Goal: Task Accomplishment & Management: Manage account settings

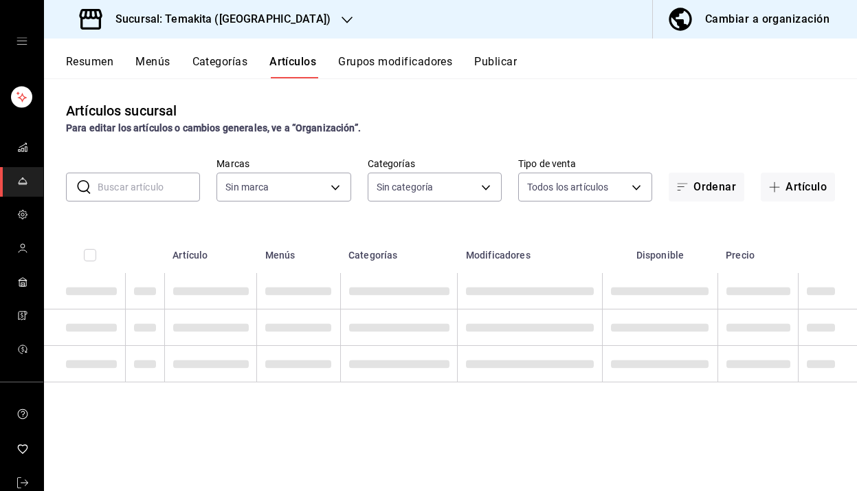
type input "5ecb883c-6082-454f-b014-e9f75b7424c0,f549d267-c7ca-4f3c-8681-269f550fd1cd"
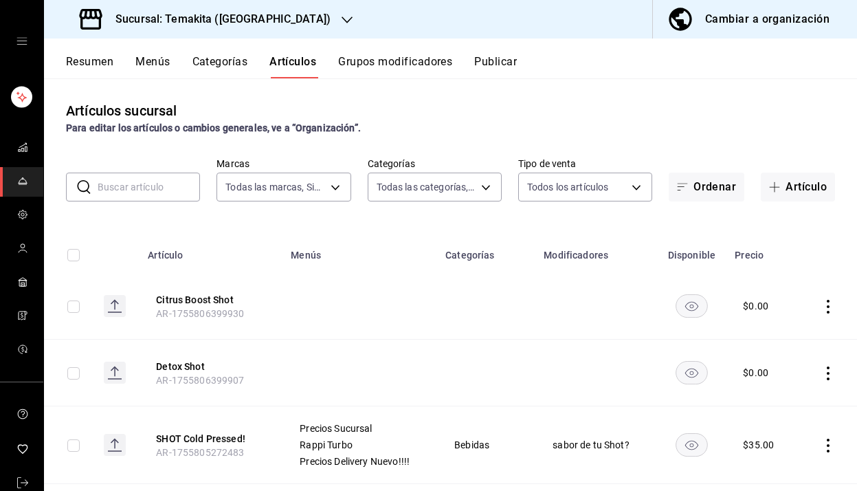
type input "c21959cc-edba-4e6b-9dfd-cc165f0bc96c,9bb8af40-0b71-4c05-830d-05e683936a5a,5a73d…"
click at [689, 185] on span "button" at bounding box center [685, 186] width 16 height 11
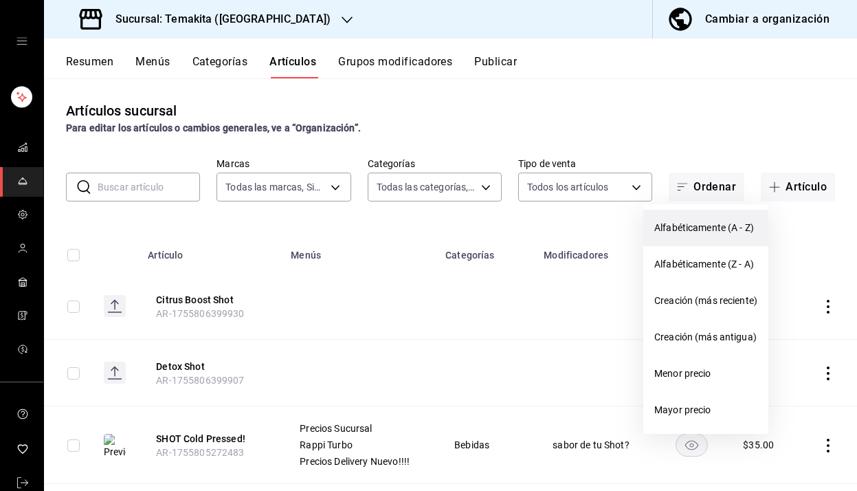
click at [680, 227] on span "Alfabéticamente (A - Z)" at bounding box center [705, 228] width 103 height 14
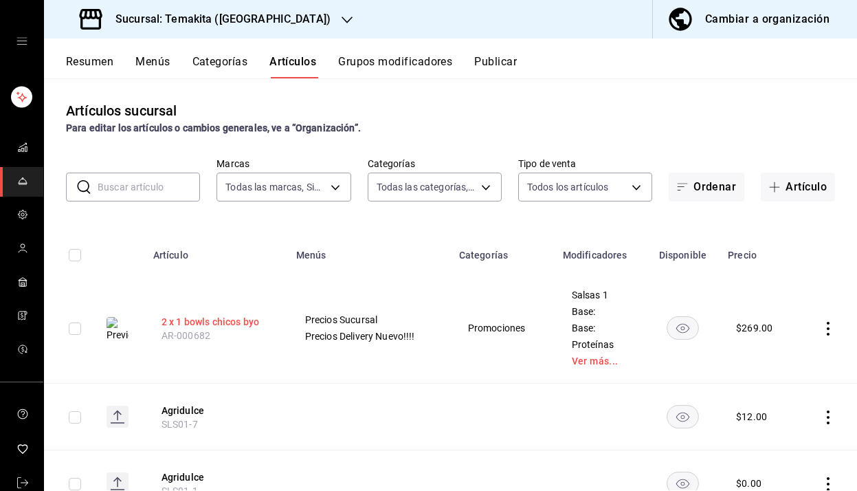
click at [188, 319] on button "2 x 1 bowls chicos byo" at bounding box center [217, 322] width 110 height 14
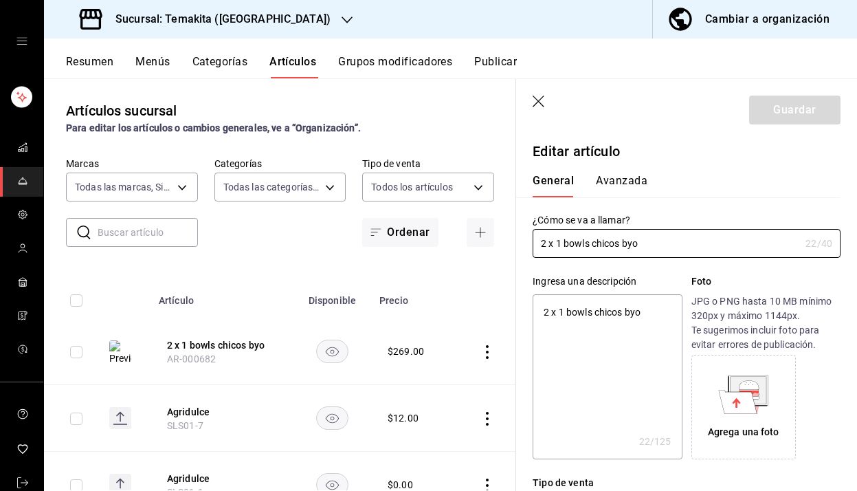
type textarea "x"
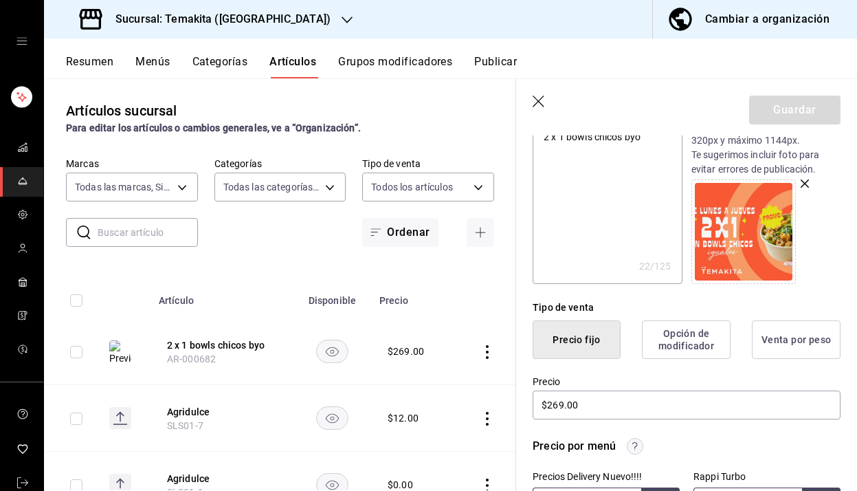
scroll to position [176, 0]
click at [557, 404] on input "$269.00" at bounding box center [687, 404] width 308 height 29
type input "$29.00"
type textarea "x"
type input "$289.00"
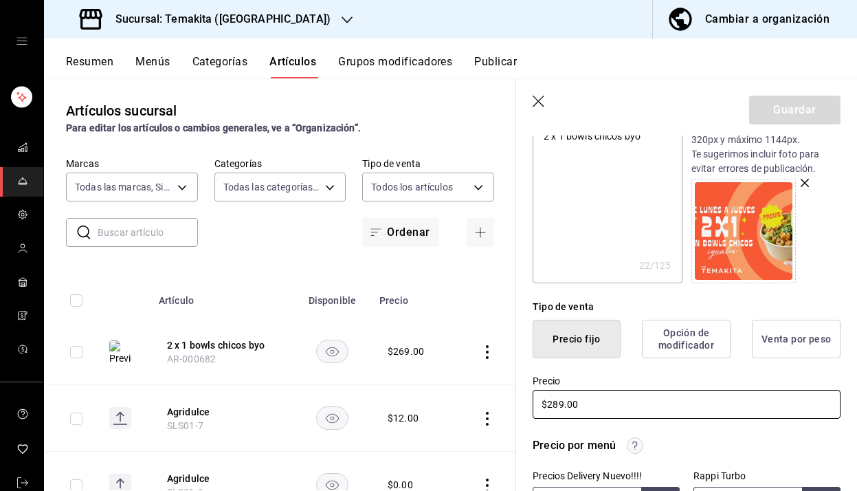
type textarea "x"
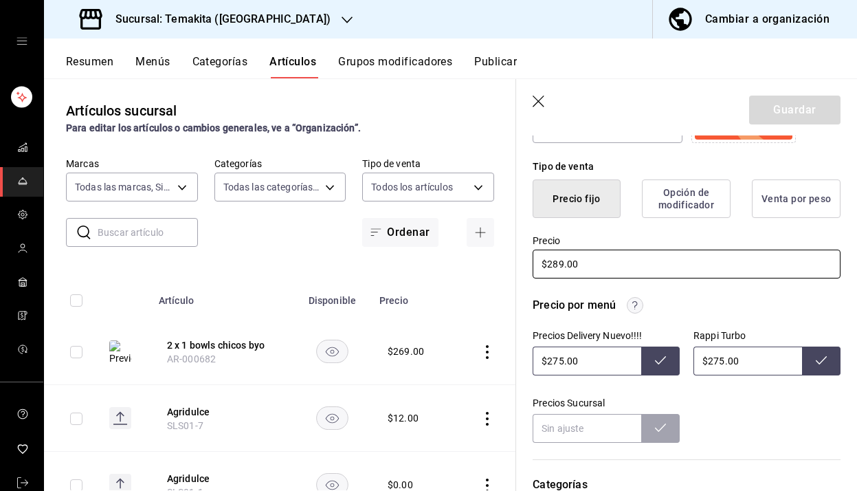
scroll to position [322, 0]
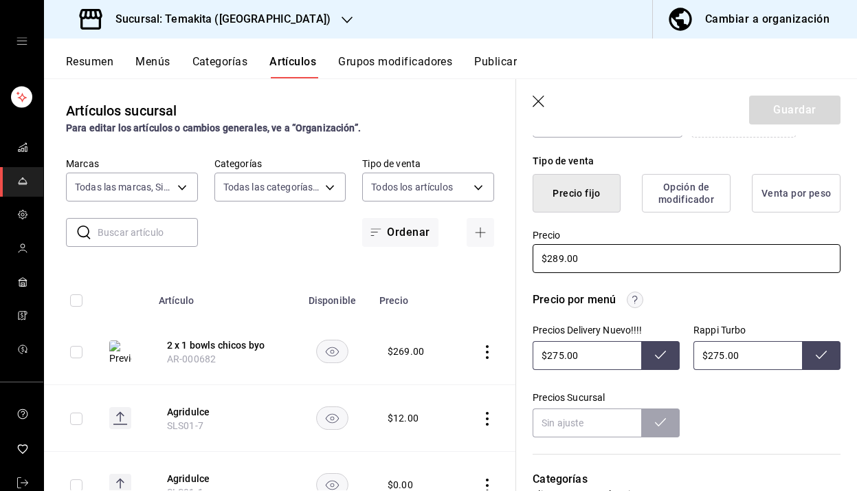
type input "$289.00"
click at [563, 355] on input "$275.00" at bounding box center [587, 355] width 109 height 29
click at [723, 356] on input "$275.00" at bounding box center [748, 355] width 109 height 29
type input "$275.00"
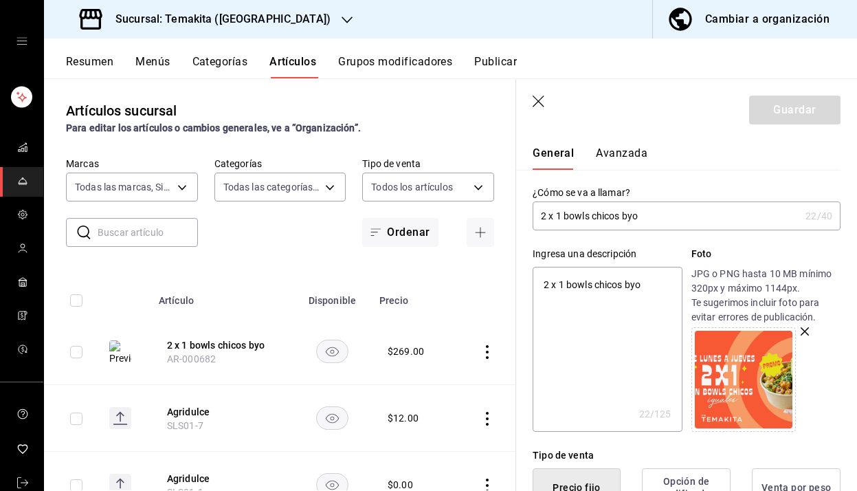
scroll to position [0, 0]
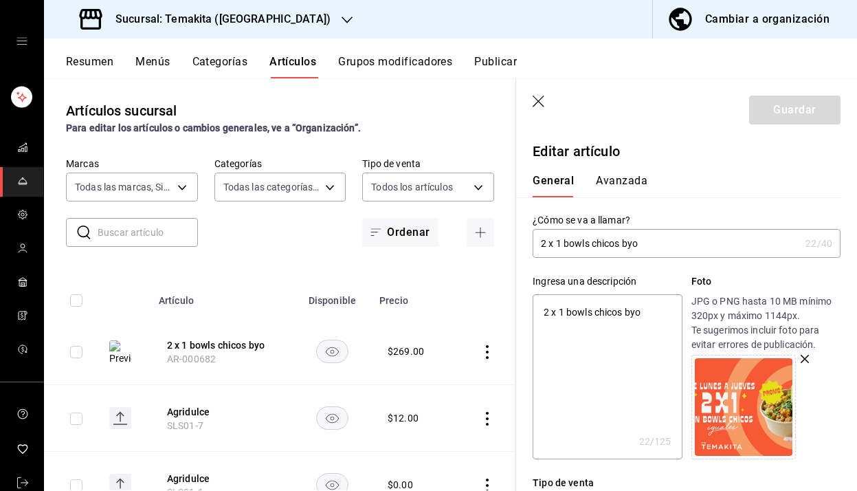
click at [755, 113] on div "Guardar" at bounding box center [794, 110] width 91 height 29
type input "$275.00"
click at [538, 100] on icon "button" at bounding box center [540, 103] width 14 height 14
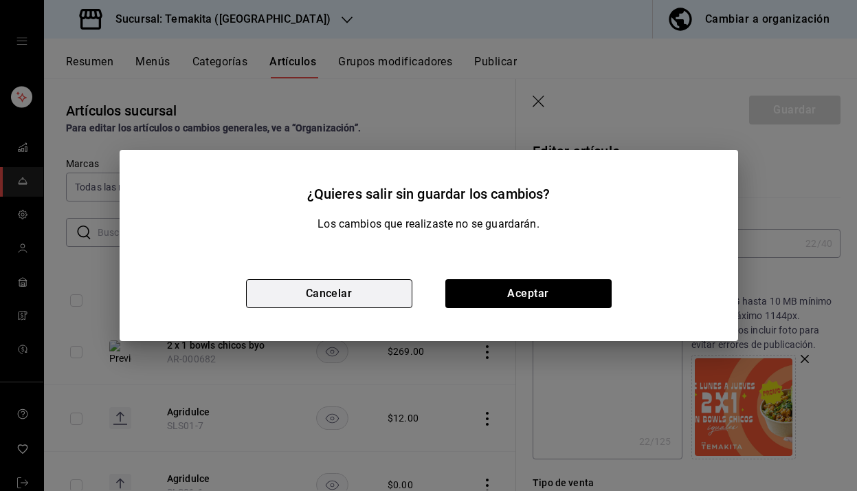
click at [312, 289] on button "Cancelar" at bounding box center [329, 293] width 166 height 29
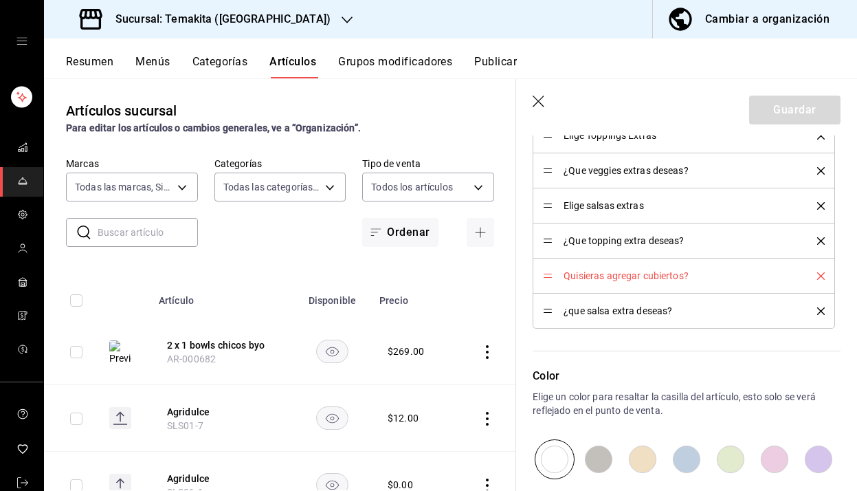
scroll to position [2416, 0]
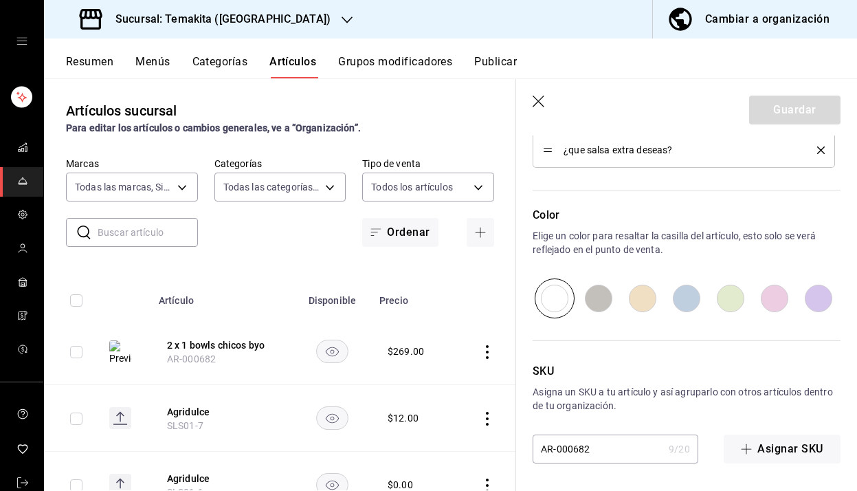
click at [766, 116] on div "Guardar" at bounding box center [794, 110] width 91 height 29
click at [783, 103] on div "Guardar" at bounding box center [794, 110] width 91 height 29
click at [536, 99] on icon "button" at bounding box center [539, 102] width 12 height 12
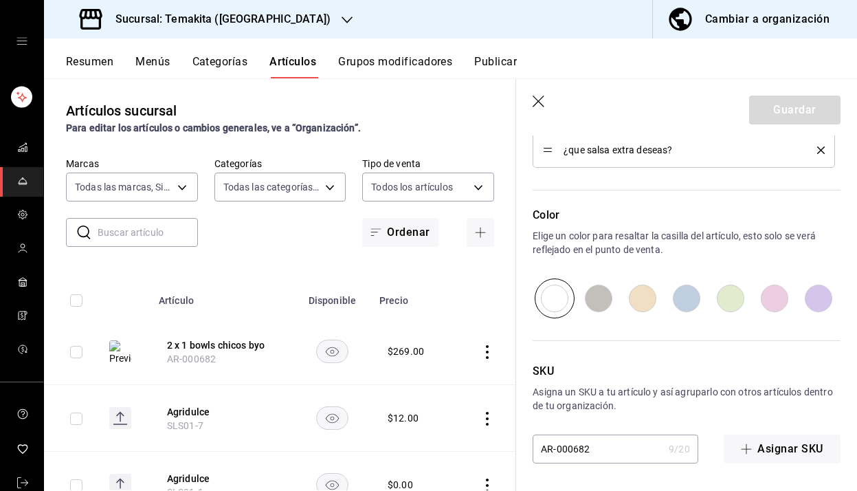
type textarea "x"
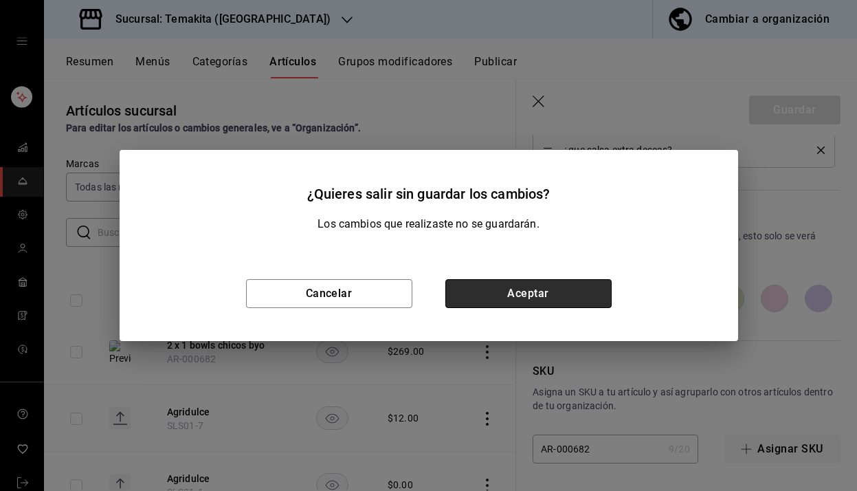
click at [498, 293] on button "Aceptar" at bounding box center [528, 293] width 166 height 29
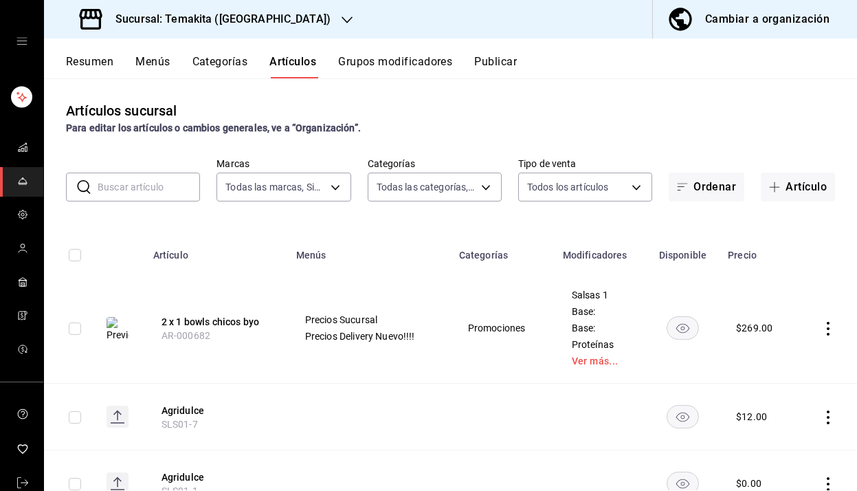
click at [23, 45] on icon "open drawer" at bounding box center [21, 41] width 11 height 11
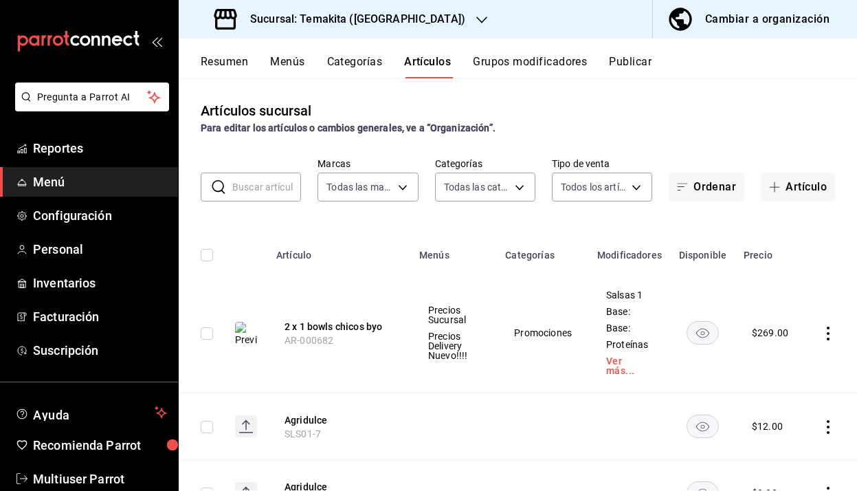
click at [435, 23] on div "Sucursal: Temakita ([GEOGRAPHIC_DATA][PERSON_NAME])" at bounding box center [341, 19] width 303 height 38
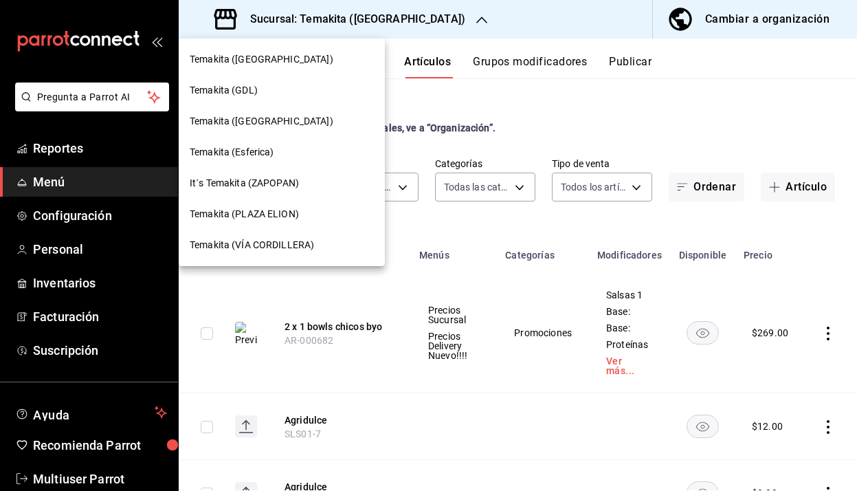
click at [267, 118] on span "Temakita ([GEOGRAPHIC_DATA])" at bounding box center [262, 121] width 144 height 14
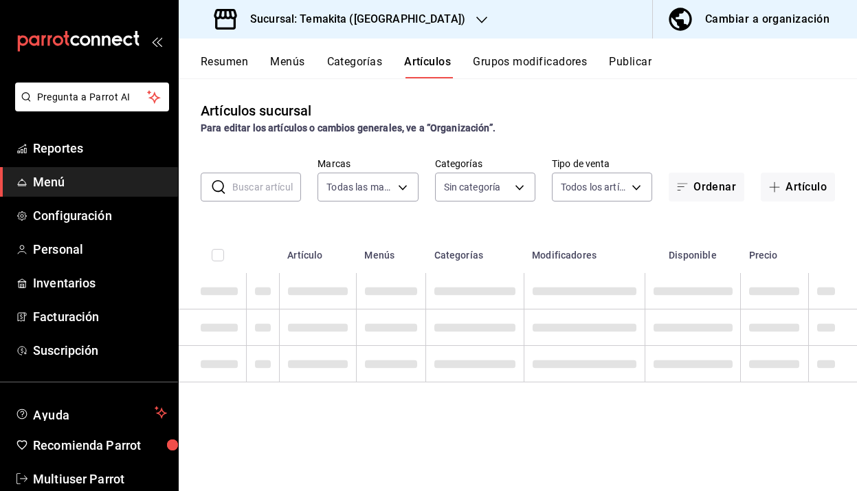
type input "ddab7157-1bd7-4e3c-bf58-897e335e6972,f8efb048-5e6c-4b8d-a28a-016460b68874"
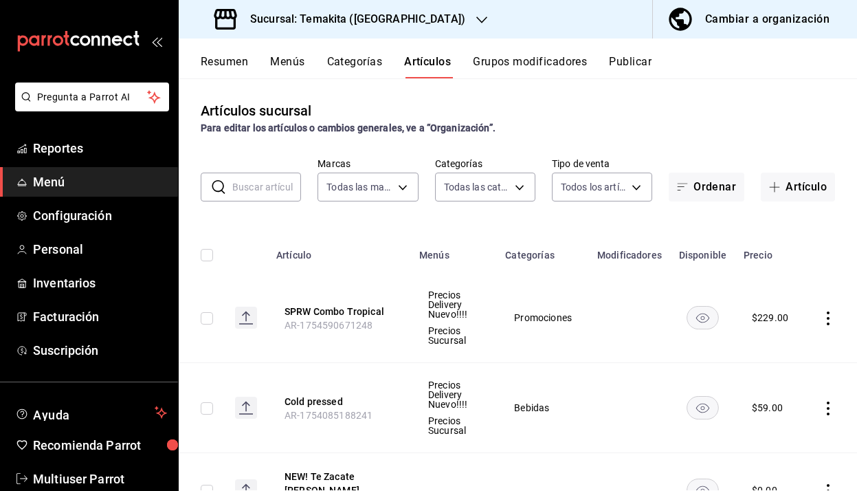
type input "2cda73d9-7972-4fb4-9007-716120c36527,1806c8fd-d4db-4ca1-8bc9-e61fbe8d4bf6,849ba…"
click at [476, 22] on icon "button" at bounding box center [481, 19] width 11 height 11
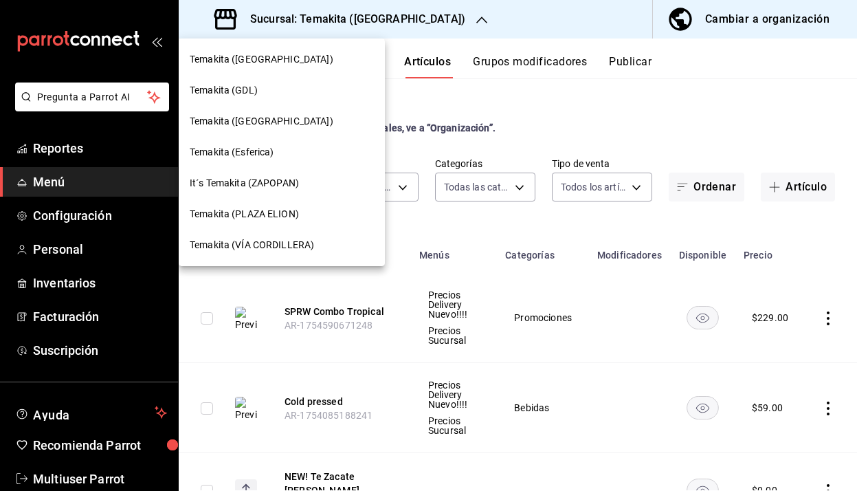
click at [272, 213] on span "Temakita (PLAZA ELION)" at bounding box center [244, 214] width 109 height 14
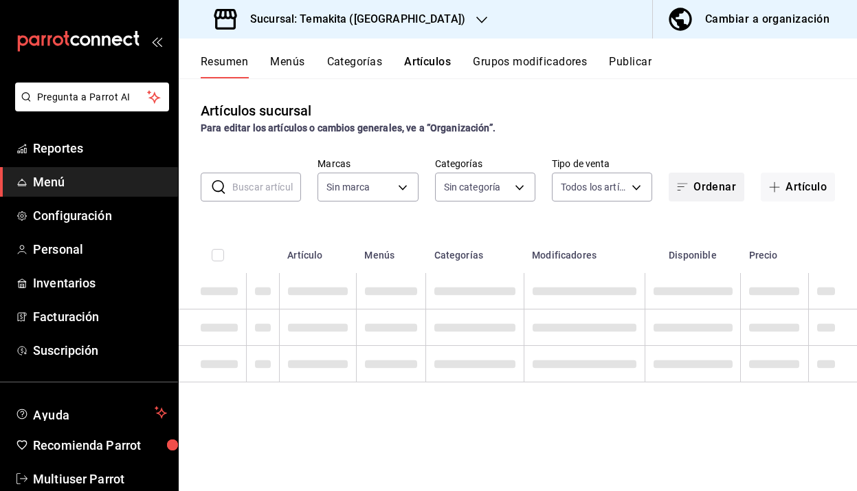
type input "c21959cc-edba-4e6b-9dfd-cc165f0bc96c,9bb8af40-0b71-4c05-830d-05e683936a5a,5a73d…"
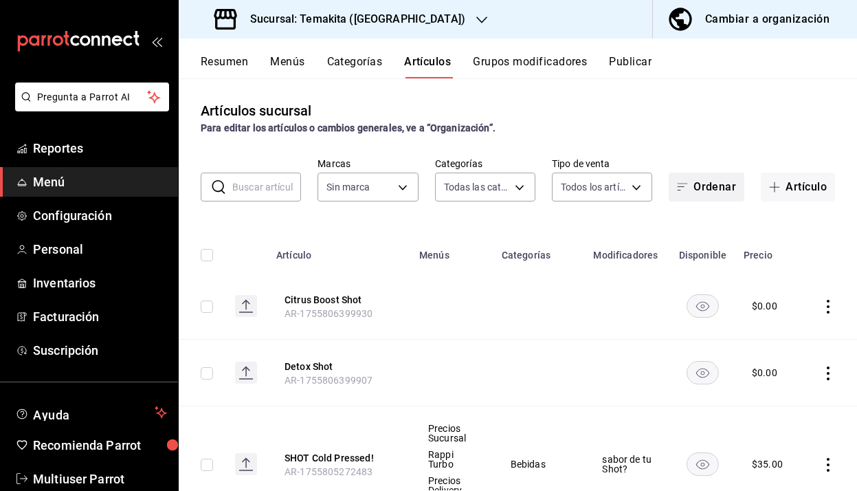
type input "5ecb883c-6082-454f-b014-e9f75b7424c0,f549d267-c7ca-4f3c-8681-269f550fd1cd"
click at [689, 181] on span "button" at bounding box center [685, 186] width 16 height 11
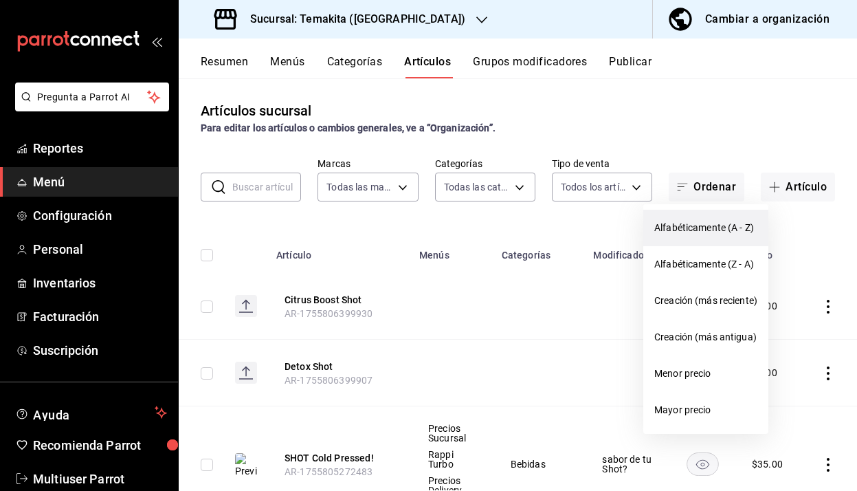
click at [684, 225] on span "Alfabéticamente (A - Z)" at bounding box center [705, 228] width 103 height 14
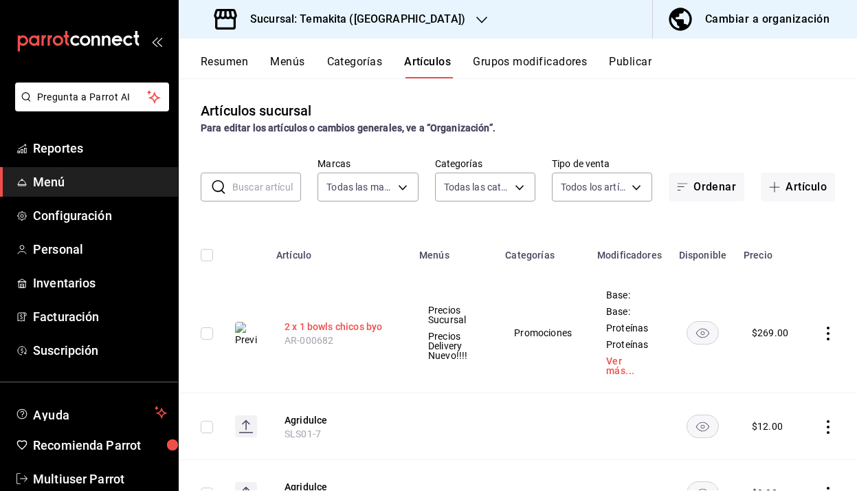
click at [347, 322] on button "2 x 1 bowls chicos byo" at bounding box center [340, 327] width 110 height 14
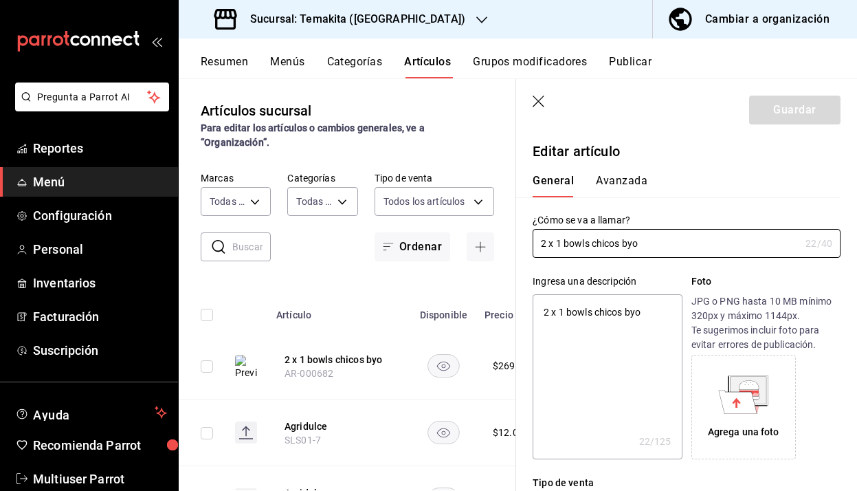
type textarea "x"
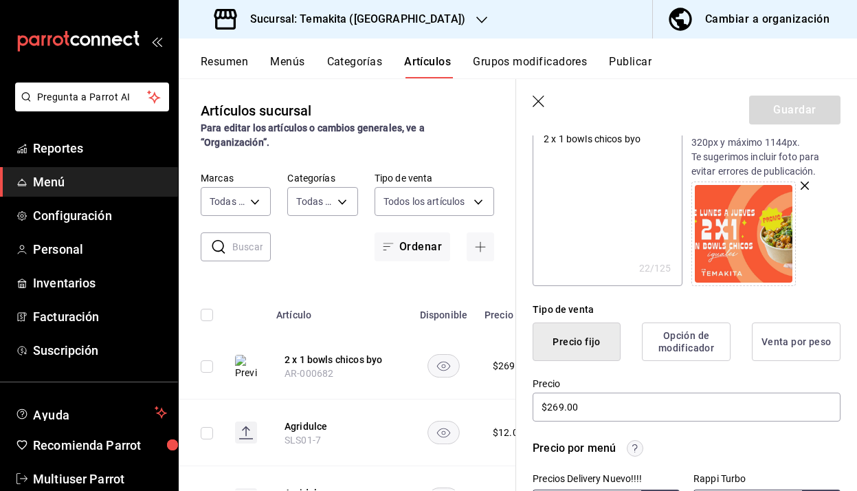
scroll to position [172, 0]
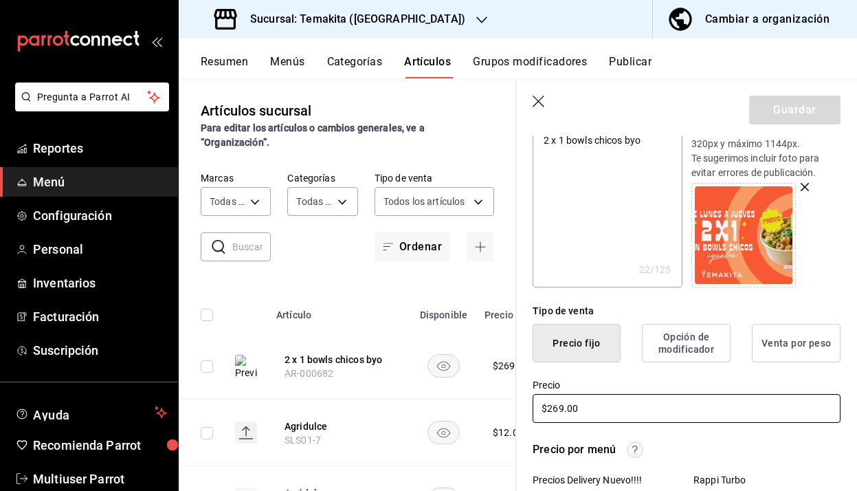
click at [560, 413] on input "$269.00" at bounding box center [687, 408] width 308 height 29
type input "$29.00"
type textarea "x"
type input "$289.00"
type textarea "x"
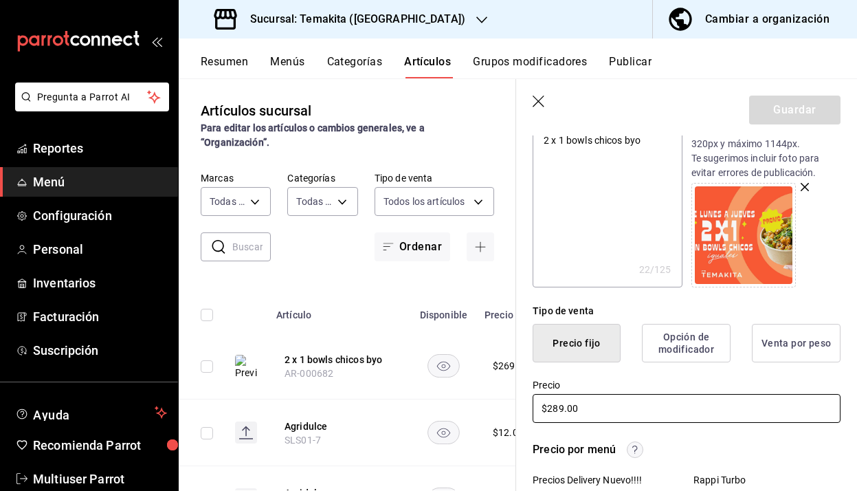
type input "$289.00"
click at [801, 113] on div "Guardar" at bounding box center [794, 110] width 91 height 29
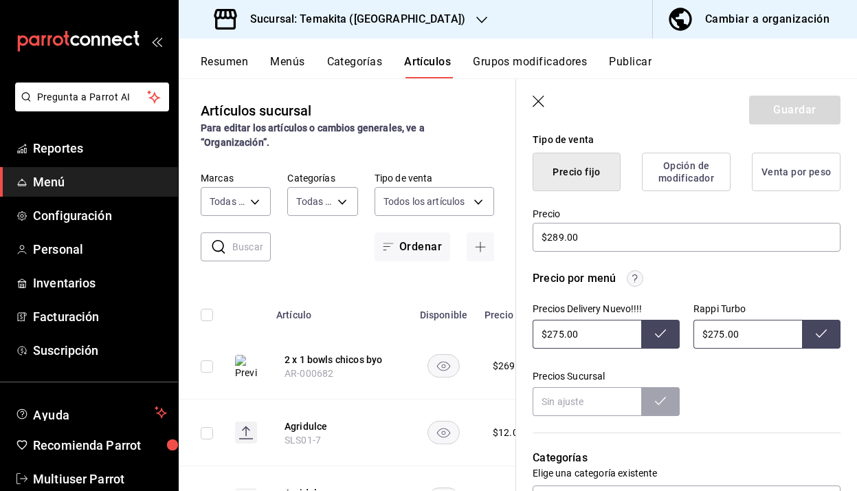
click at [558, 337] on input "$275.00" at bounding box center [587, 334] width 109 height 29
type input "$299.00"
click at [661, 331] on icon at bounding box center [660, 333] width 11 height 11
click at [598, 327] on input "$275.00" at bounding box center [587, 334] width 109 height 29
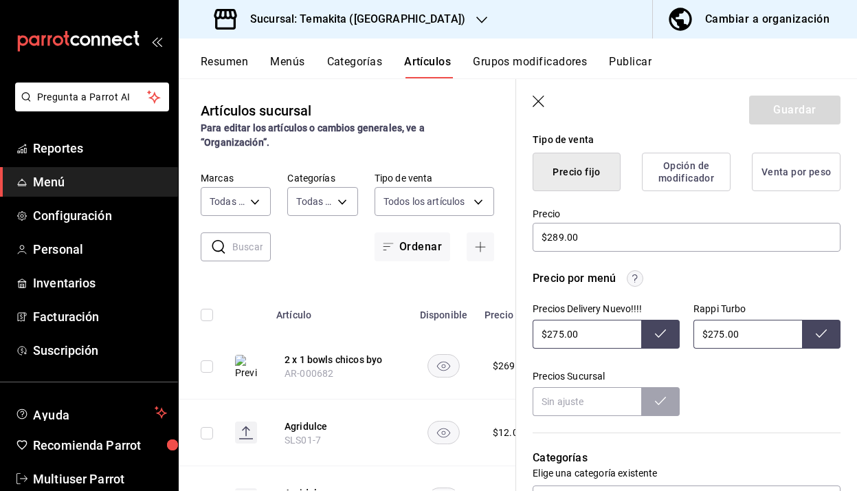
click at [598, 327] on input "$275.00" at bounding box center [587, 334] width 109 height 29
type input "$299.00"
click at [666, 325] on button at bounding box center [660, 334] width 38 height 29
click at [730, 331] on input "$275.00" at bounding box center [748, 334] width 109 height 29
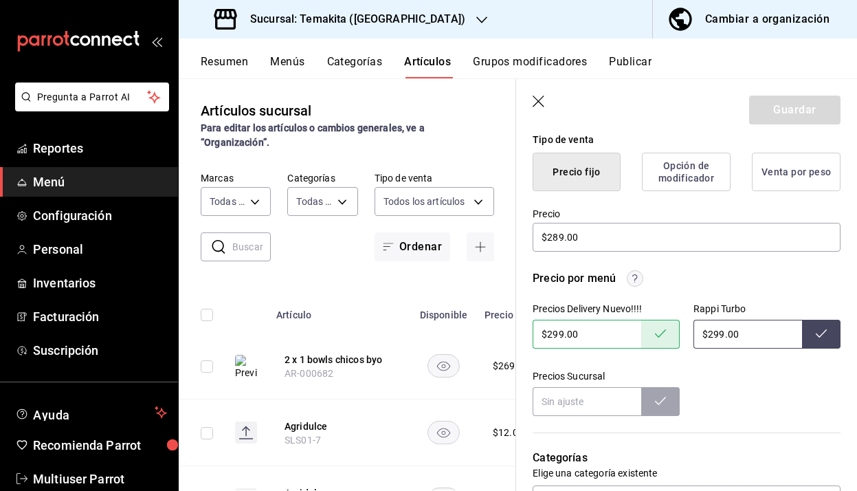
type input "$299.00"
click at [837, 329] on button at bounding box center [821, 334] width 38 height 29
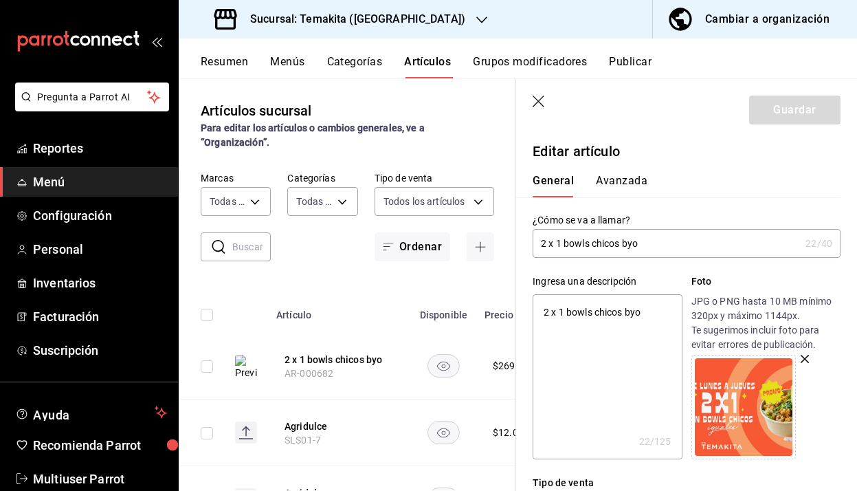
scroll to position [193, 0]
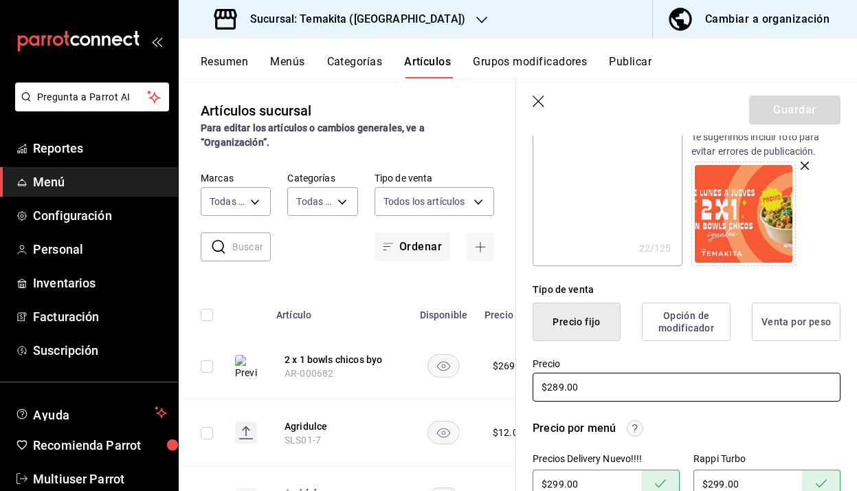
click at [579, 390] on input "$289.00" at bounding box center [687, 387] width 308 height 29
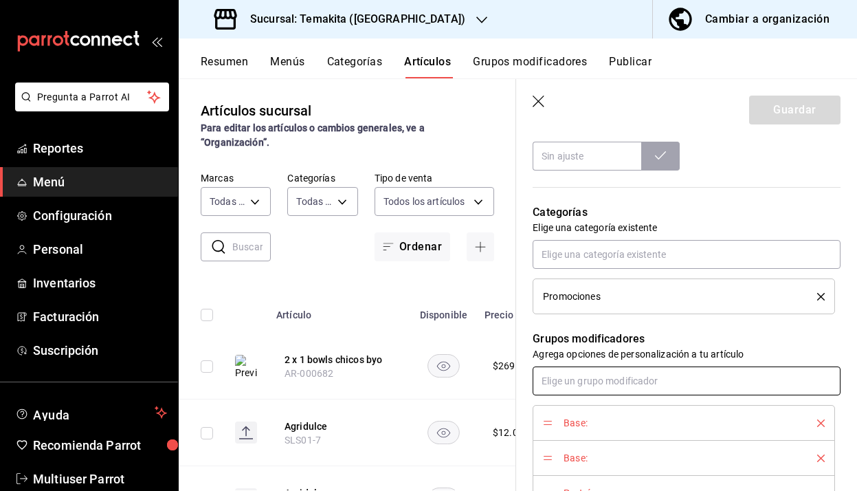
scroll to position [566, 0]
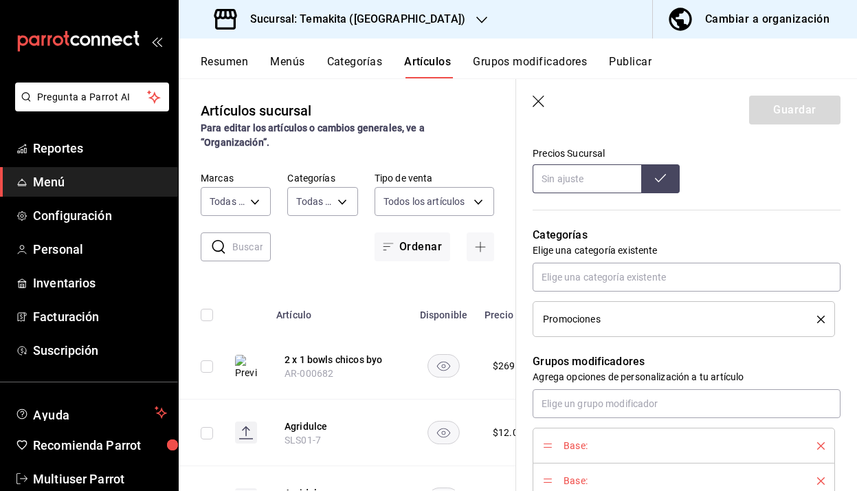
click at [564, 186] on input "text" at bounding box center [587, 178] width 109 height 29
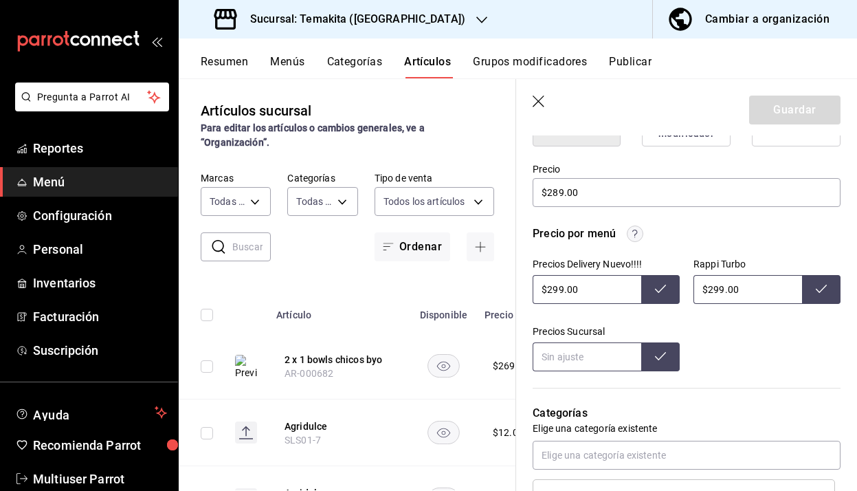
scroll to position [375, 0]
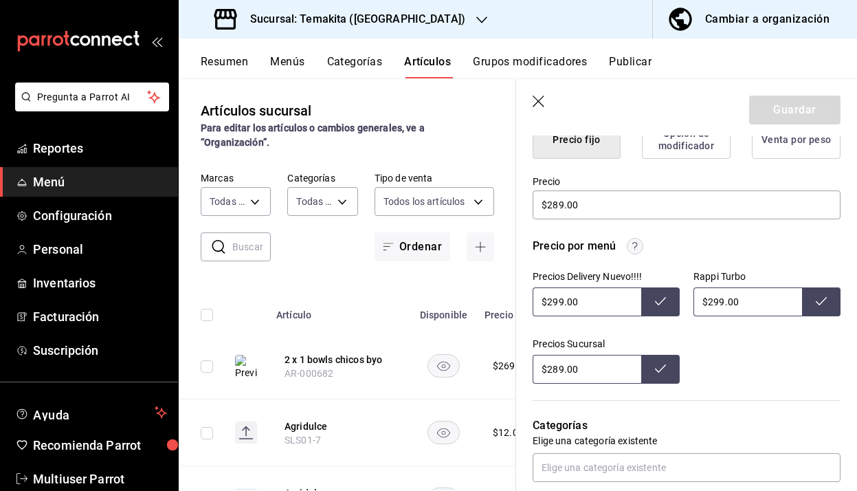
type input "$289.00"
click at [667, 374] on button at bounding box center [660, 369] width 38 height 29
click at [649, 366] on button at bounding box center [660, 369] width 38 height 29
click at [655, 366] on icon at bounding box center [660, 368] width 11 height 11
click at [793, 106] on div "Guardar" at bounding box center [794, 110] width 91 height 29
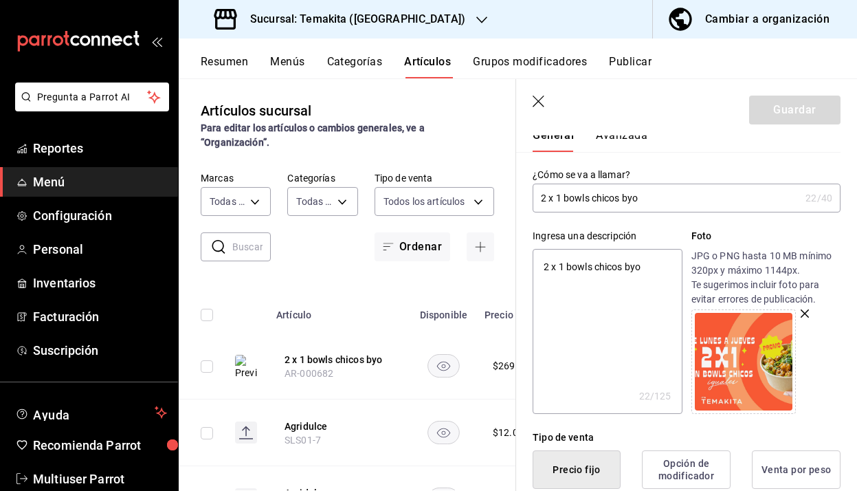
scroll to position [0, 0]
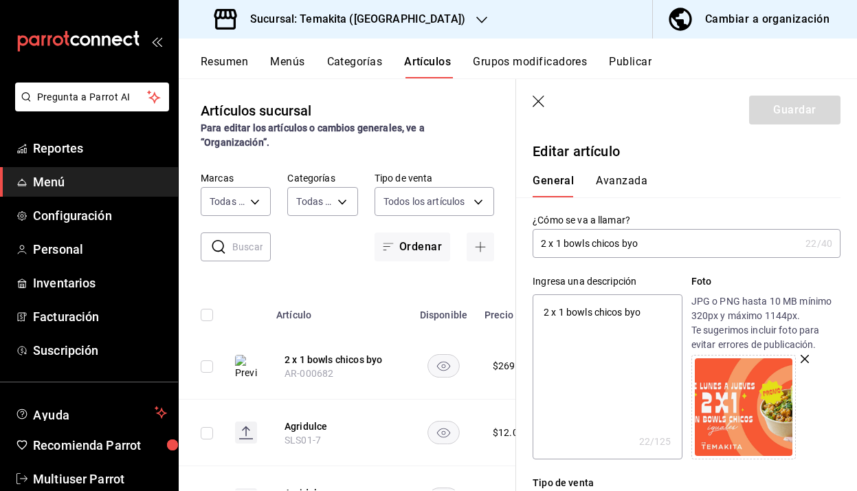
click at [621, 190] on button "Avanzada" at bounding box center [622, 185] width 52 height 23
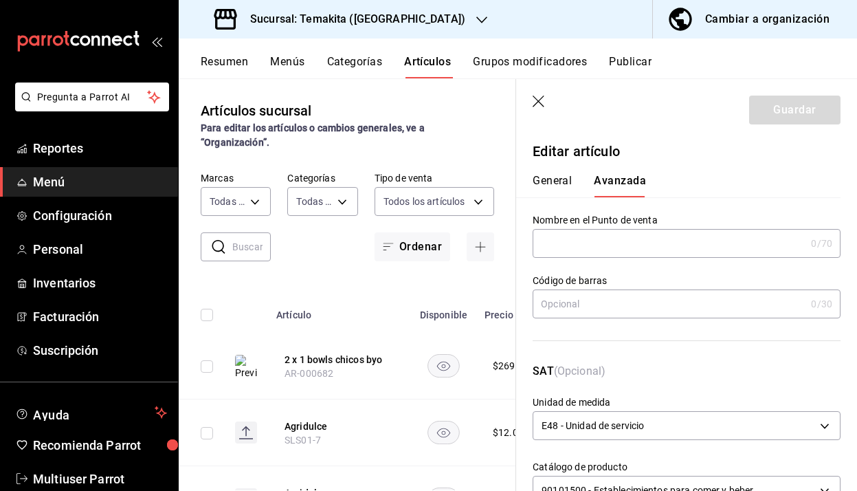
click at [562, 177] on button "General" at bounding box center [552, 185] width 39 height 23
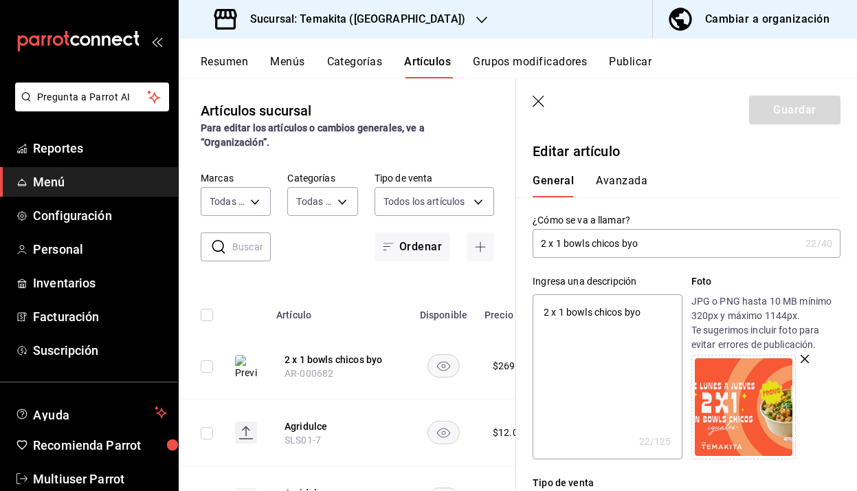
click at [801, 100] on div "Guardar" at bounding box center [794, 110] width 91 height 29
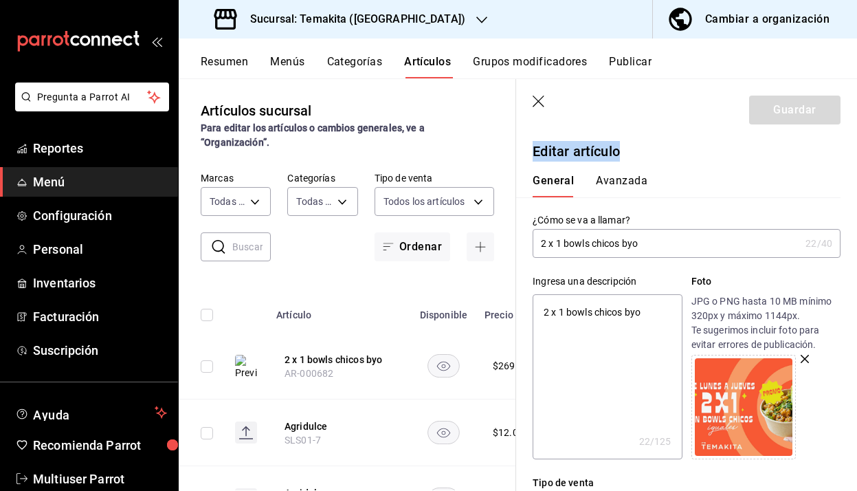
click at [801, 100] on div "Guardar" at bounding box center [794, 110] width 91 height 29
click at [538, 100] on icon "button" at bounding box center [540, 103] width 14 height 14
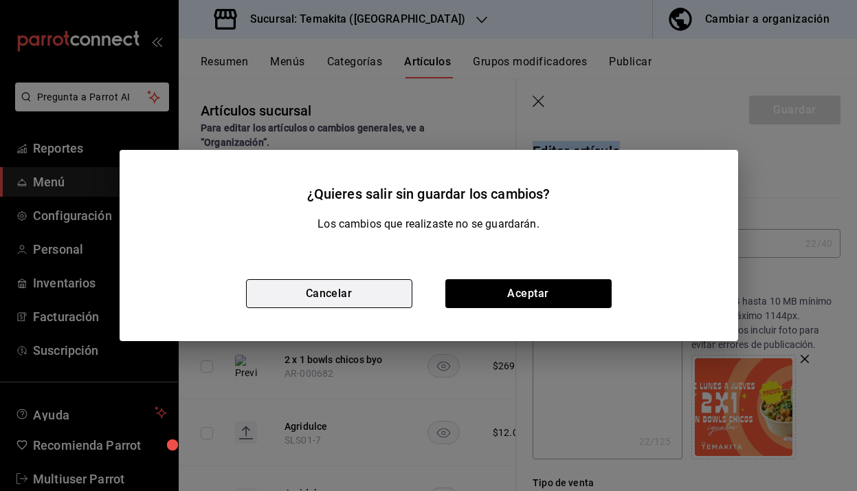
click at [355, 289] on button "Cancelar" at bounding box center [329, 293] width 166 height 29
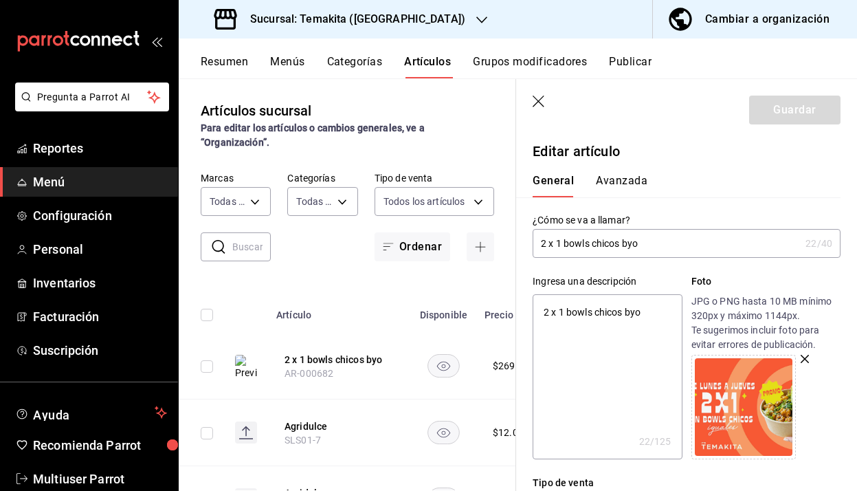
click at [641, 246] on input "2 x 1 bowls chicos byo" at bounding box center [666, 243] width 267 height 27
type textarea "x"
click at [643, 315] on textarea "2 x 1 bowls chicos byo" at bounding box center [607, 376] width 149 height 165
type textarea "2 x 1 bowls chicos"
type textarea "x"
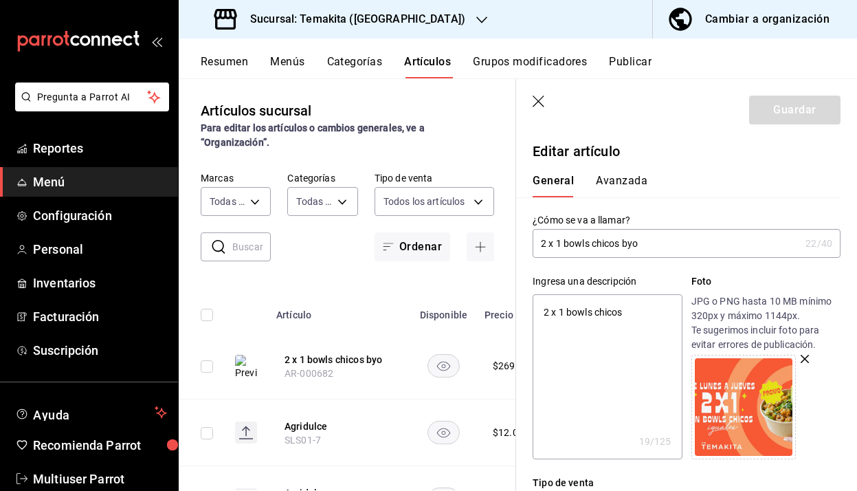
type textarea "2 x 1 bowls chicos"
type textarea "x"
type textarea "2 x 1 bowls chicos"
type textarea "x"
type textarea "2 x 1 bowls chicos B"
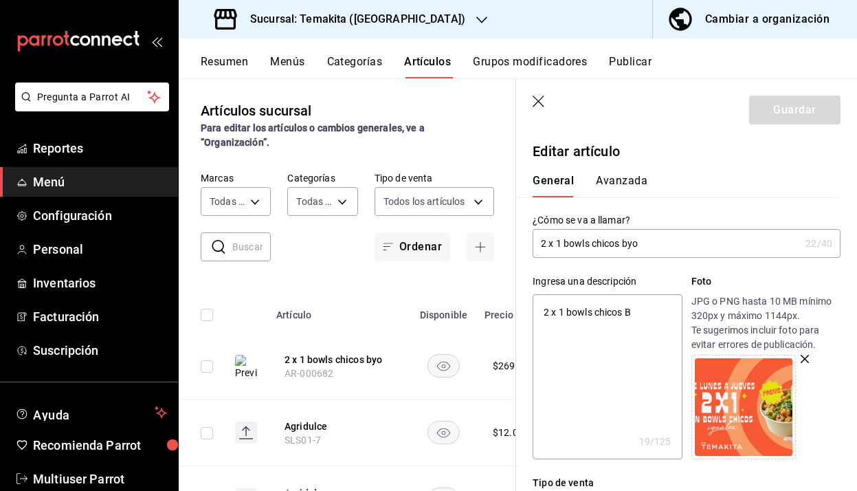
type textarea "x"
type textarea "2 x 1 bowls chicos BY"
type textarea "x"
type textarea "2 x 1 bowls chicos BYO"
type textarea "x"
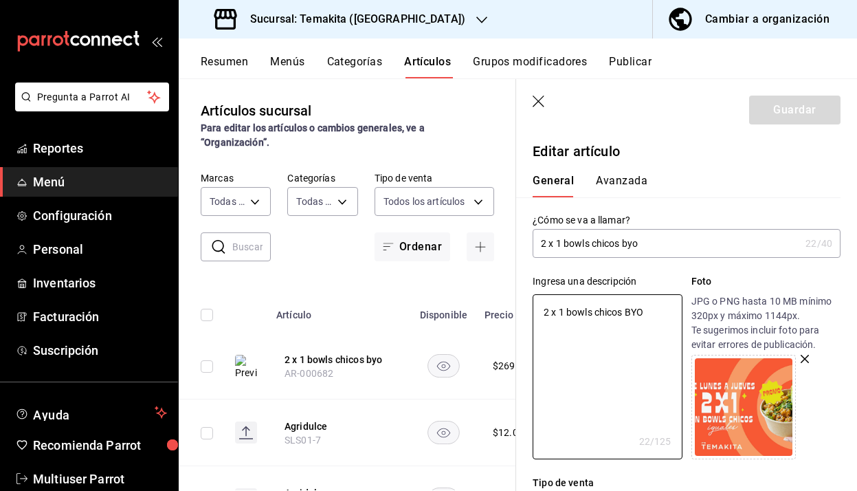
type textarea "2 x 1 bowls chicos BYO"
click at [806, 94] on header "Guardar" at bounding box center [686, 107] width 341 height 56
click at [772, 116] on div "Guardar" at bounding box center [794, 110] width 91 height 29
click at [102, 45] on icon "mailbox folders" at bounding box center [106, 41] width 8 height 10
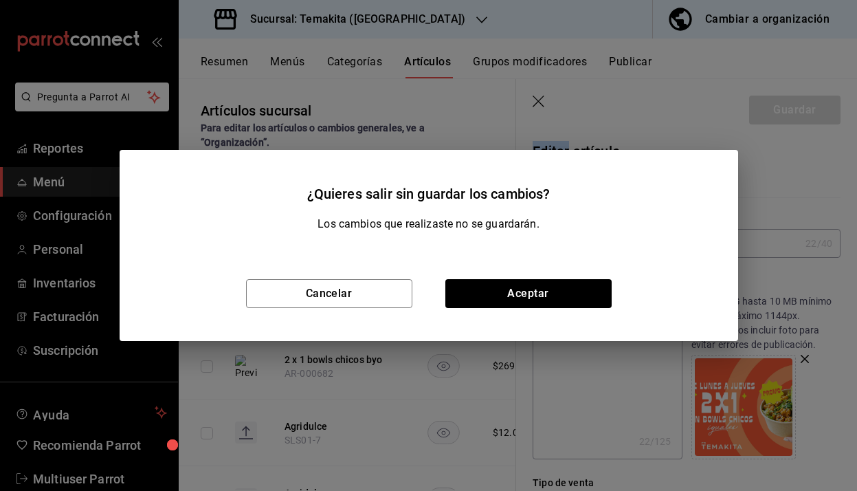
type textarea "x"
click at [485, 299] on button "Aceptar" at bounding box center [528, 293] width 166 height 29
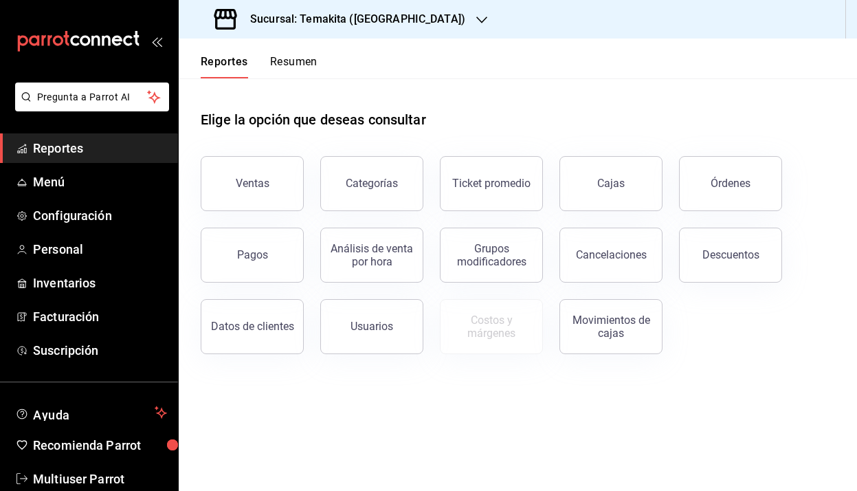
click at [98, 36] on icon "mailbox folders" at bounding box center [78, 41] width 124 height 21
click at [60, 148] on span "Reportes" at bounding box center [100, 148] width 134 height 19
click at [159, 47] on div "mailbox folders" at bounding box center [89, 41] width 178 height 82
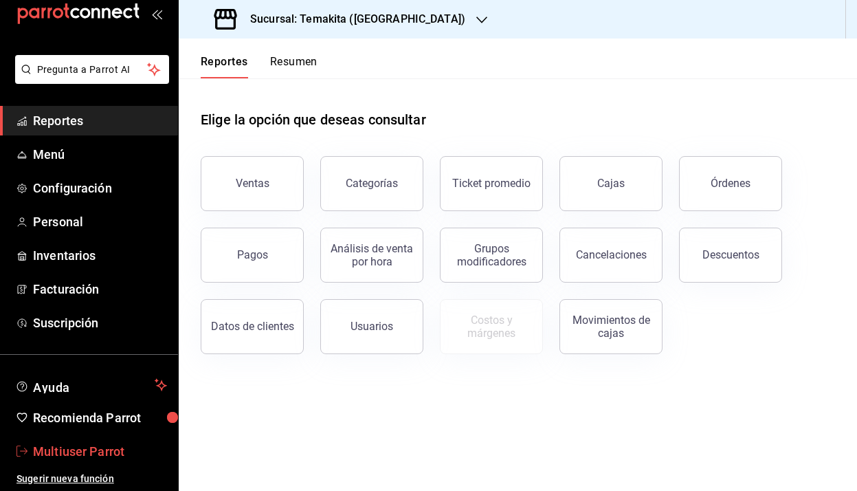
click at [73, 448] on span "Multiuser Parrot" at bounding box center [100, 451] width 134 height 19
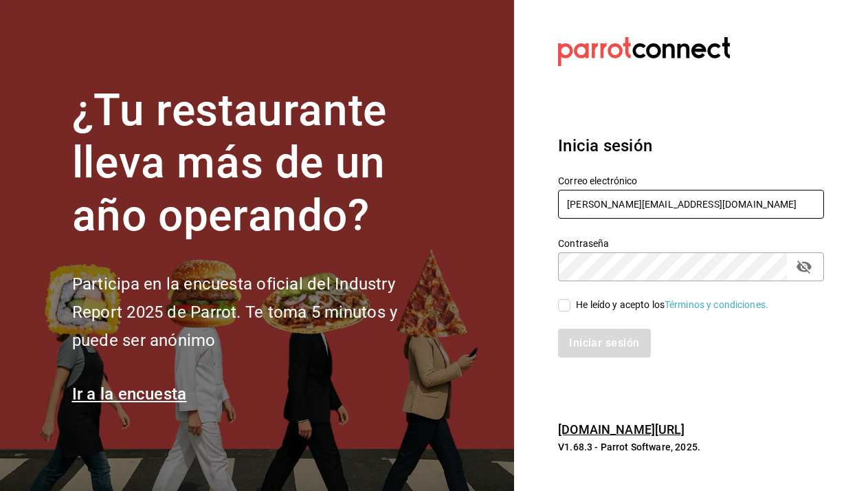
click at [647, 209] on input "humberto@itstemakita.com" at bounding box center [691, 204] width 266 height 29
type input "multiuserdos@temakita.com"
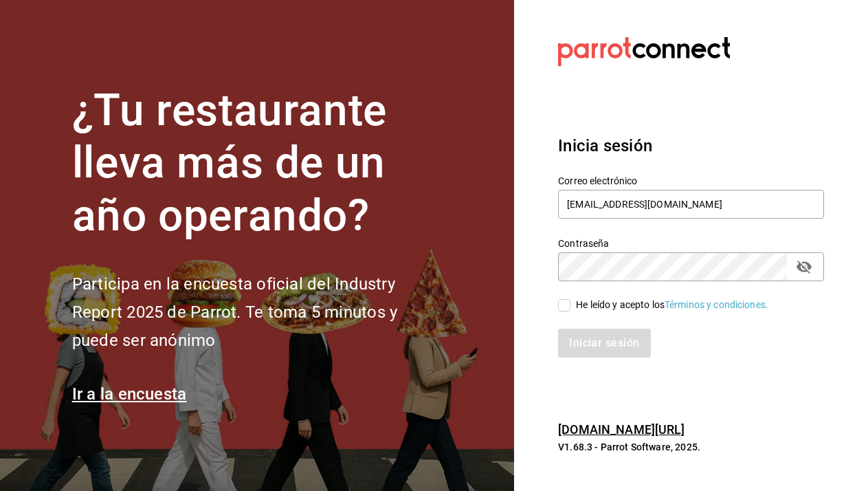
click at [560, 309] on input "He leído y acepto los Términos y condiciones." at bounding box center [564, 305] width 12 height 12
checkbox input "true"
click at [588, 347] on button "Iniciar sesión" at bounding box center [604, 343] width 93 height 29
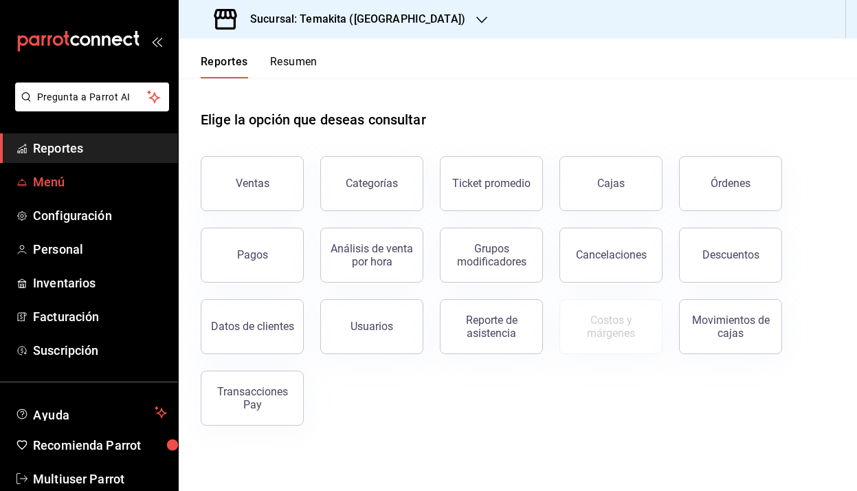
click at [75, 176] on span "Menú" at bounding box center [100, 182] width 134 height 19
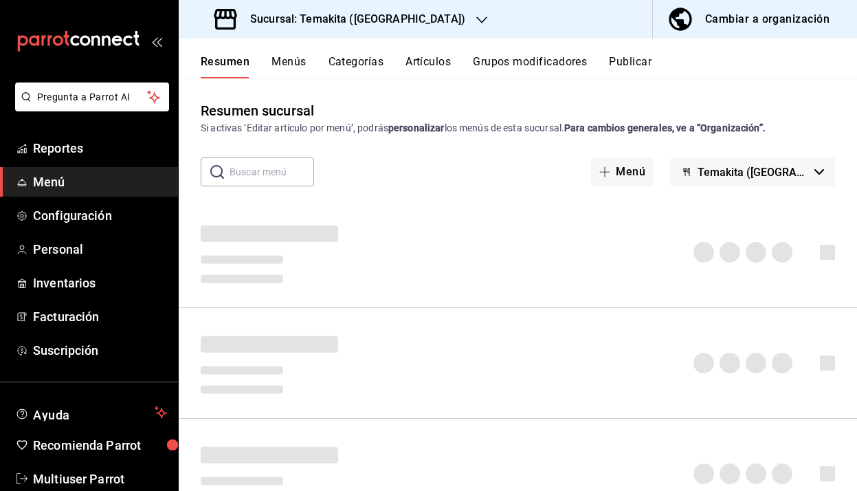
click at [476, 19] on icon "button" at bounding box center [481, 19] width 11 height 7
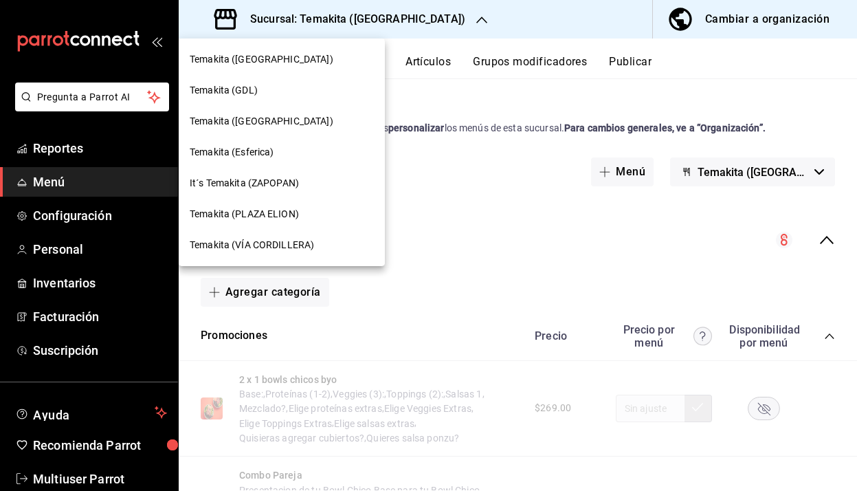
click at [280, 215] on span "Temakita (PLAZA ELION)" at bounding box center [244, 214] width 109 height 14
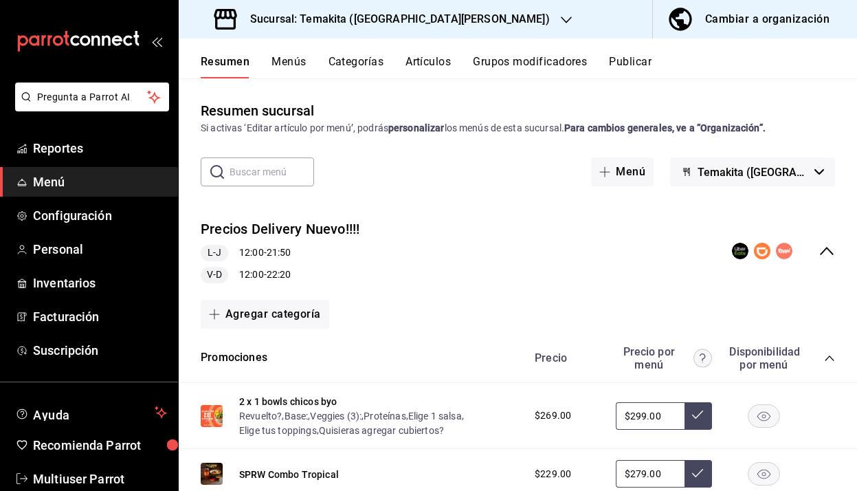
click at [428, 60] on button "Artículos" at bounding box center [428, 66] width 45 height 23
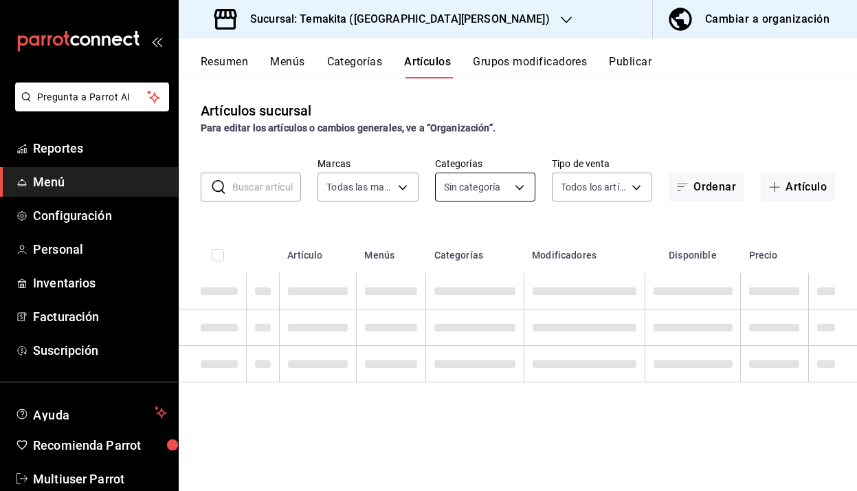
type input "5ecb883c-6082-454f-b014-e9f75b7424c0,f549d267-c7ca-4f3c-8681-269f550fd1cd"
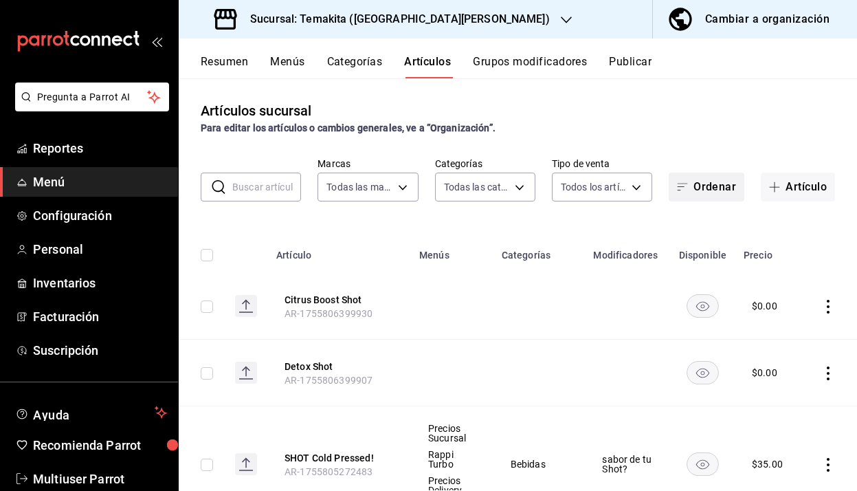
type input "c21959cc-edba-4e6b-9dfd-cc165f0bc96c,9bb8af40-0b71-4c05-830d-05e683936a5a,5a73d…"
click at [705, 182] on button "Ordenar" at bounding box center [707, 187] width 76 height 29
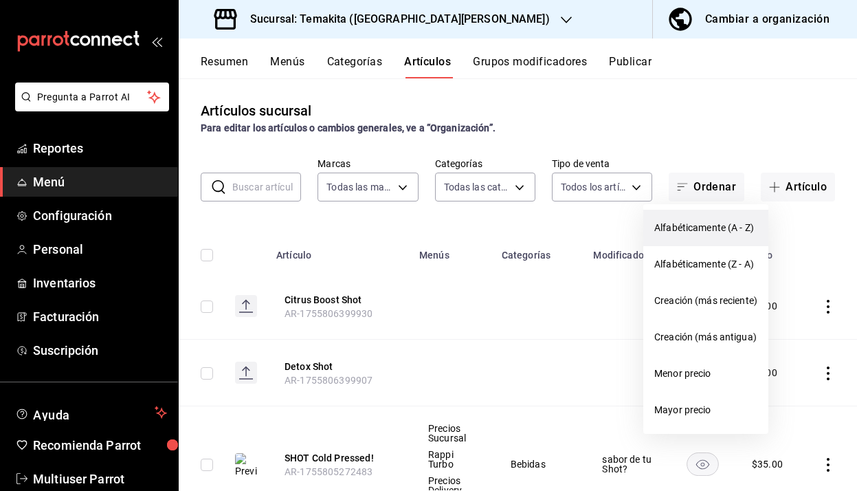
click at [707, 232] on span "Alfabéticamente (A - Z)" at bounding box center [705, 228] width 103 height 14
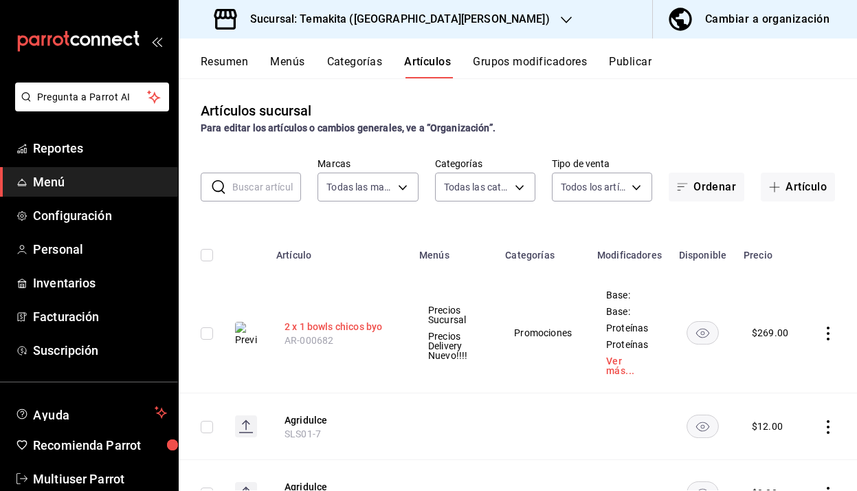
click at [368, 331] on button "2 x 1 bowls chicos byo" at bounding box center [340, 327] width 110 height 14
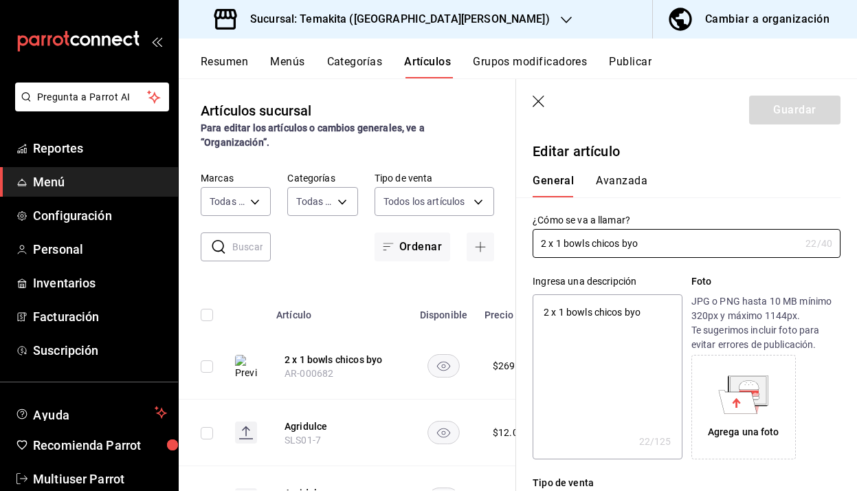
type textarea "x"
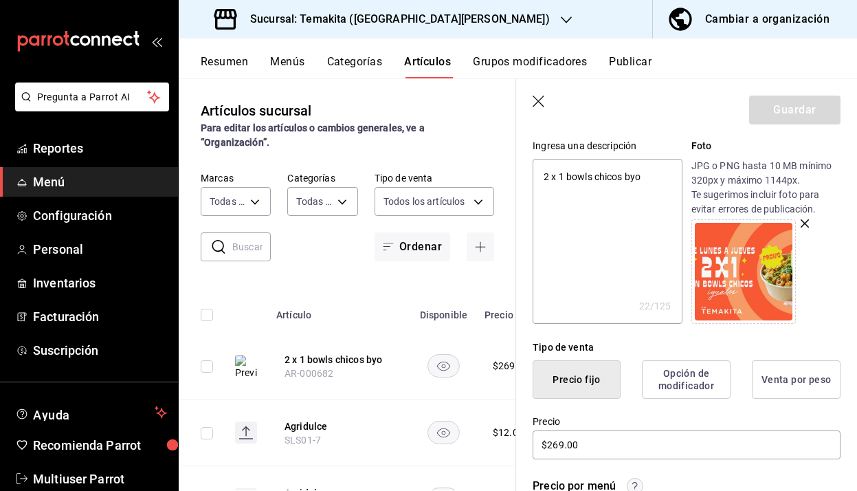
scroll to position [137, 0]
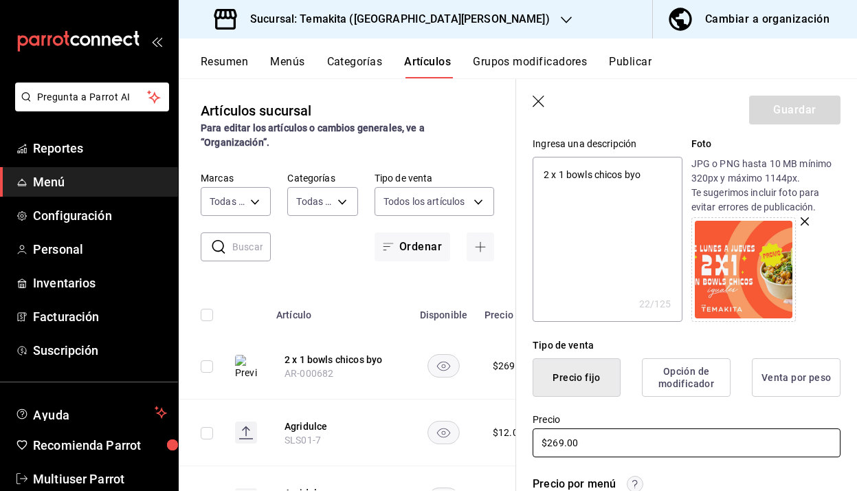
click at [556, 444] on input "$269.00" at bounding box center [687, 442] width 308 height 29
type input "$29.00"
type textarea "x"
type input "$289.00"
type textarea "x"
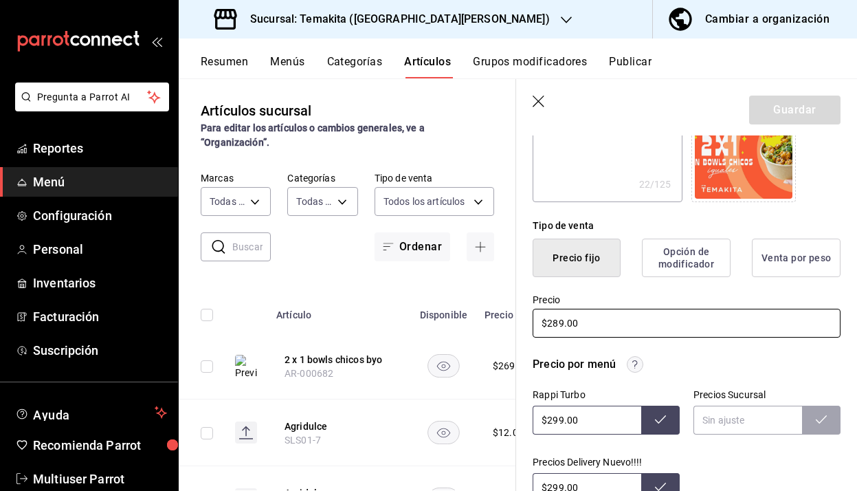
scroll to position [288, 0]
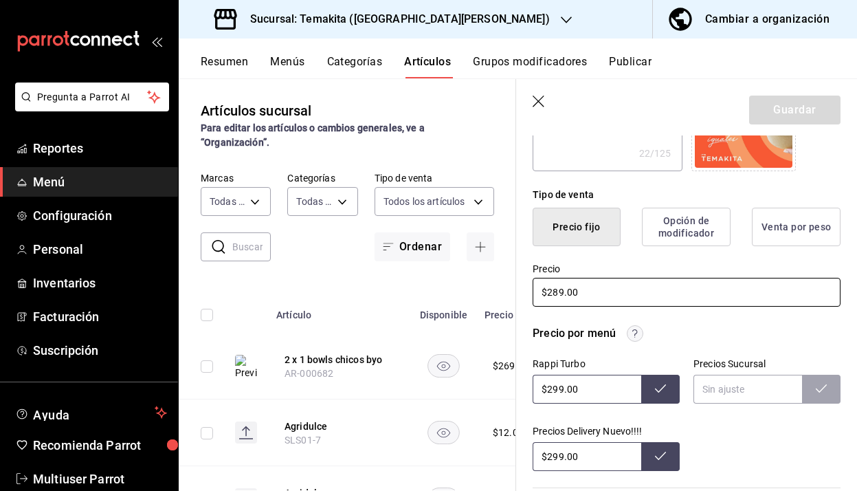
type input "$289.00"
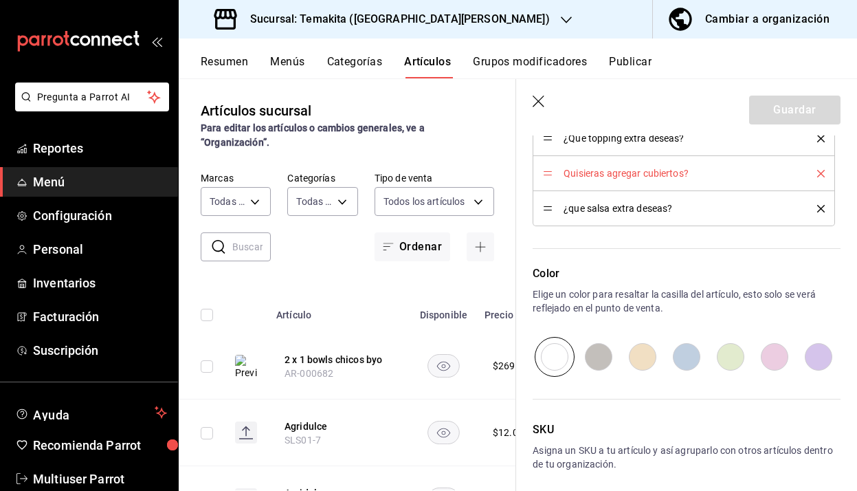
scroll to position [2416, 0]
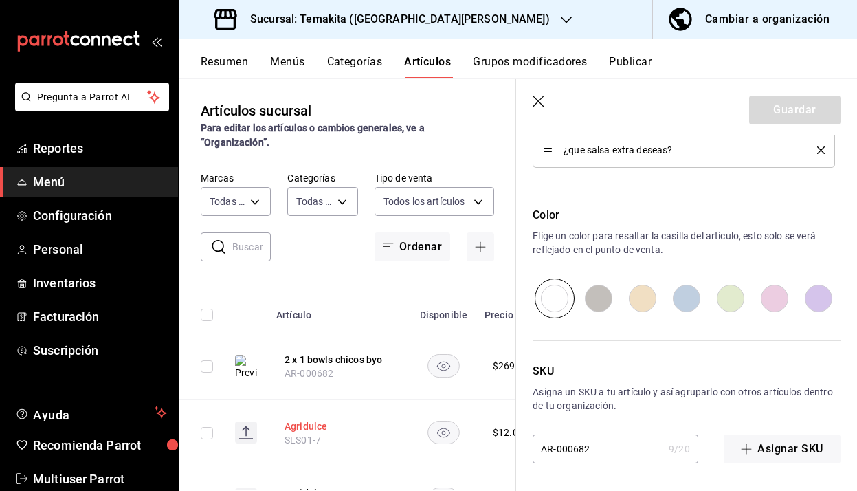
click at [318, 419] on button "Agridulce" at bounding box center [340, 426] width 110 height 14
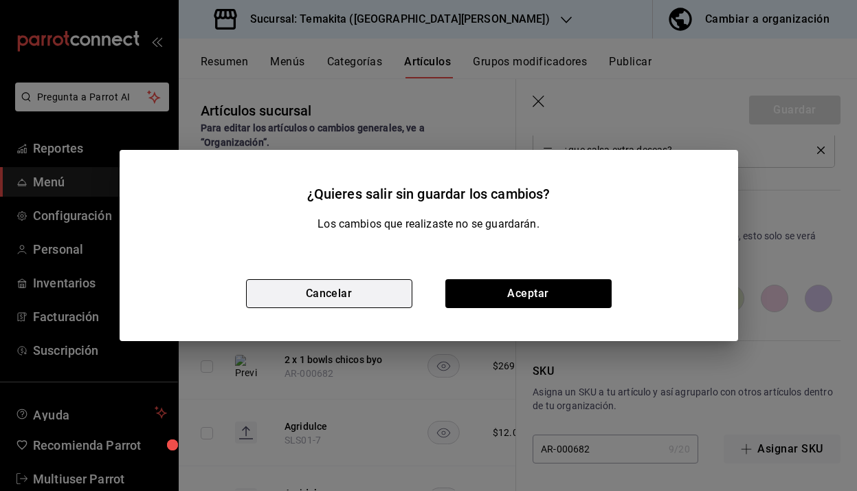
click at [324, 300] on button "Cancelar" at bounding box center [329, 293] width 166 height 29
type textarea "x"
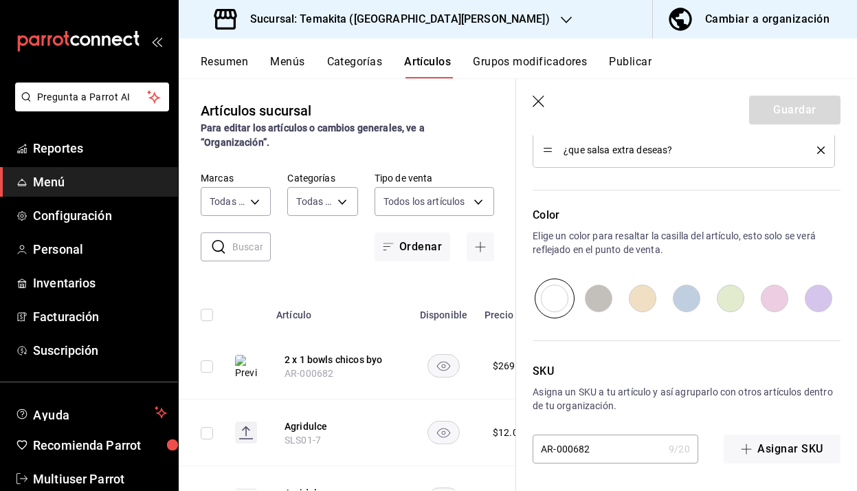
click at [797, 102] on div "Guardar" at bounding box center [794, 110] width 91 height 29
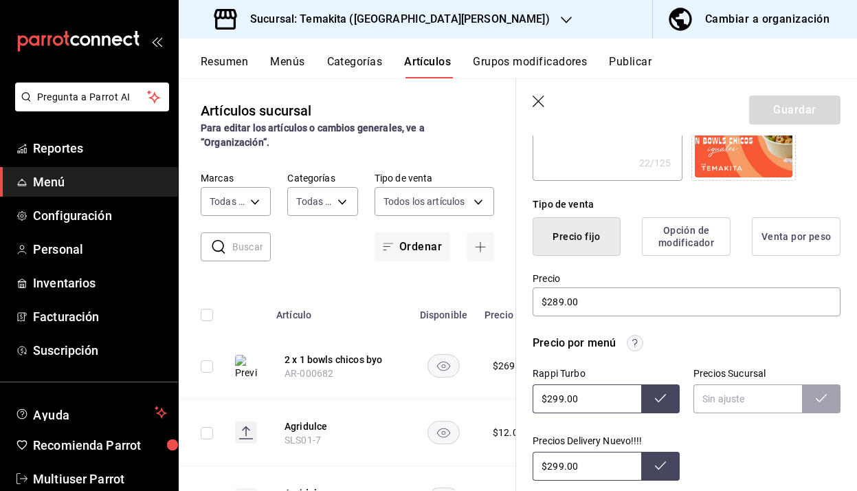
scroll to position [0, 0]
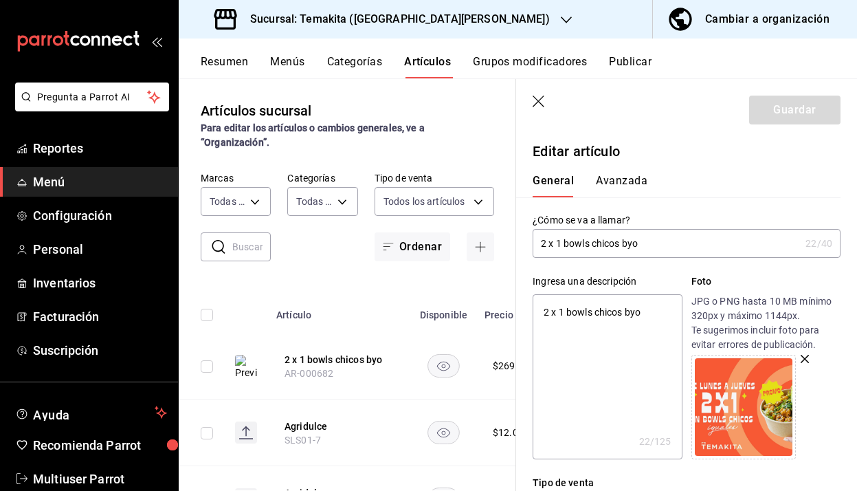
click at [643, 246] on input "2 x 1 bowls chicos byo" at bounding box center [666, 243] width 267 height 27
type input "2 x 1 bowls chicos"
type textarea "x"
type input "b2 x 1 bowls chicos"
type textarea "x"
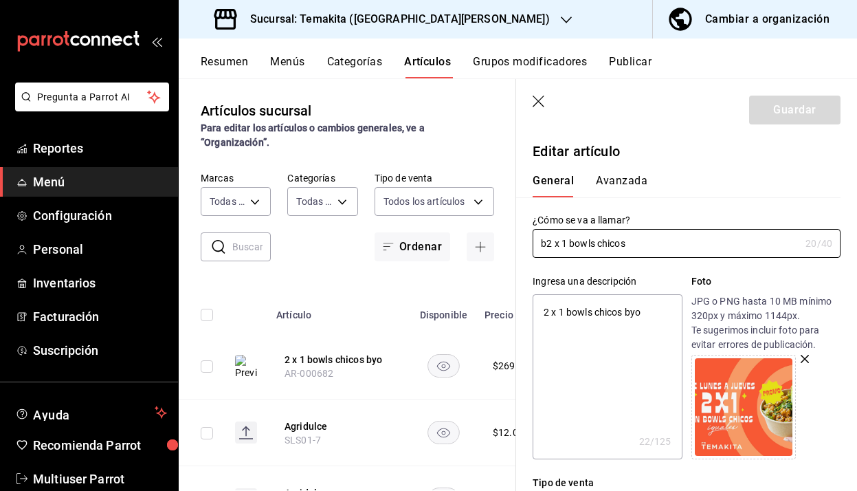
type input "by2 x 1 bowls chicos"
type textarea "x"
type input "b2 x 1 bowls chicos"
type textarea "x"
type input "2 x 1 bowls chicos"
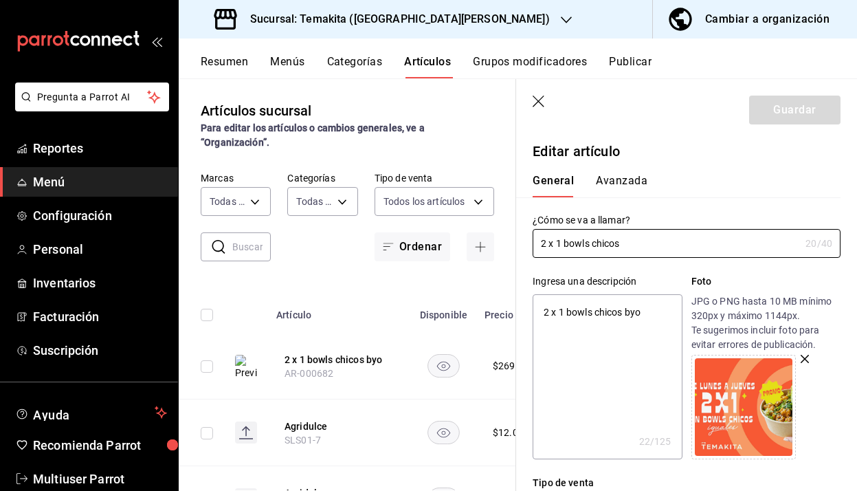
type textarea "x"
click at [650, 245] on input "2 x 1 bowls chicos" at bounding box center [666, 243] width 267 height 27
type input "2 x 1 bowls chicos B"
type textarea "x"
type input "2 x 1 bowls chicos BY"
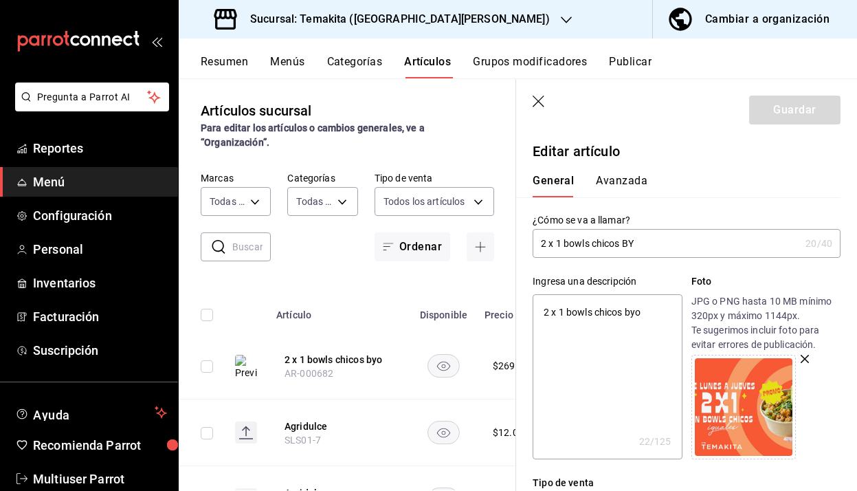
type textarea "x"
type input "2 x 1 bowls chicos BYO"
type textarea "x"
type input "2 x 1 bowls chicos BYO"
type textarea "x"
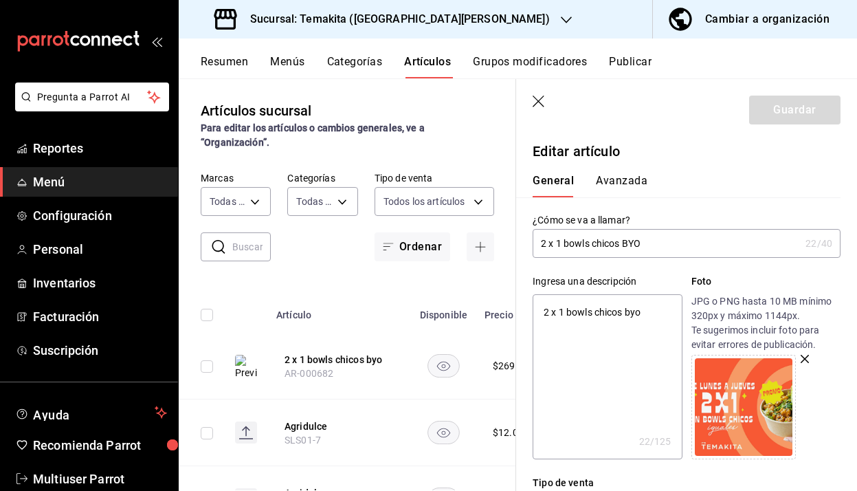
click at [639, 314] on textarea "2 x 1 bowls chicos byo" at bounding box center [607, 376] width 149 height 165
type textarea "2 x 1 bowls chicos by"
type textarea "x"
type textarea "2 x 1 bowls chicos"
type textarea "x"
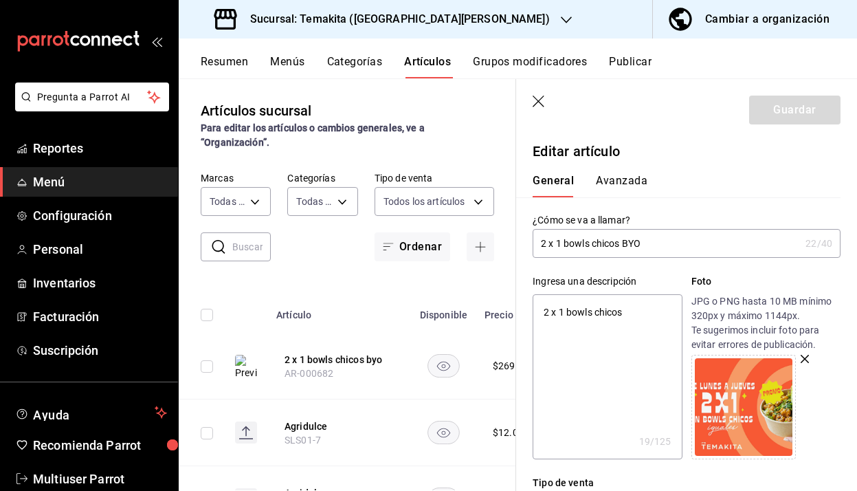
type textarea "2 x 1 bowls chicos B"
type textarea "x"
type textarea "2 x 1 bowls chicos BY"
type textarea "x"
type textarea "2 x 1 bowls chicos BYO"
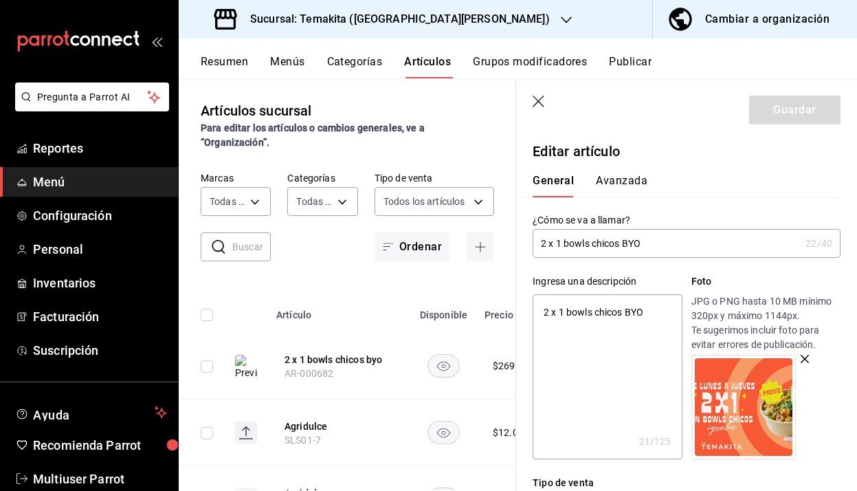
type textarea "x"
type textarea "2 x 1 bowls chicos BYO"
click at [795, 107] on div "Guardar" at bounding box center [794, 110] width 91 height 29
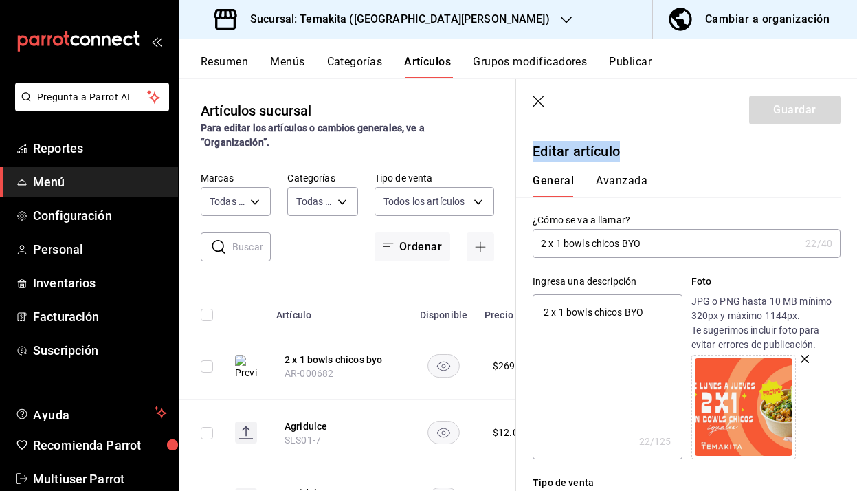
click at [795, 107] on div "Guardar" at bounding box center [794, 110] width 91 height 29
click at [541, 104] on icon "button" at bounding box center [540, 103] width 14 height 14
type textarea "x"
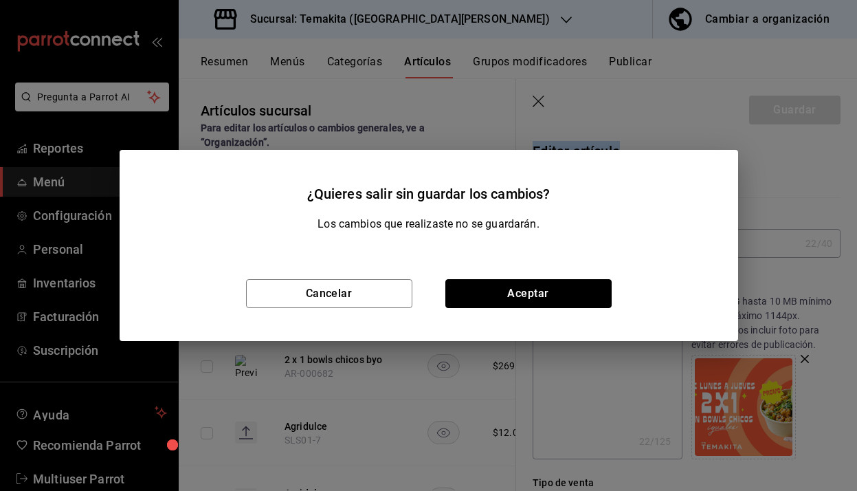
click at [497, 295] on button "Aceptar" at bounding box center [528, 293] width 166 height 29
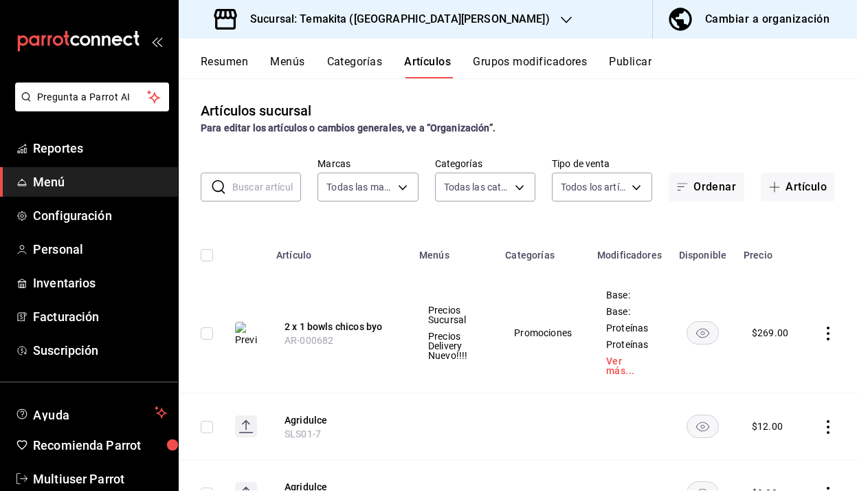
click at [214, 63] on button "Resumen" at bounding box center [224, 66] width 47 height 23
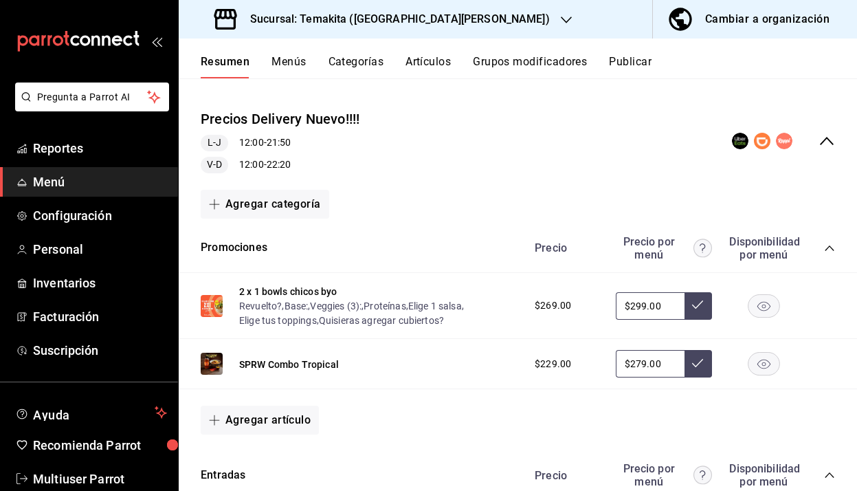
scroll to position [114, 0]
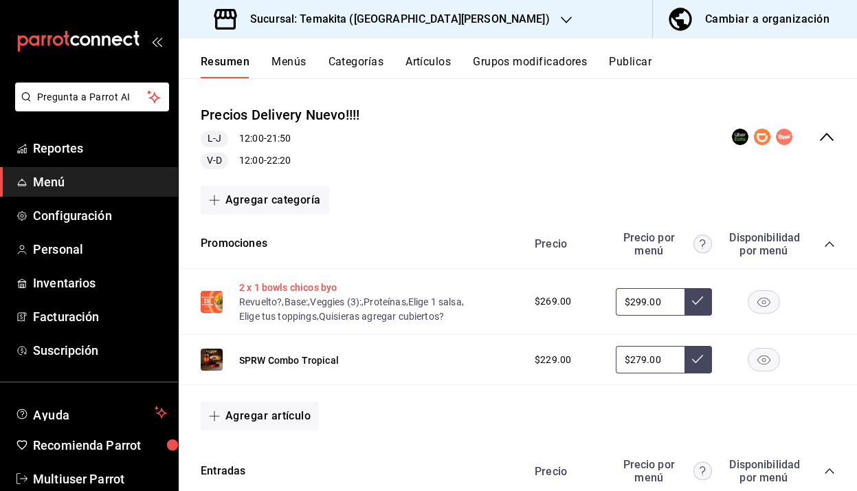
click at [265, 285] on button "2 x 1 bowls chicos byo" at bounding box center [288, 287] width 98 height 14
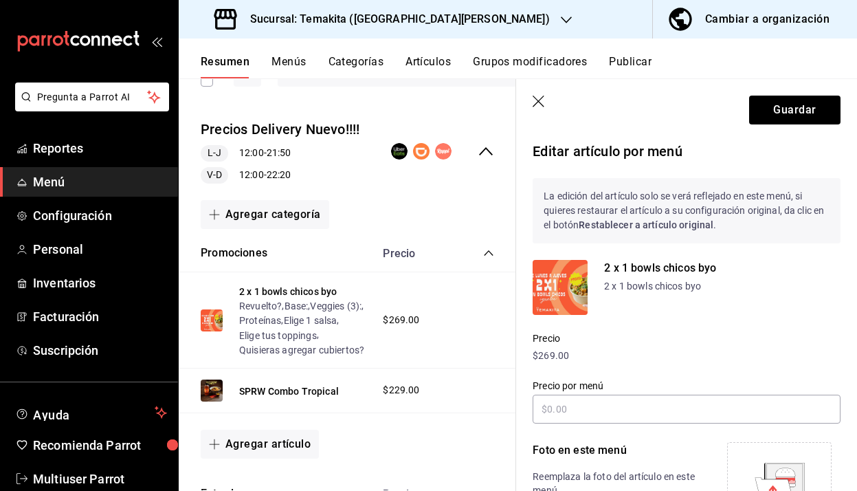
type input "$299.00"
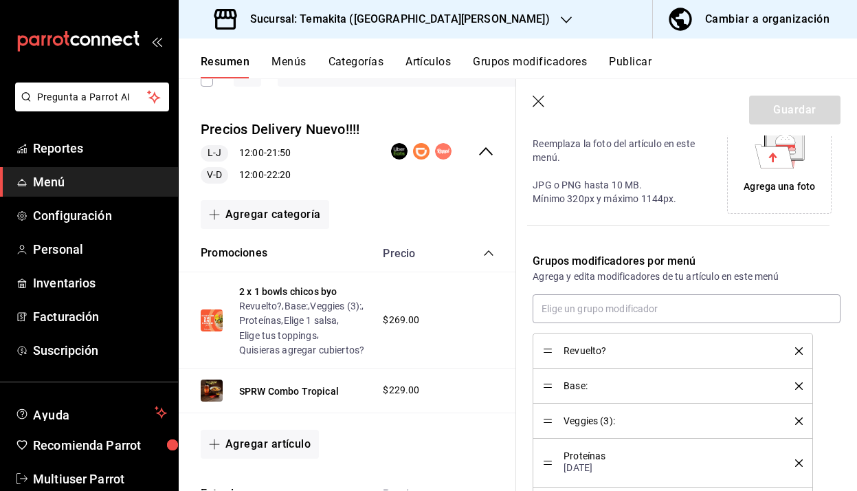
scroll to position [352, 0]
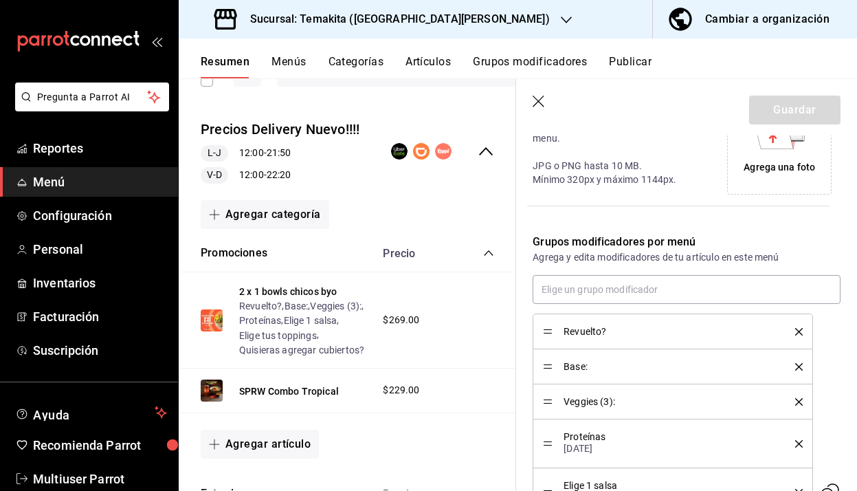
click at [538, 107] on icon "button" at bounding box center [540, 103] width 14 height 14
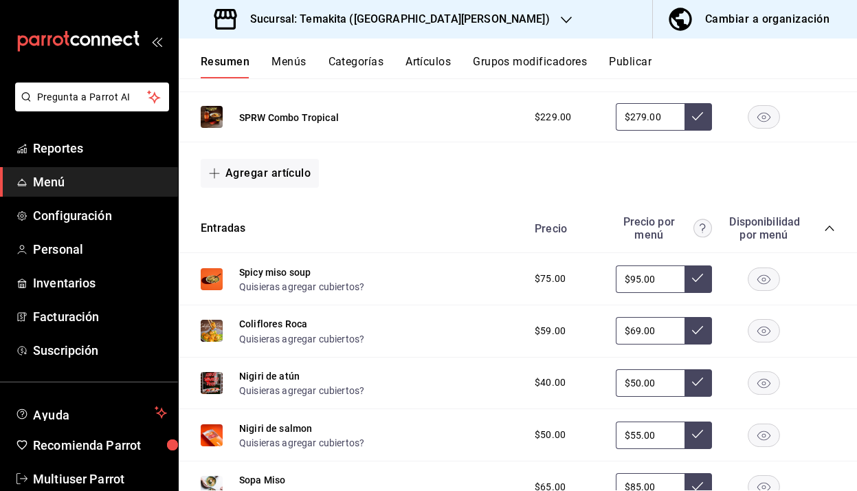
scroll to position [410, 0]
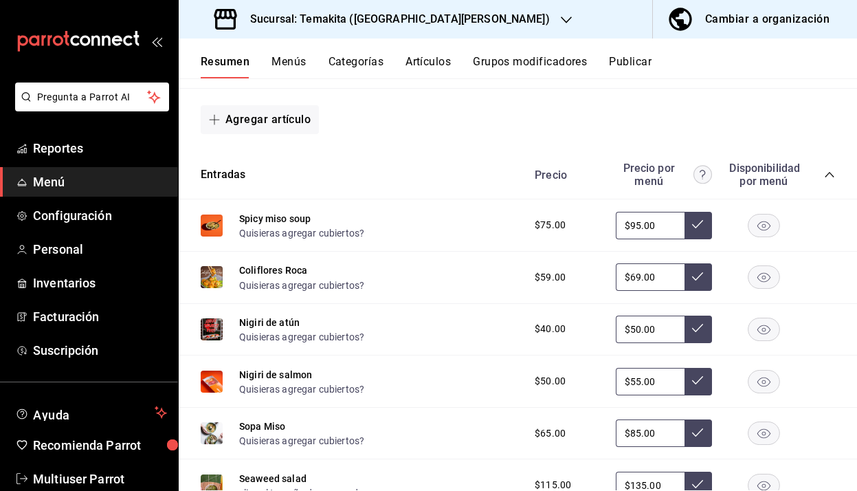
click at [659, 274] on input "$69.00" at bounding box center [650, 276] width 69 height 27
type input "$79.00"
click at [702, 282] on button at bounding box center [698, 276] width 27 height 27
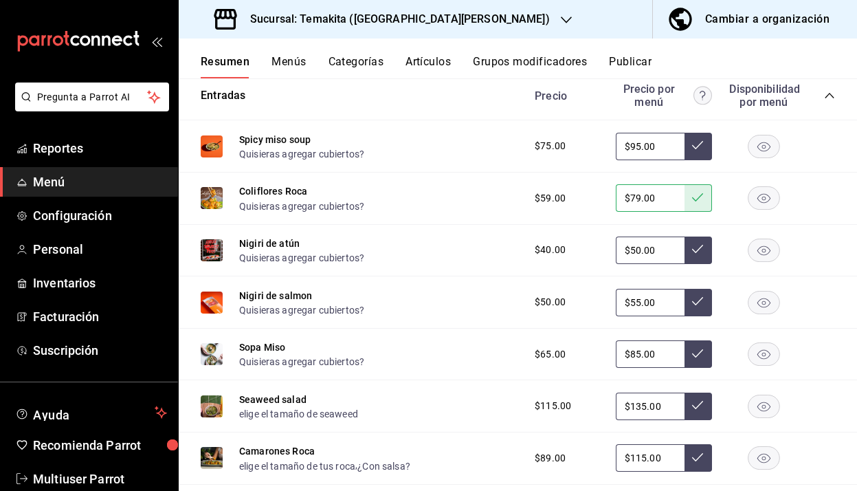
scroll to position [507, 0]
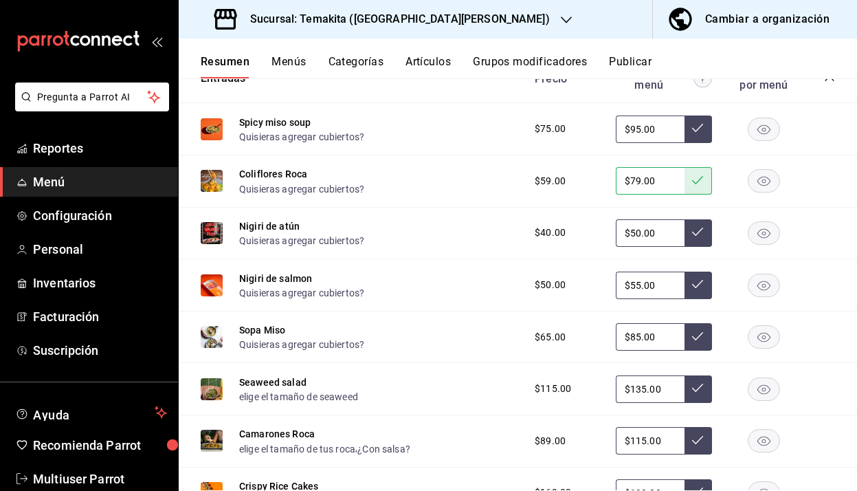
click at [647, 392] on input "$135.00" at bounding box center [650, 388] width 69 height 27
type input "$139.00"
click at [702, 397] on button at bounding box center [698, 388] width 27 height 27
click at [650, 436] on input "$115.00" at bounding box center [650, 440] width 69 height 27
type input "$125.00"
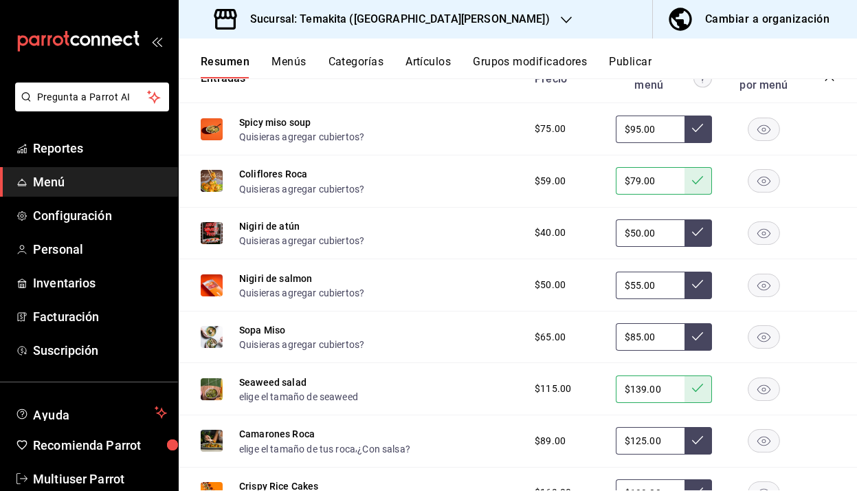
click at [701, 447] on button at bounding box center [698, 440] width 27 height 27
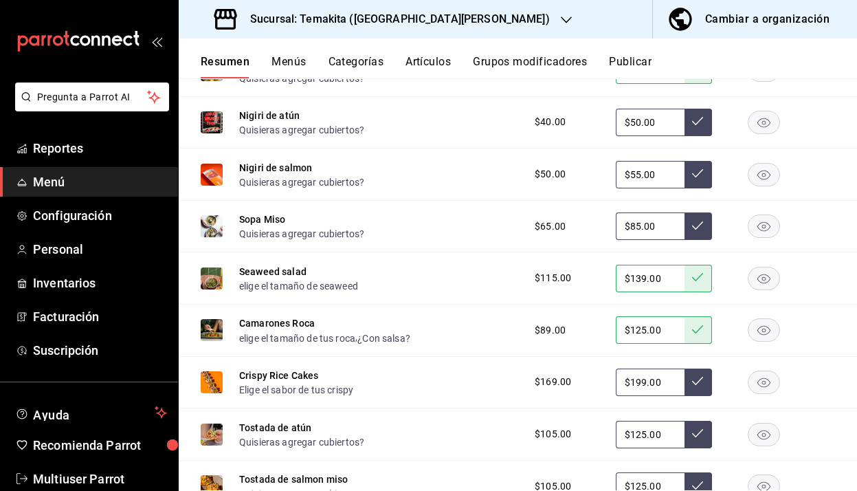
scroll to position [619, 0]
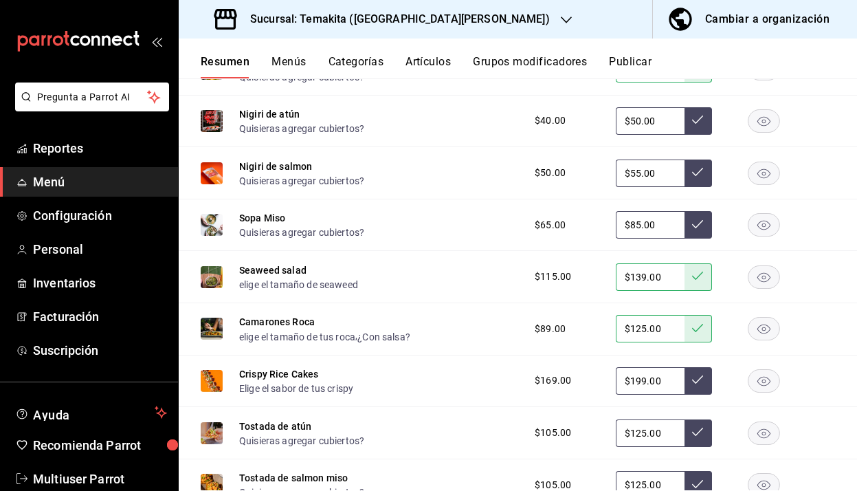
click at [641, 381] on input "$199.00" at bounding box center [650, 380] width 69 height 27
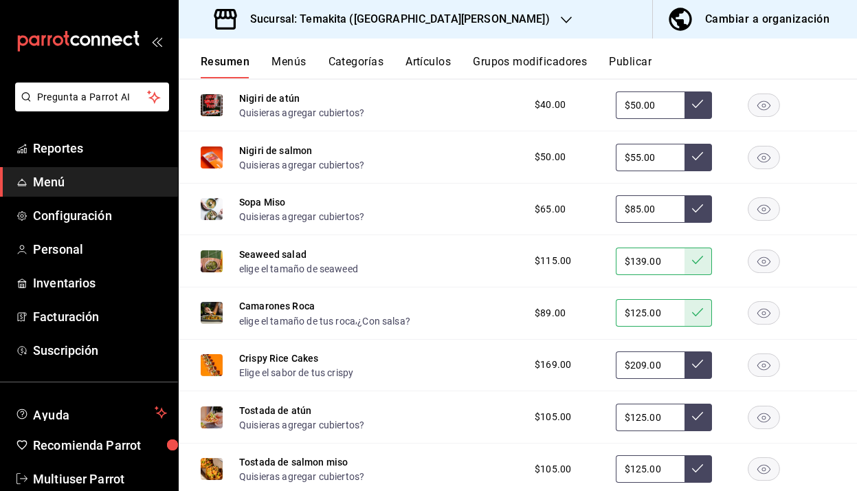
scroll to position [671, 0]
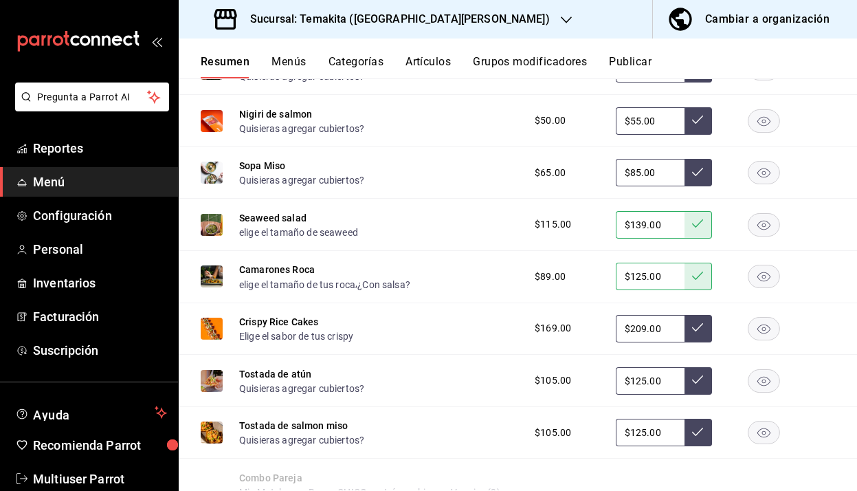
type input "$209.00"
click at [704, 327] on button at bounding box center [698, 328] width 27 height 27
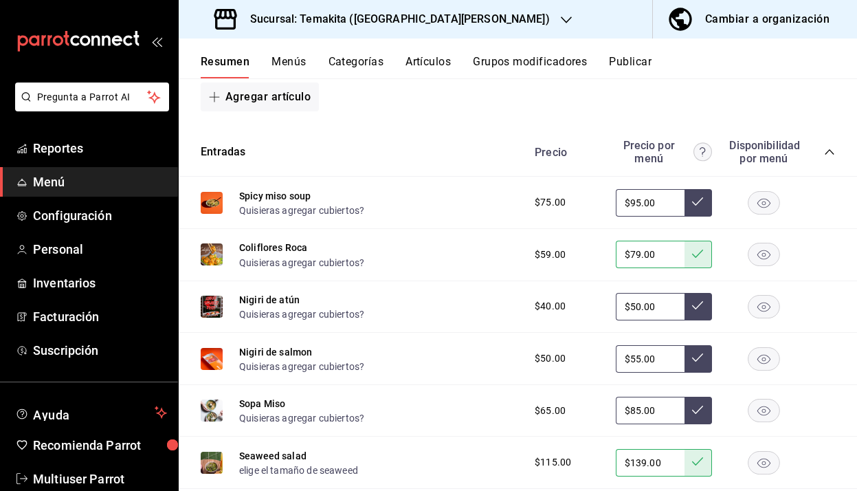
scroll to position [429, 0]
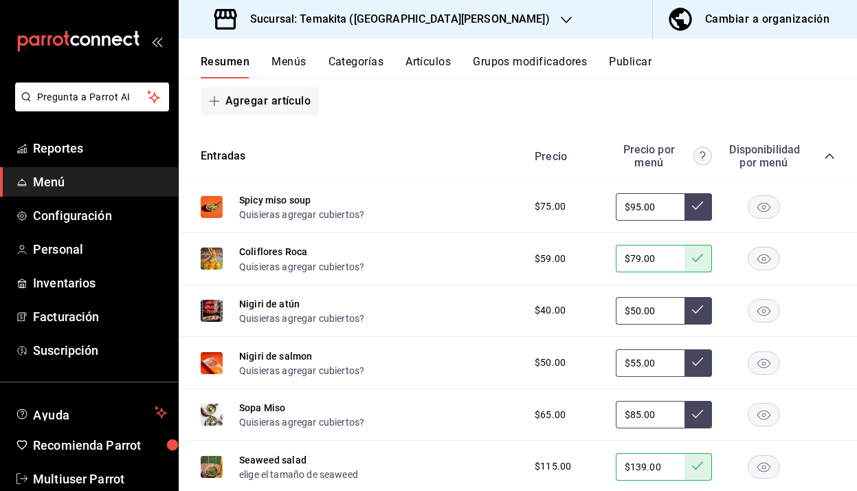
click at [831, 153] on icon "collapse-category-row" at bounding box center [829, 156] width 11 height 11
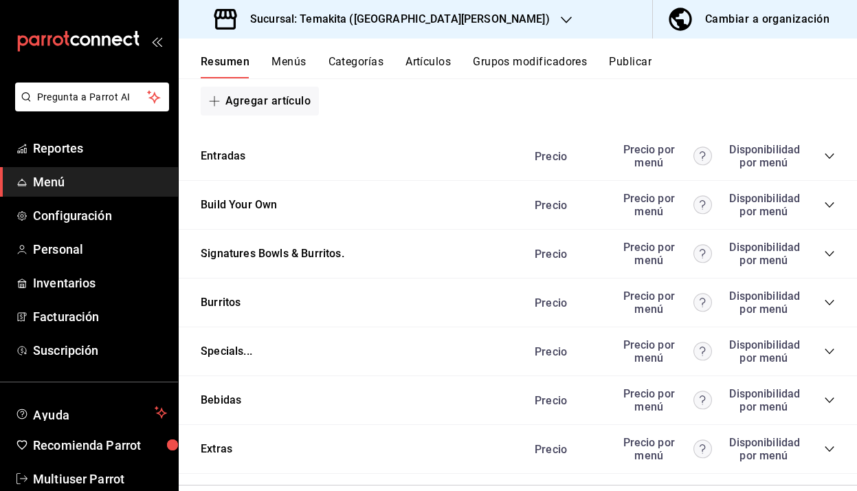
click at [826, 202] on icon "collapse-category-row" at bounding box center [829, 204] width 11 height 11
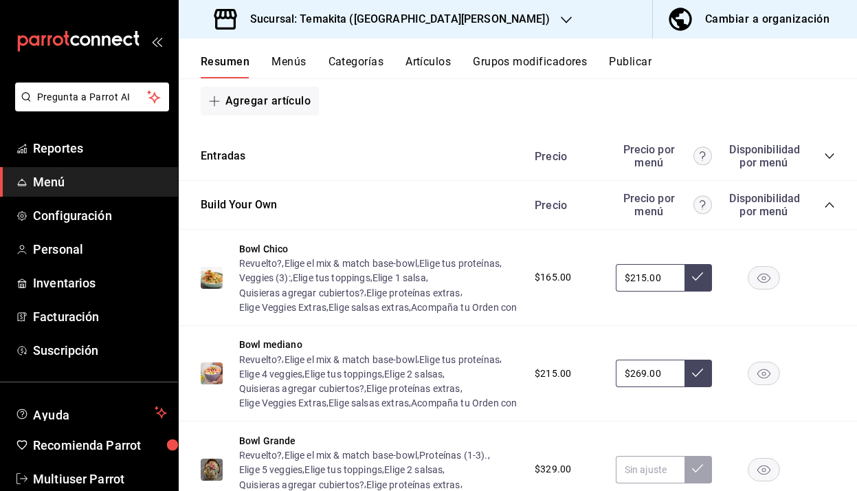
click at [641, 287] on input "$215.00" at bounding box center [650, 277] width 69 height 27
type input "$225.00"
click at [698, 280] on icon at bounding box center [697, 276] width 11 height 8
click at [642, 387] on input "$269.00" at bounding box center [650, 372] width 69 height 27
type input "$289.00"
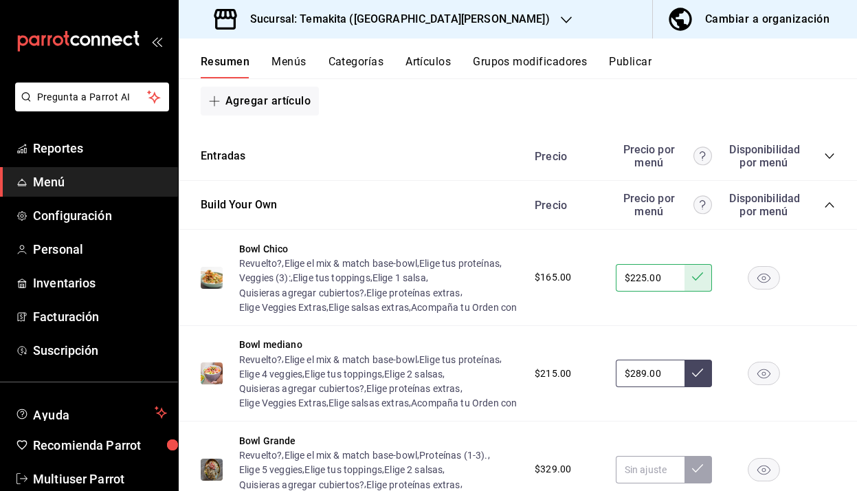
click at [692, 387] on button at bounding box center [698, 372] width 27 height 27
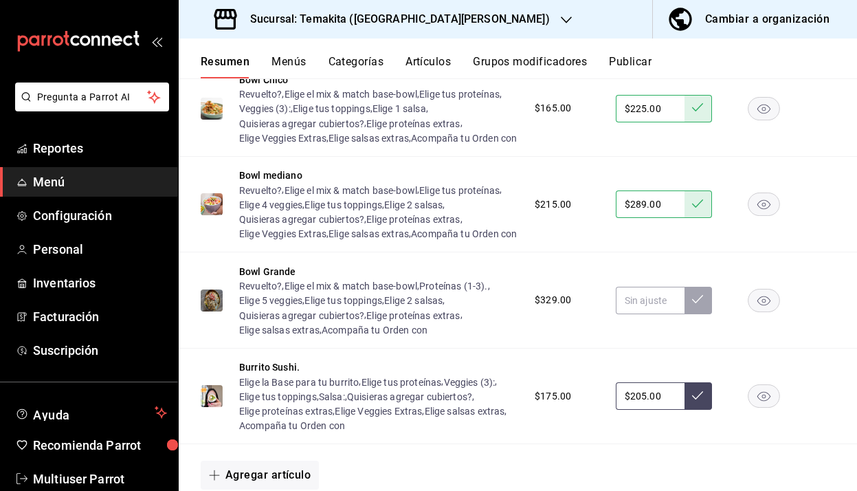
scroll to position [619, 0]
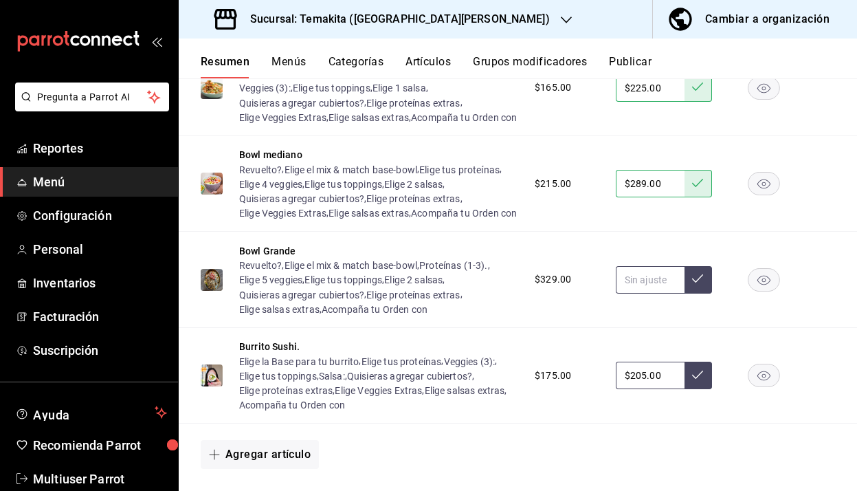
click at [663, 293] on input "text" at bounding box center [650, 279] width 69 height 27
type input "$339.00"
click at [691, 293] on button at bounding box center [698, 279] width 27 height 27
click at [641, 389] on input "$205.00" at bounding box center [650, 375] width 69 height 27
type input "$225.00"
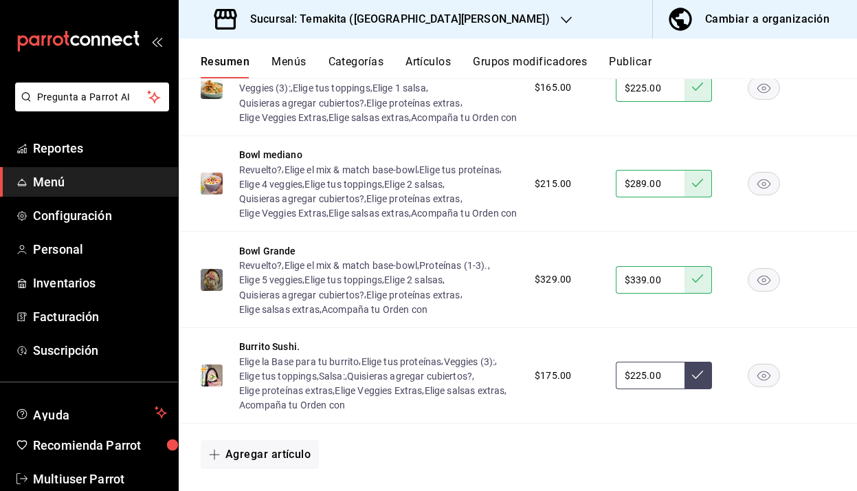
click at [705, 389] on button at bounding box center [698, 375] width 27 height 27
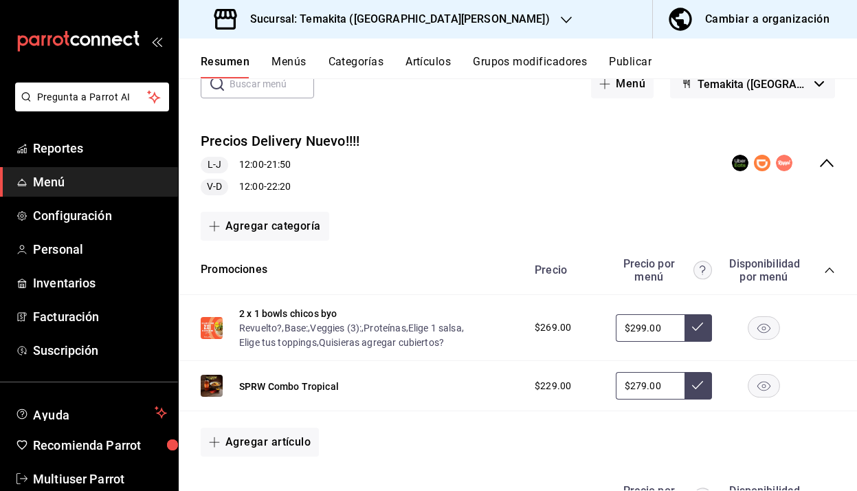
scroll to position [87, 0]
click at [828, 271] on icon "collapse-category-row" at bounding box center [829, 270] width 11 height 11
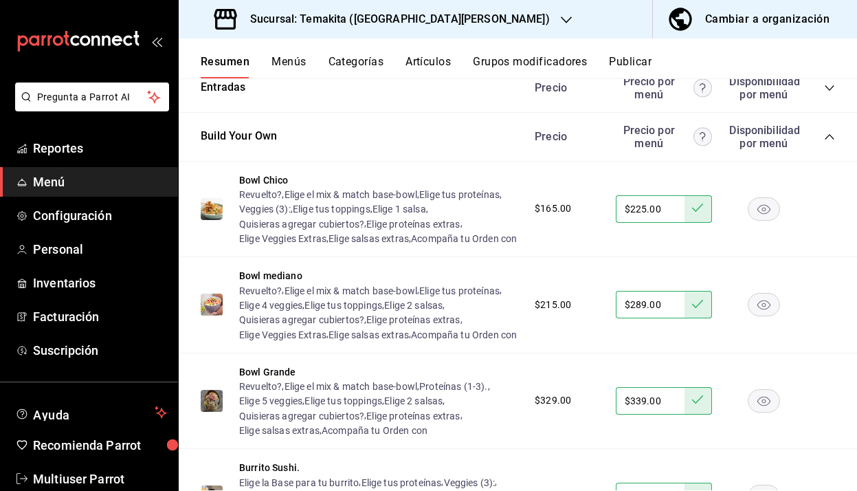
scroll to position [314, 0]
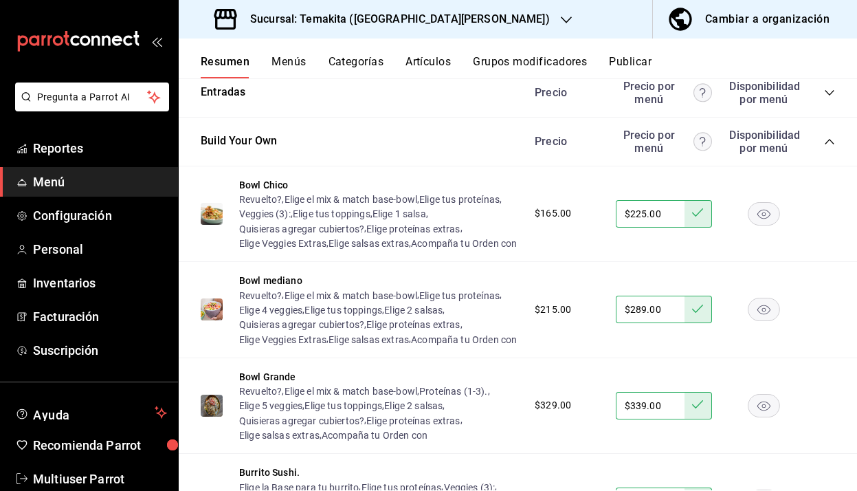
click at [832, 142] on icon "collapse-category-row" at bounding box center [829, 141] width 9 height 5
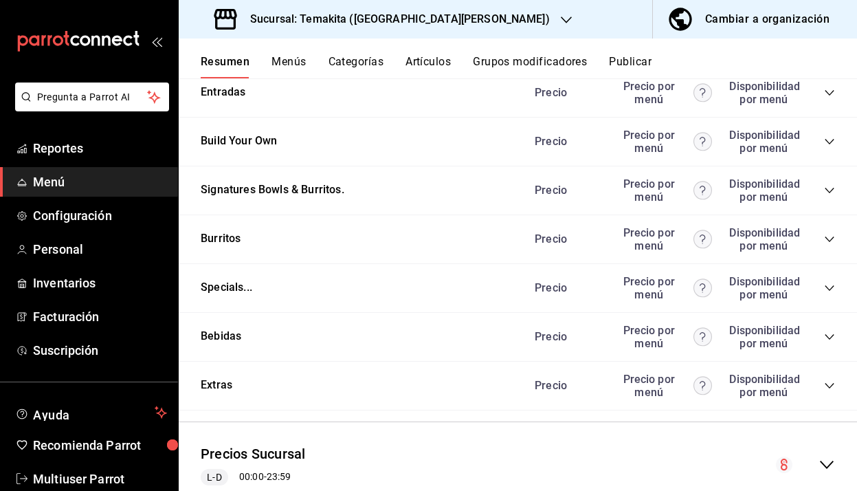
click at [831, 191] on icon "collapse-category-row" at bounding box center [829, 190] width 9 height 5
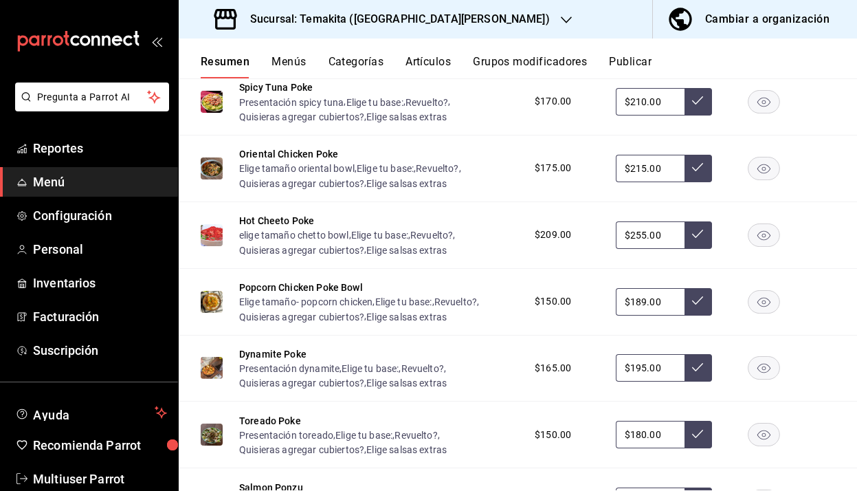
scroll to position [648, 0]
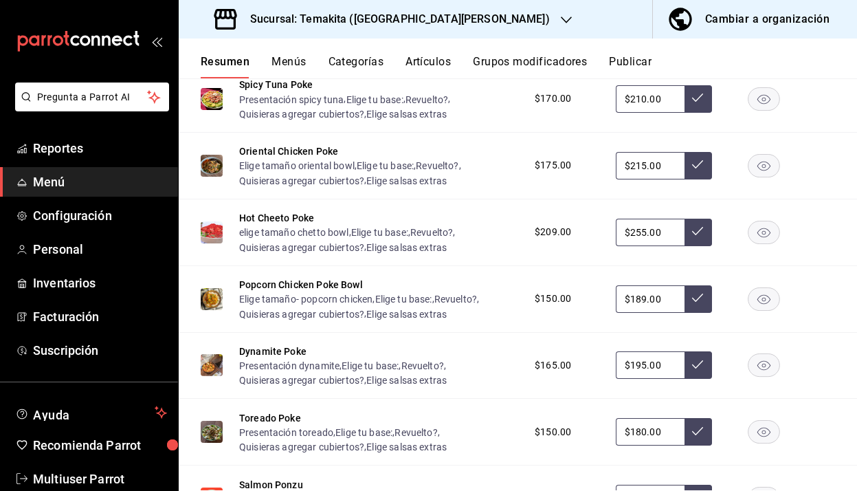
click at [639, 364] on input "$195.00" at bounding box center [650, 364] width 69 height 27
type input "$1.00"
type input "$235.00"
click at [698, 368] on icon at bounding box center [697, 364] width 11 height 11
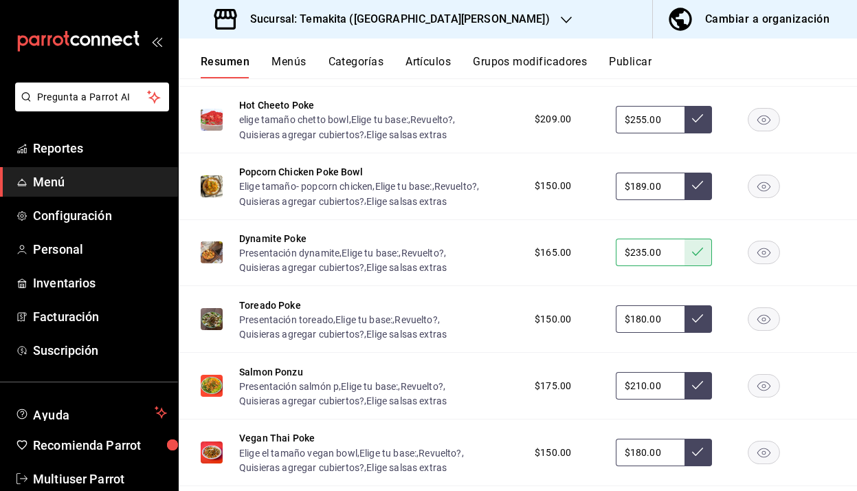
scroll to position [775, 0]
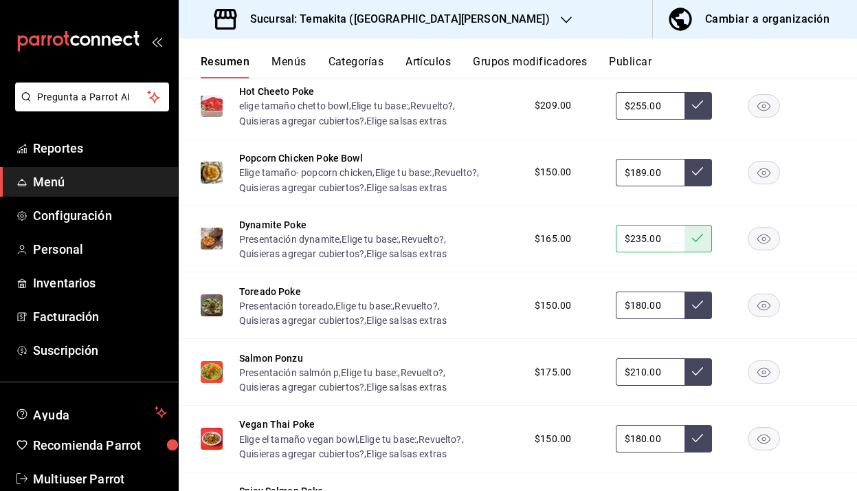
click at [641, 372] on input "$210.00" at bounding box center [650, 371] width 69 height 27
type input "$235.00"
click at [702, 378] on button at bounding box center [698, 371] width 27 height 27
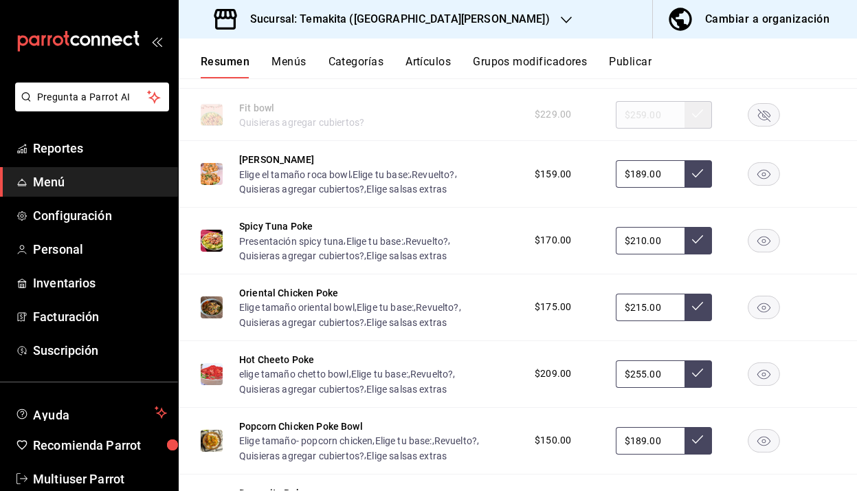
scroll to position [496, 0]
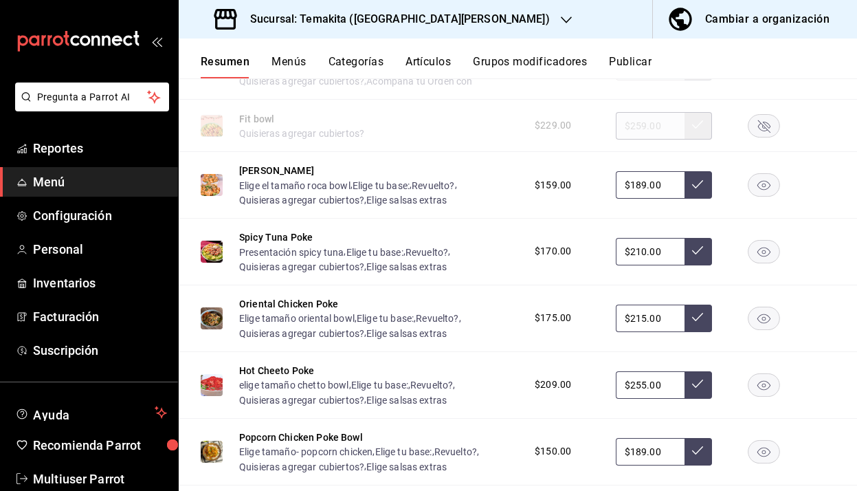
click at [647, 251] on input "$210.00" at bounding box center [650, 251] width 69 height 27
type input "$235.00"
click at [691, 251] on button at bounding box center [698, 251] width 27 height 27
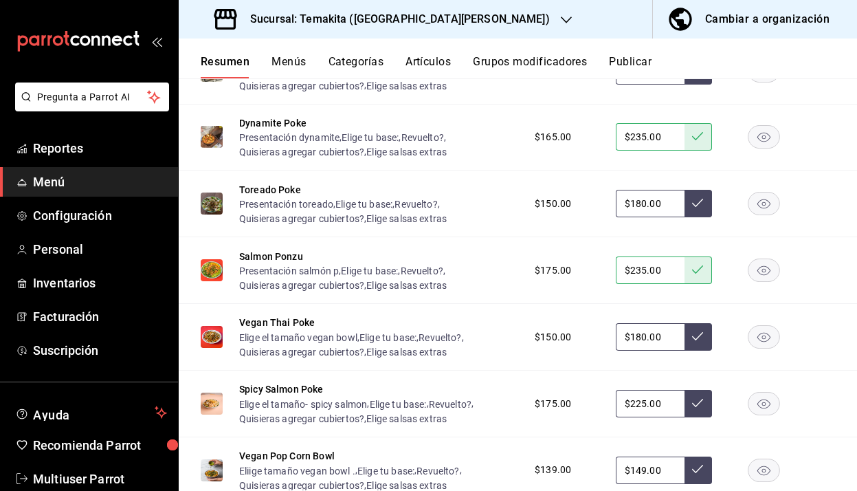
scroll to position [913, 0]
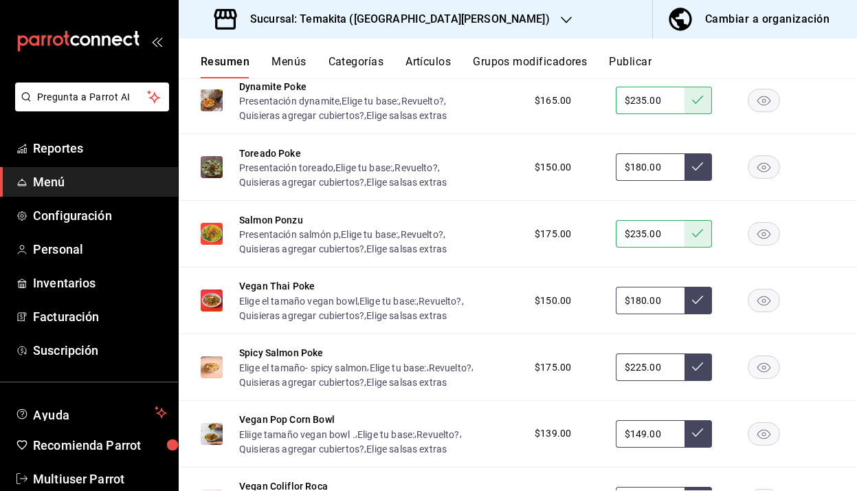
click at [646, 367] on input "$225.00" at bounding box center [650, 366] width 69 height 27
type input "$245.00"
click at [698, 374] on button at bounding box center [698, 366] width 27 height 27
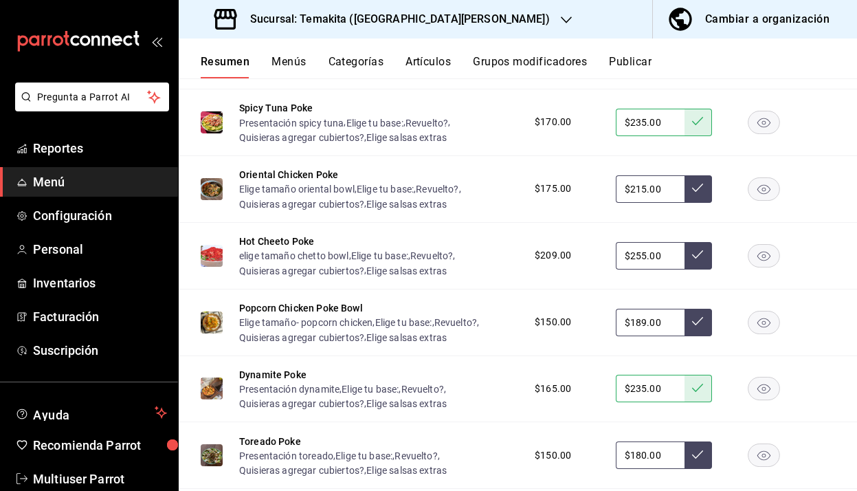
scroll to position [626, 0]
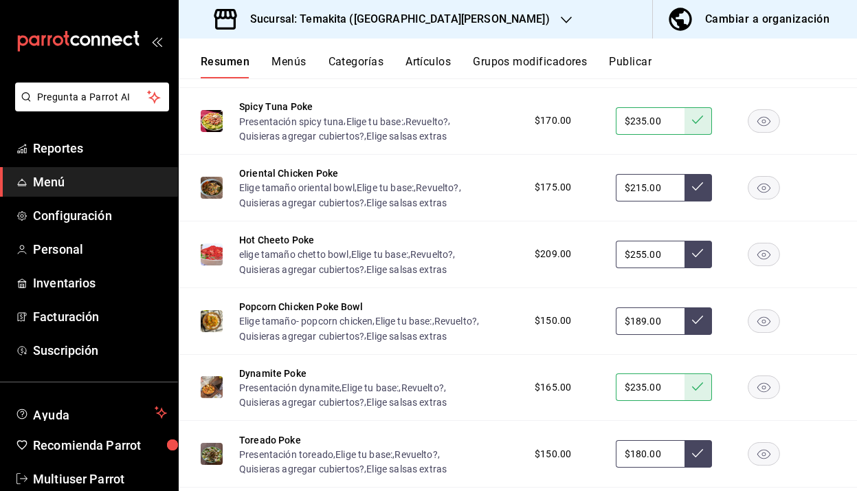
click at [645, 254] on input "$255.00" at bounding box center [650, 254] width 69 height 27
type input "$259.00"
click at [707, 264] on button at bounding box center [698, 254] width 27 height 27
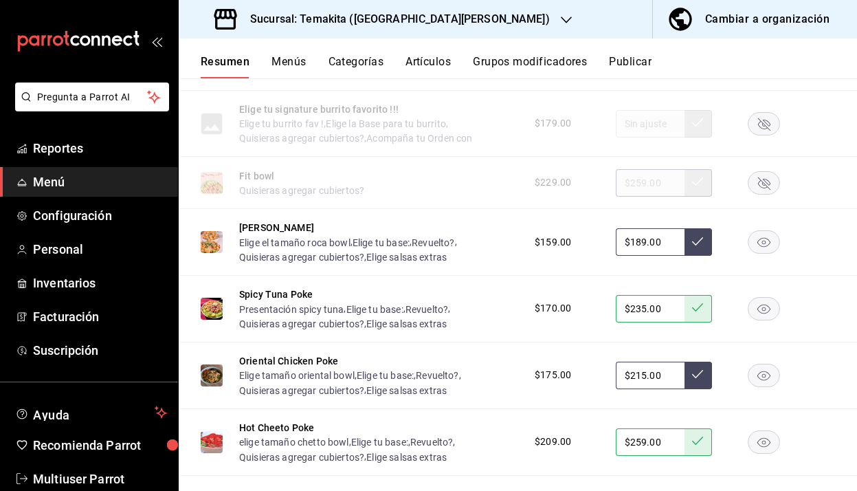
scroll to position [436, 0]
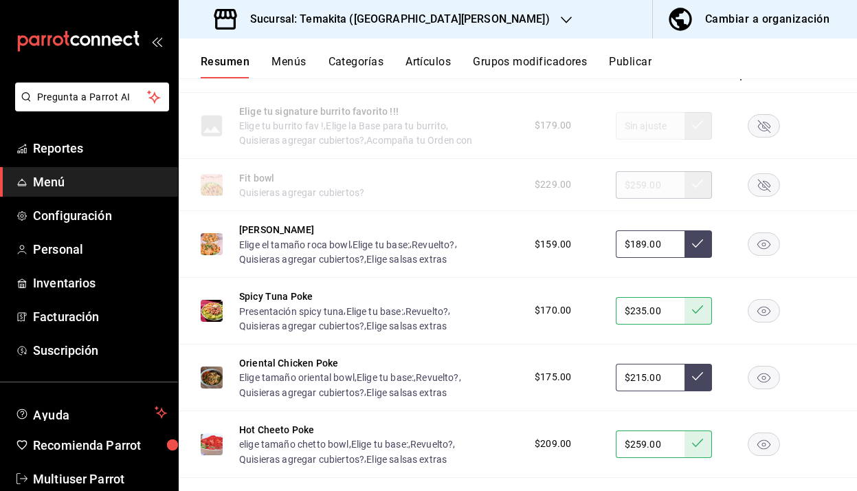
click at [644, 241] on input "$189.00" at bounding box center [650, 243] width 69 height 27
type input "$1.00"
type input "$225.00"
click at [695, 254] on button at bounding box center [698, 243] width 27 height 27
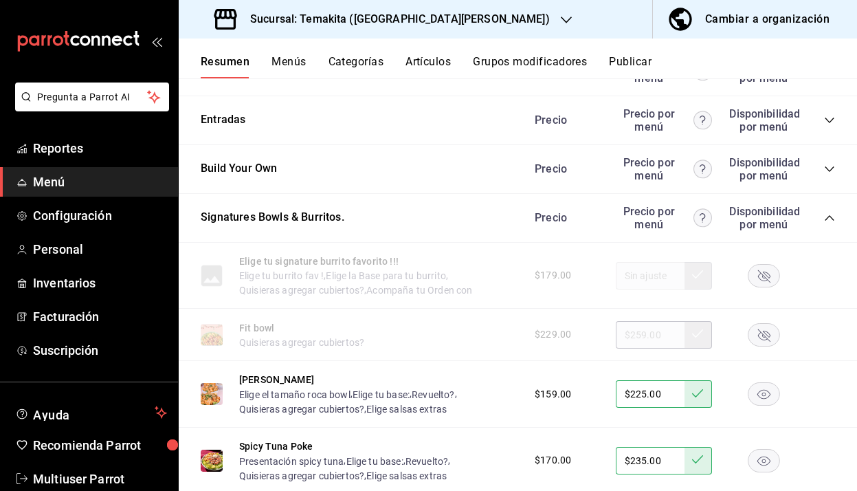
scroll to position [274, 0]
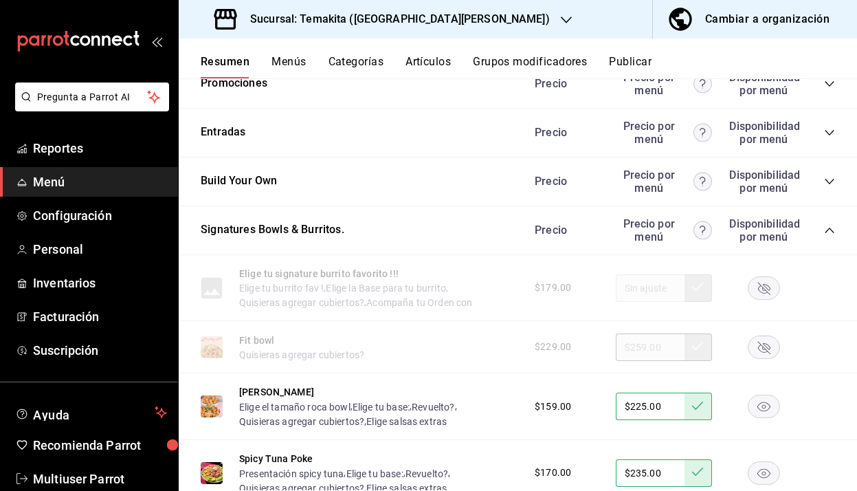
click at [830, 230] on icon "collapse-category-row" at bounding box center [829, 230] width 11 height 11
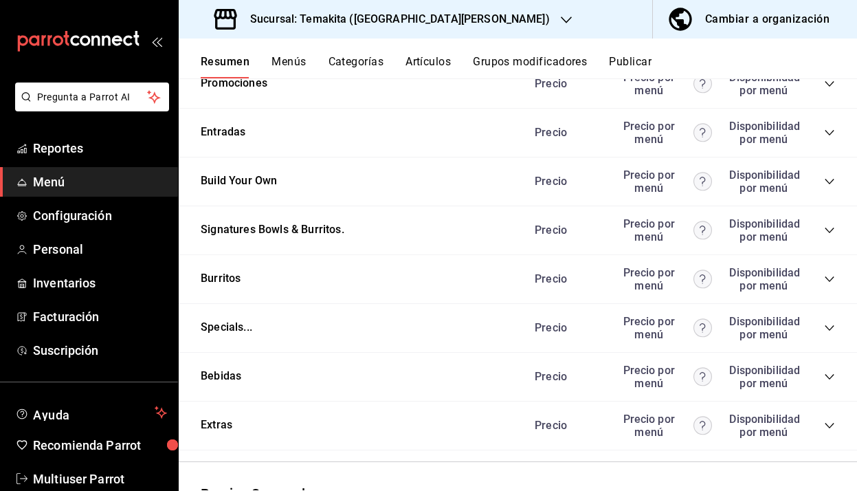
click at [830, 279] on icon "collapse-category-row" at bounding box center [829, 278] width 9 height 5
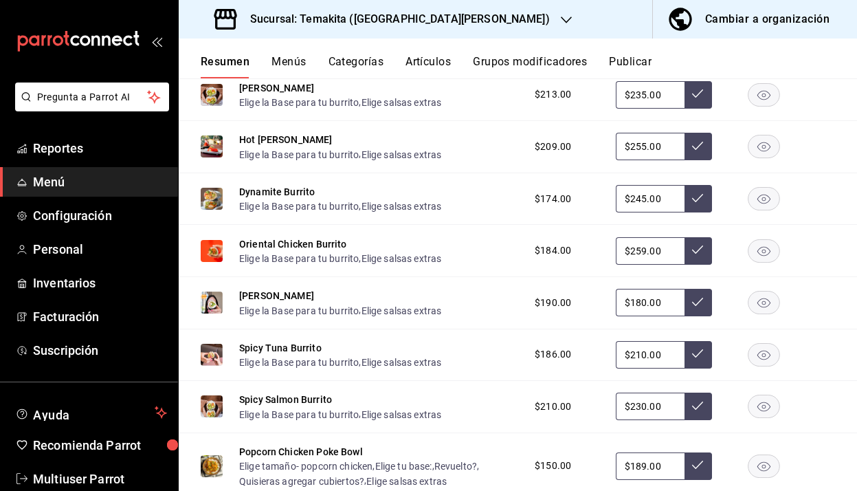
scroll to position [486, 0]
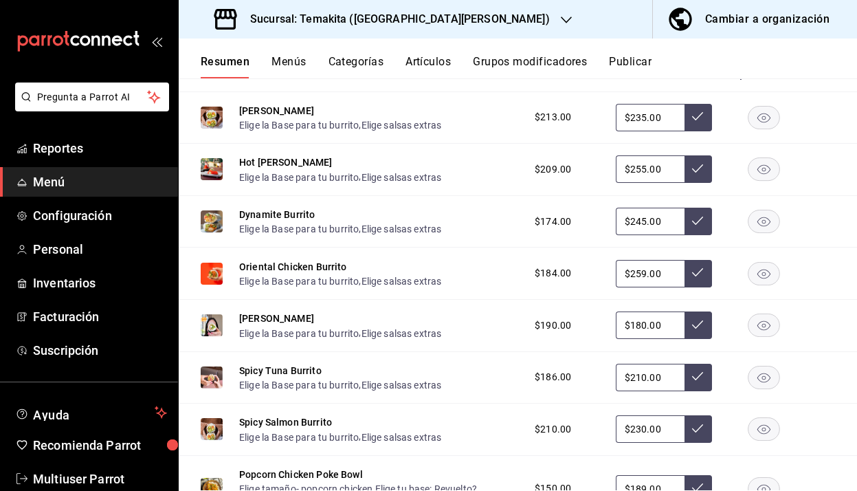
click at [643, 170] on input "$255.00" at bounding box center [650, 168] width 69 height 27
type input "$259.00"
click at [691, 170] on button at bounding box center [698, 168] width 27 height 27
click at [645, 430] on input "$230.00" at bounding box center [650, 428] width 69 height 27
type input "$245.00"
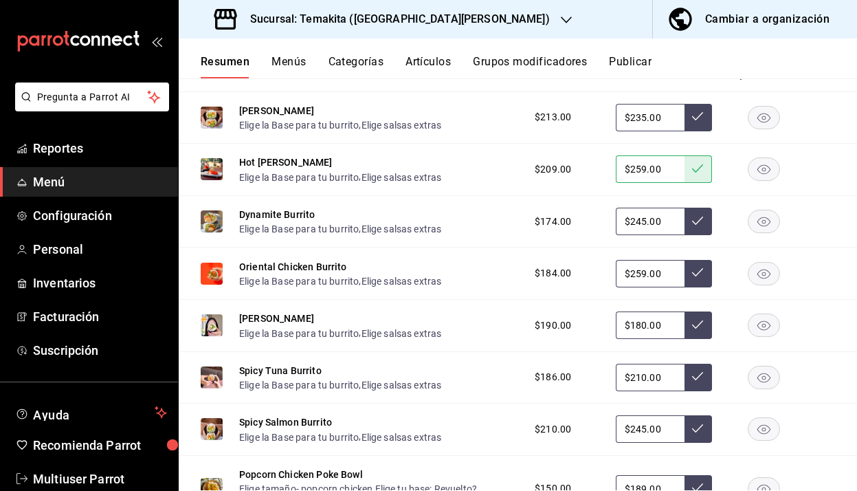
click at [698, 436] on button at bounding box center [698, 428] width 27 height 27
click at [645, 376] on input "$210.00" at bounding box center [650, 377] width 69 height 27
type input "$239.00"
click at [692, 375] on icon at bounding box center [697, 375] width 11 height 11
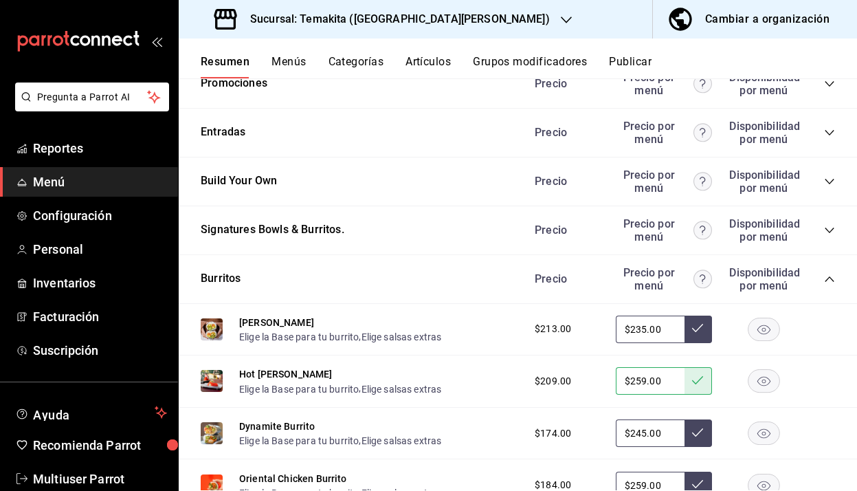
scroll to position [261, 0]
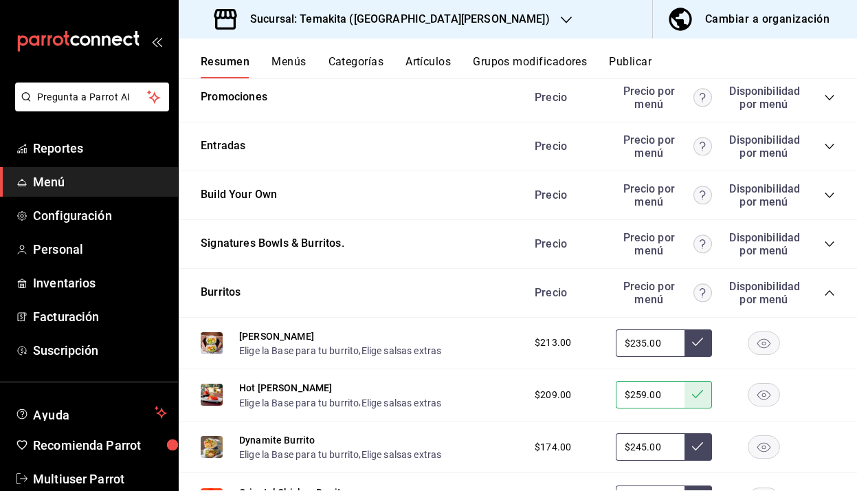
click at [832, 295] on icon "collapse-category-row" at bounding box center [829, 292] width 11 height 11
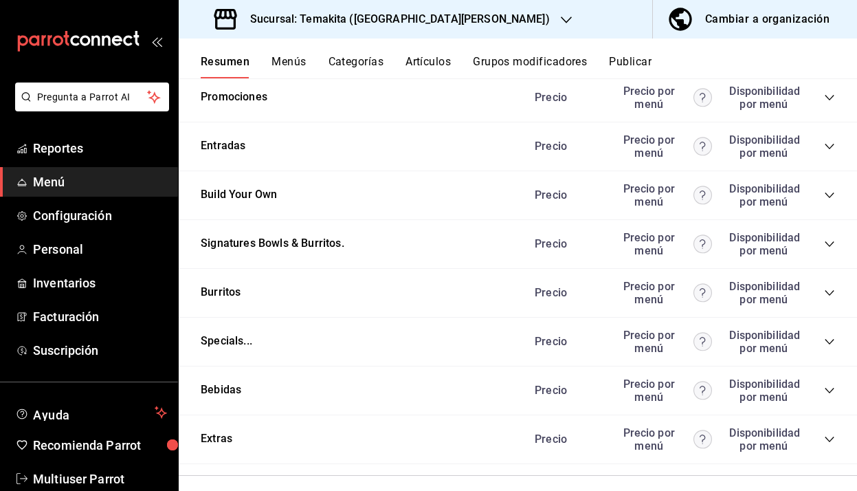
click at [829, 344] on icon "collapse-category-row" at bounding box center [829, 341] width 11 height 11
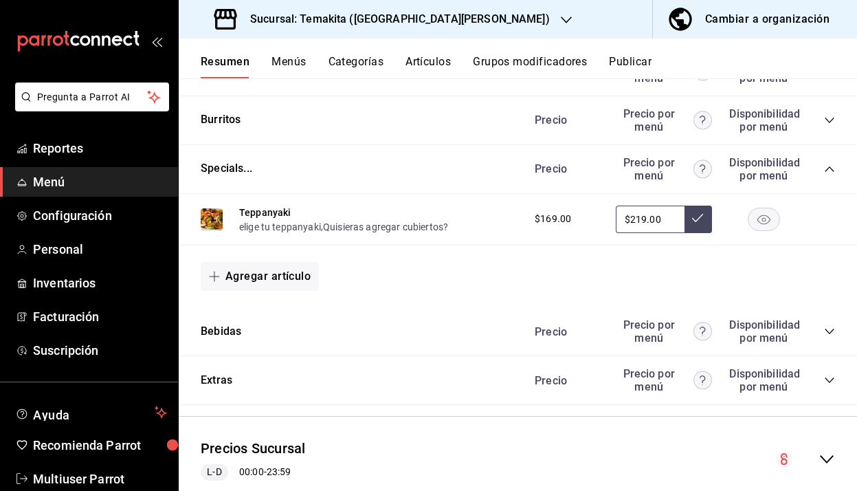
scroll to position [436, 0]
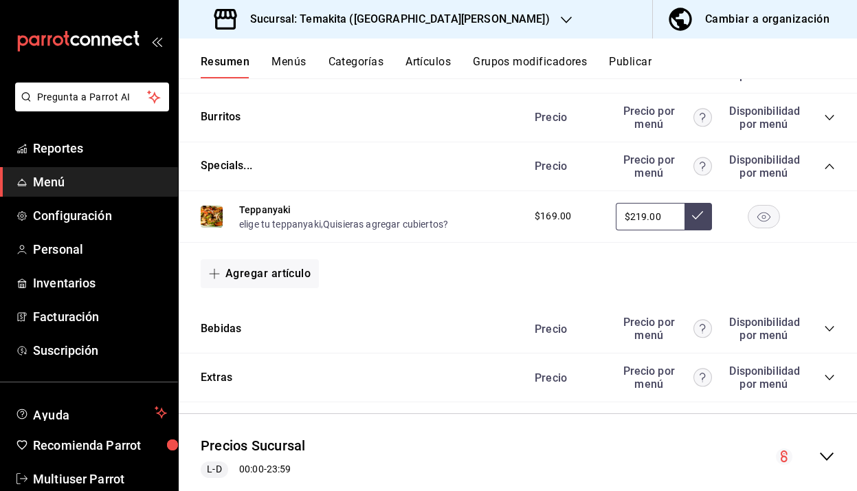
click at [827, 166] on icon "collapse-category-row" at bounding box center [829, 166] width 9 height 5
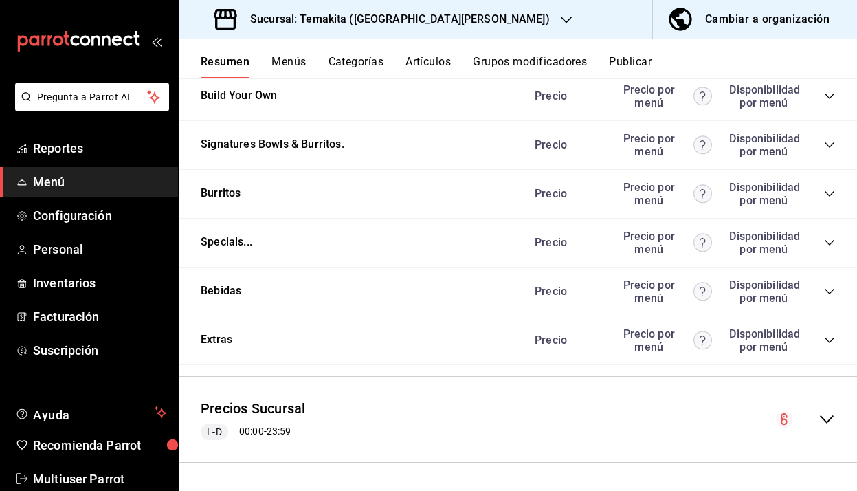
scroll to position [359, 0]
click at [827, 294] on icon "collapse-category-row" at bounding box center [829, 291] width 11 height 11
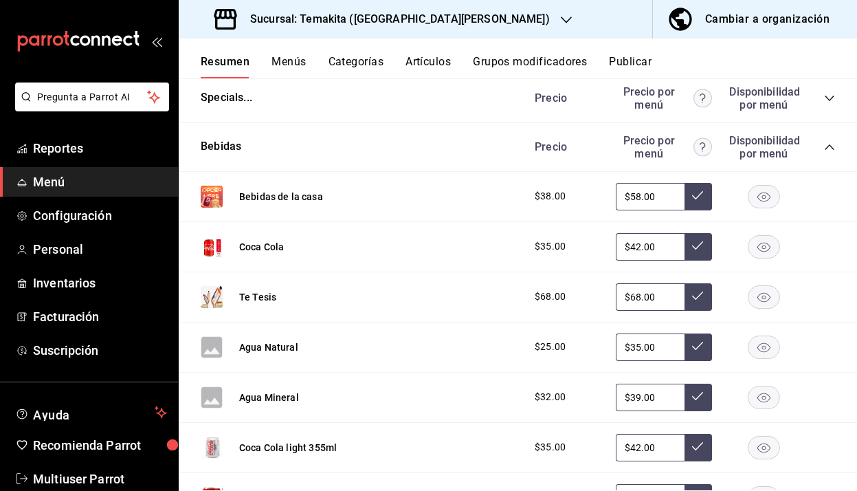
scroll to position [505, 0]
click at [641, 197] on input "$58.00" at bounding box center [650, 195] width 69 height 27
type input "$59.00"
click at [691, 198] on button at bounding box center [698, 195] width 27 height 27
click at [637, 245] on input "$42.00" at bounding box center [650, 245] width 69 height 27
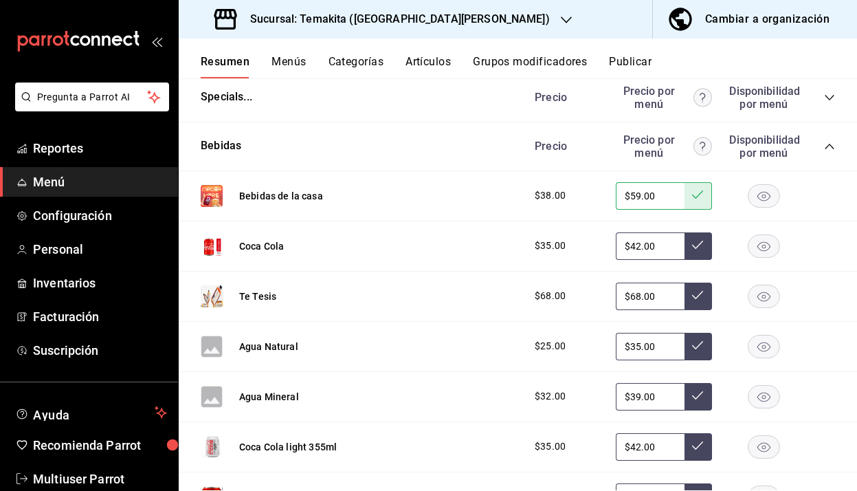
type input "$4.00"
type input "$55.00"
click at [703, 247] on icon at bounding box center [697, 244] width 11 height 11
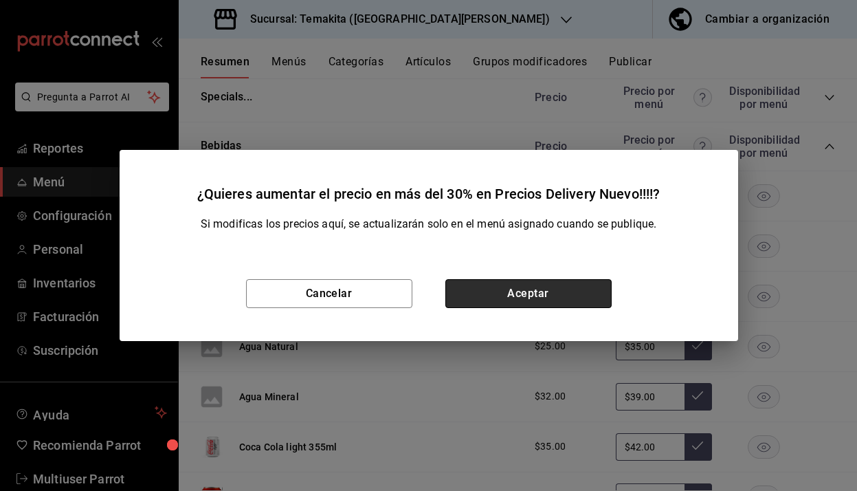
click at [562, 293] on button "Aceptar" at bounding box center [528, 293] width 166 height 29
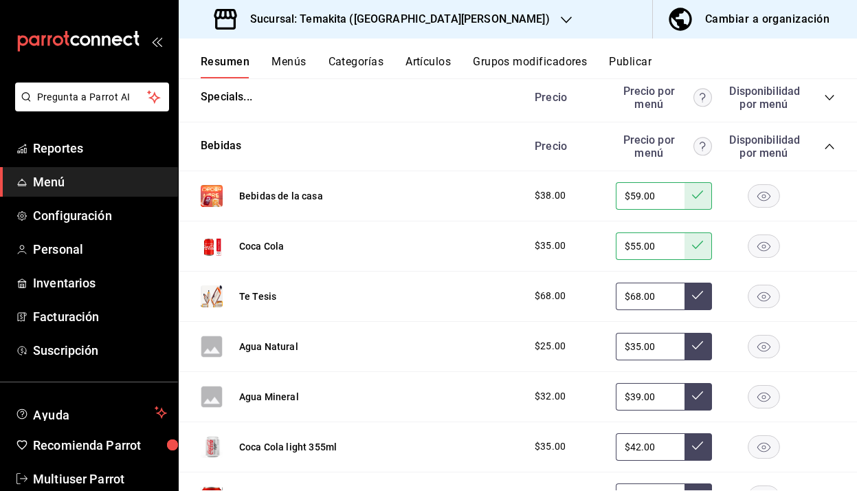
click at [638, 297] on input "$68.00" at bounding box center [650, 295] width 69 height 27
type input "$6.00"
type input "$75.00"
click at [694, 307] on button at bounding box center [698, 295] width 27 height 27
click at [641, 344] on input "$35.00" at bounding box center [650, 346] width 69 height 27
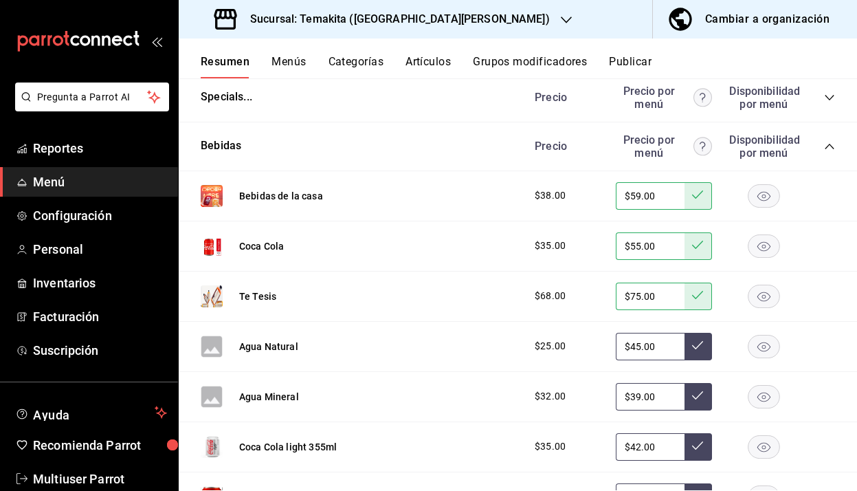
type input "$45.00"
click at [704, 348] on button at bounding box center [698, 346] width 27 height 27
click at [640, 395] on input "$39.00" at bounding box center [650, 396] width 69 height 27
type input "$3.00"
type input "$45.00"
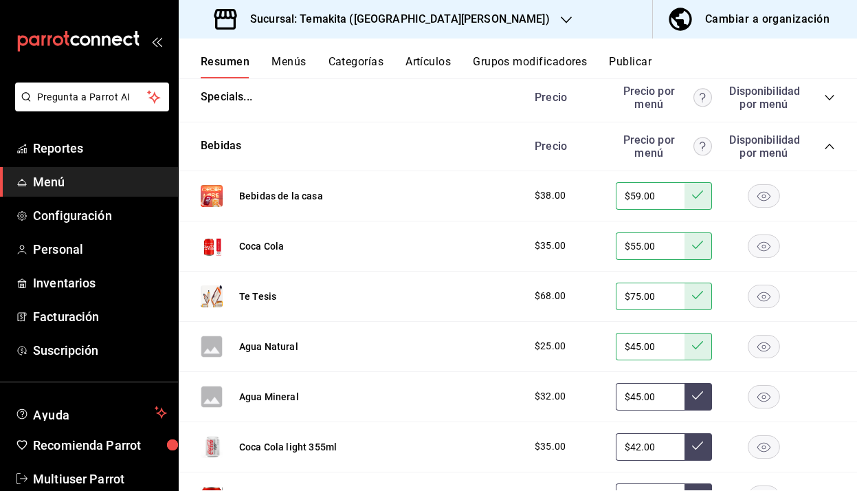
click at [705, 403] on button at bounding box center [698, 396] width 27 height 27
click at [640, 449] on input "$42.00" at bounding box center [650, 446] width 69 height 27
type input "$4.00"
type input "$55.00"
click at [702, 446] on icon at bounding box center [697, 445] width 11 height 11
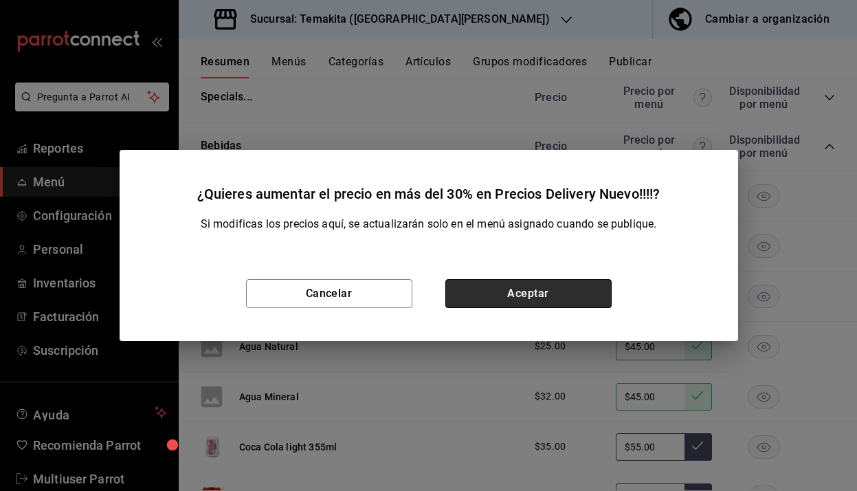
click at [535, 294] on button "Aceptar" at bounding box center [528, 293] width 166 height 29
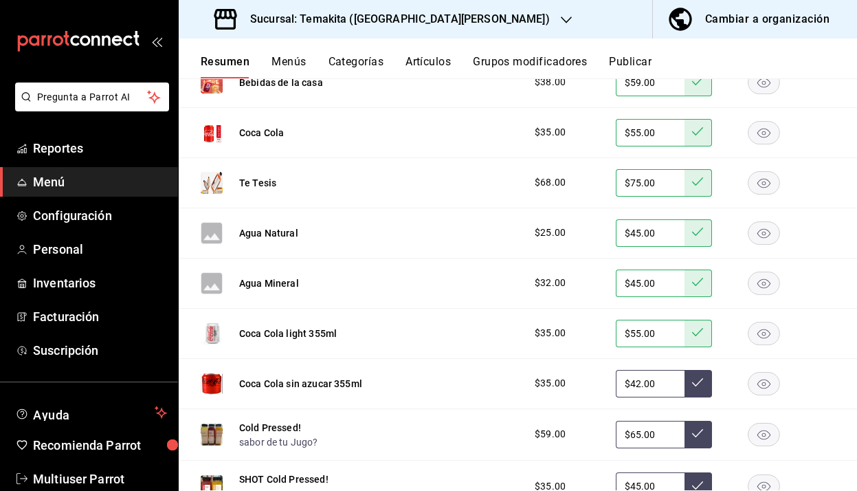
scroll to position [667, 0]
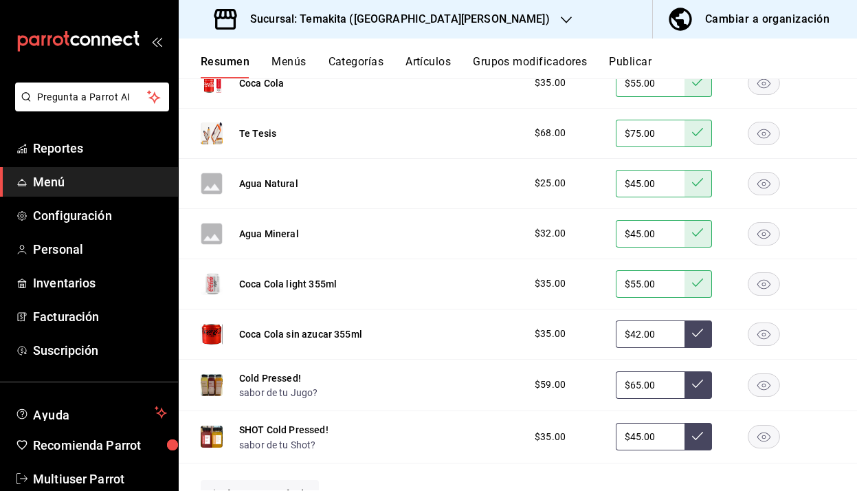
click at [641, 334] on input "$42.00" at bounding box center [650, 333] width 69 height 27
type input "$4.00"
type input "$55.00"
click at [703, 339] on button at bounding box center [698, 333] width 27 height 27
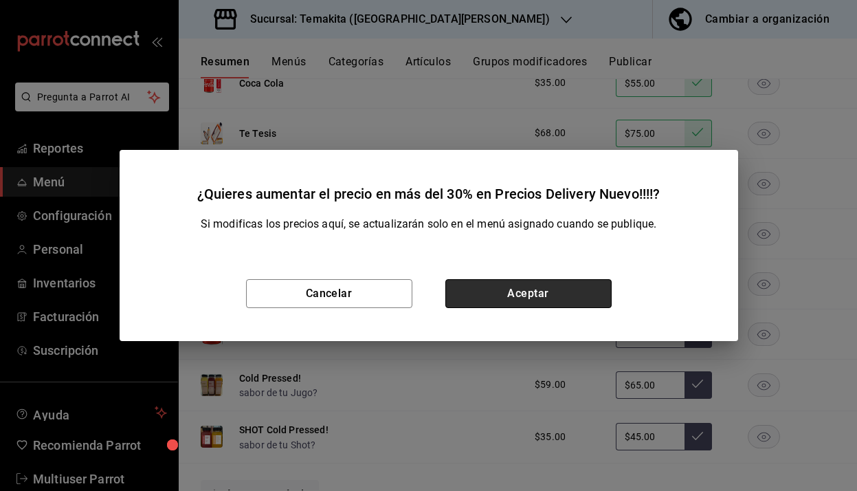
click at [564, 293] on button "Aceptar" at bounding box center [528, 293] width 166 height 29
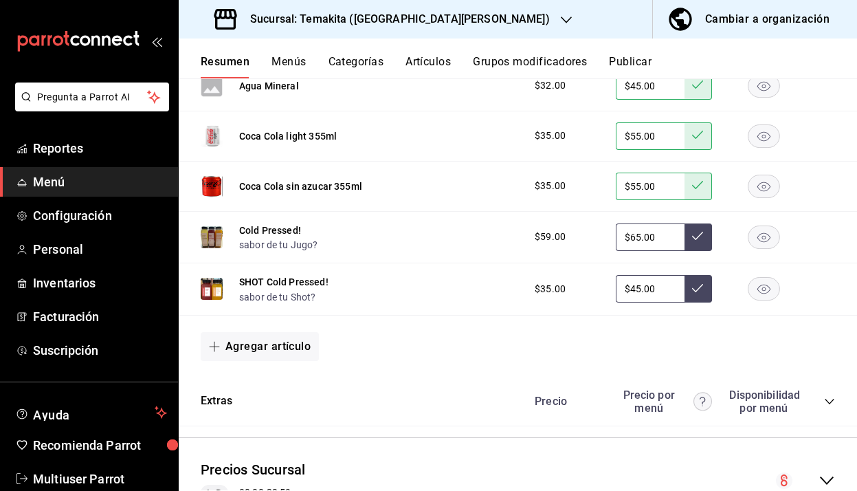
scroll to position [876, 0]
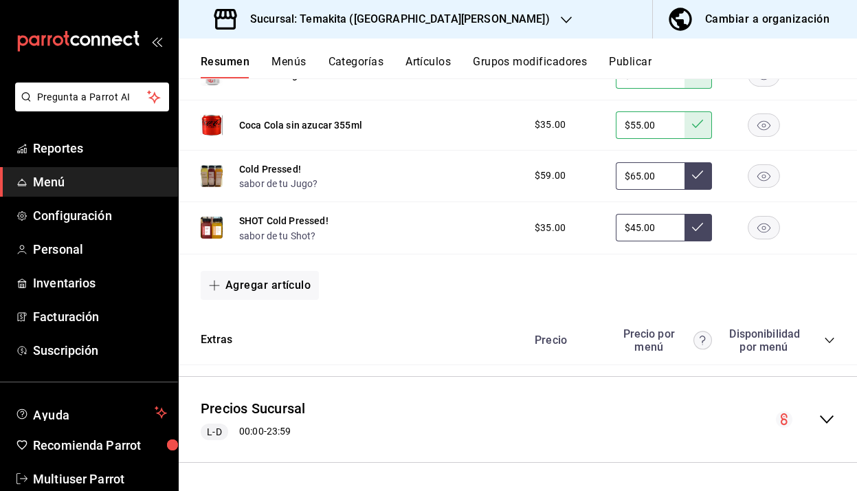
click at [834, 336] on icon "collapse-category-row" at bounding box center [829, 340] width 11 height 11
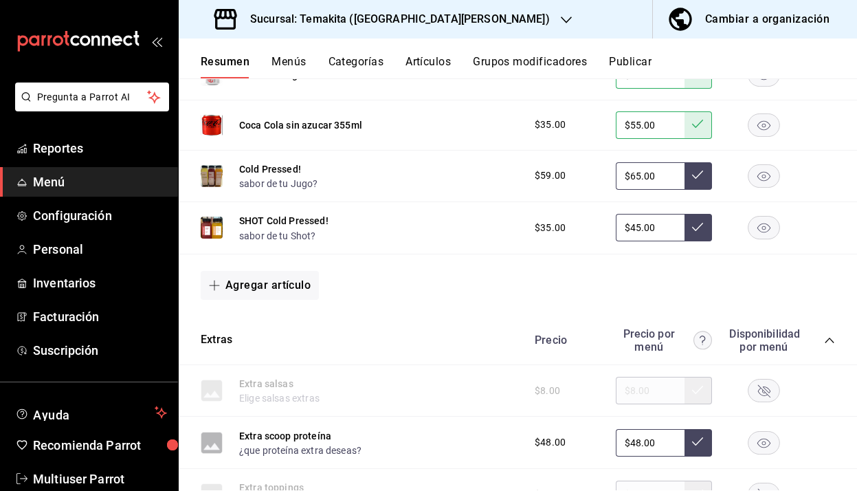
click at [837, 342] on div "Extras Precio Precio por menú Disponibilidad por menú" at bounding box center [518, 340] width 678 height 49
click at [829, 341] on icon "collapse-category-row" at bounding box center [829, 340] width 11 height 11
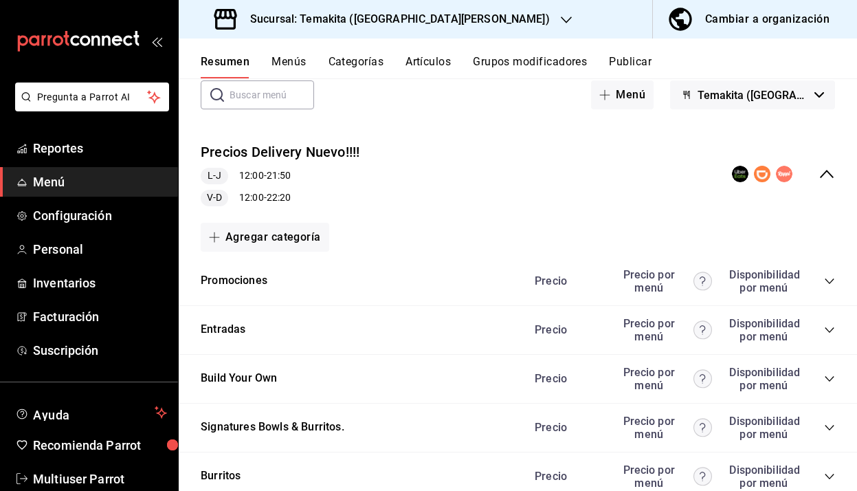
scroll to position [0, 0]
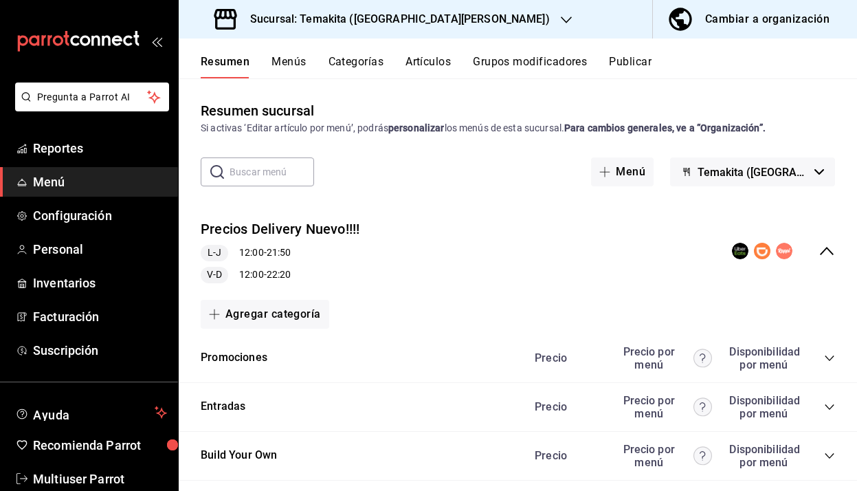
click at [828, 256] on icon "collapse-menu-row" at bounding box center [827, 251] width 16 height 16
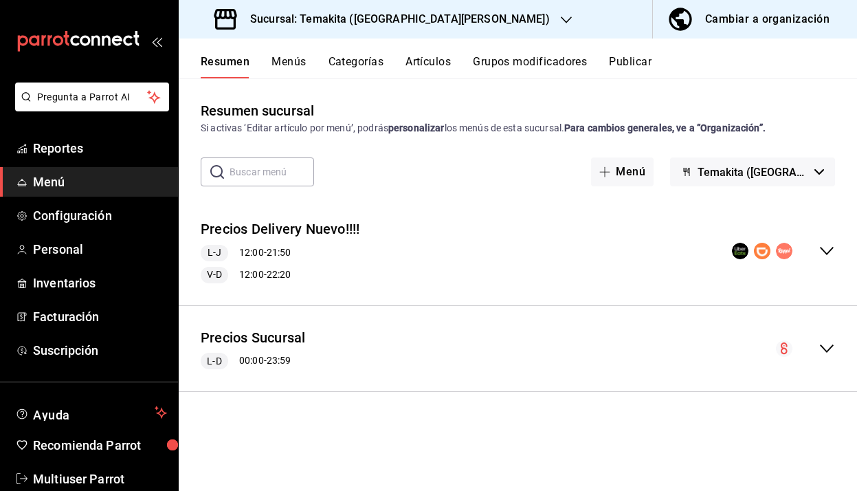
click at [826, 352] on icon "collapse-menu-row" at bounding box center [827, 348] width 16 height 16
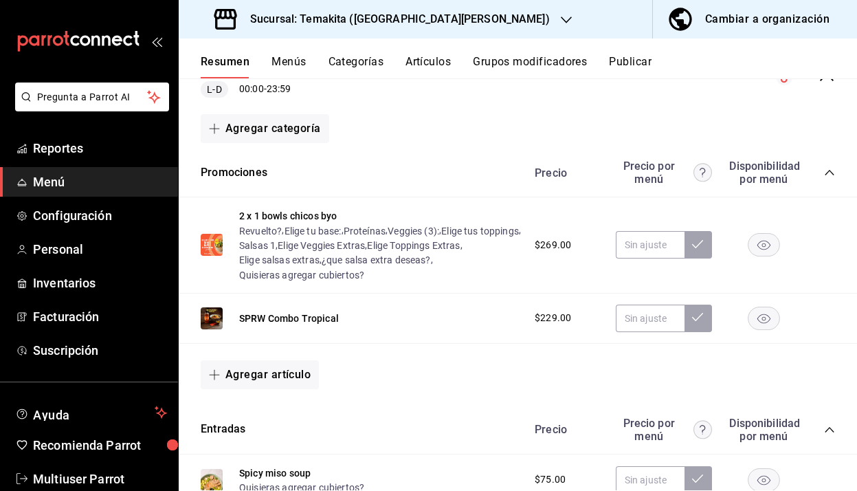
scroll to position [298, 0]
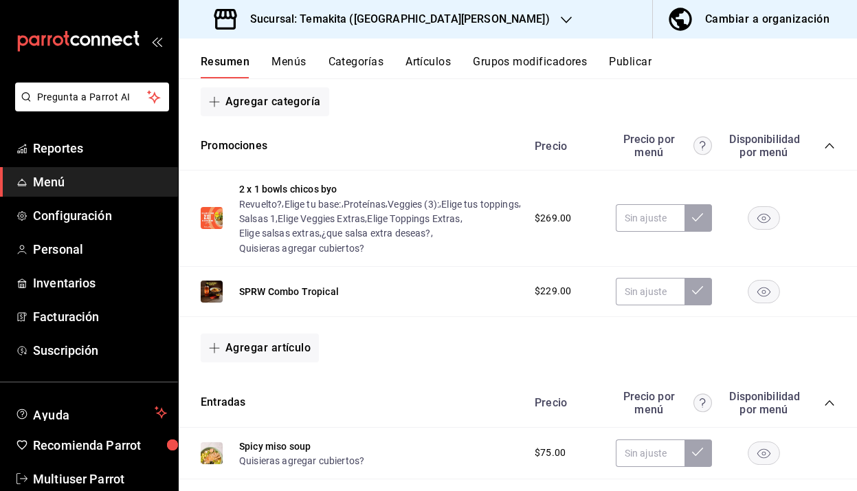
click at [550, 219] on span "$269.00" at bounding box center [553, 218] width 36 height 14
click at [313, 190] on button "2 x 1 bowls chicos byo" at bounding box center [288, 189] width 98 height 14
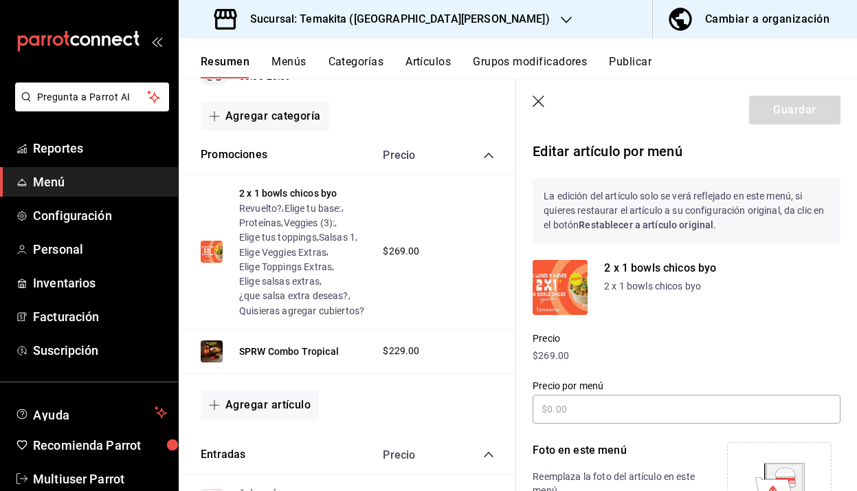
click at [542, 102] on icon "button" at bounding box center [540, 103] width 14 height 14
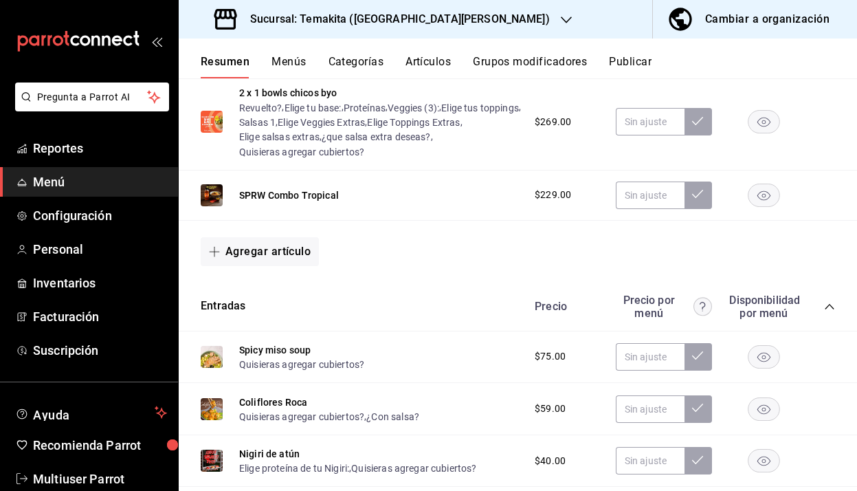
scroll to position [397, 0]
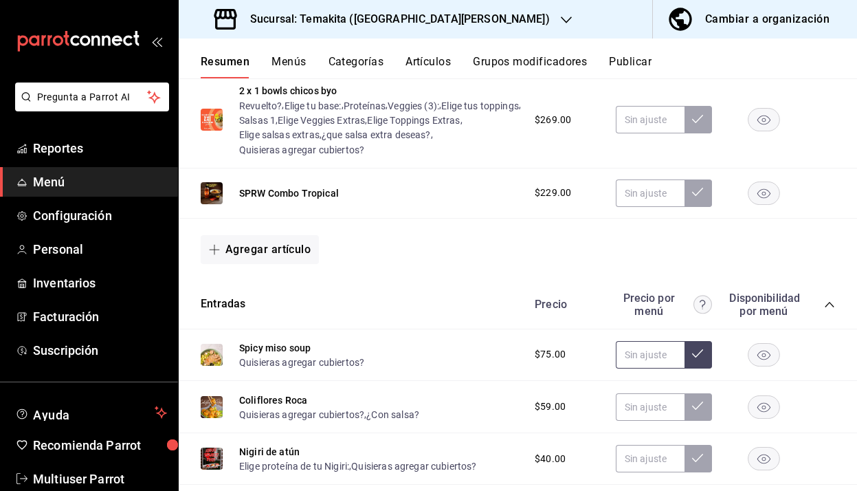
click at [663, 349] on input "text" at bounding box center [650, 354] width 69 height 27
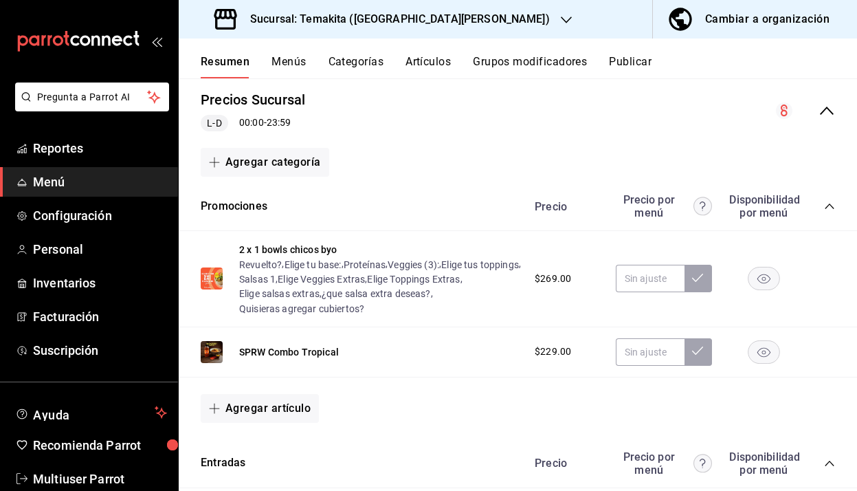
scroll to position [236, 0]
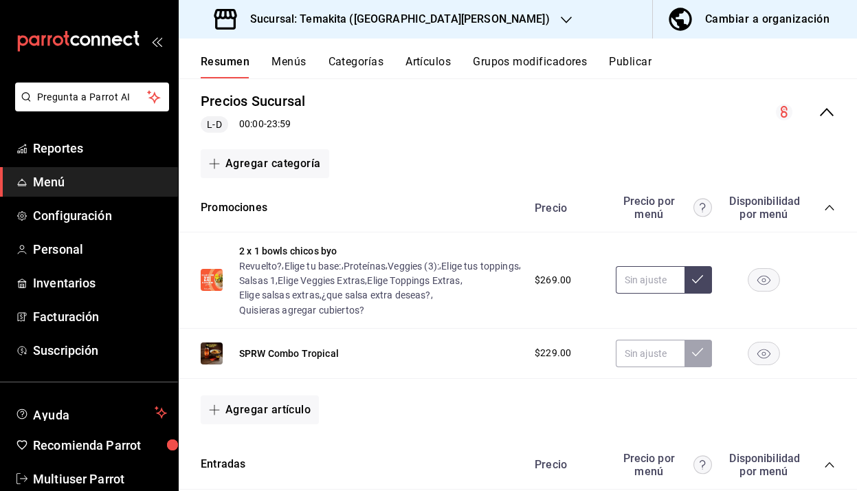
click at [635, 284] on input "text" at bounding box center [650, 279] width 69 height 27
type input "$289.00"
click at [698, 285] on button at bounding box center [698, 279] width 27 height 27
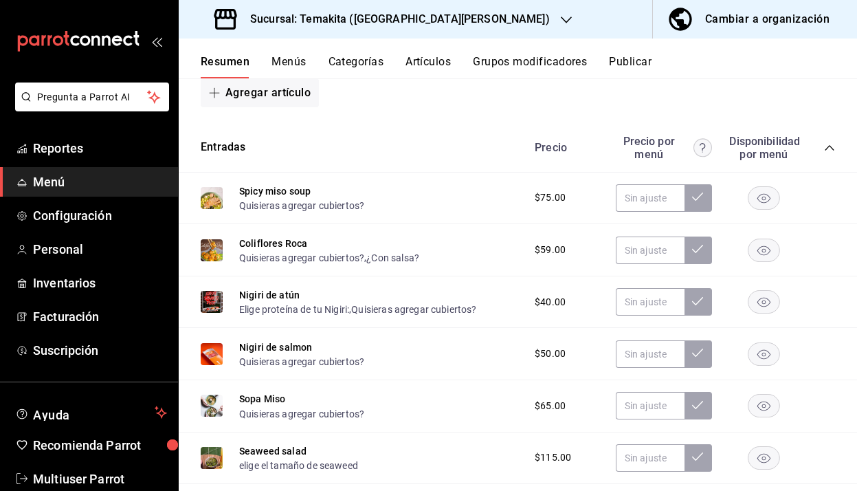
scroll to position [577, 0]
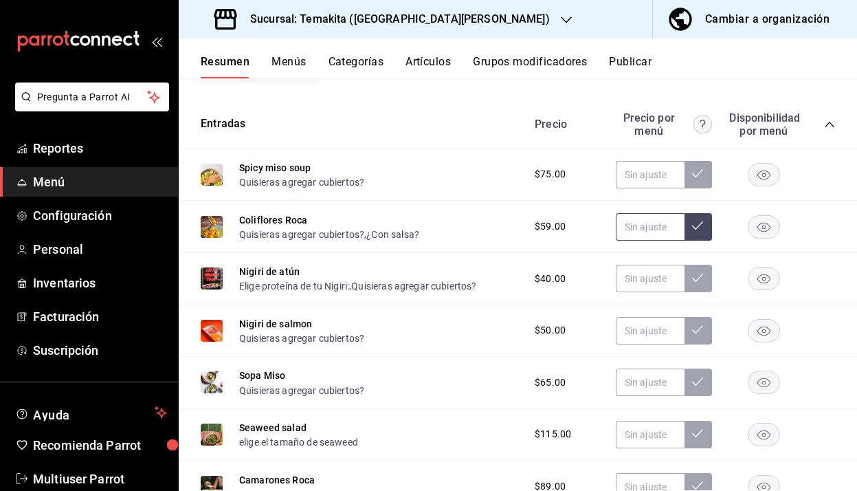
click at [639, 225] on input "text" at bounding box center [650, 226] width 69 height 27
type input "$69.00"
click at [692, 220] on icon at bounding box center [697, 225] width 11 height 11
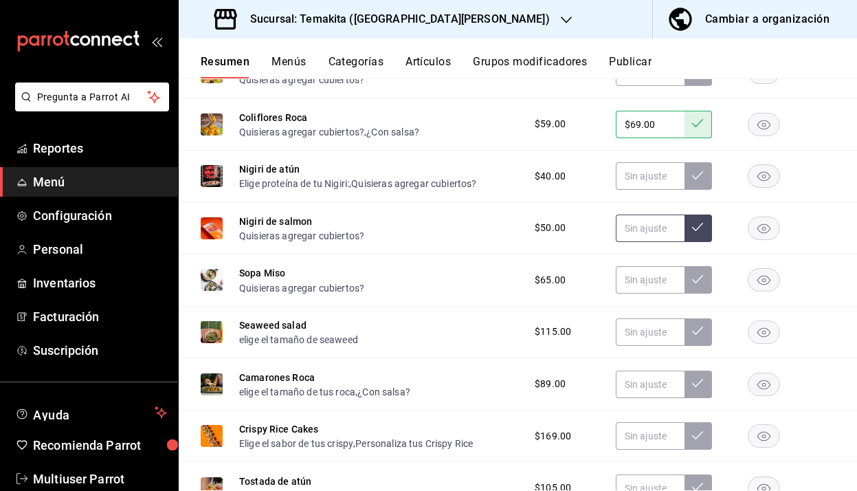
scroll to position [722, 0]
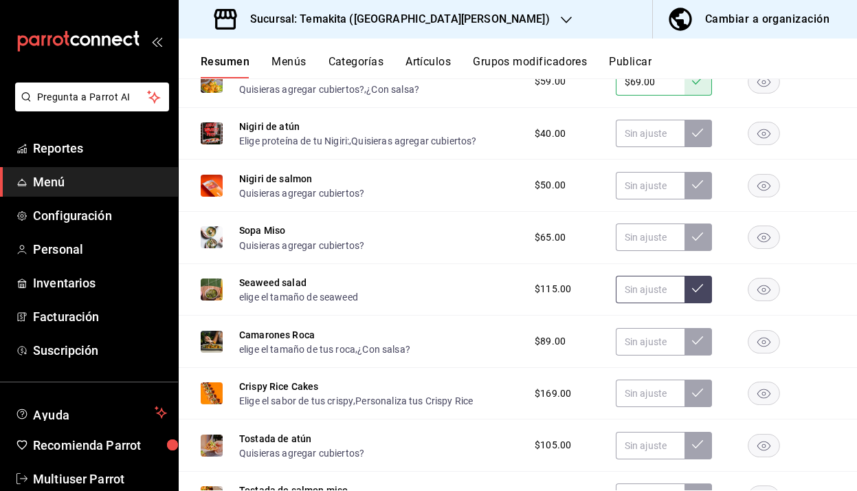
click at [640, 289] on input "text" at bounding box center [650, 289] width 69 height 27
type input "$119.00"
click at [700, 291] on icon at bounding box center [697, 287] width 11 height 11
click at [637, 346] on input "text" at bounding box center [650, 341] width 69 height 27
type input "$99.00"
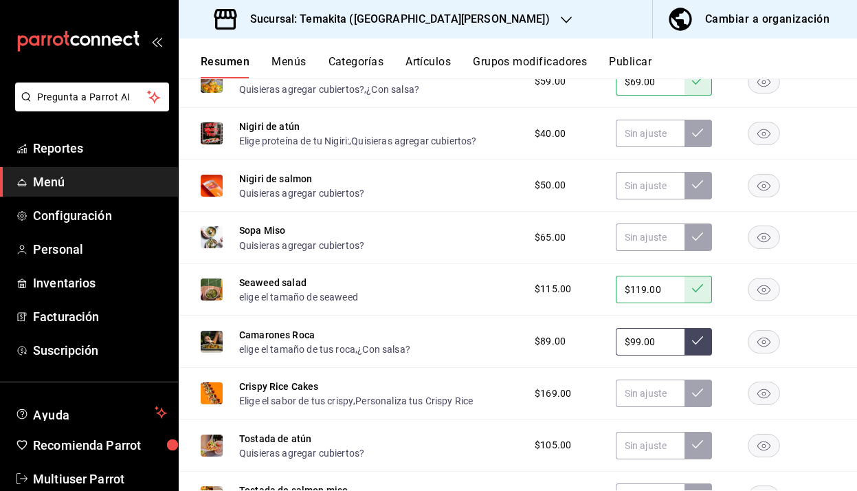
click at [702, 341] on icon at bounding box center [697, 340] width 11 height 11
click at [645, 398] on input "text" at bounding box center [650, 392] width 69 height 27
type input "$179.00"
click at [696, 393] on icon at bounding box center [697, 392] width 11 height 11
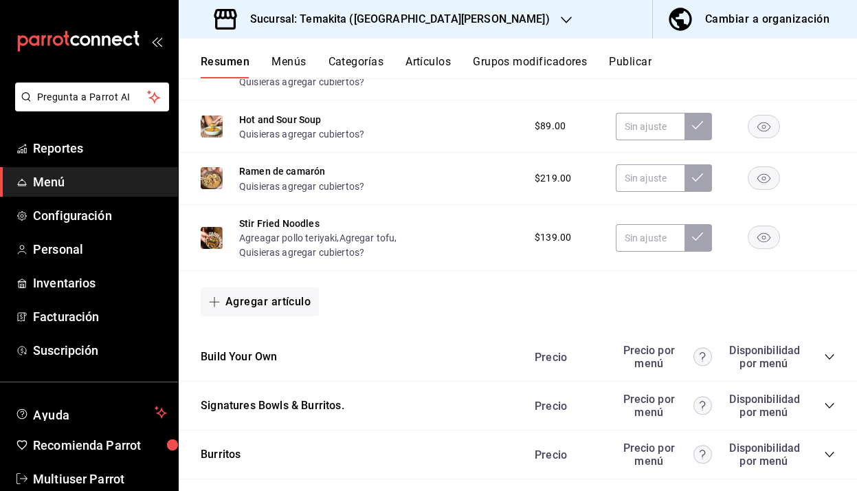
scroll to position [1325, 0]
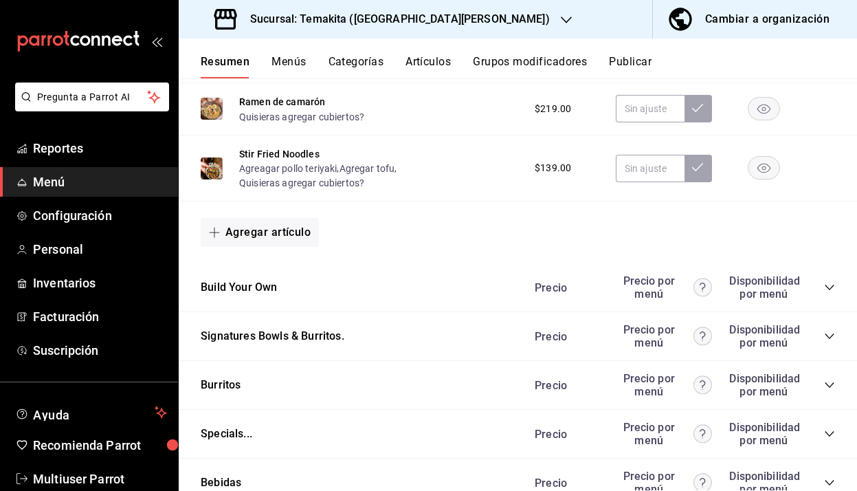
click at [832, 285] on icon "collapse-category-row" at bounding box center [829, 287] width 11 height 11
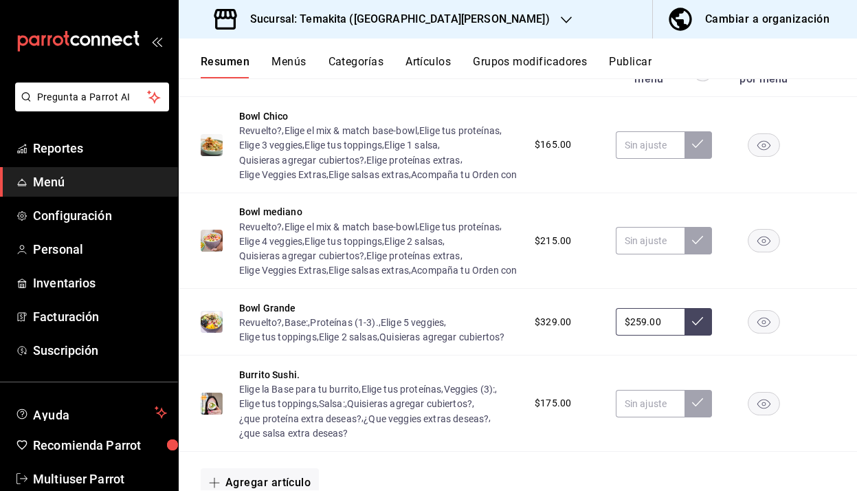
scroll to position [1521, 0]
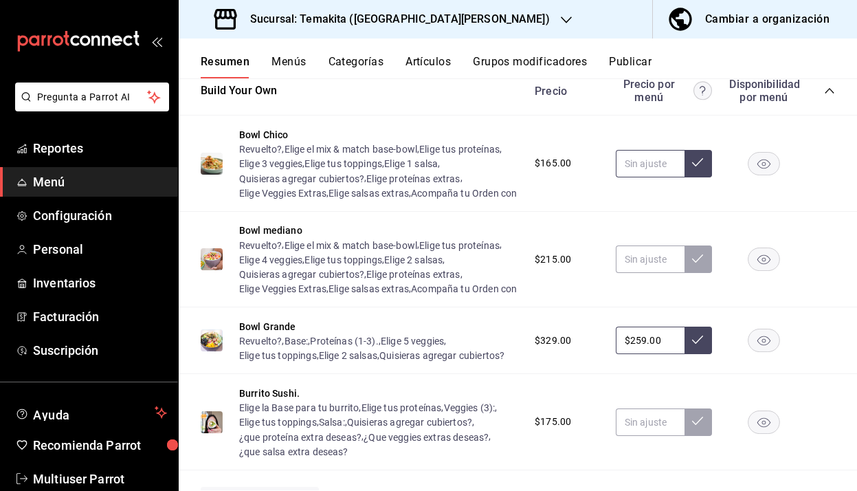
click at [662, 176] on input "text" at bounding box center [650, 163] width 69 height 27
type input "$175.00"
click at [694, 168] on icon at bounding box center [697, 162] width 11 height 11
click at [634, 273] on input "text" at bounding box center [650, 258] width 69 height 27
type input "$235.00"
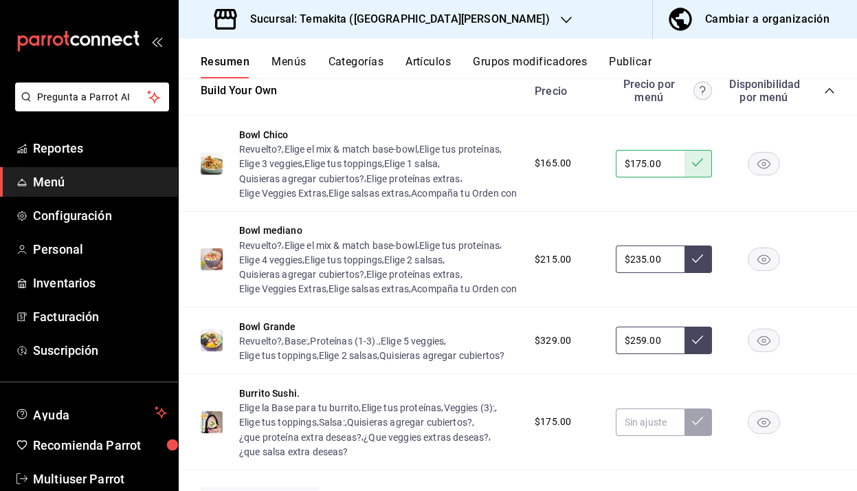
click at [702, 273] on button at bounding box center [698, 258] width 27 height 27
click at [641, 354] on input "$259.00" at bounding box center [650, 339] width 69 height 27
type input "$269.00"
click at [705, 354] on button at bounding box center [698, 339] width 27 height 27
click at [642, 436] on input "text" at bounding box center [650, 421] width 69 height 27
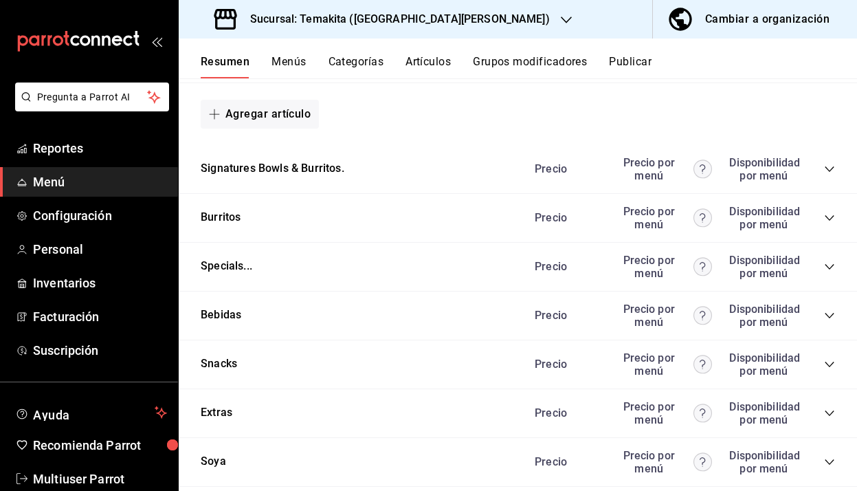
scroll to position [1967, 0]
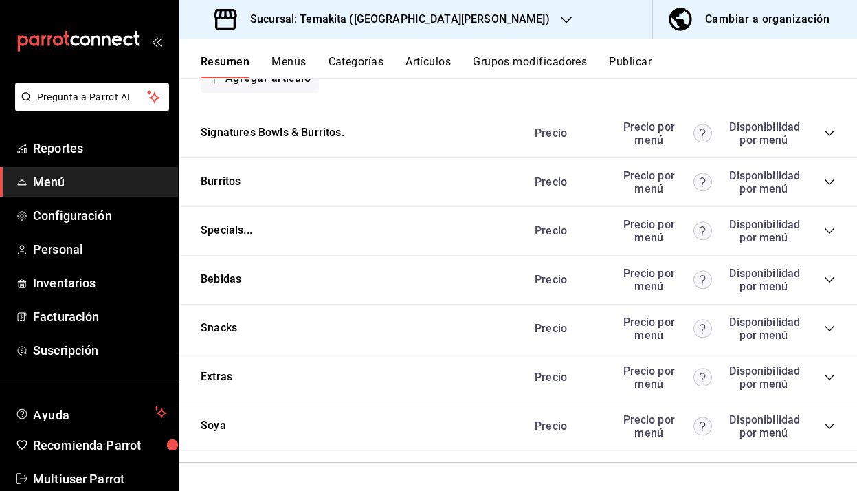
click at [835, 137] on div "Signatures Bowls & Burritos. [PERSON_NAME] por menú Disponibilidad por menú" at bounding box center [518, 133] width 678 height 49
click at [830, 137] on icon "collapse-category-row" at bounding box center [829, 133] width 11 height 11
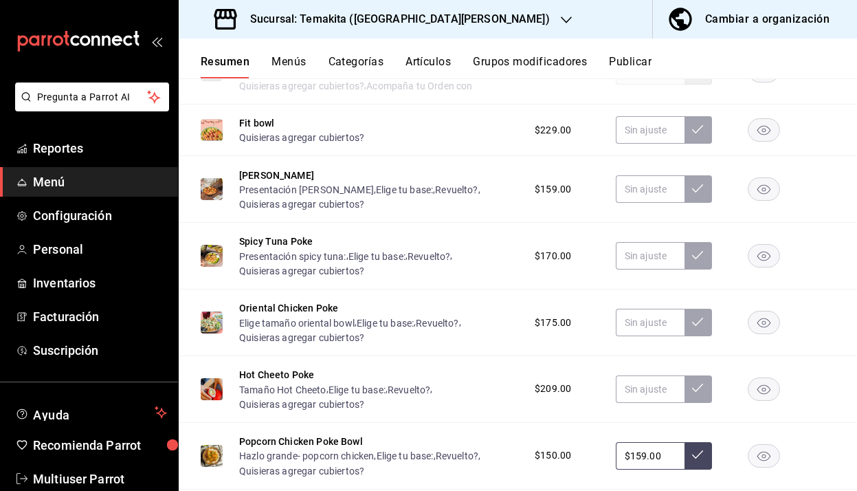
scroll to position [2070, 0]
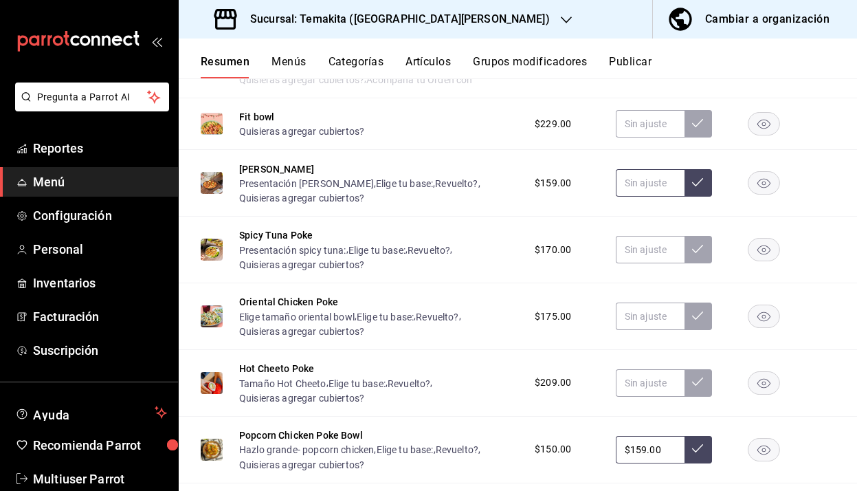
click at [639, 197] on input "text" at bounding box center [650, 182] width 69 height 27
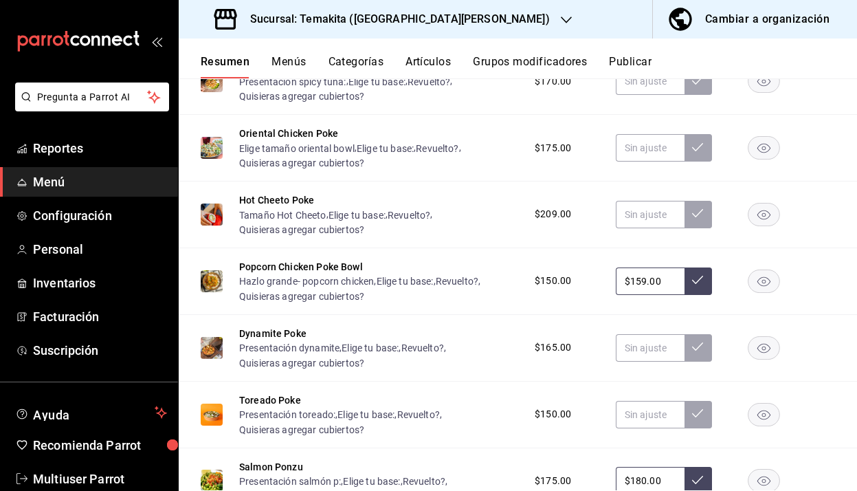
scroll to position [2239, 0]
click at [653, 361] on input "text" at bounding box center [650, 346] width 69 height 27
type input "$205.00"
click at [701, 351] on icon at bounding box center [697, 345] width 11 height 11
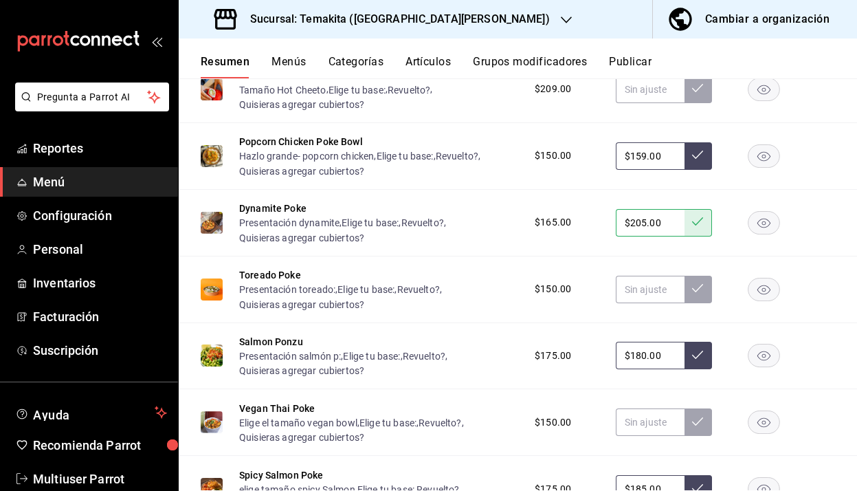
scroll to position [2375, 0]
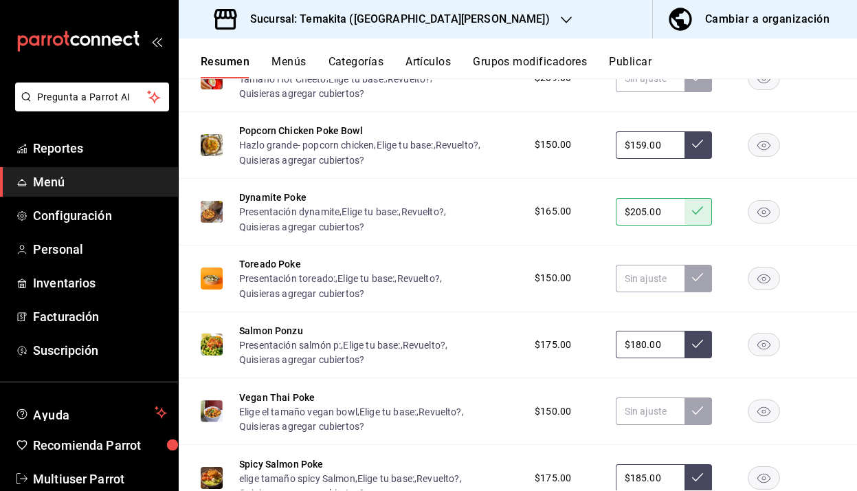
drag, startPoint x: 664, startPoint y: 373, endPoint x: 576, endPoint y: 373, distance: 88.0
click at [575, 358] on div "$175.00 $180.00" at bounding box center [678, 344] width 314 height 27
type input "$205.00"
click at [698, 349] on icon at bounding box center [697, 343] width 11 height 11
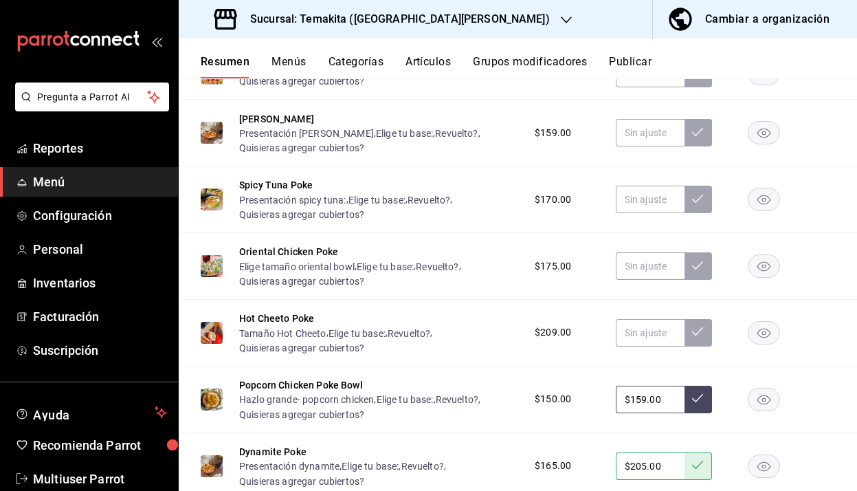
scroll to position [2115, 0]
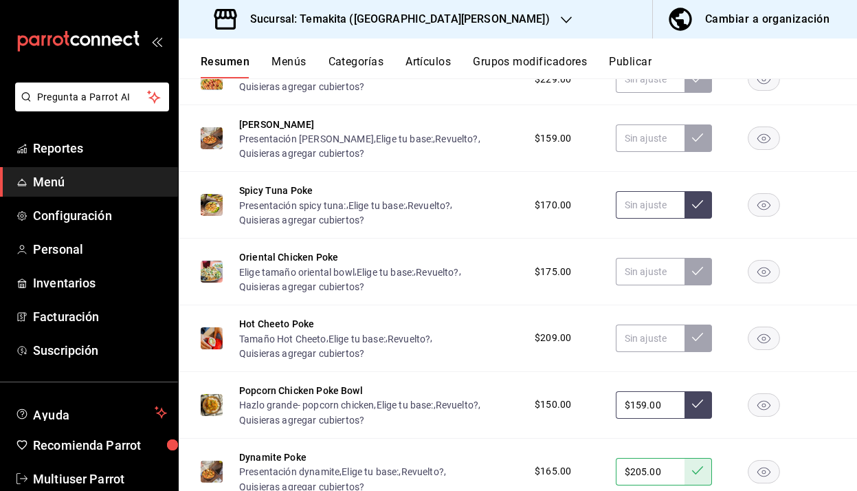
click at [650, 219] on input "text" at bounding box center [650, 204] width 69 height 27
type input "$199.00"
click at [703, 219] on button at bounding box center [698, 204] width 27 height 27
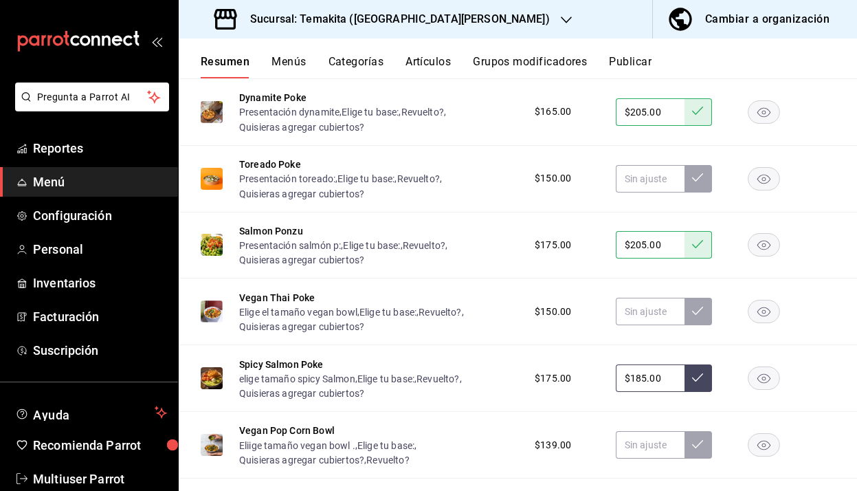
scroll to position [2535, 0]
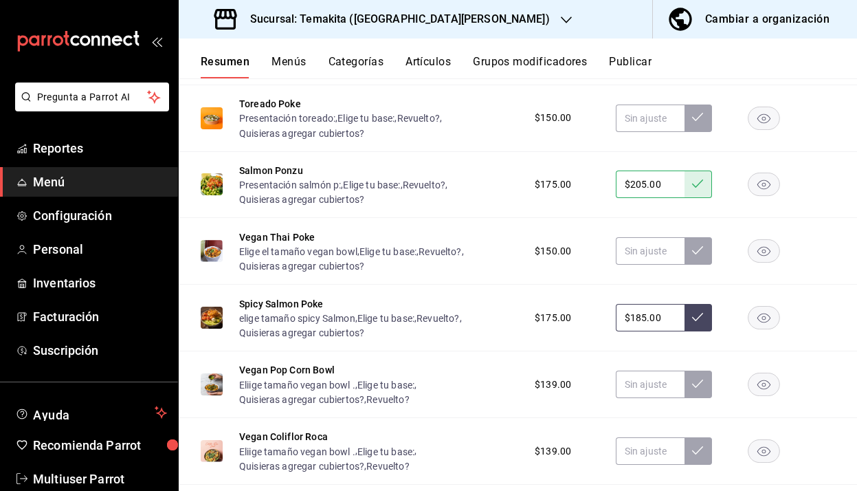
drag, startPoint x: 656, startPoint y: 351, endPoint x: 571, endPoint y: 352, distance: 85.2
click at [571, 331] on div "$175.00 $185.00" at bounding box center [678, 317] width 314 height 27
type input "$1.00"
type input "$209.00"
click at [702, 331] on button at bounding box center [698, 317] width 27 height 27
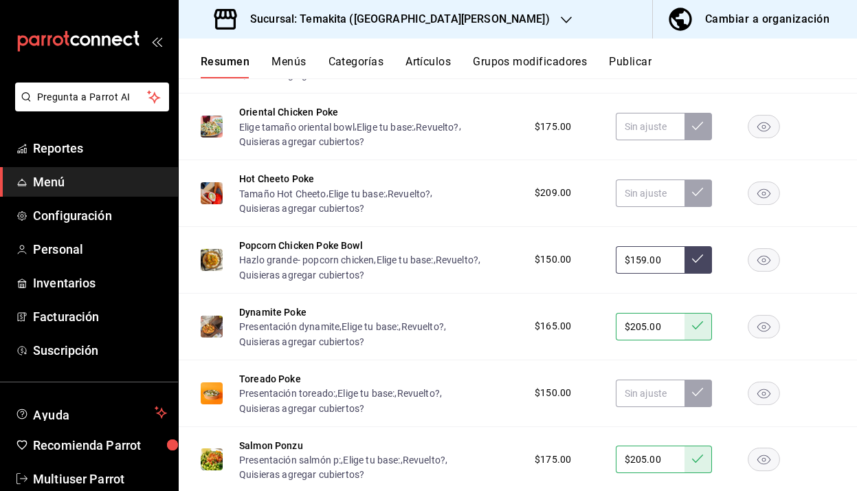
scroll to position [2250, 0]
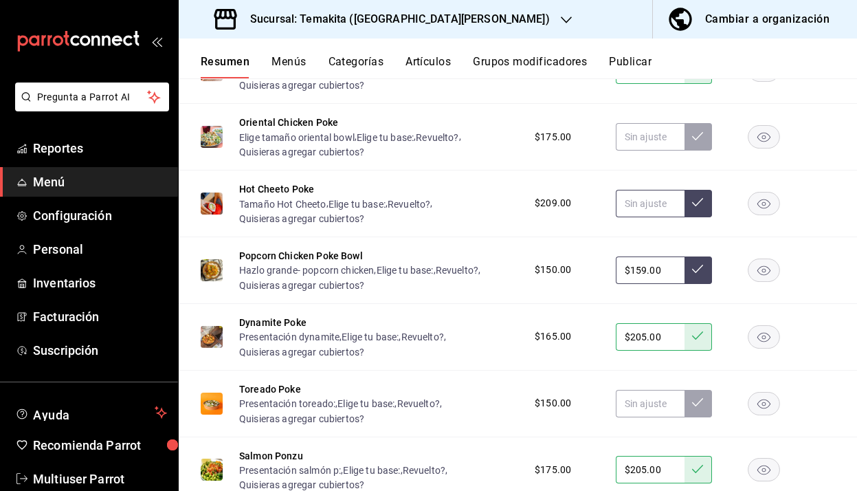
click at [641, 217] on input "text" at bounding box center [650, 203] width 69 height 27
type input "$215.00"
click at [707, 217] on button at bounding box center [698, 203] width 27 height 27
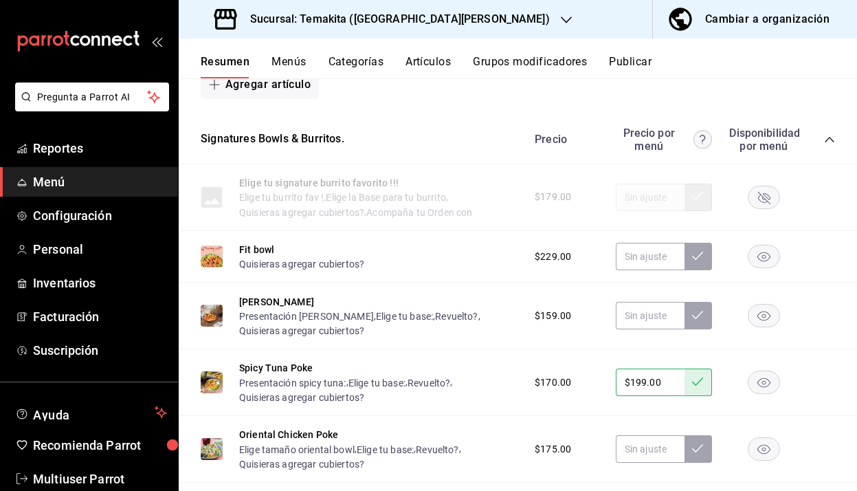
scroll to position [2002, 0]
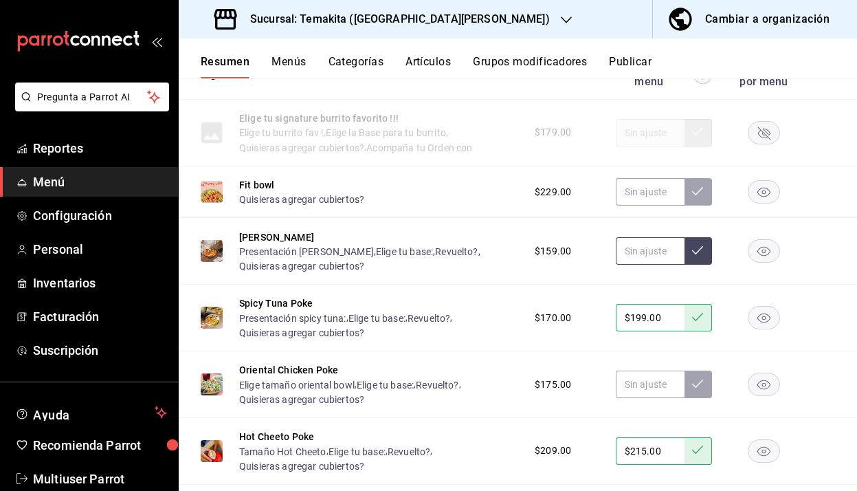
click at [633, 265] on input "text" at bounding box center [650, 250] width 69 height 27
type input "$195.00"
click at [707, 265] on button at bounding box center [698, 250] width 27 height 27
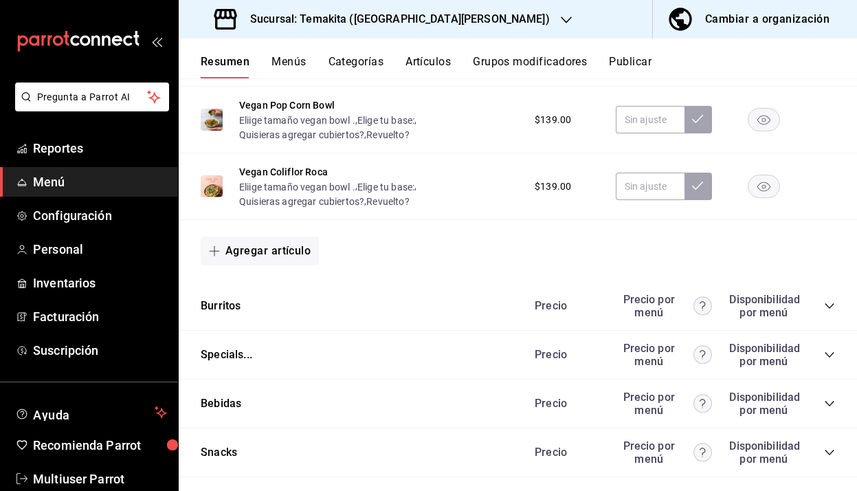
scroll to position [2954, 0]
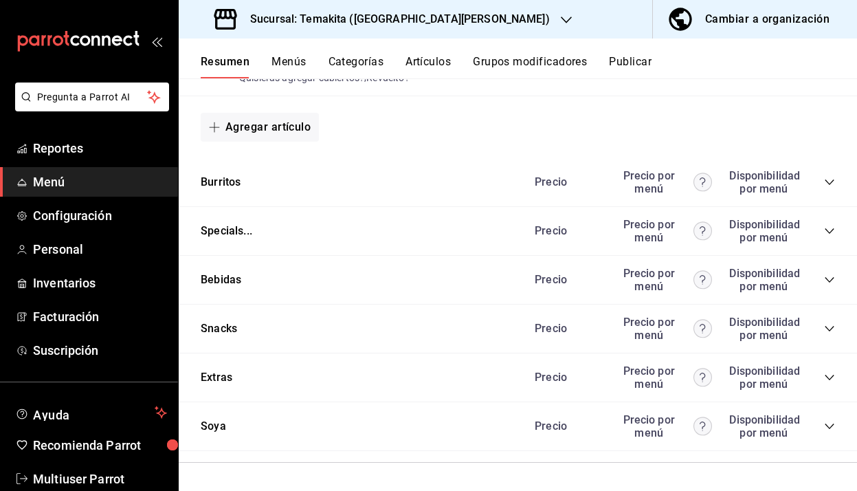
click at [831, 185] on icon "collapse-category-row" at bounding box center [829, 182] width 11 height 11
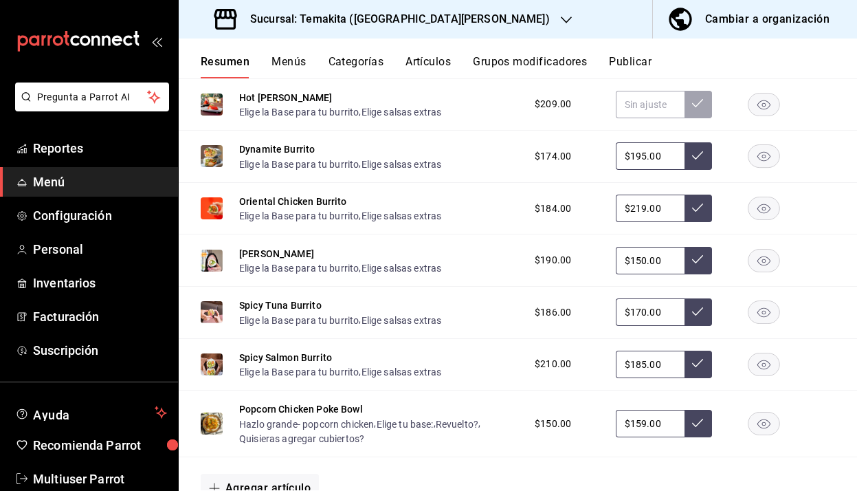
scroll to position [3099, 0]
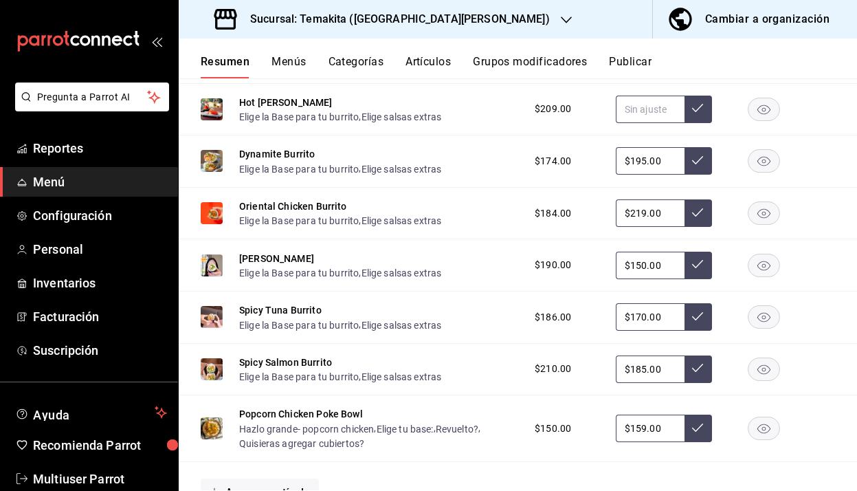
click at [645, 123] on input "text" at bounding box center [650, 109] width 69 height 27
type input "$215.00"
click at [697, 113] on icon at bounding box center [697, 107] width 11 height 11
drag, startPoint x: 664, startPoint y: 401, endPoint x: 579, endPoint y: 401, distance: 84.5
click at [579, 383] on div "$210.00 $185.00" at bounding box center [678, 368] width 314 height 27
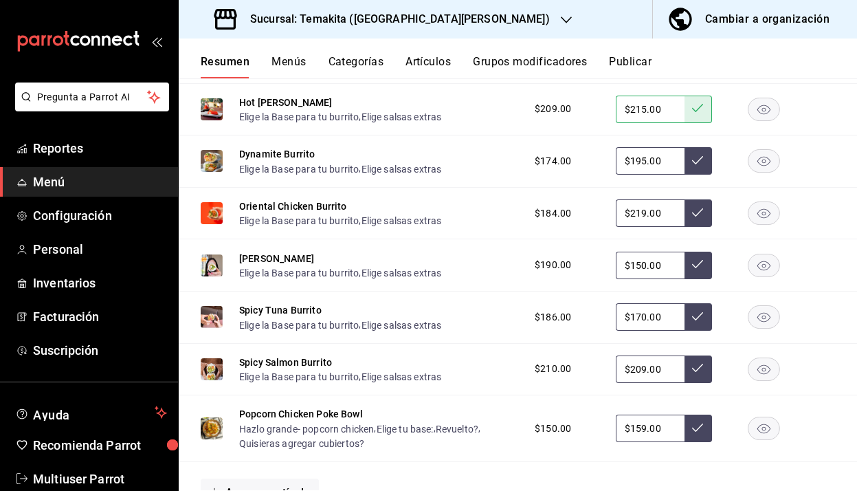
type input "$209.00"
click at [702, 383] on button at bounding box center [698, 368] width 27 height 27
drag, startPoint x: 669, startPoint y: 344, endPoint x: 542, endPoint y: 346, distance: 126.5
click at [543, 331] on div "$186.00 $170.00" at bounding box center [678, 316] width 314 height 27
type input "$199.00"
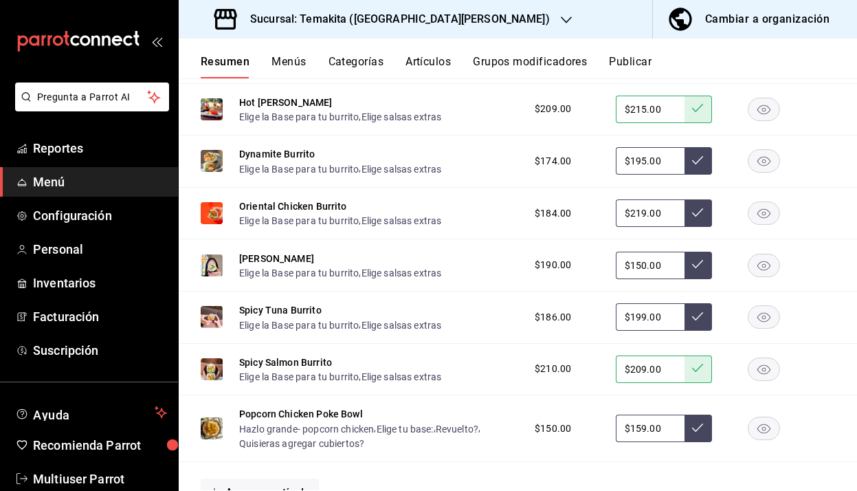
click at [704, 331] on button at bounding box center [698, 316] width 27 height 27
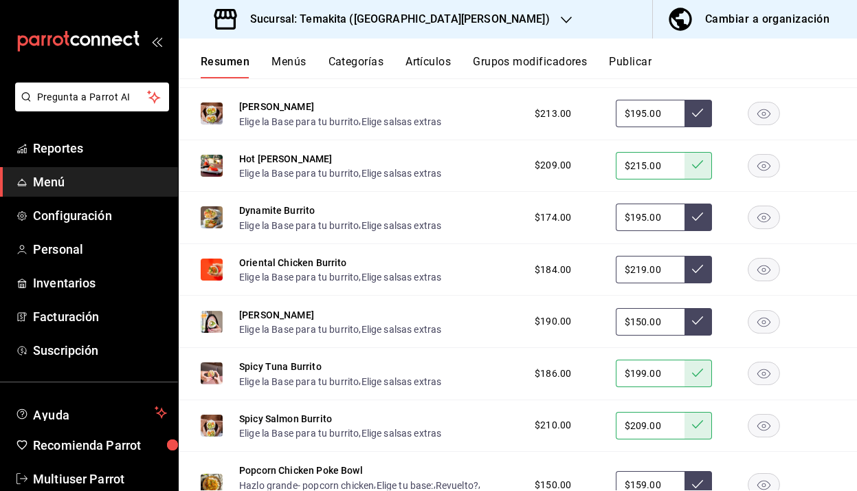
scroll to position [3041, 0]
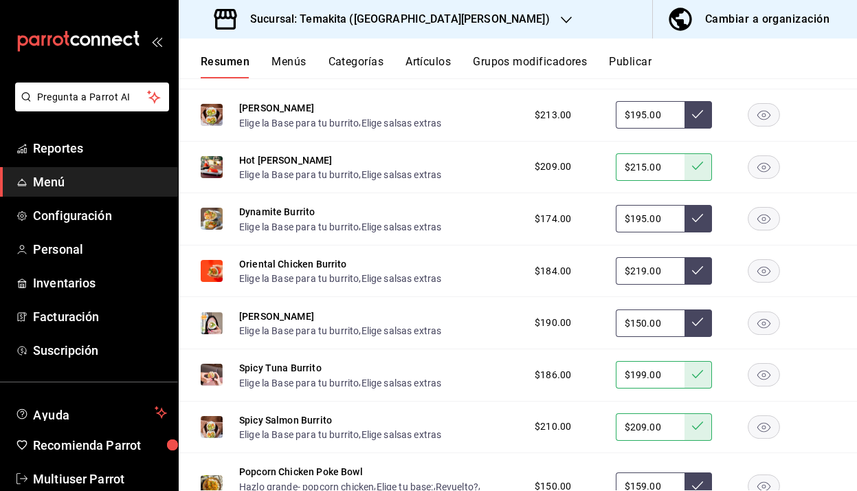
drag, startPoint x: 667, startPoint y: 146, endPoint x: 543, endPoint y: 133, distance: 125.1
click at [544, 129] on div "$213.00 $195.00" at bounding box center [678, 114] width 314 height 27
type input "$205.00"
click at [701, 120] on icon at bounding box center [697, 114] width 11 height 11
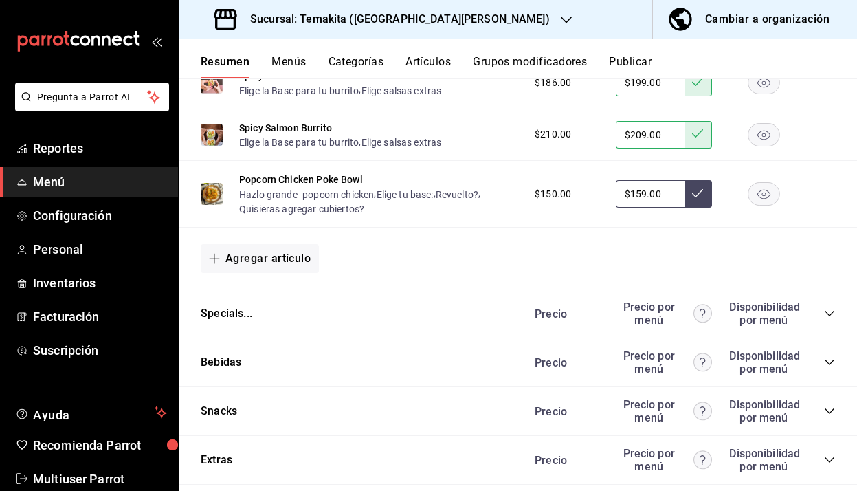
scroll to position [3446, 0]
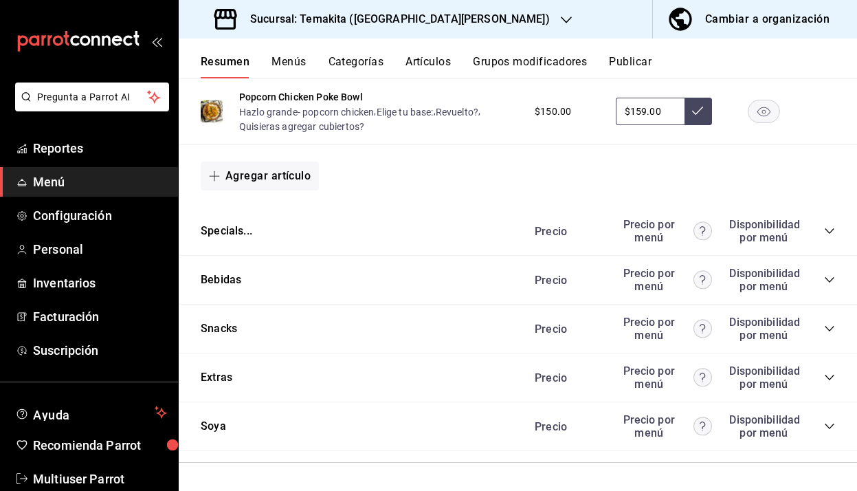
click at [827, 230] on icon "collapse-category-row" at bounding box center [829, 230] width 9 height 5
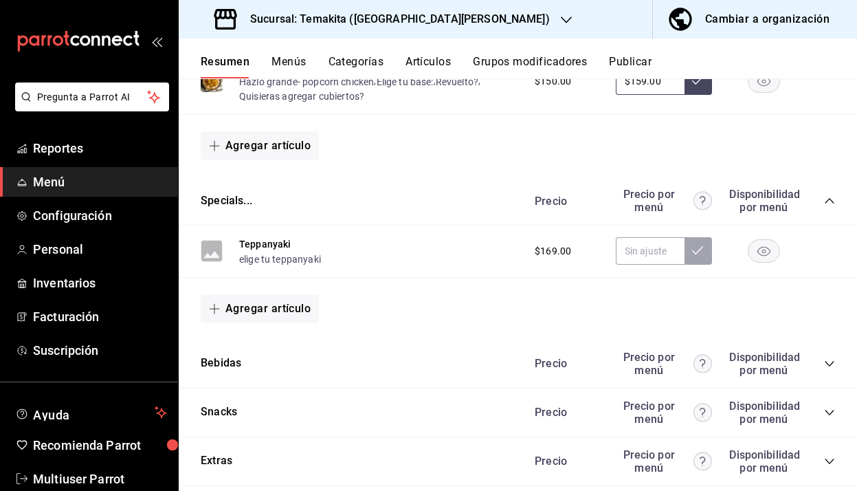
click at [828, 206] on icon "collapse-category-row" at bounding box center [829, 200] width 11 height 11
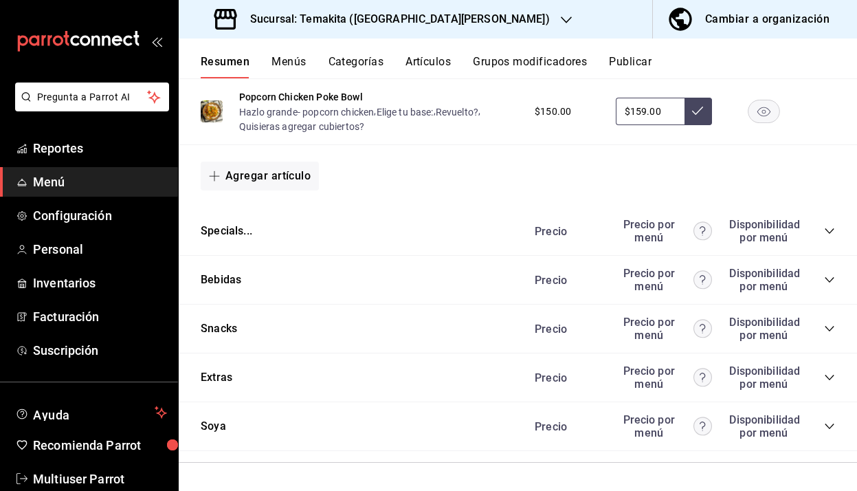
click at [833, 281] on icon "collapse-category-row" at bounding box center [829, 279] width 11 height 11
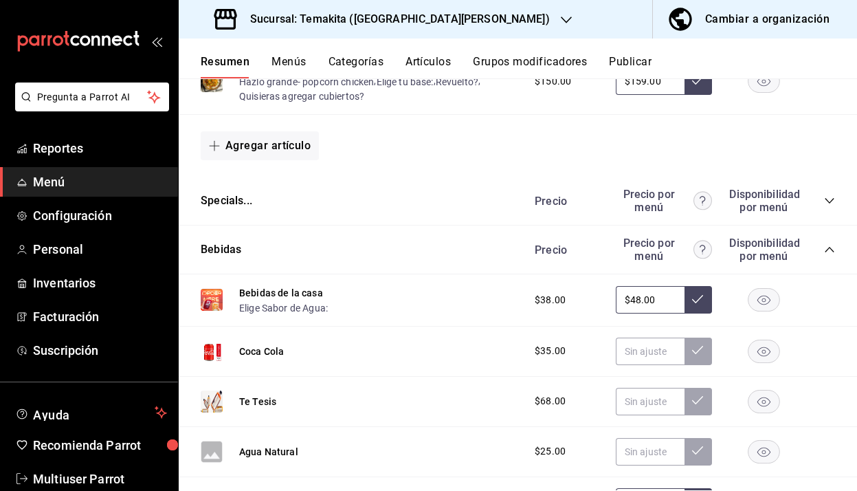
drag, startPoint x: 659, startPoint y: 329, endPoint x: 588, endPoint y: 329, distance: 71.5
click at [588, 313] on div "$38.00 $48.00" at bounding box center [678, 299] width 314 height 27
type input "$39.00"
click at [706, 313] on button at bounding box center [698, 299] width 27 height 27
click at [637, 365] on input "text" at bounding box center [650, 350] width 69 height 27
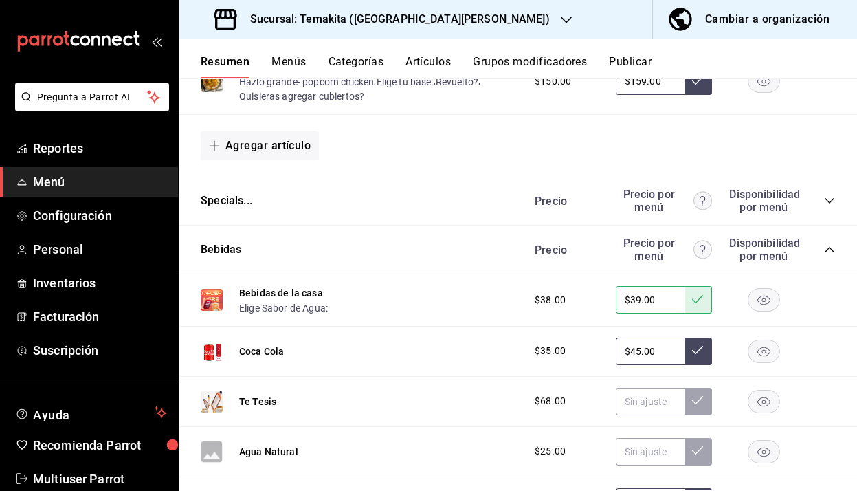
type input "$45.00"
click at [695, 355] on icon at bounding box center [697, 349] width 11 height 11
click at [636, 415] on input "text" at bounding box center [650, 401] width 69 height 27
type input "$69.00"
click at [696, 406] on icon at bounding box center [697, 400] width 11 height 11
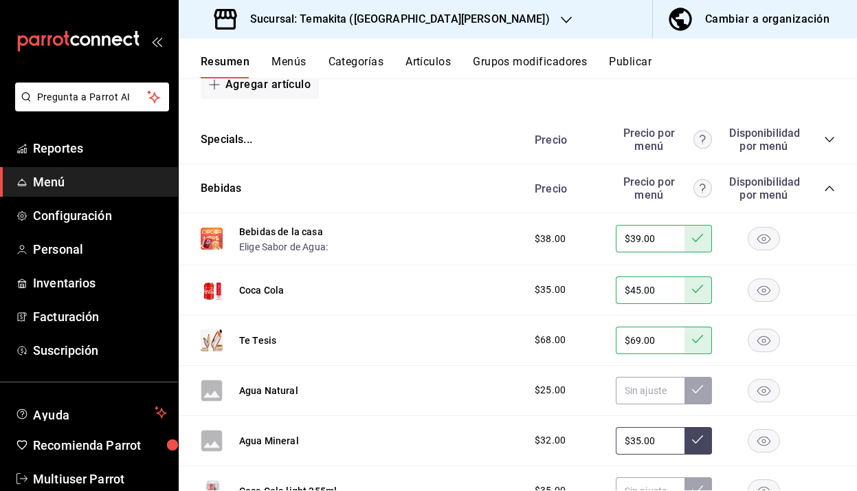
scroll to position [3508, 0]
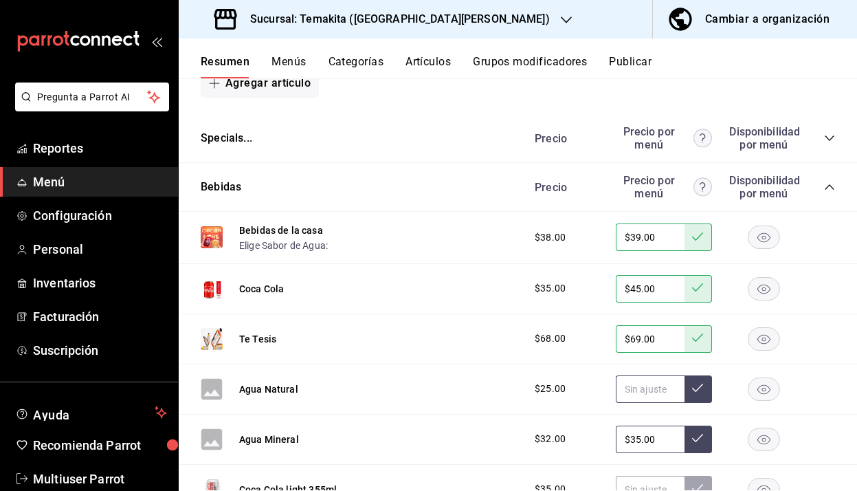
click at [644, 403] on input "text" at bounding box center [650, 388] width 69 height 27
type input "$35.00"
click at [697, 393] on icon at bounding box center [697, 387] width 11 height 11
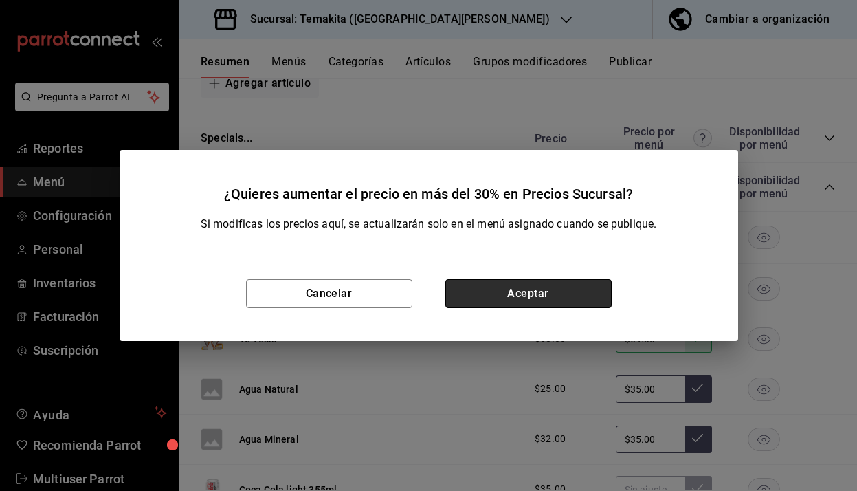
click at [514, 301] on button "Aceptar" at bounding box center [528, 293] width 166 height 29
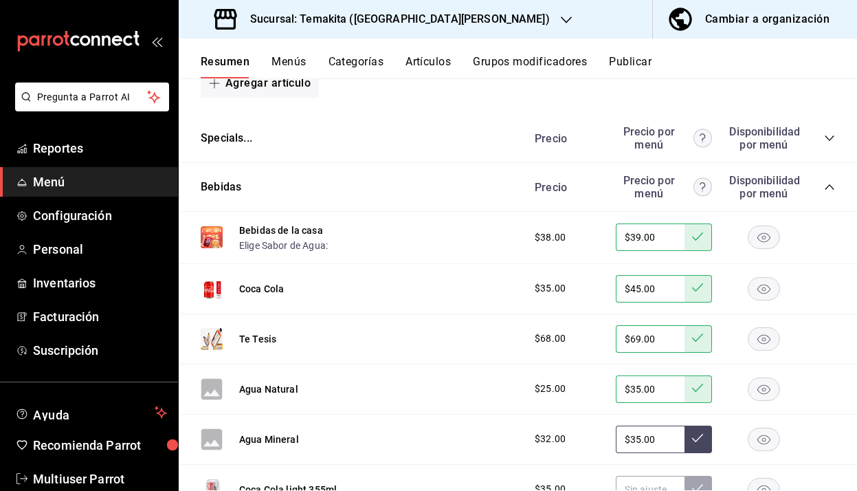
click at [694, 443] on icon at bounding box center [697, 437] width 11 height 11
click at [703, 453] on button at bounding box center [698, 438] width 27 height 27
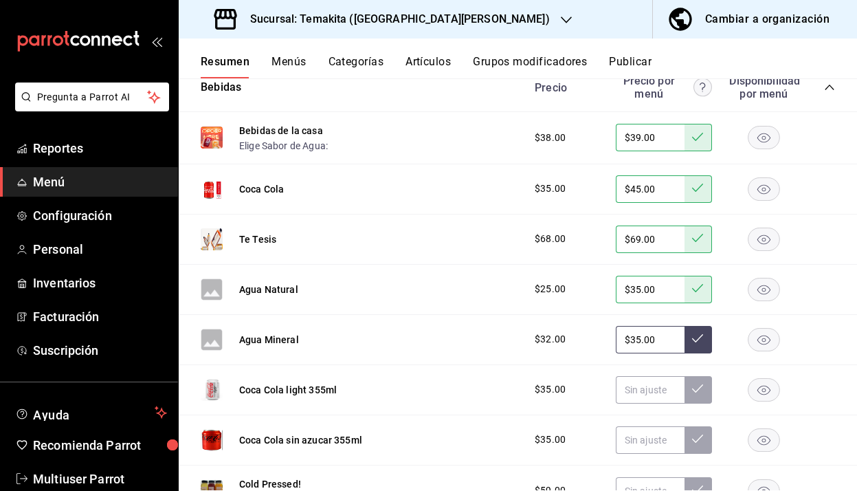
scroll to position [3609, 0]
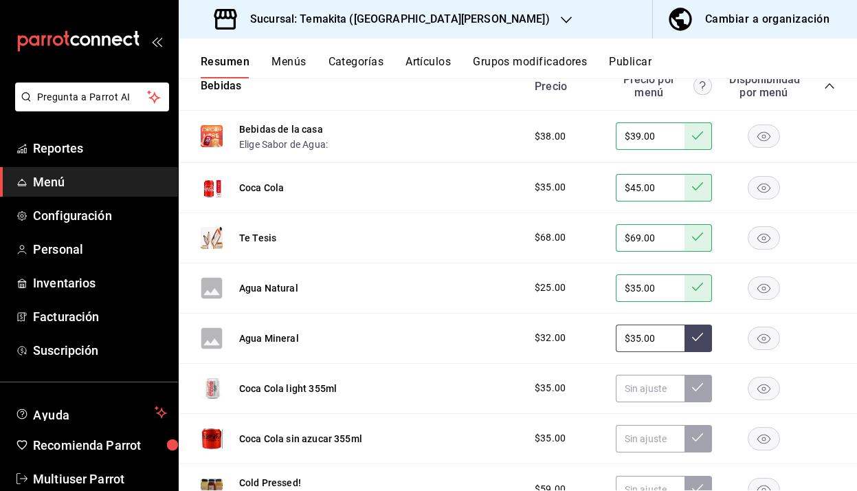
click at [671, 352] on input "$35.00" at bounding box center [650, 337] width 69 height 27
click at [699, 342] on icon at bounding box center [697, 336] width 11 height 11
click at [644, 352] on input "$35.00" at bounding box center [650, 337] width 69 height 27
type input "$35.00"
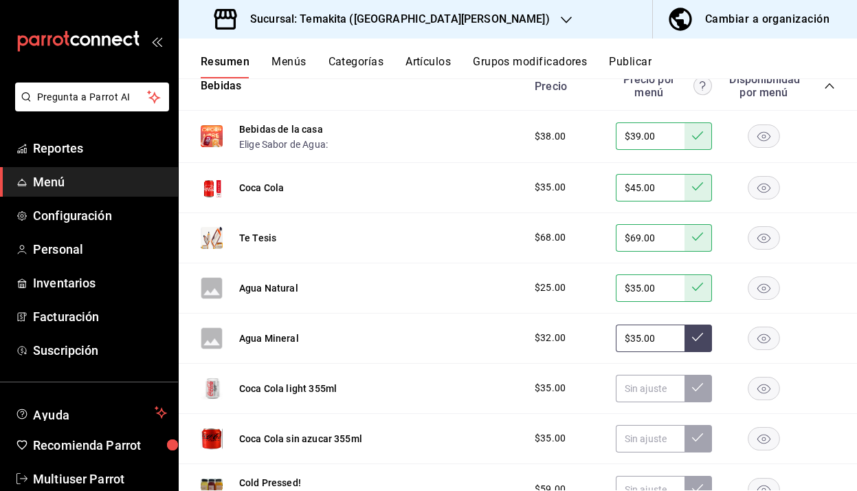
click at [705, 352] on button at bounding box center [698, 337] width 27 height 27
click at [639, 402] on input "text" at bounding box center [650, 388] width 69 height 27
type input "$45.00"
click at [692, 392] on icon at bounding box center [697, 386] width 11 height 11
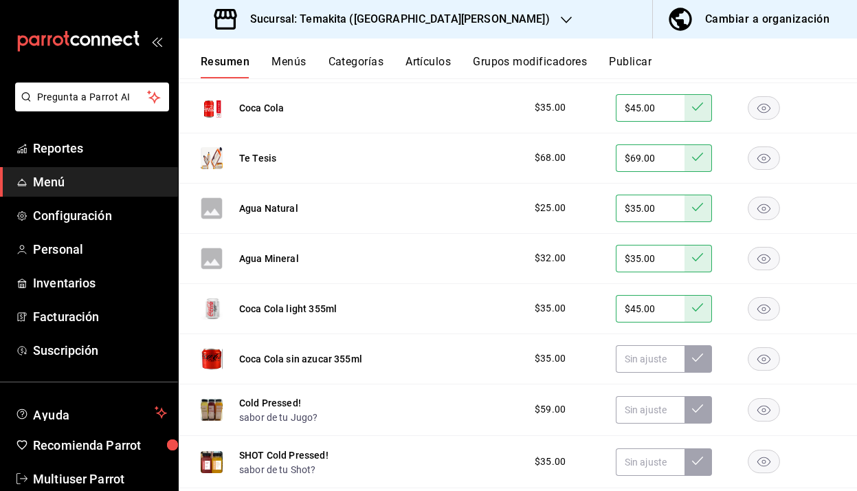
scroll to position [3692, 0]
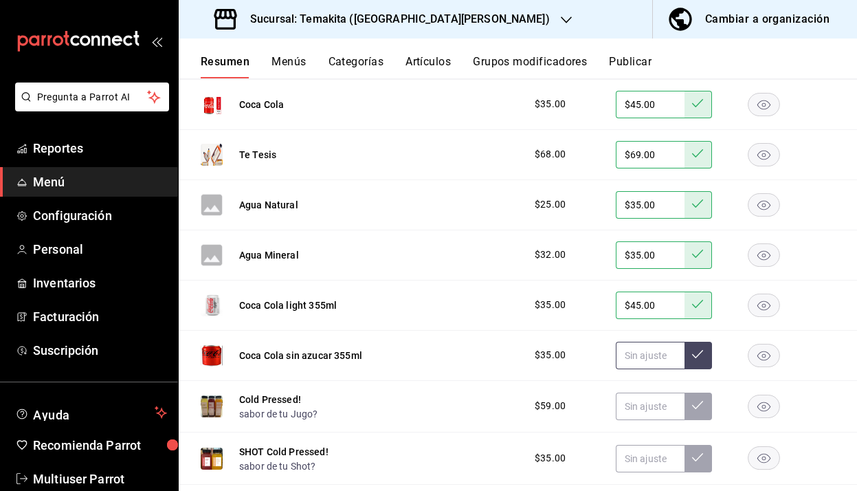
click at [634, 369] on input "text" at bounding box center [650, 355] width 69 height 27
type input "$45.00"
click at [700, 359] on icon at bounding box center [697, 353] width 11 height 11
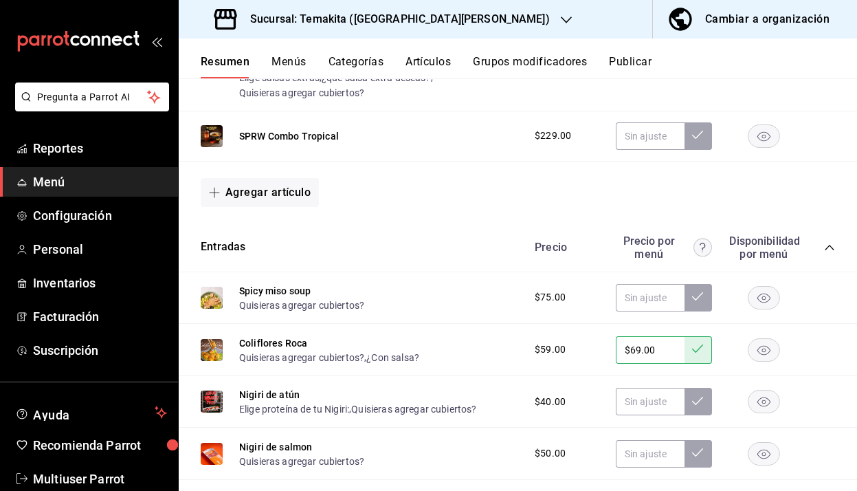
scroll to position [0, 0]
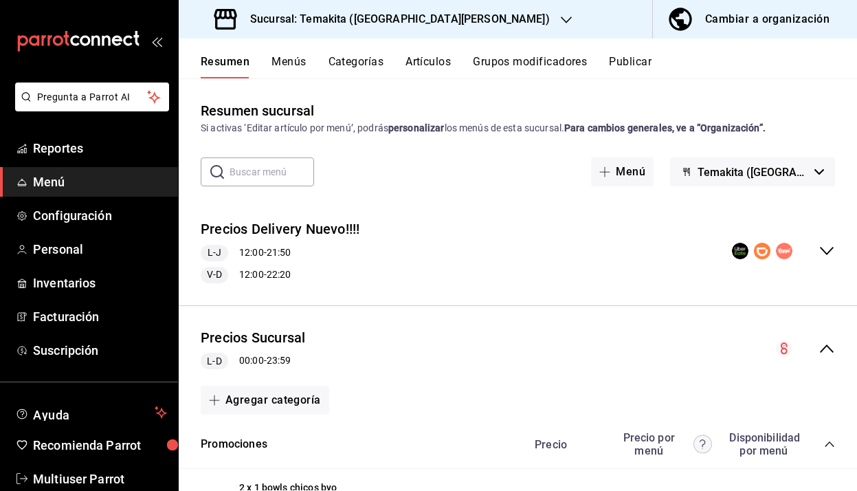
click at [636, 50] on div "Resumen Menús Categorías Artículos Grupos modificadores Publicar" at bounding box center [518, 58] width 678 height 40
click at [636, 51] on div "Resumen Menús Categorías Artículos Grupos modificadores Publicar" at bounding box center [518, 58] width 678 height 40
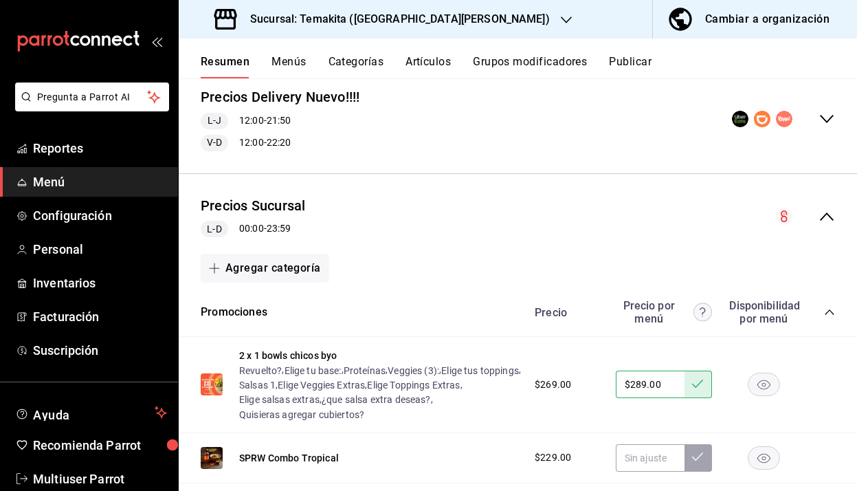
scroll to position [128, 0]
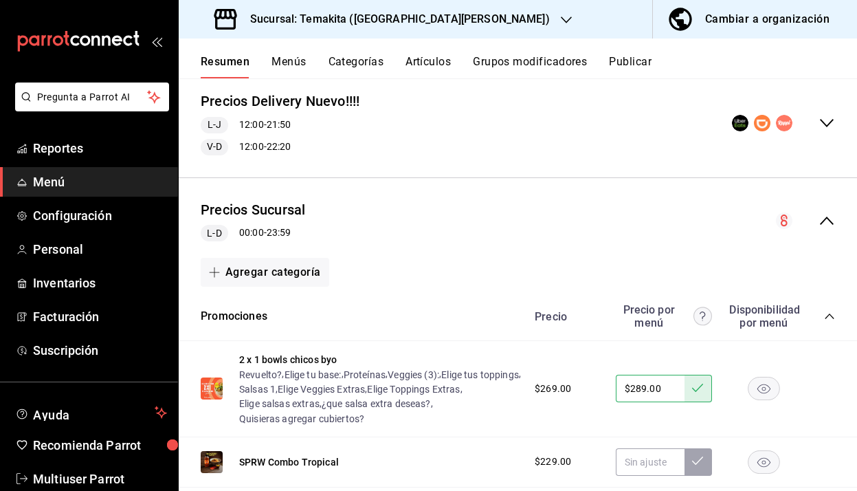
click at [832, 209] on div "Precios Sucursal L-D 00:00 - 23:59" at bounding box center [518, 221] width 678 height 64
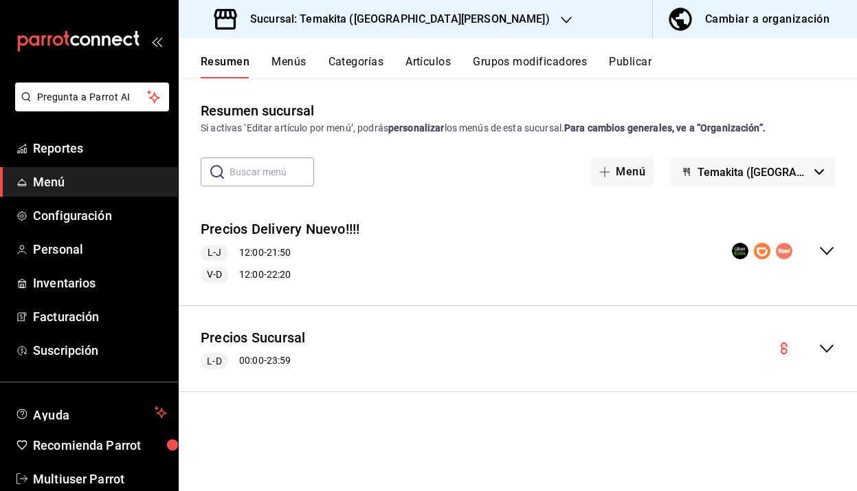
scroll to position [0, 0]
click at [640, 64] on button "Publicar" at bounding box center [630, 66] width 43 height 23
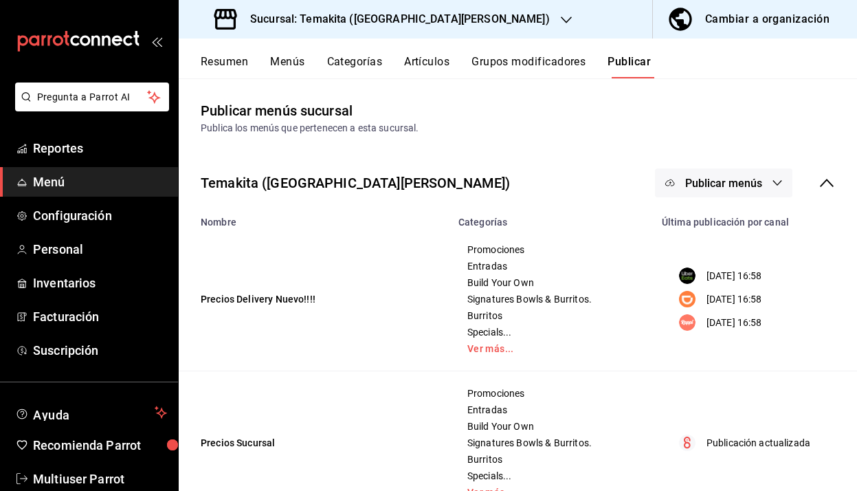
click at [700, 184] on span "Publicar menús" at bounding box center [723, 183] width 77 height 13
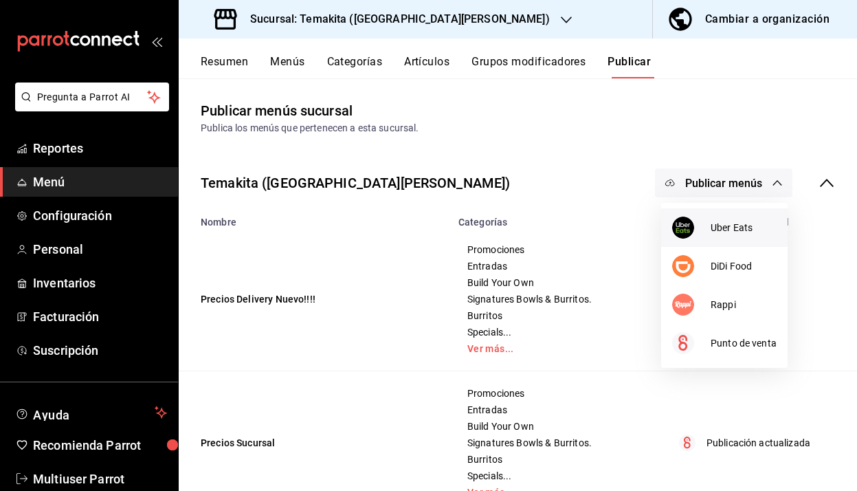
click at [714, 223] on span "Uber Eats" at bounding box center [744, 228] width 66 height 14
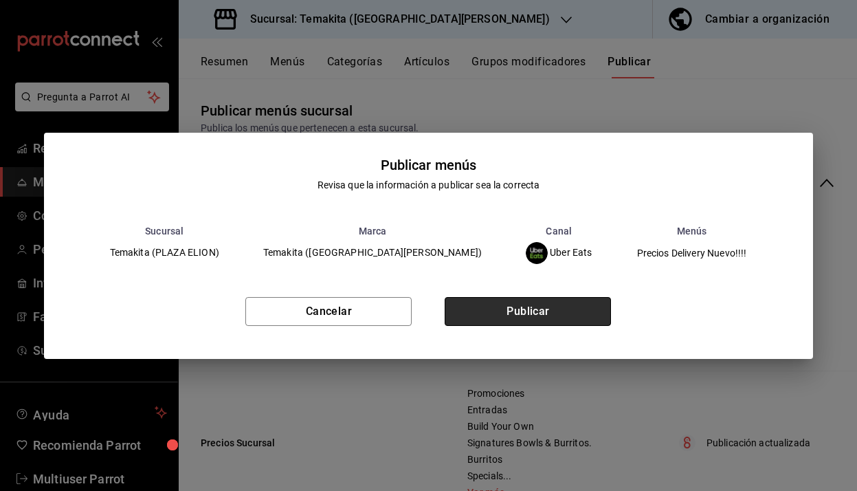
click at [581, 317] on button "Publicar" at bounding box center [528, 311] width 166 height 29
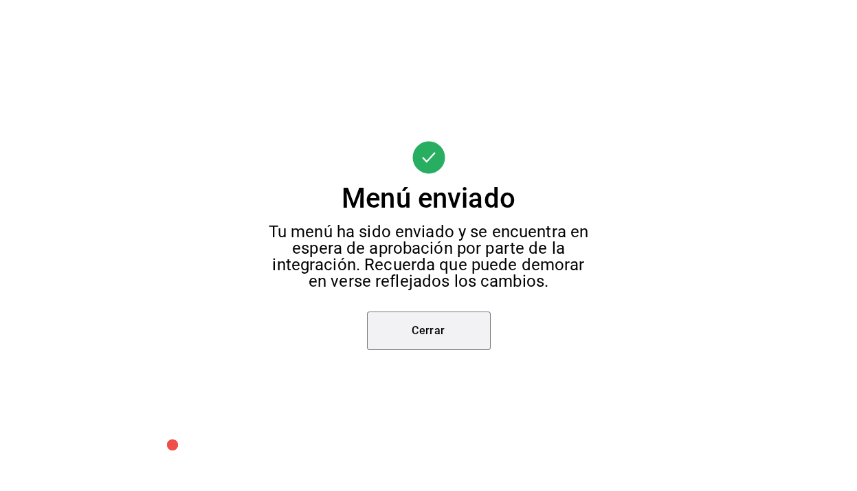
click at [409, 322] on button "Cerrar" at bounding box center [429, 330] width 124 height 38
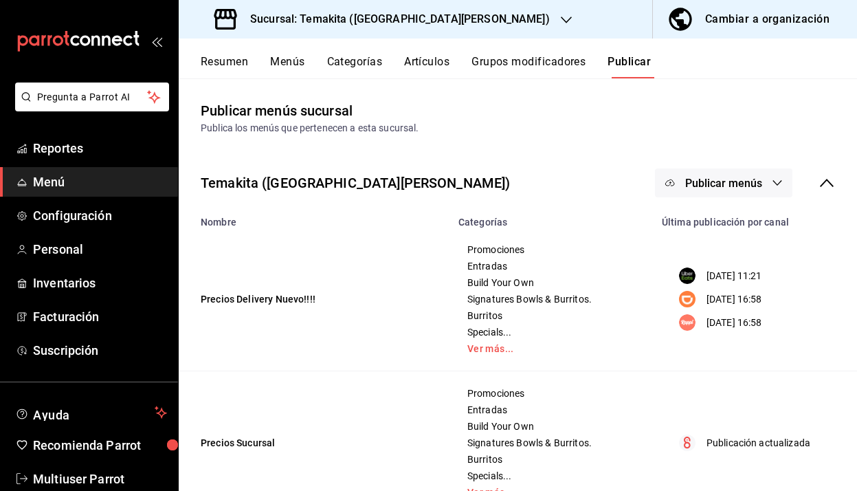
click at [772, 184] on icon "button" at bounding box center [777, 182] width 11 height 11
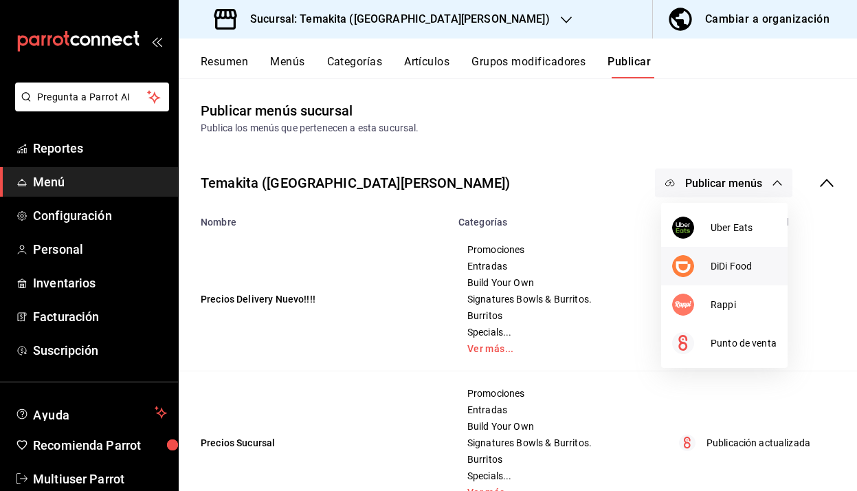
click at [737, 272] on span "DiDi Food" at bounding box center [744, 266] width 66 height 14
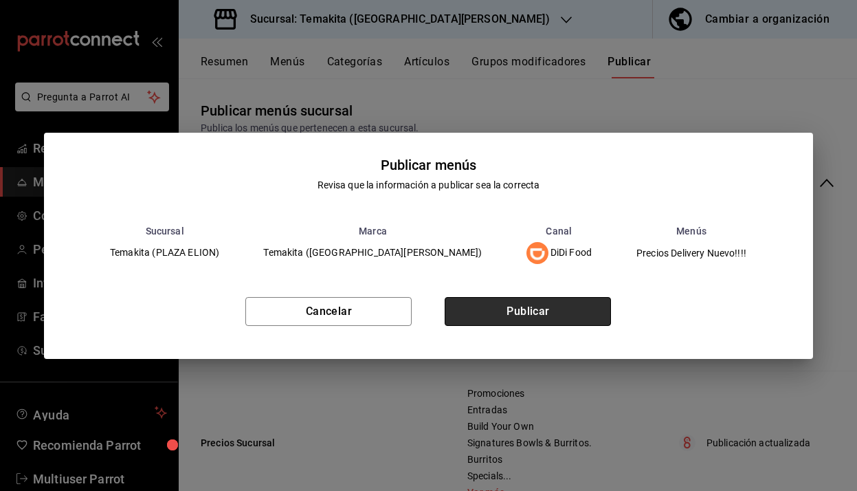
click at [568, 315] on button "Publicar" at bounding box center [528, 311] width 166 height 29
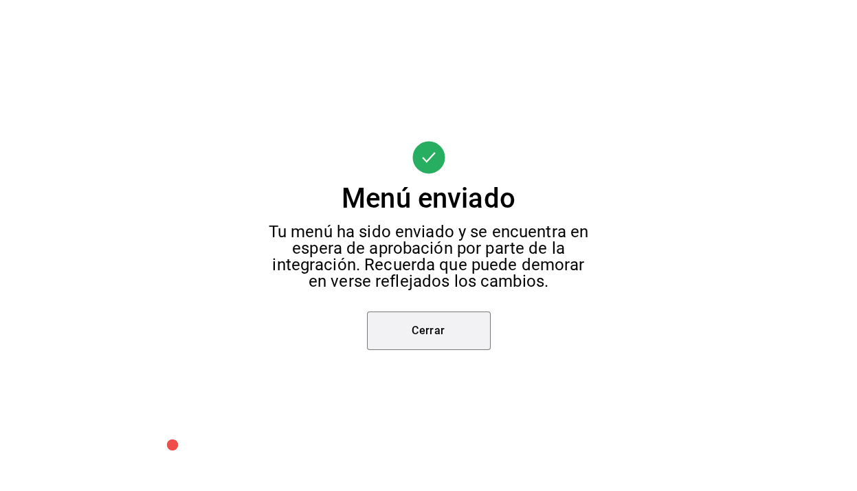
click at [439, 340] on button "Cerrar" at bounding box center [429, 330] width 124 height 38
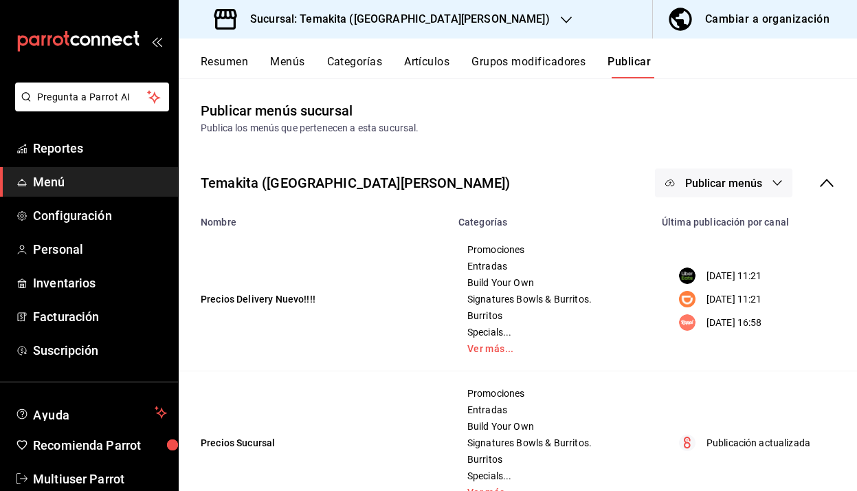
click at [773, 192] on button "Publicar menús" at bounding box center [723, 182] width 137 height 29
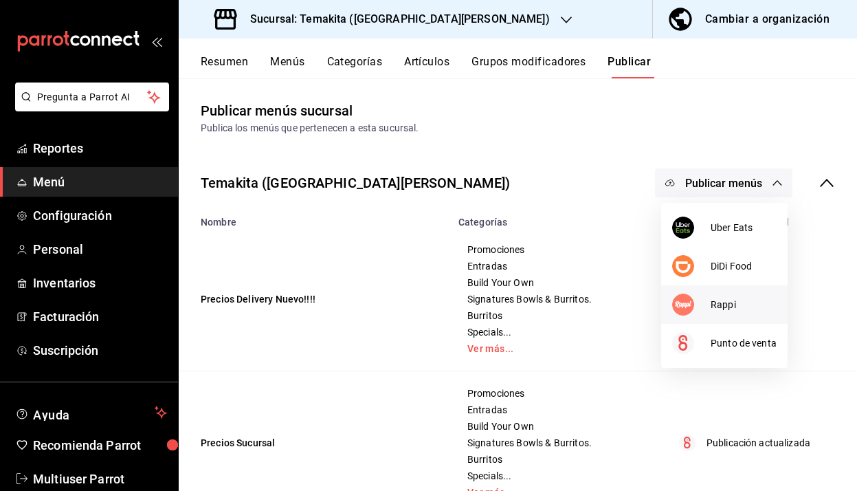
click at [740, 306] on span "Rappi" at bounding box center [744, 305] width 66 height 14
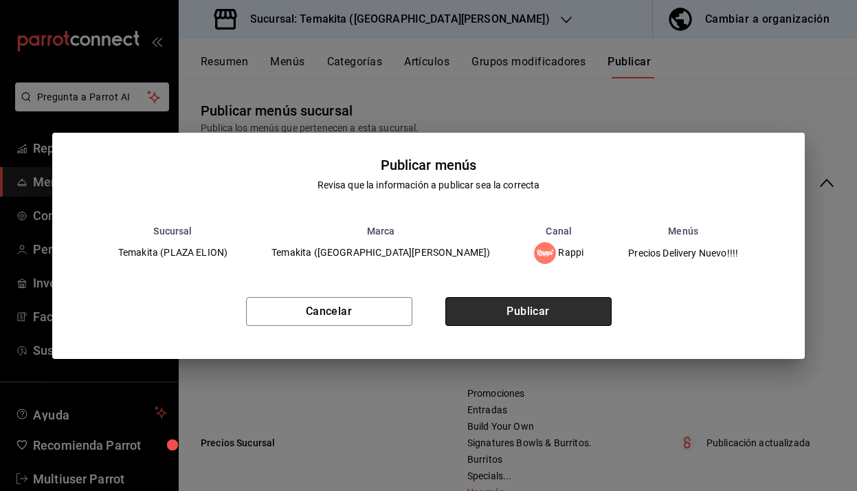
click at [589, 309] on button "Publicar" at bounding box center [528, 311] width 166 height 29
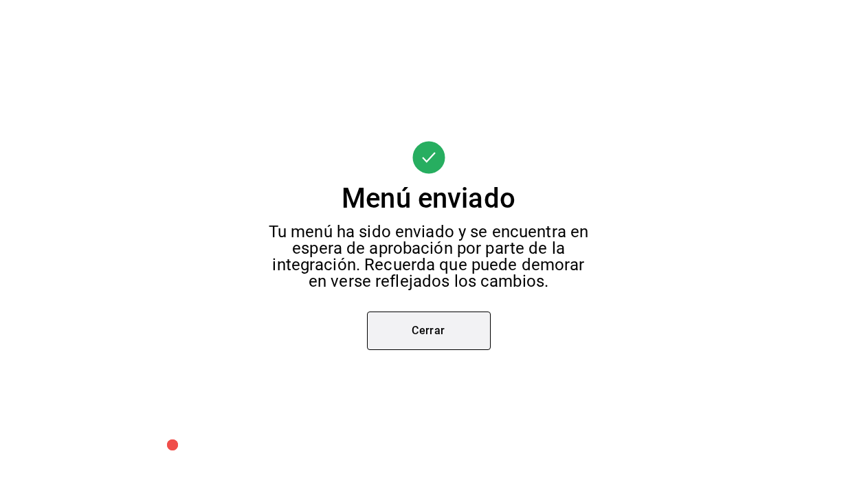
click at [384, 333] on button "Cerrar" at bounding box center [429, 330] width 124 height 38
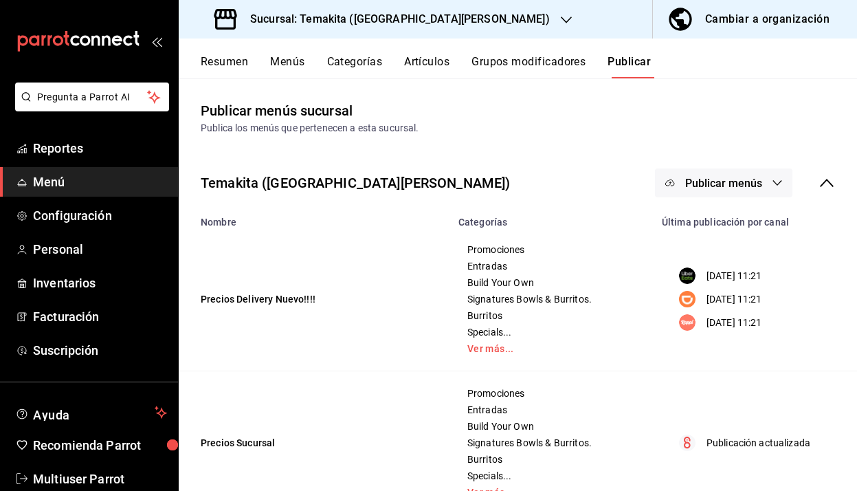
click at [746, 191] on button "Publicar menús" at bounding box center [723, 182] width 137 height 29
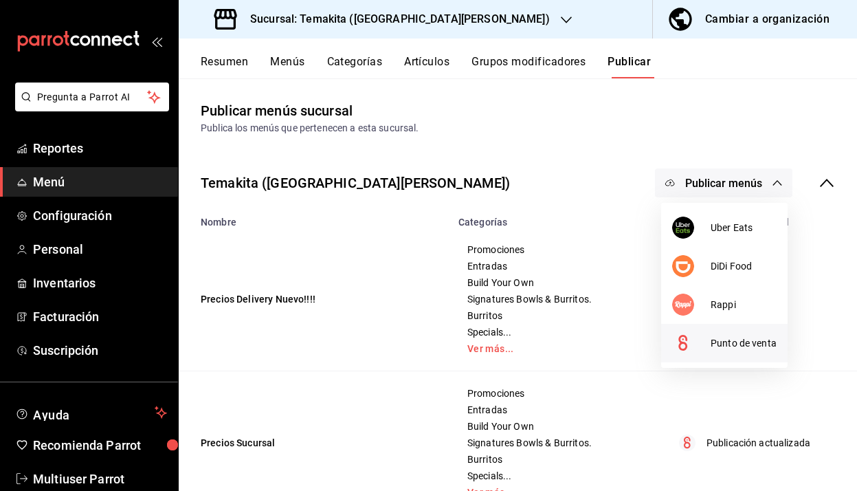
click at [704, 345] on div at bounding box center [691, 343] width 38 height 22
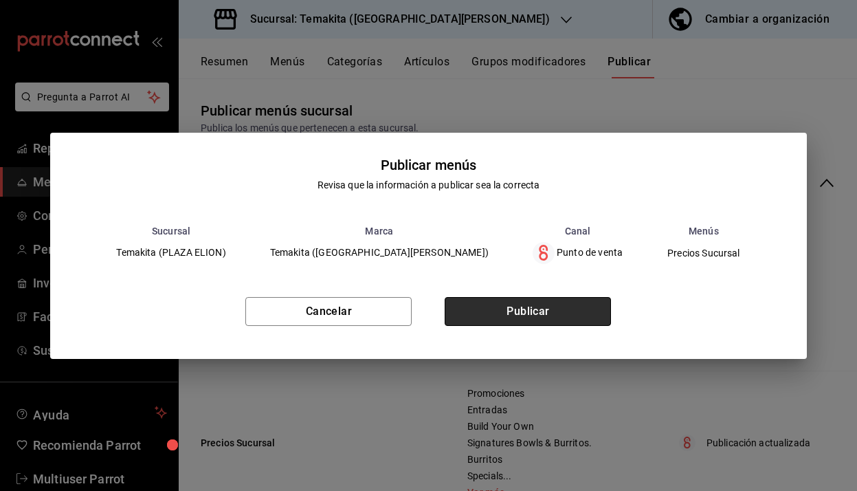
click at [567, 309] on button "Publicar" at bounding box center [528, 311] width 166 height 29
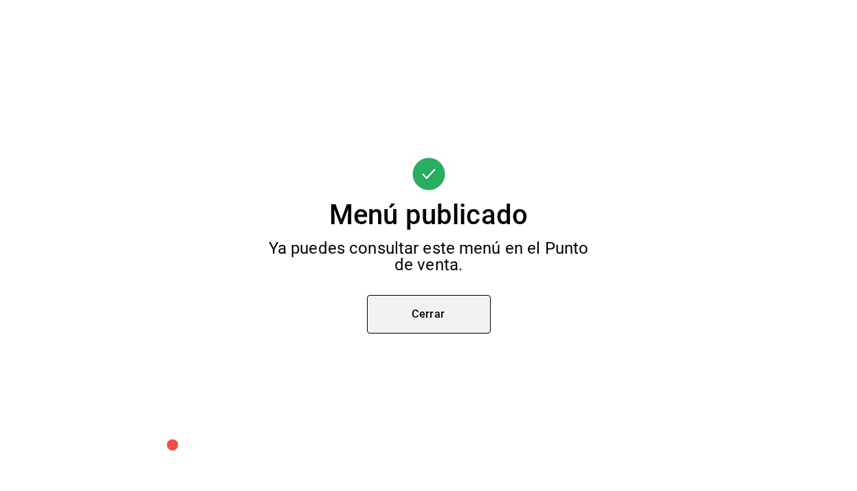
click at [476, 326] on button "Cerrar" at bounding box center [429, 314] width 124 height 38
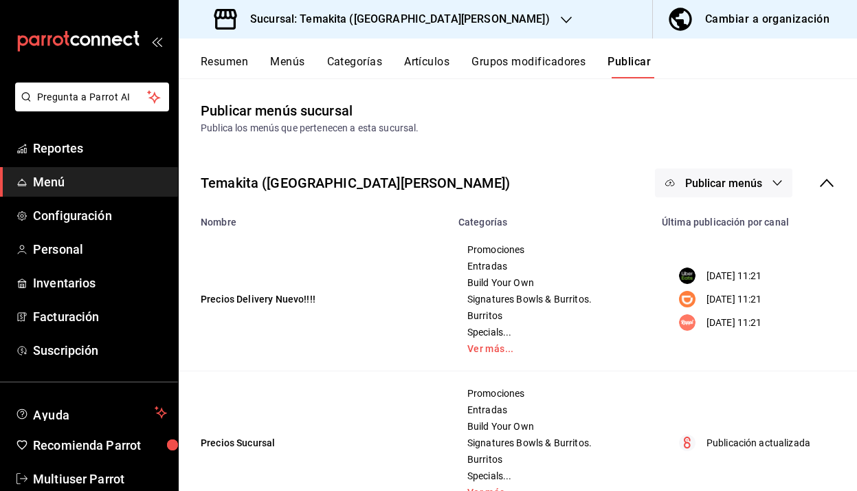
click at [534, 63] on button "Grupos modificadores" at bounding box center [529, 66] width 114 height 23
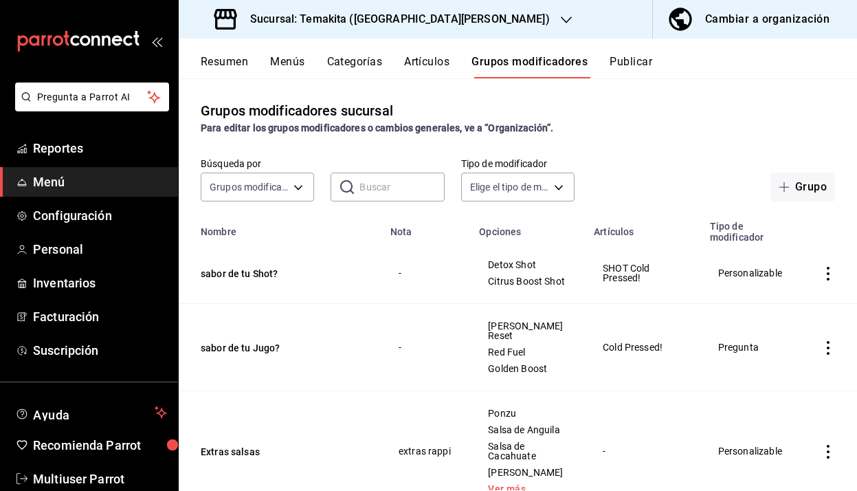
click at [392, 187] on input "text" at bounding box center [401, 186] width 85 height 27
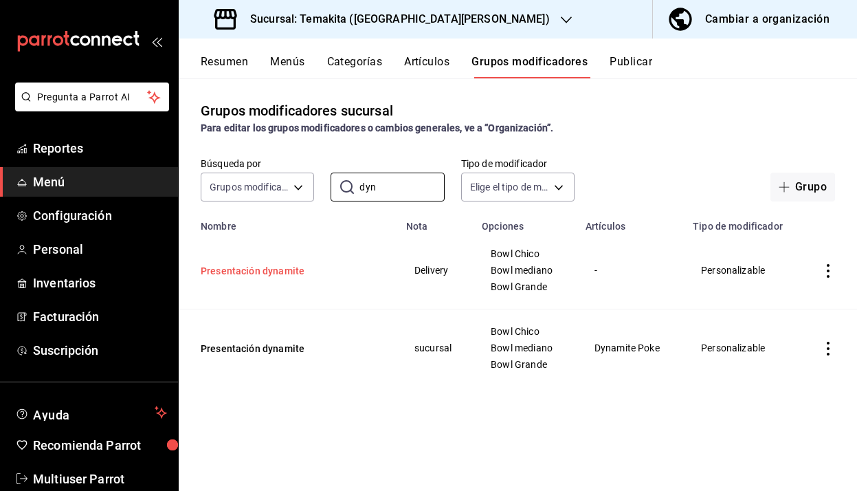
type input "dyn"
click at [296, 272] on button "Presentación dynamite" at bounding box center [283, 271] width 165 height 14
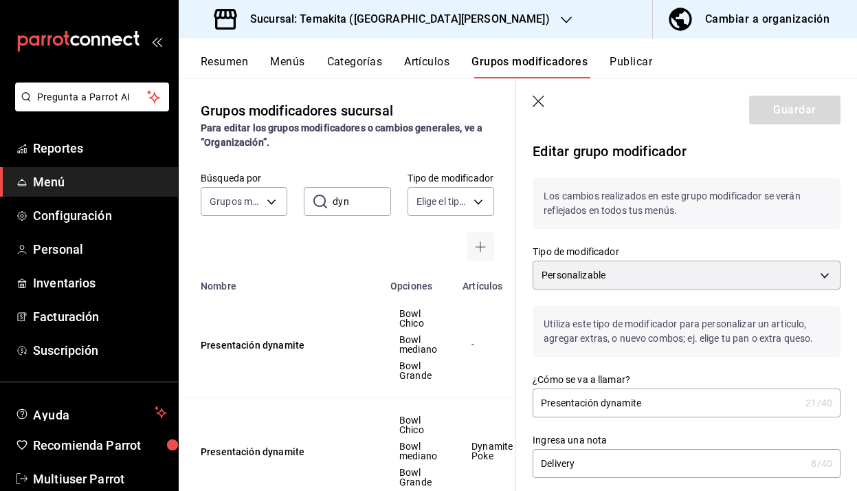
click at [537, 101] on icon "button" at bounding box center [540, 103] width 14 height 14
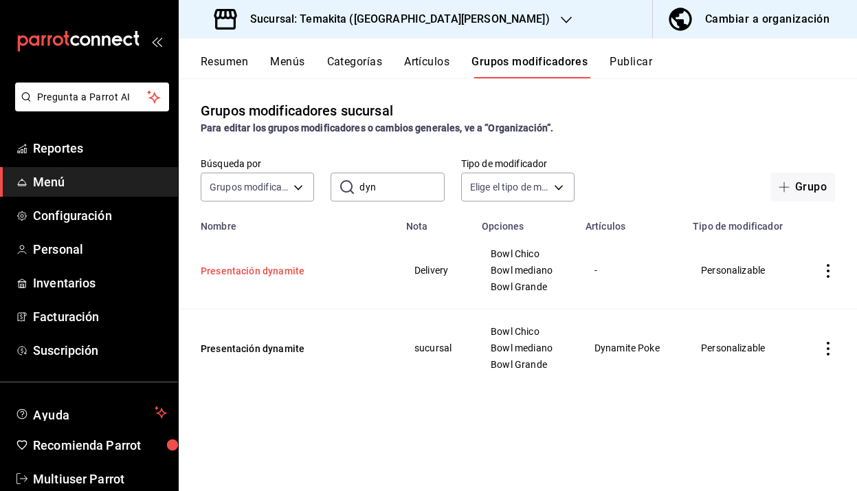
click at [292, 269] on button "Presentación dynamite" at bounding box center [283, 271] width 165 height 14
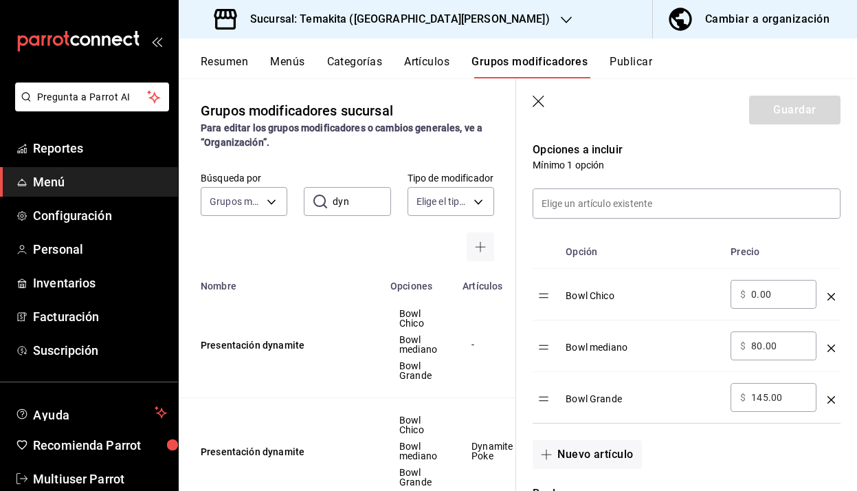
scroll to position [354, 0]
click at [759, 346] on input "80.00" at bounding box center [779, 344] width 56 height 14
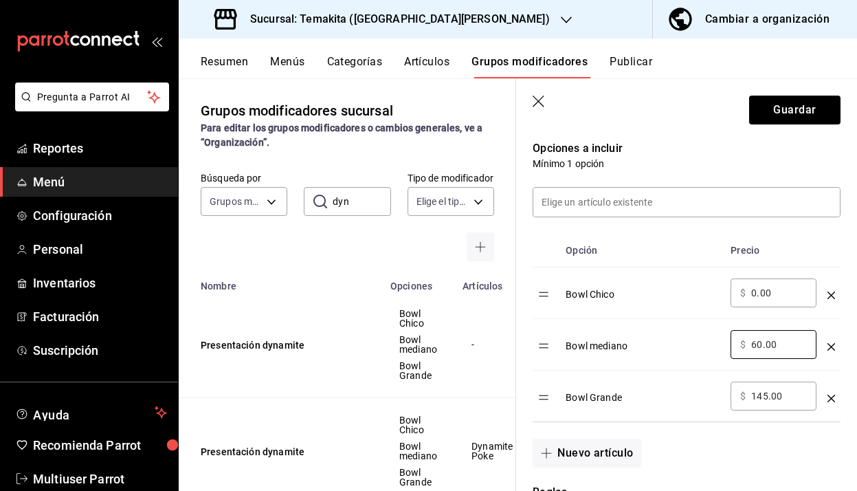
type input "60.00"
click at [768, 397] on input "145.00" at bounding box center [779, 396] width 56 height 14
type input "124.00"
click at [805, 118] on button "Guardar" at bounding box center [794, 110] width 91 height 29
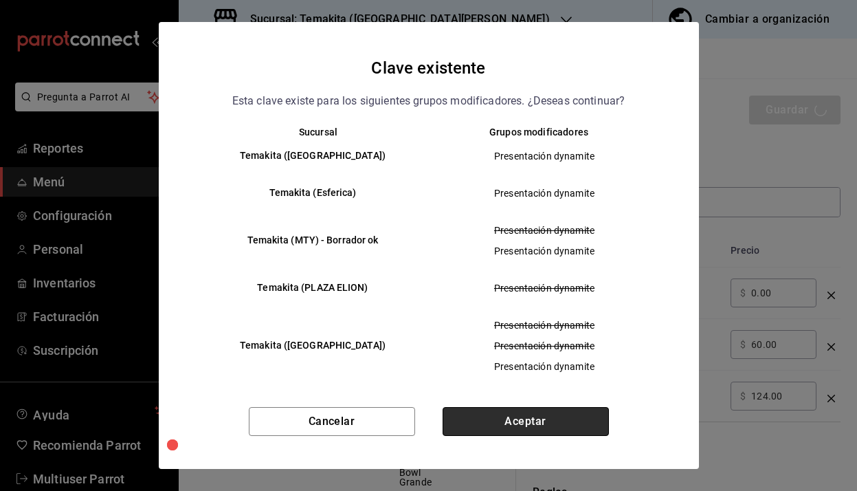
click at [519, 420] on button "Aceptar" at bounding box center [526, 421] width 166 height 29
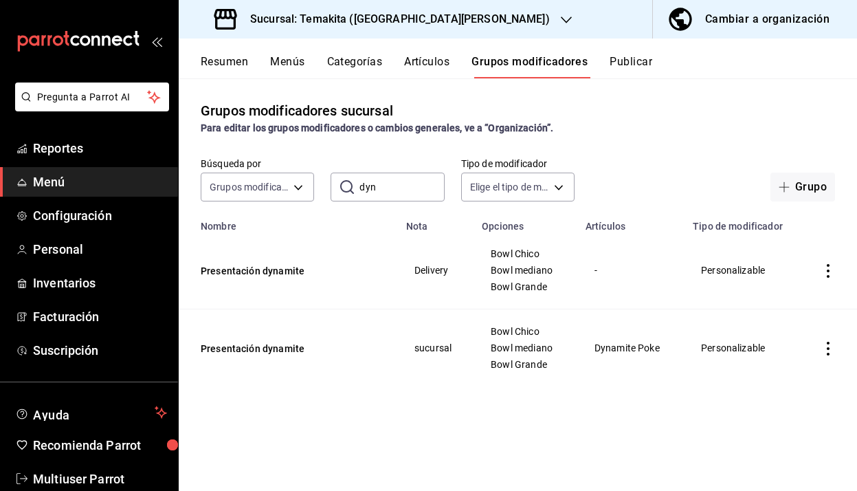
click at [430, 179] on input "dyn" at bounding box center [401, 186] width 85 height 27
type input "d"
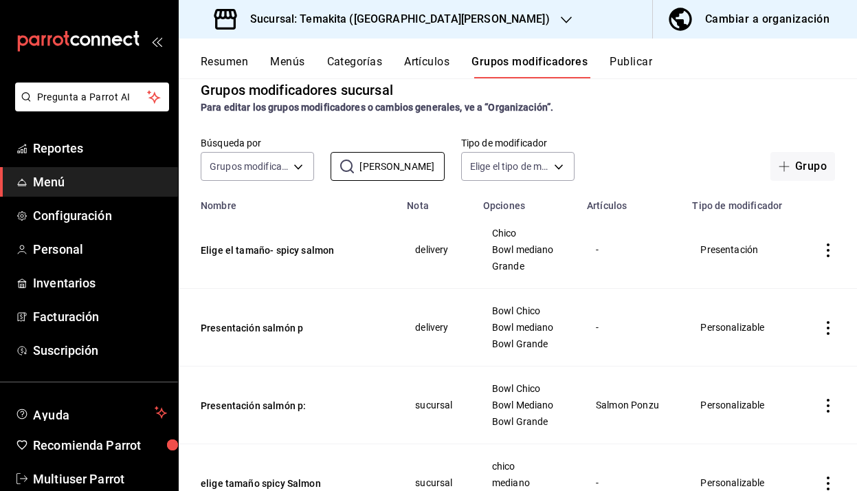
scroll to position [37, 0]
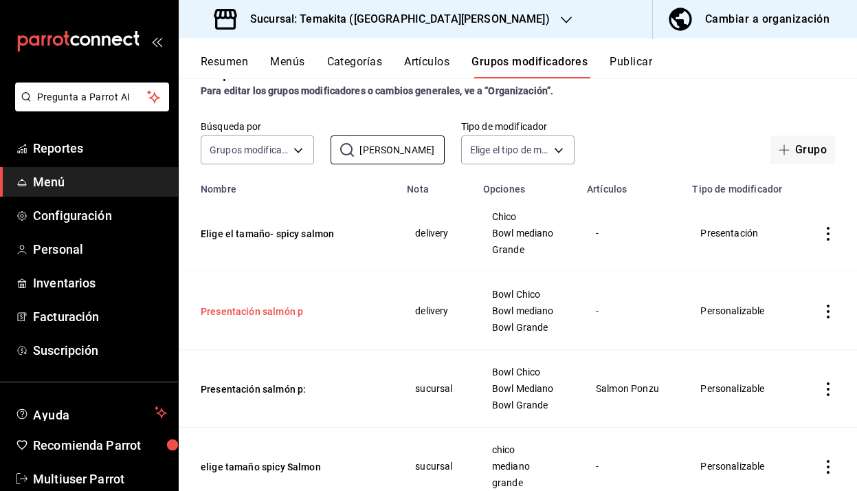
type input "[PERSON_NAME]"
click at [298, 309] on button "Presentación salmón p" at bounding box center [283, 311] width 165 height 14
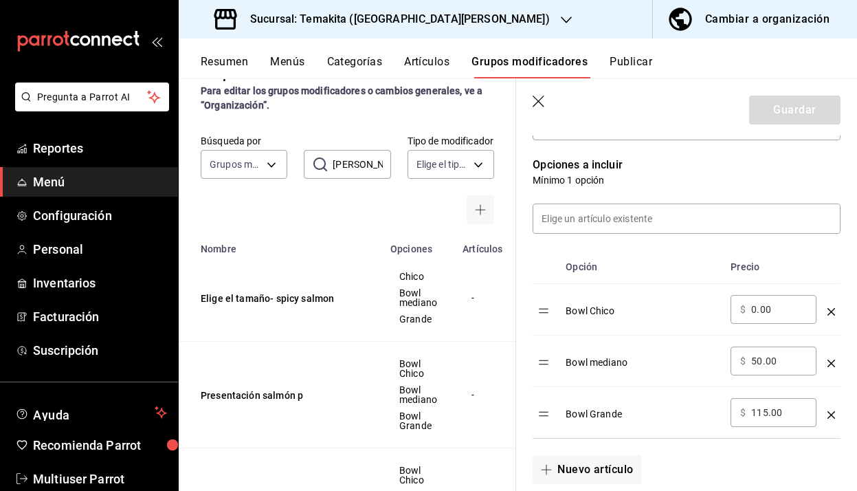
scroll to position [338, 0]
click at [766, 412] on input "115.00" at bounding box center [779, 412] width 56 height 14
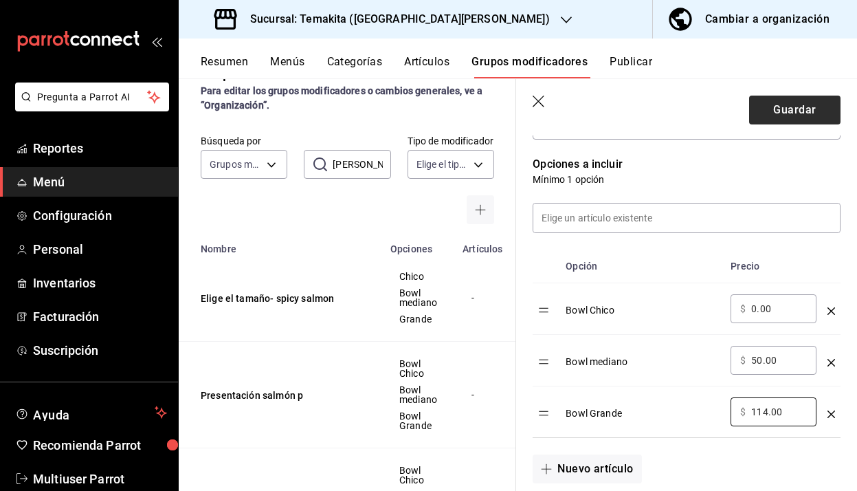
type input "114.00"
click at [811, 115] on button "Guardar" at bounding box center [794, 110] width 91 height 29
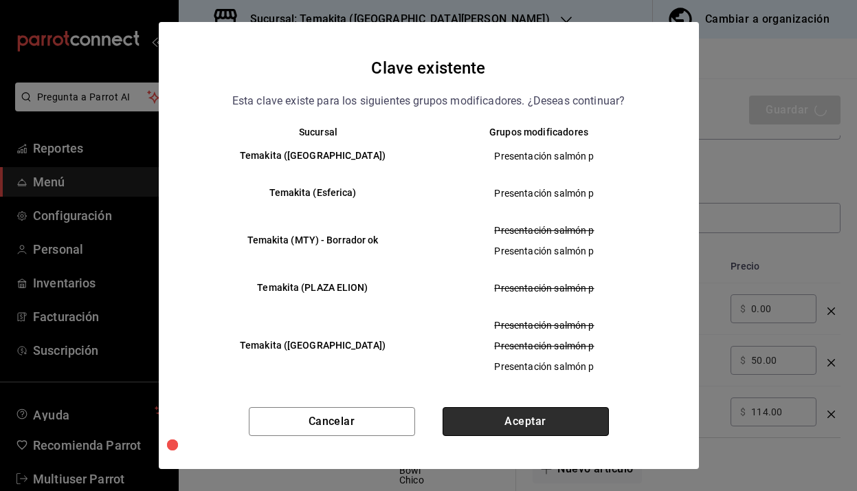
click at [560, 408] on button "Aceptar" at bounding box center [526, 421] width 166 height 29
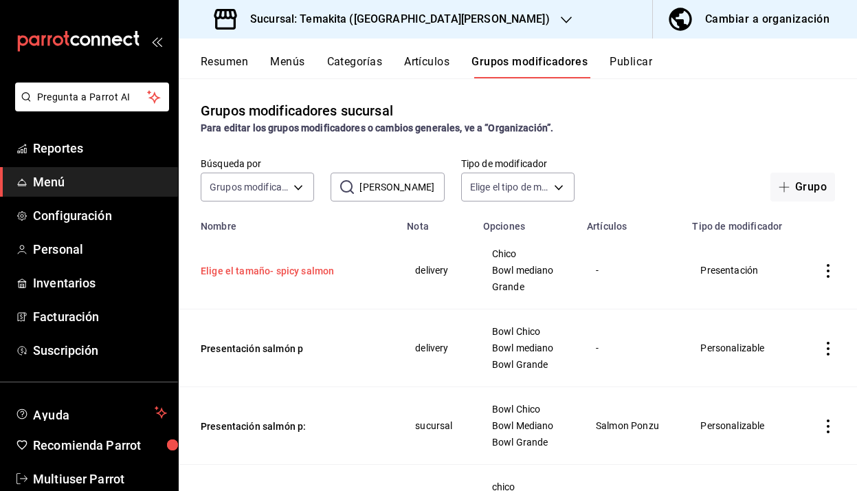
click at [309, 267] on button "Elige el tamaño- spicy salmon" at bounding box center [283, 271] width 165 height 14
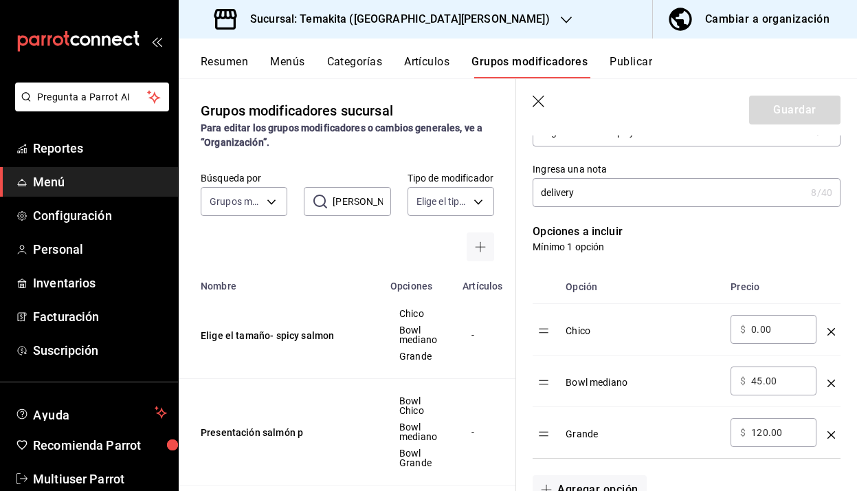
scroll to position [278, 0]
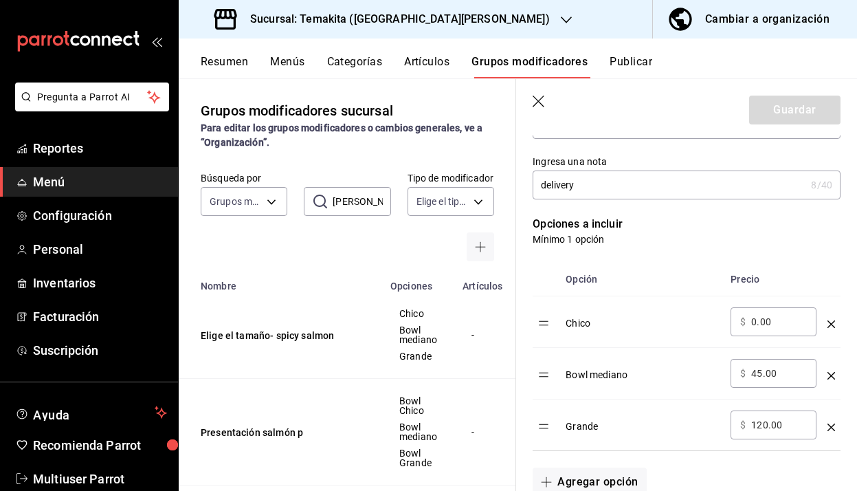
click at [762, 373] on input "45.00" at bounding box center [779, 373] width 56 height 14
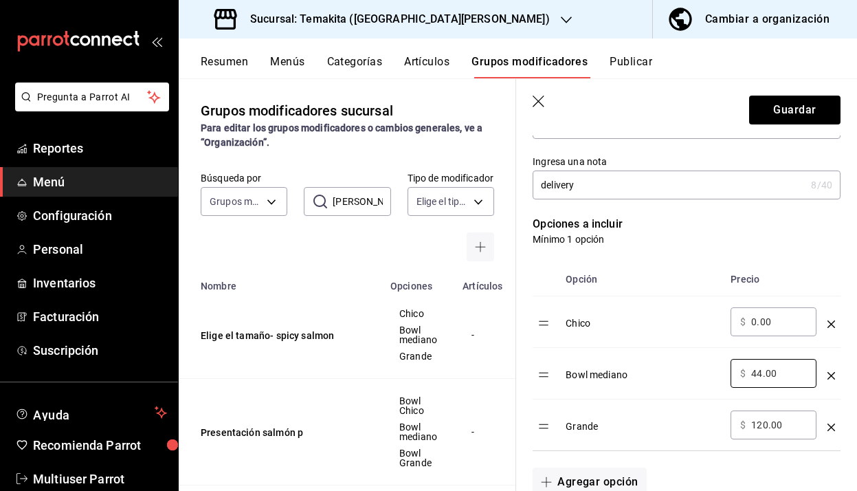
type input "44.00"
click at [767, 428] on input "120.00" at bounding box center [779, 425] width 56 height 14
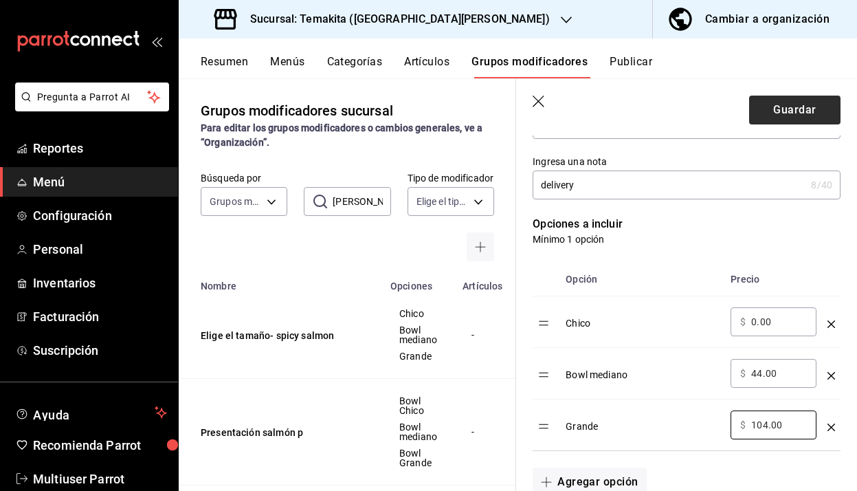
type input "104.00"
click at [817, 117] on button "Guardar" at bounding box center [794, 110] width 91 height 29
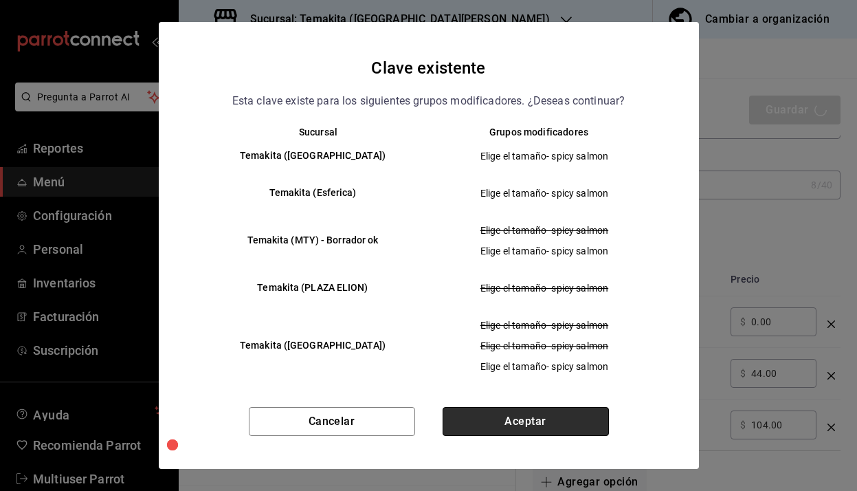
click at [548, 414] on button "Aceptar" at bounding box center [526, 421] width 166 height 29
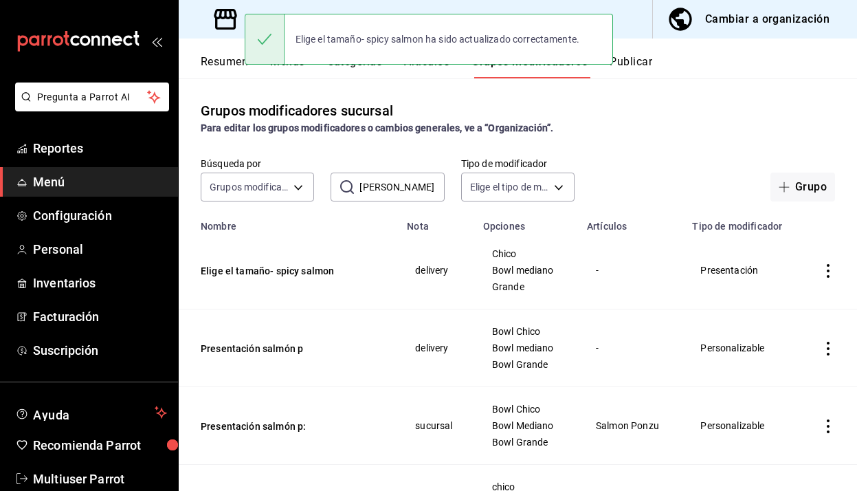
click at [397, 185] on input "[PERSON_NAME]" at bounding box center [401, 186] width 85 height 27
type input "s"
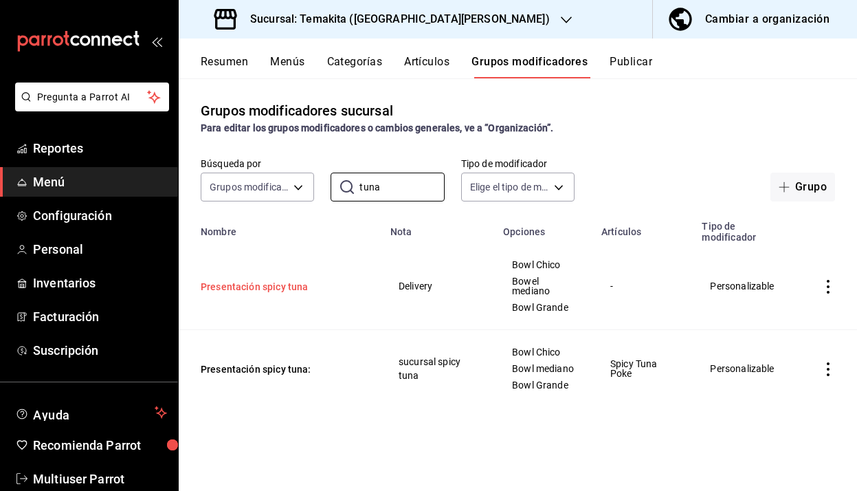
type input "tuna"
click at [240, 290] on button "Presentación spicy tuna" at bounding box center [283, 287] width 165 height 14
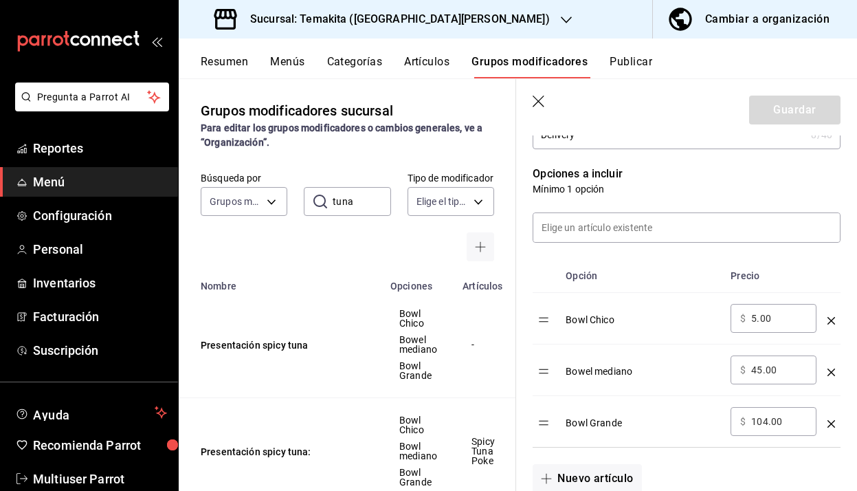
scroll to position [329, 0]
click at [763, 368] on input "45.00" at bounding box center [779, 369] width 56 height 14
type input "44.00"
click at [762, 422] on input "104.00" at bounding box center [779, 421] width 56 height 14
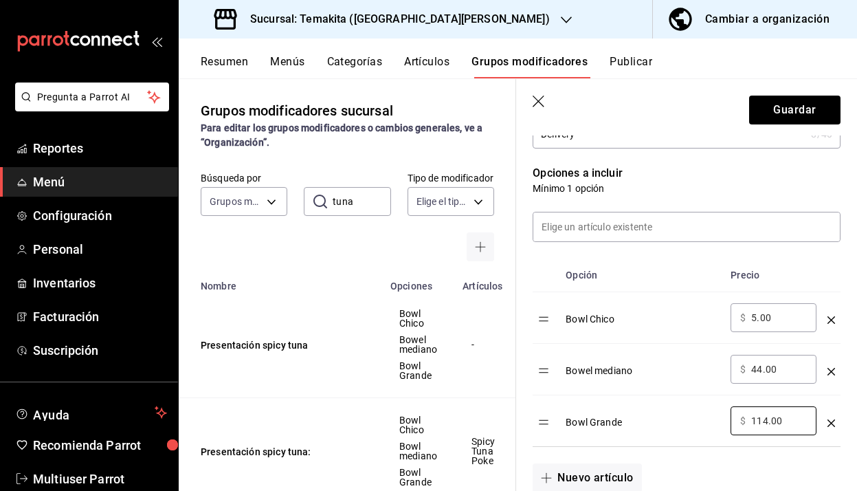
type input "114.00"
click at [756, 316] on input "5.00" at bounding box center [779, 318] width 56 height 14
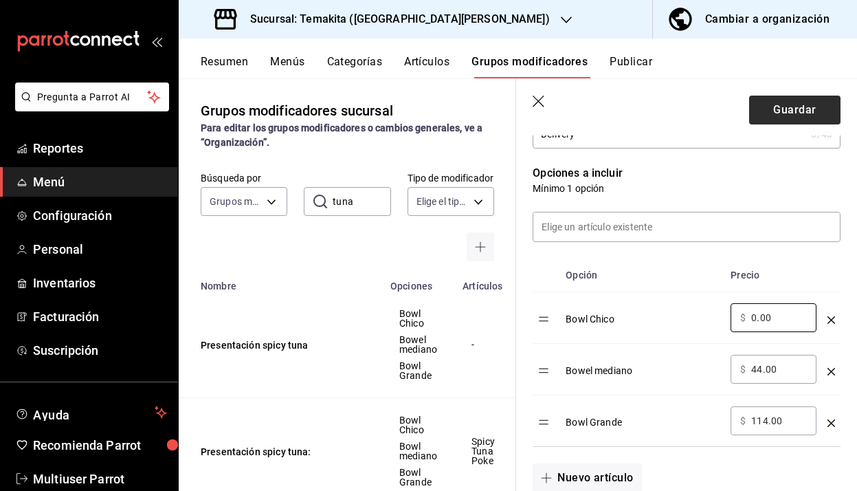
type input "0.00"
click at [788, 117] on button "Guardar" at bounding box center [794, 110] width 91 height 29
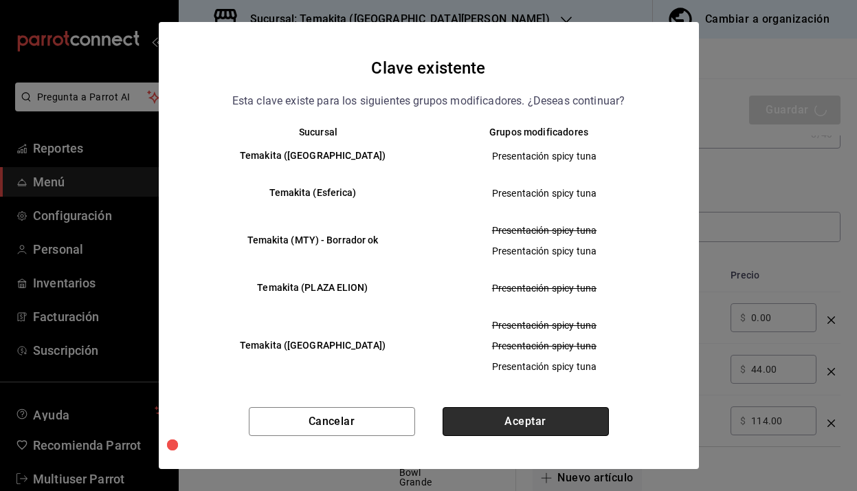
click at [557, 423] on button "Aceptar" at bounding box center [526, 421] width 166 height 29
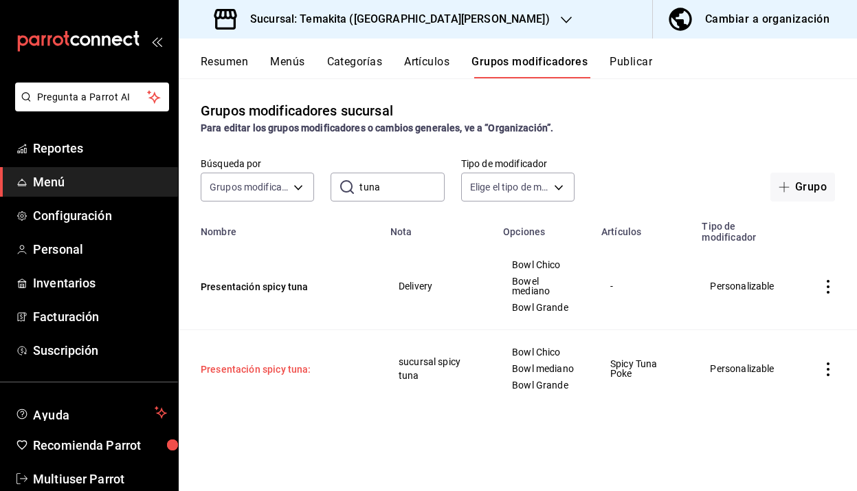
click at [296, 369] on button "Presentación spicy tuna:" at bounding box center [283, 369] width 165 height 14
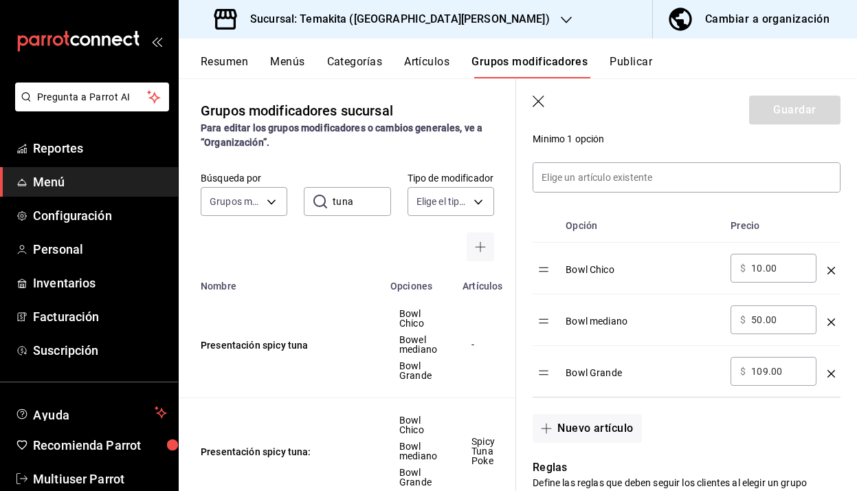
scroll to position [389, 0]
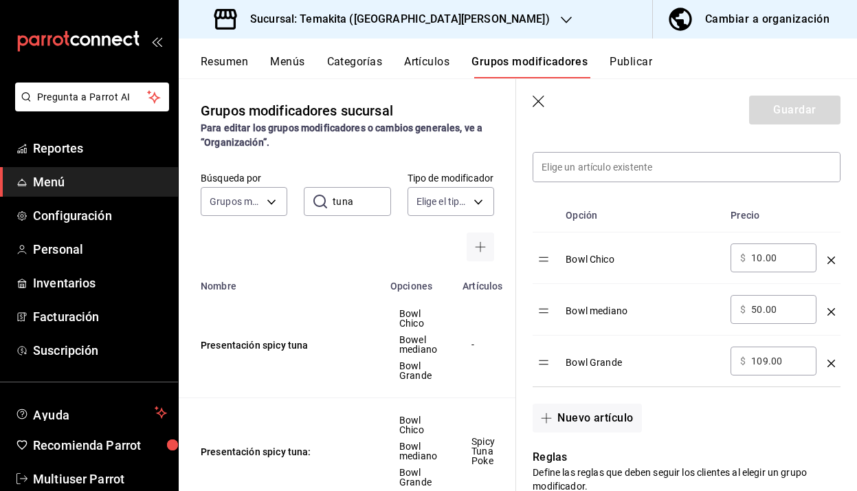
click at [546, 102] on icon "button" at bounding box center [540, 103] width 14 height 14
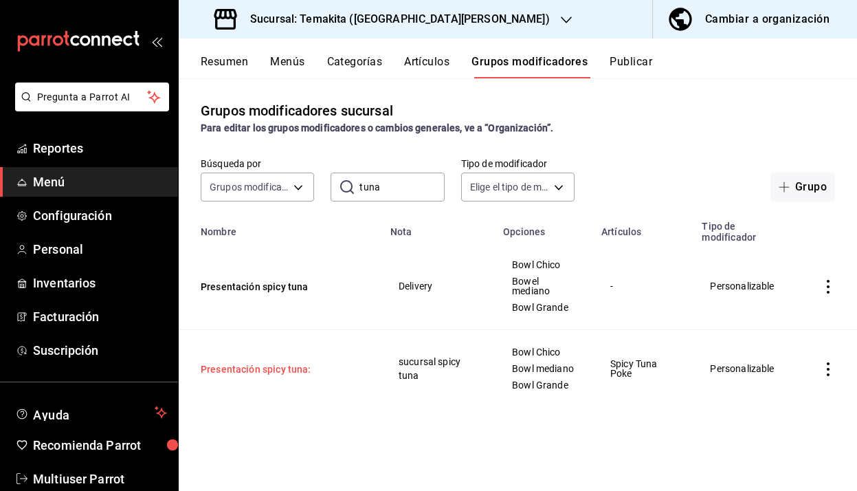
click at [295, 372] on button "Presentación spicy tuna:" at bounding box center [283, 369] width 165 height 14
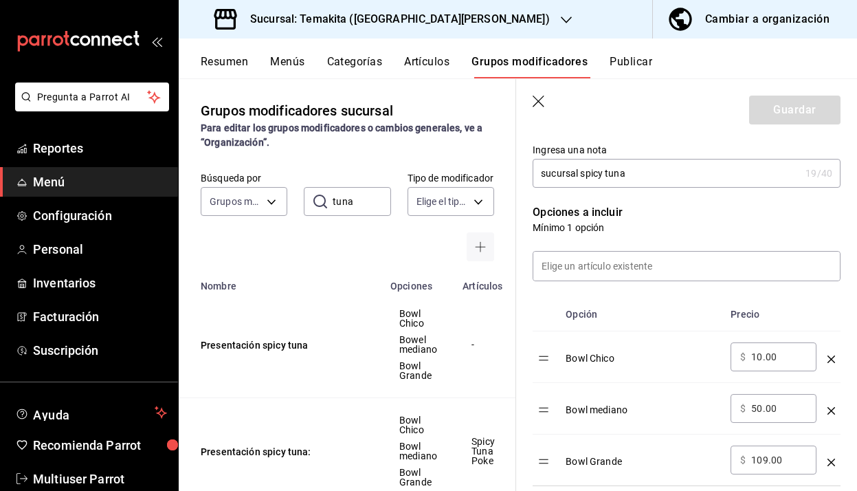
scroll to position [291, 0]
drag, startPoint x: 775, startPoint y: 355, endPoint x: 687, endPoint y: 355, distance: 88.0
click at [687, 355] on tr "Bowl Chico ​ $ 10.00 ​" at bounding box center [687, 357] width 308 height 52
type input "0.00"
click at [761, 412] on input "50.00" at bounding box center [779, 408] width 56 height 14
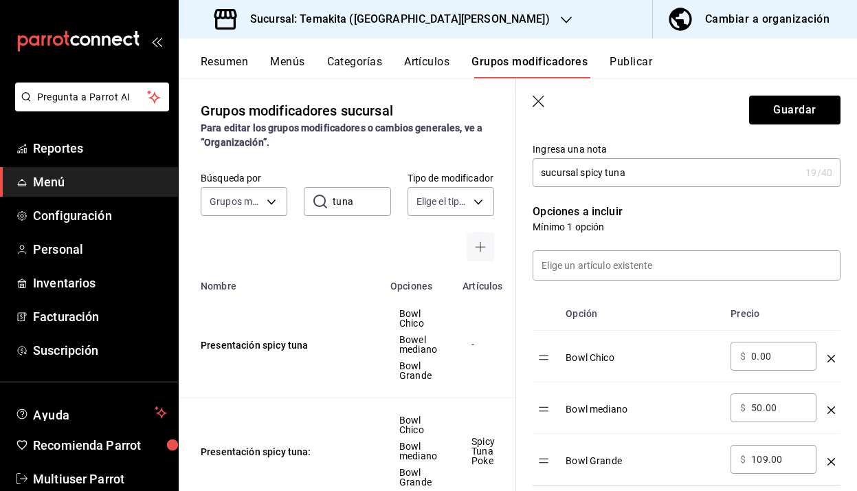
type input "5.00"
type input "44.00"
click at [765, 463] on input "109.00" at bounding box center [779, 459] width 56 height 14
type input "104.00"
click at [808, 119] on button "Guardar" at bounding box center [794, 110] width 91 height 29
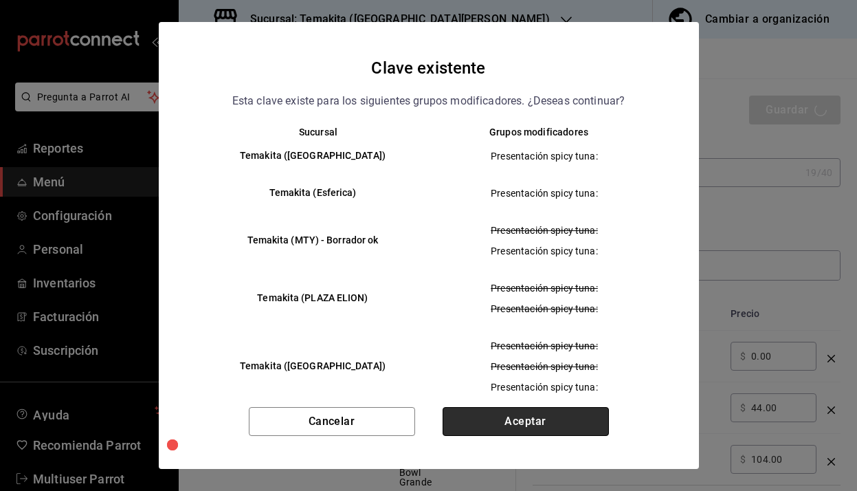
click at [502, 423] on button "Aceptar" at bounding box center [526, 421] width 166 height 29
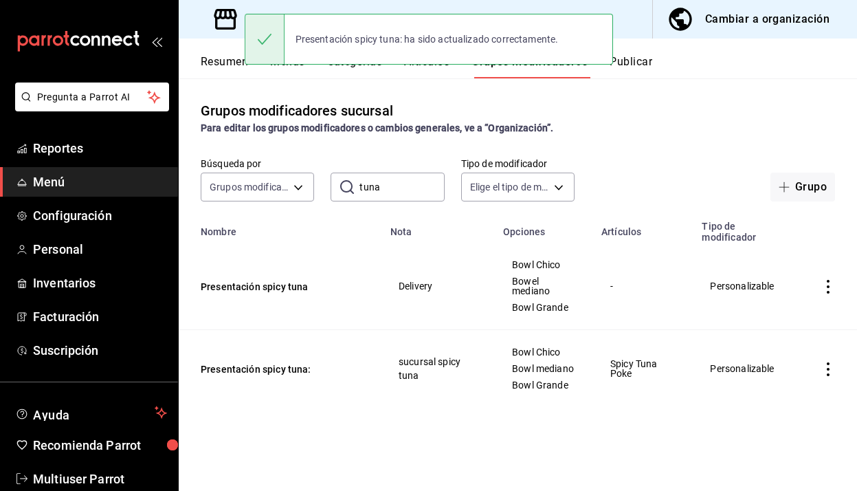
click at [385, 191] on input "tuna" at bounding box center [401, 186] width 85 height 27
type input "t"
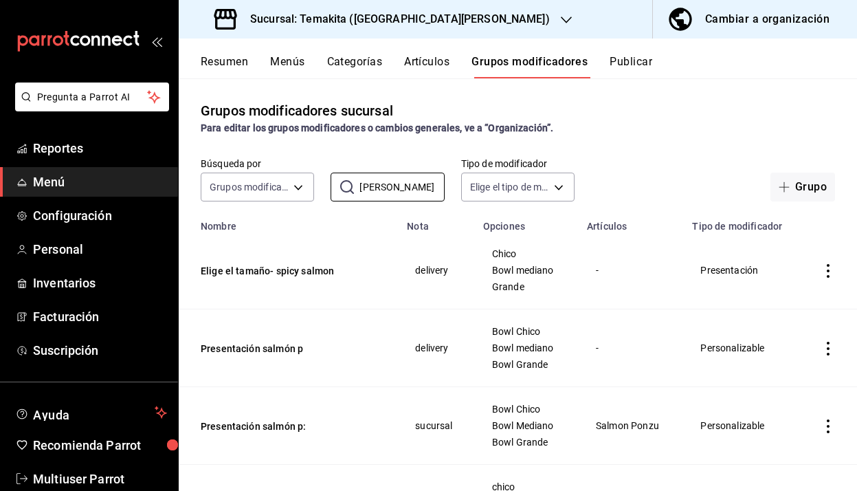
scroll to position [85, 0]
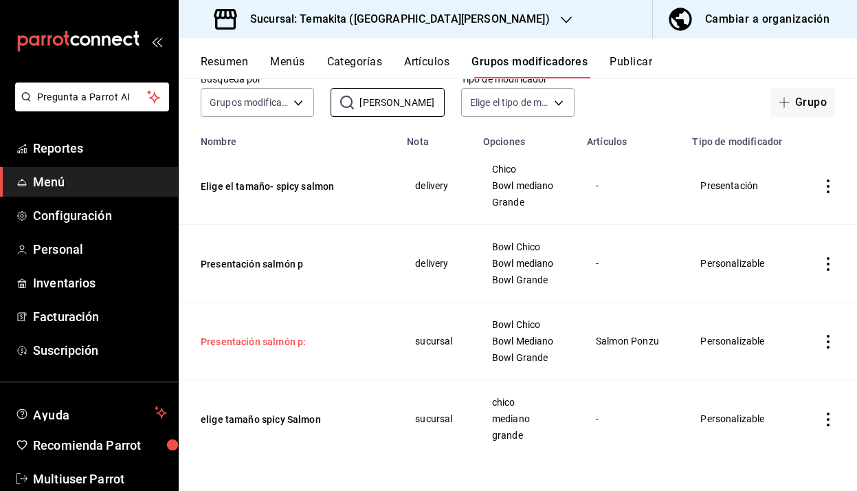
type input "[PERSON_NAME]"
click at [272, 344] on button "Presentación salmón p:" at bounding box center [283, 342] width 165 height 14
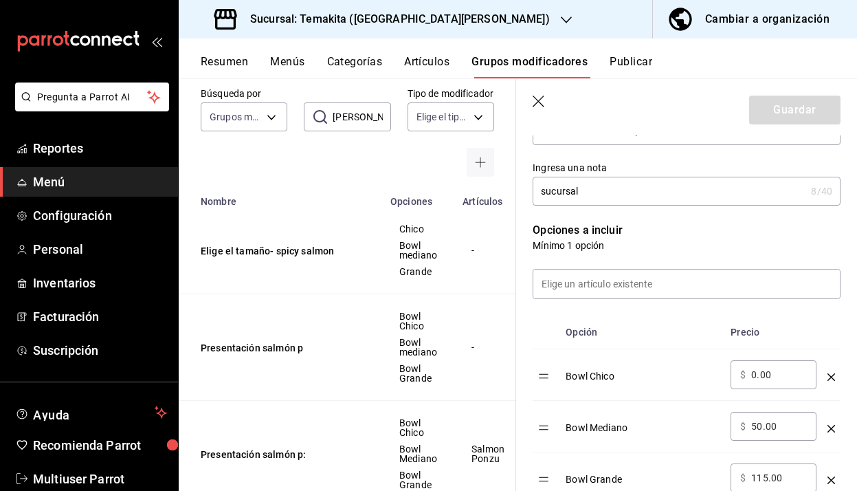
scroll to position [285, 0]
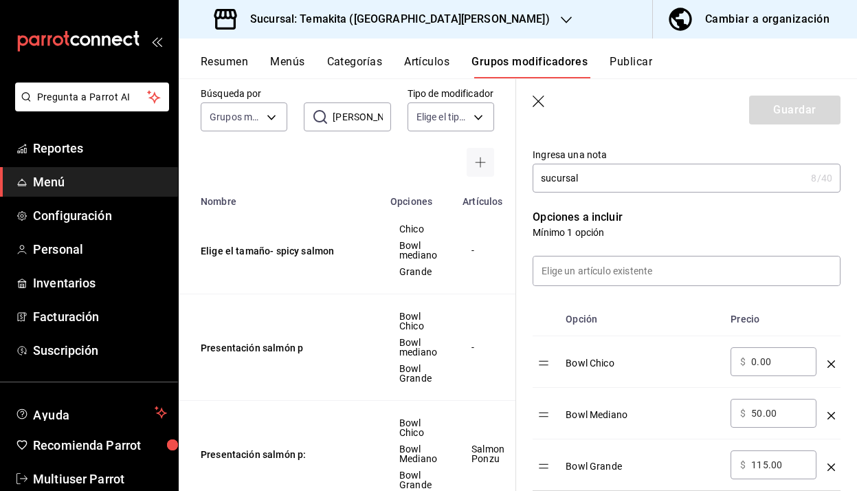
click at [768, 466] on input "115.00" at bounding box center [779, 465] width 56 height 14
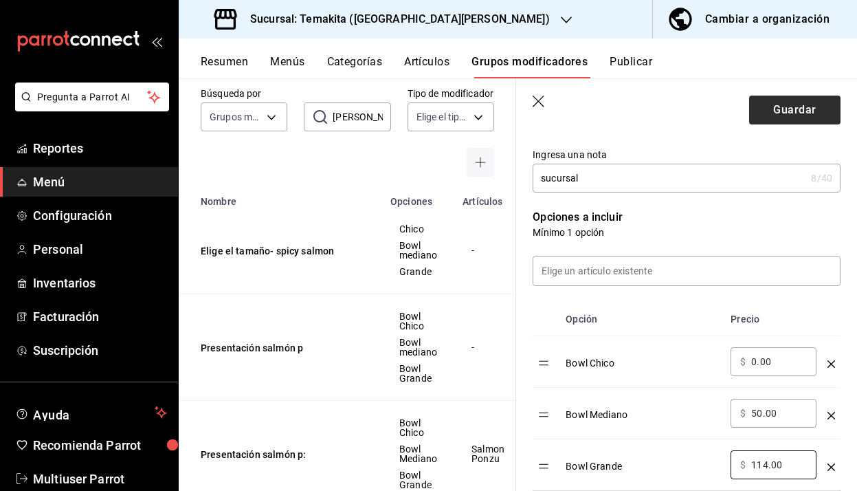
type input "114.00"
click at [802, 110] on button "Guardar" at bounding box center [794, 110] width 91 height 29
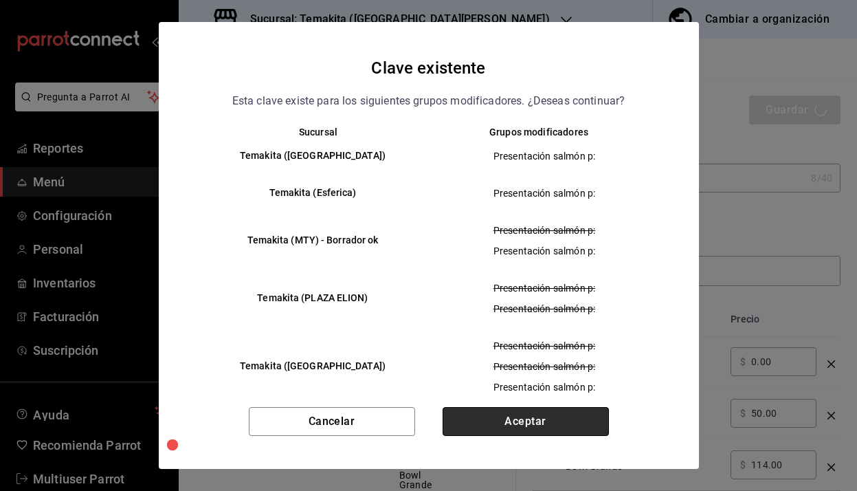
click at [505, 421] on button "Aceptar" at bounding box center [526, 421] width 166 height 29
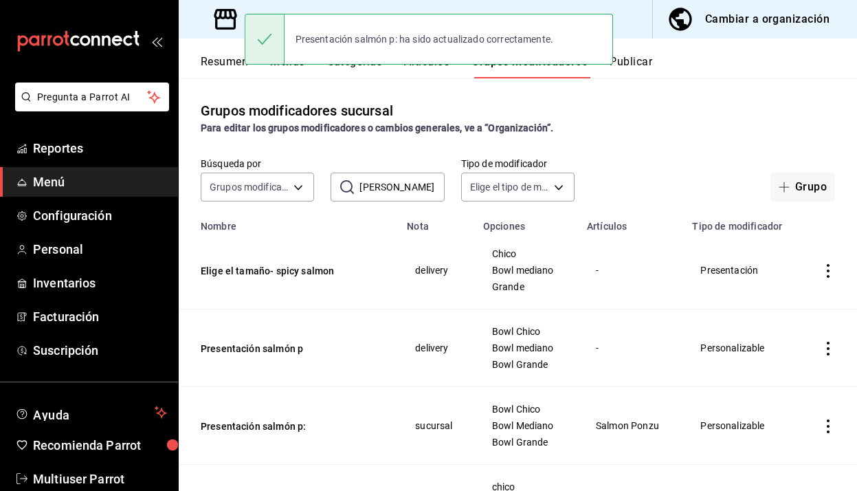
scroll to position [85, 0]
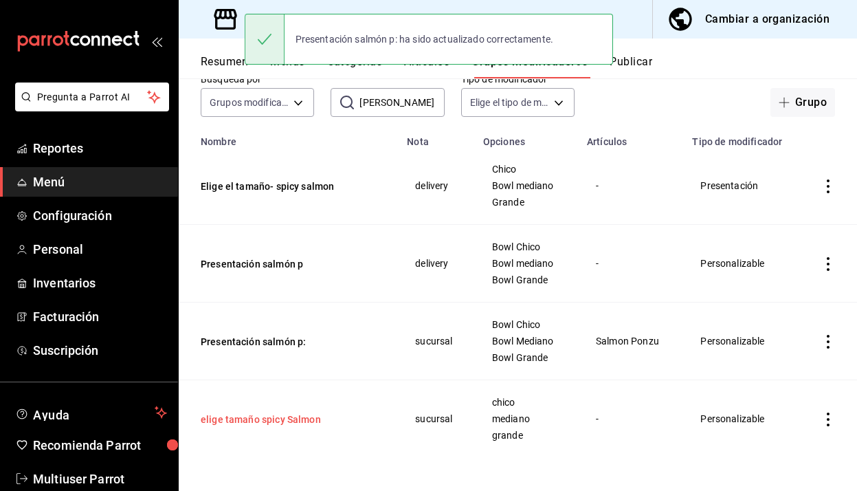
click at [305, 417] on button "elige tamaño spicy Salmon" at bounding box center [283, 419] width 165 height 14
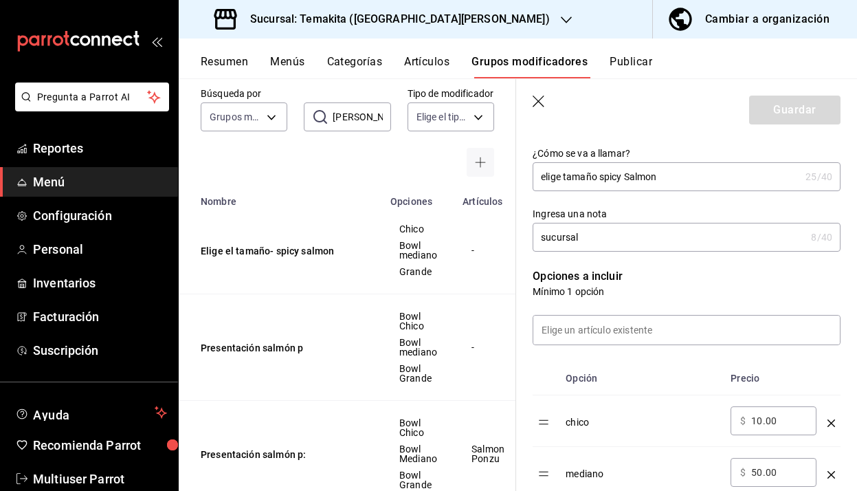
scroll to position [293, 0]
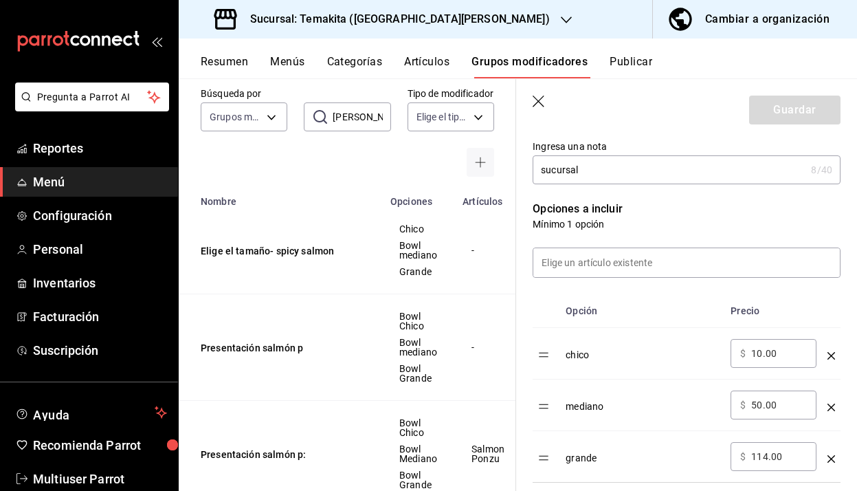
click at [763, 406] on input "50.00" at bounding box center [779, 405] width 56 height 14
type input "5.00"
type input "44.00"
click at [759, 354] on input "10.00" at bounding box center [779, 353] width 56 height 14
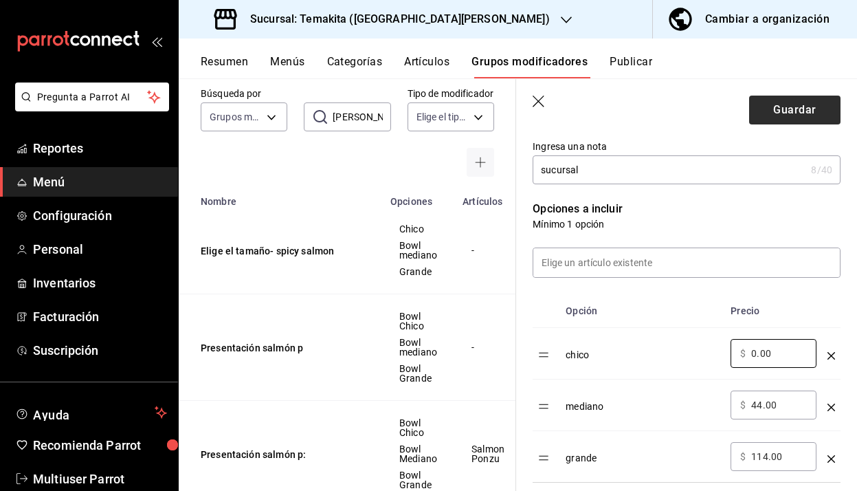
type input "0.00"
click at [787, 102] on button "Guardar" at bounding box center [794, 110] width 91 height 29
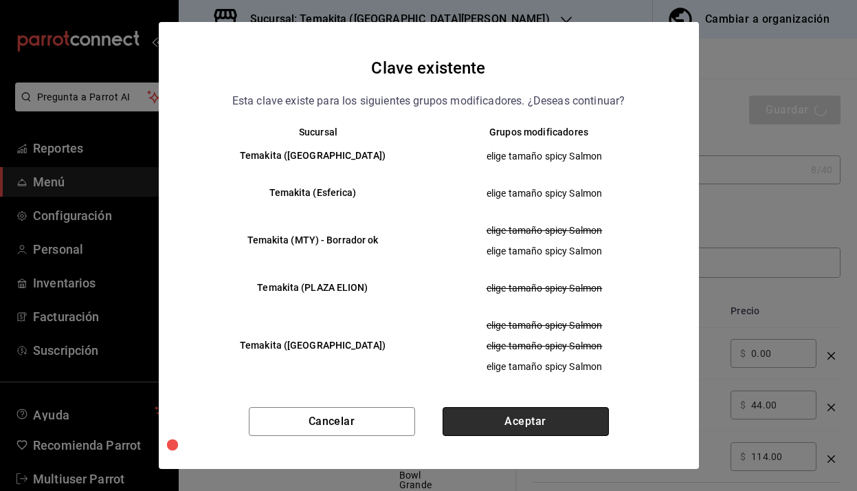
click at [555, 426] on button "Aceptar" at bounding box center [526, 421] width 166 height 29
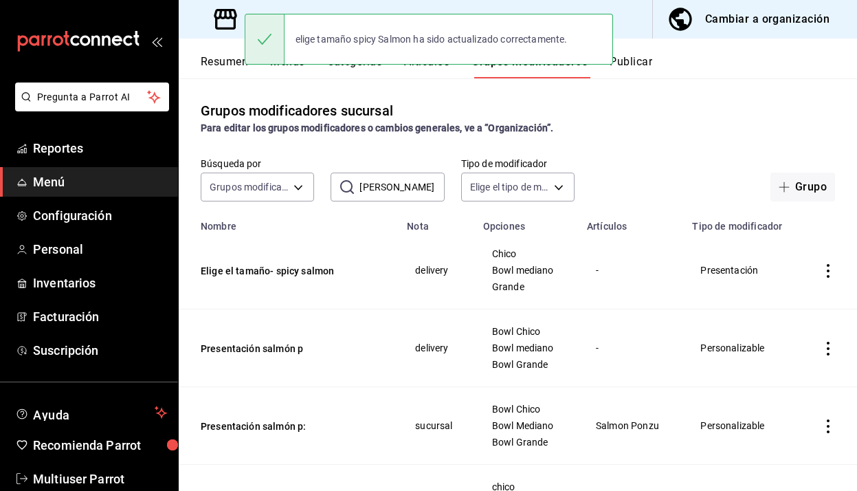
scroll to position [85, 0]
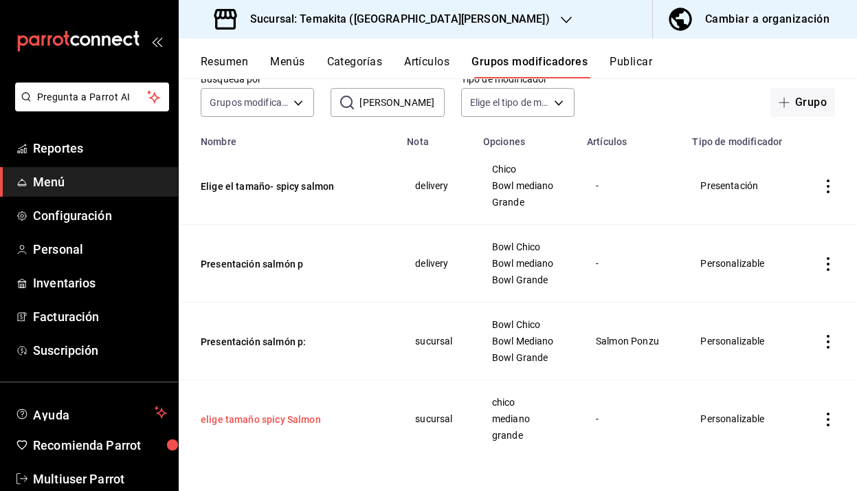
click at [297, 421] on button "elige tamaño spicy Salmon" at bounding box center [283, 419] width 165 height 14
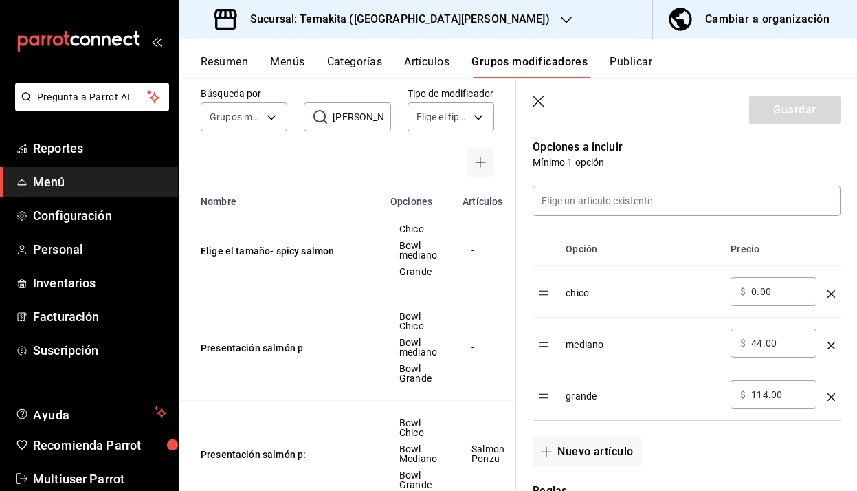
scroll to position [355, 0]
click at [538, 95] on header "Guardar" at bounding box center [686, 107] width 341 height 56
click at [538, 100] on icon "button" at bounding box center [540, 103] width 14 height 14
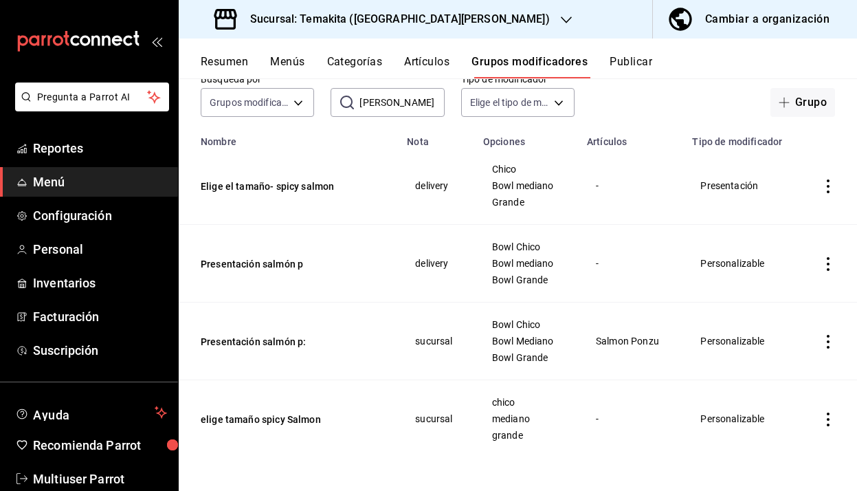
drag, startPoint x: 389, startPoint y: 109, endPoint x: 344, endPoint y: 109, distance: 45.4
click at [344, 109] on div "​ [PERSON_NAME] ​" at bounding box center [387, 102] width 113 height 29
type input "s"
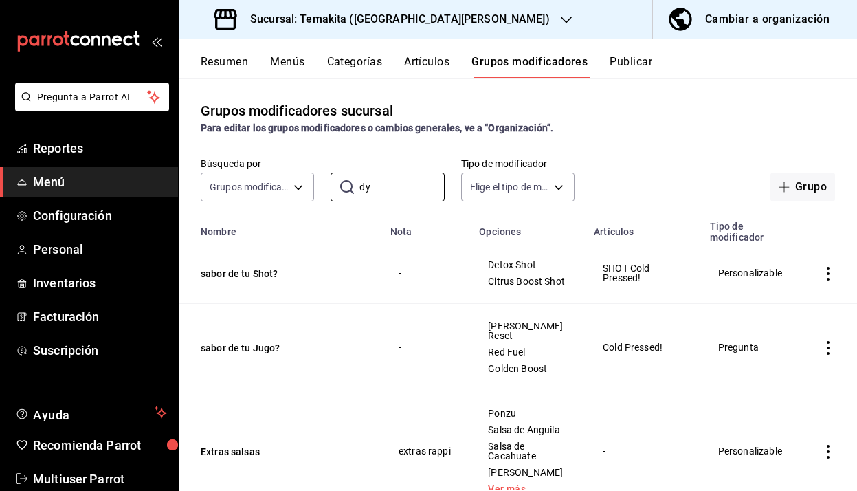
type input "dyn"
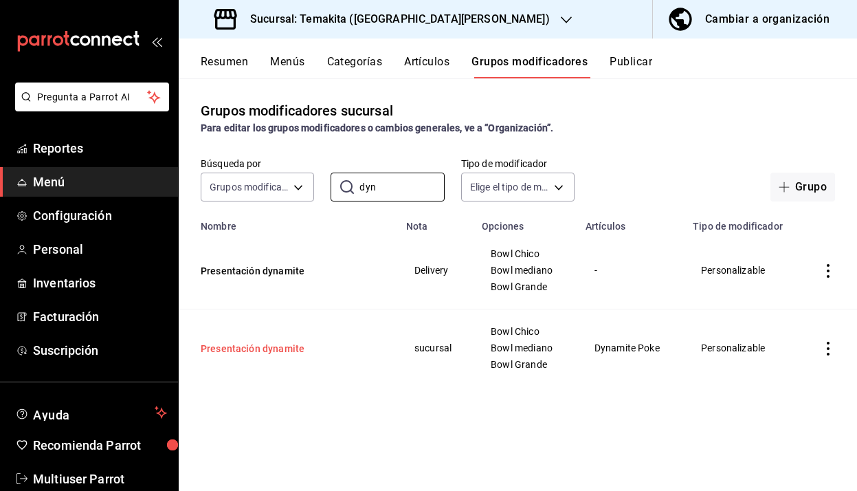
click at [280, 350] on button "Presentación dynamite" at bounding box center [283, 349] width 165 height 14
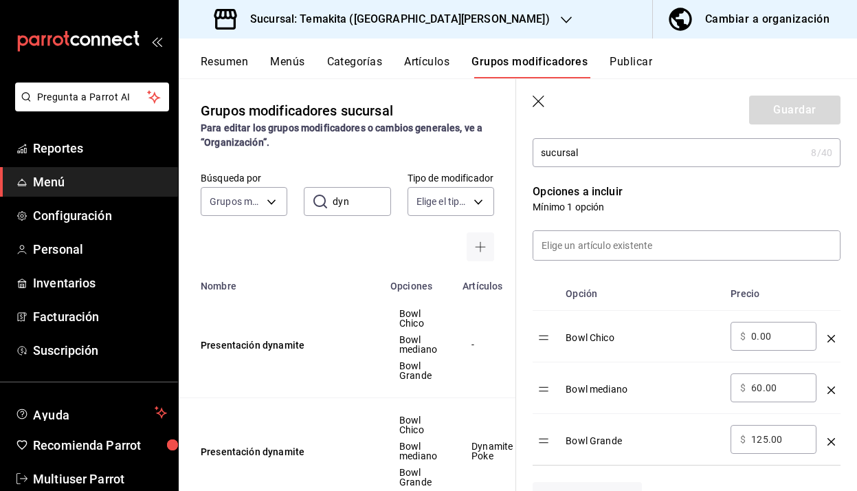
scroll to position [342, 0]
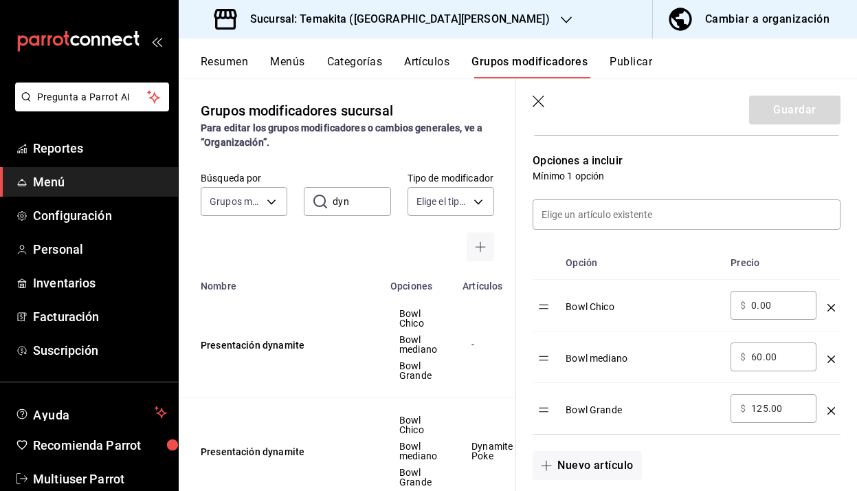
click at [757, 362] on input "60.00" at bounding box center [779, 357] width 56 height 14
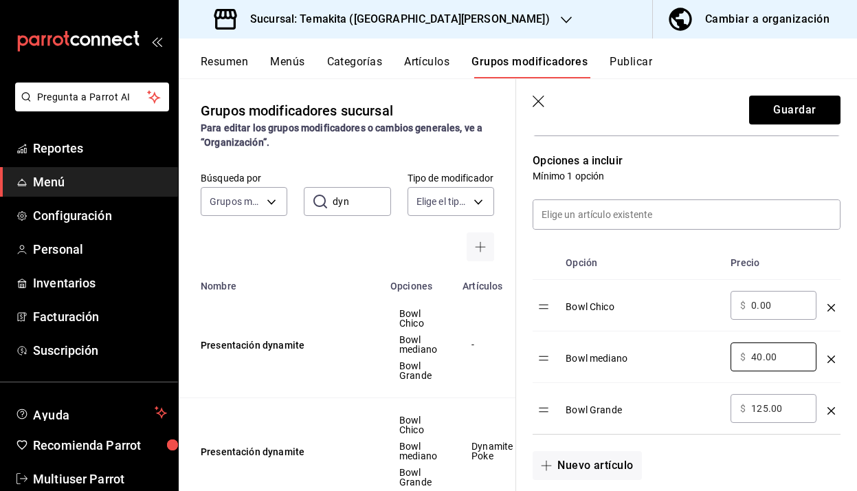
type input "40.00"
click at [763, 410] on input "125.00" at bounding box center [779, 408] width 56 height 14
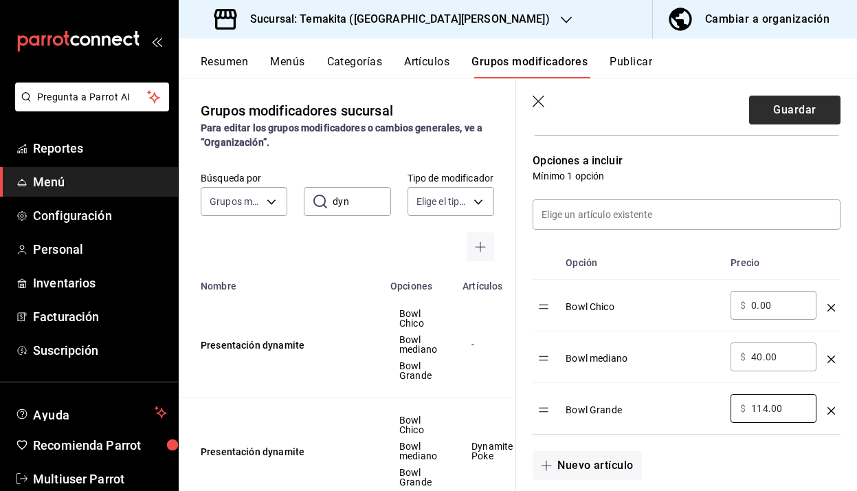
type input "114.00"
click at [810, 109] on button "Guardar" at bounding box center [794, 110] width 91 height 29
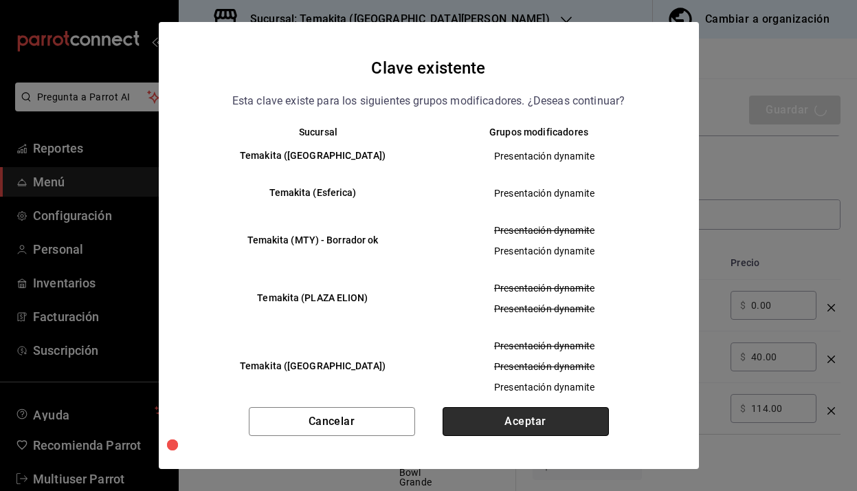
click at [566, 423] on button "Aceptar" at bounding box center [526, 421] width 166 height 29
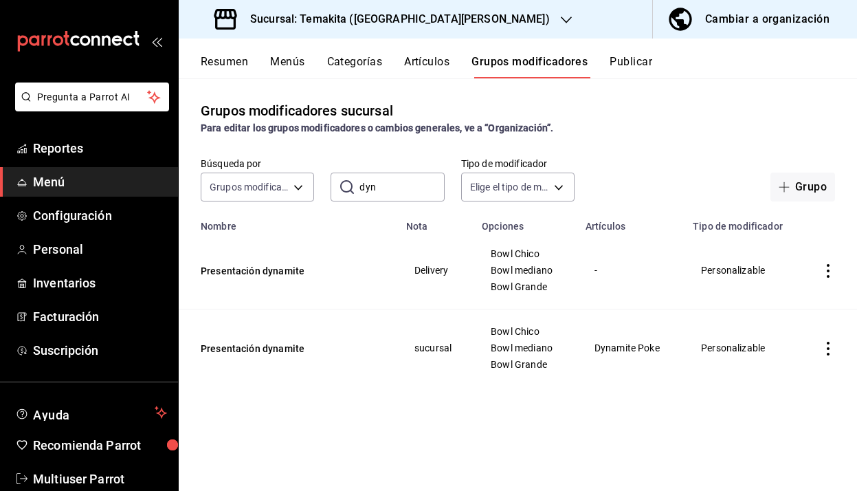
click at [390, 186] on input "dyn" at bounding box center [401, 186] width 85 height 27
type input "d"
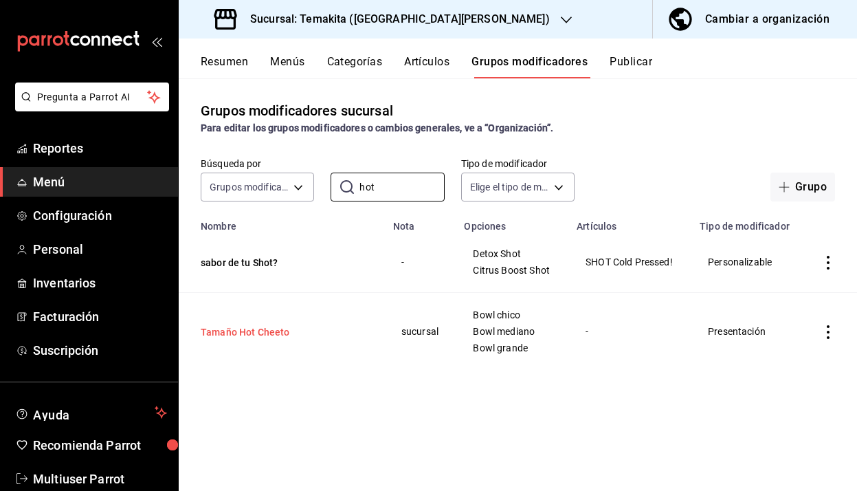
click at [280, 332] on button "Tamaño Hot Cheeto" at bounding box center [283, 332] width 165 height 14
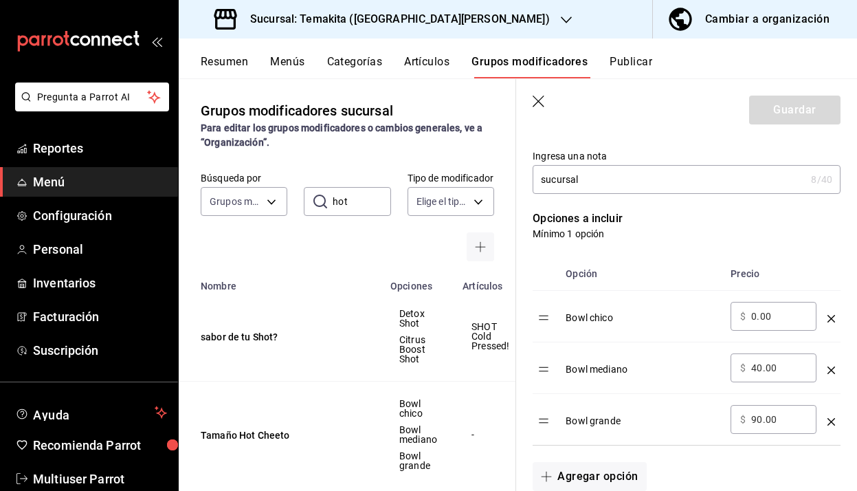
scroll to position [285, 0]
click at [537, 98] on icon "button" at bounding box center [540, 103] width 14 height 14
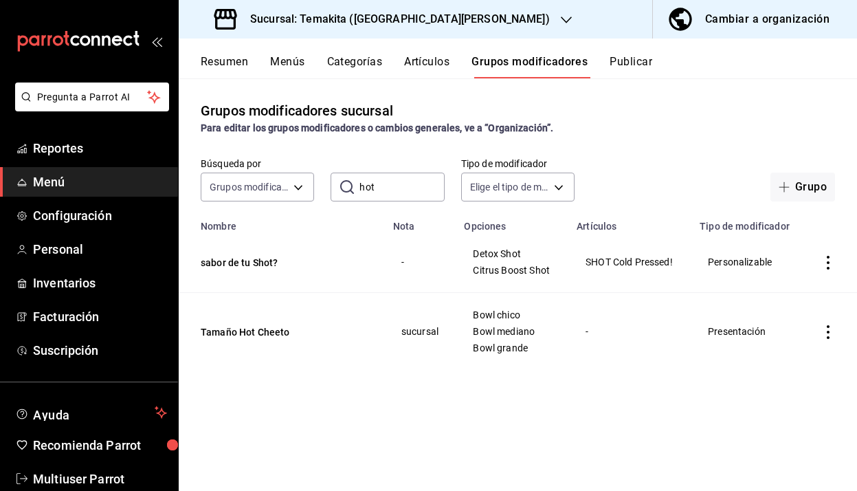
click at [385, 187] on input "hot" at bounding box center [401, 186] width 85 height 27
type input "h"
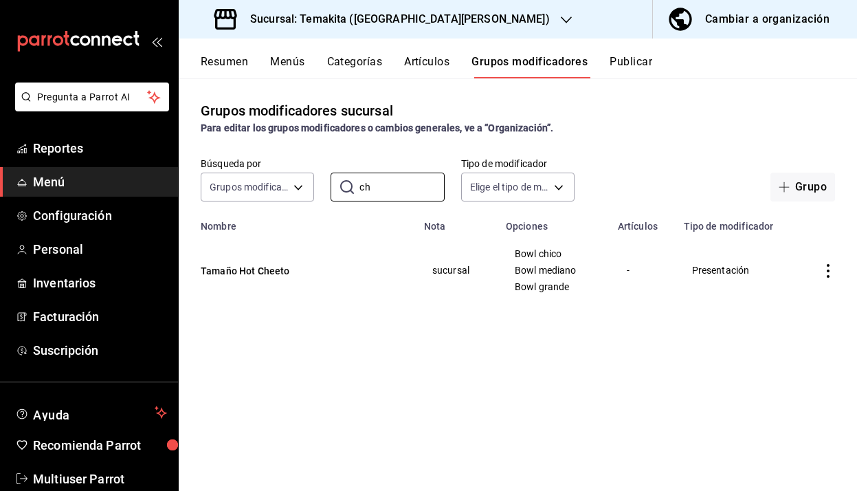
type input "c"
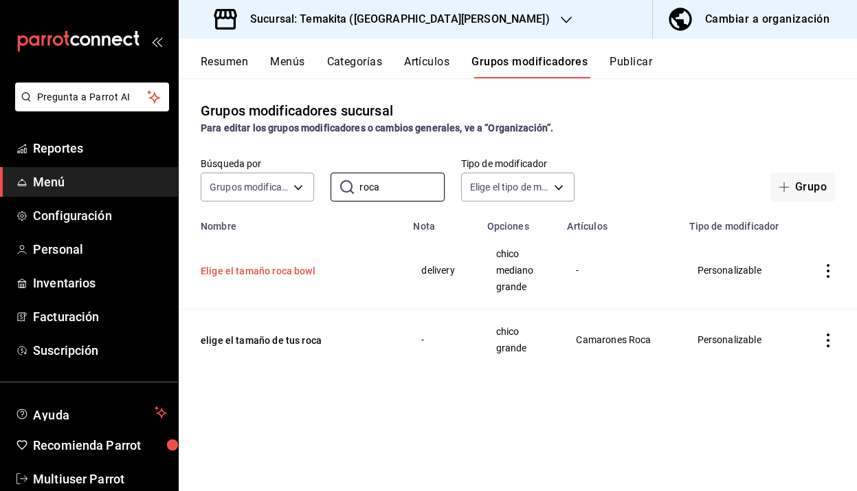
type input "roca"
click at [293, 273] on button "Elige el tamaño roca bowl" at bounding box center [283, 271] width 165 height 14
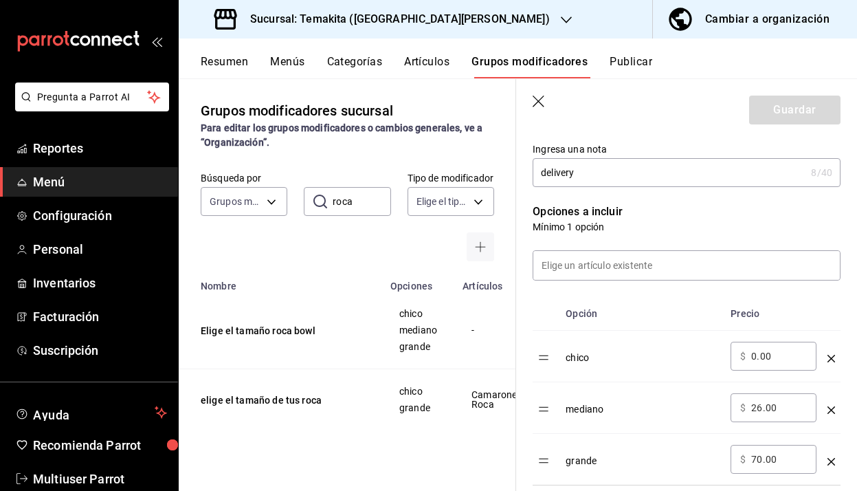
scroll to position [292, 0]
click at [760, 410] on input "26.00" at bounding box center [779, 406] width 56 height 14
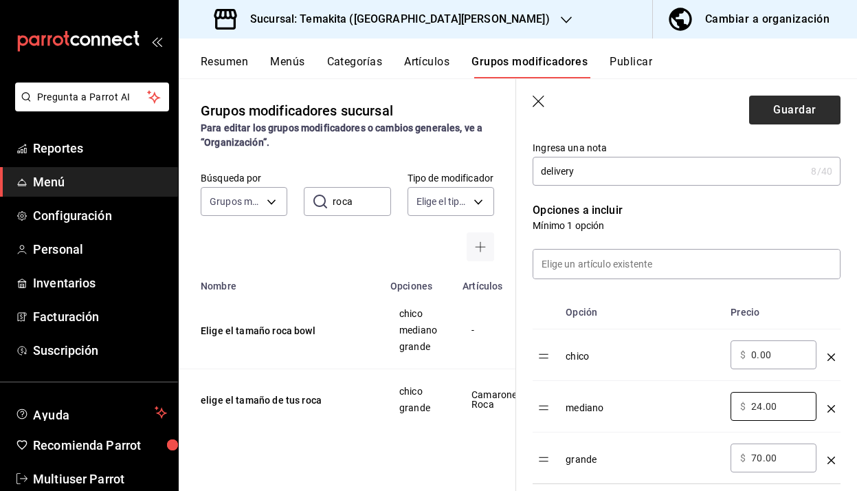
type input "24.00"
click at [805, 118] on button "Guardar" at bounding box center [794, 110] width 91 height 29
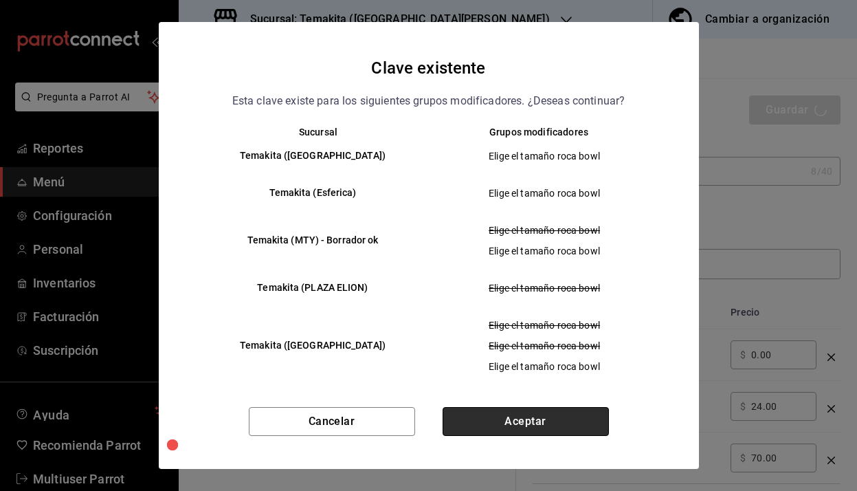
click at [490, 424] on button "Aceptar" at bounding box center [526, 421] width 166 height 29
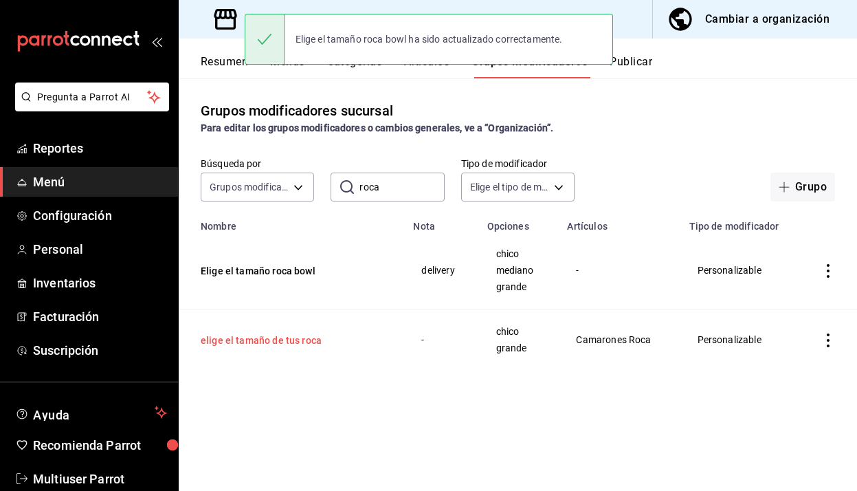
click at [304, 339] on button "elige el tamaño de tus roca" at bounding box center [283, 340] width 165 height 14
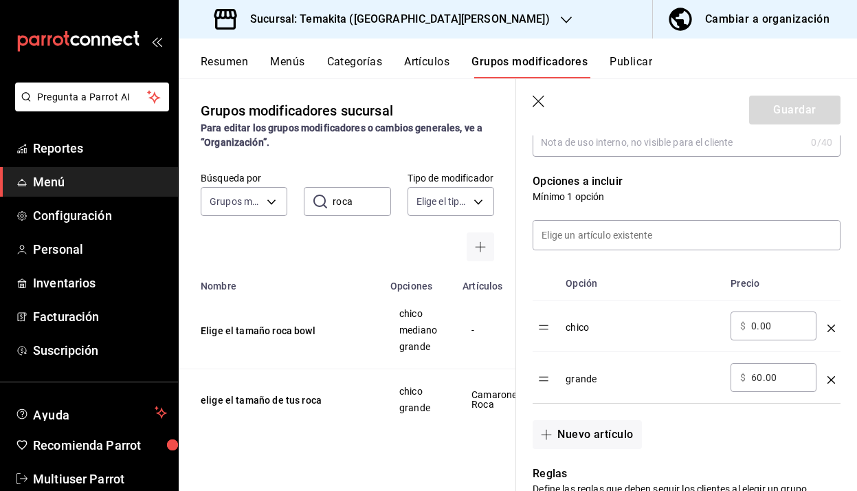
scroll to position [322, 0]
click at [535, 100] on icon "button" at bounding box center [540, 103] width 14 height 14
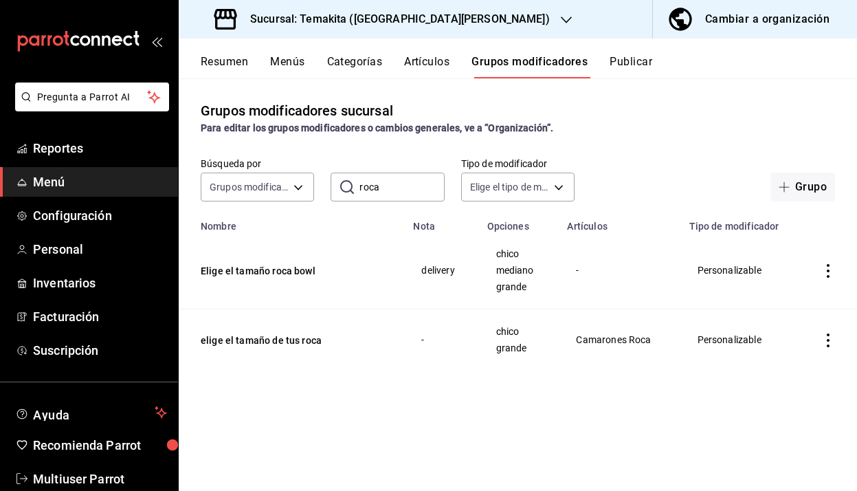
click at [386, 195] on input "roca" at bounding box center [401, 186] width 85 height 27
type input "r"
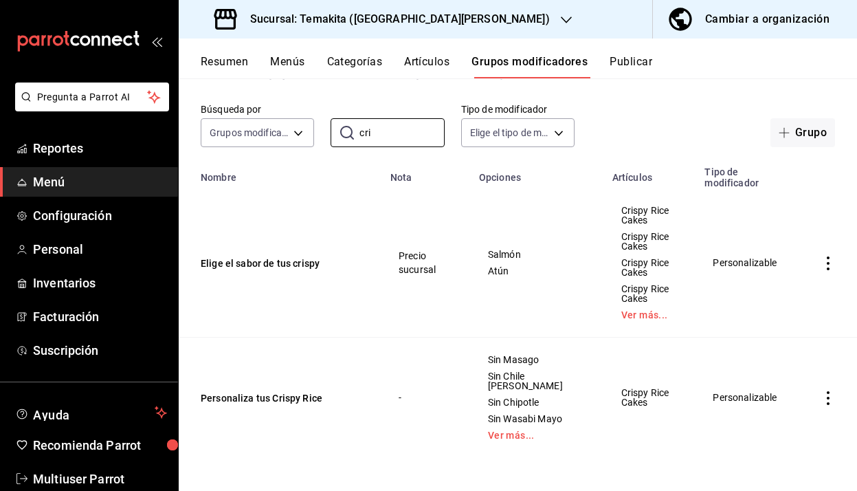
scroll to position [65, 0]
click at [309, 256] on button "Elige el sabor de tus crispy" at bounding box center [283, 263] width 165 height 14
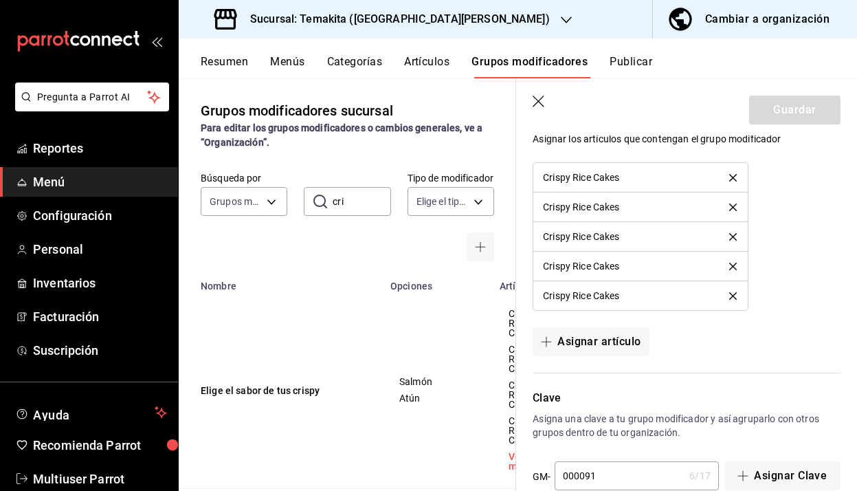
scroll to position [972, 0]
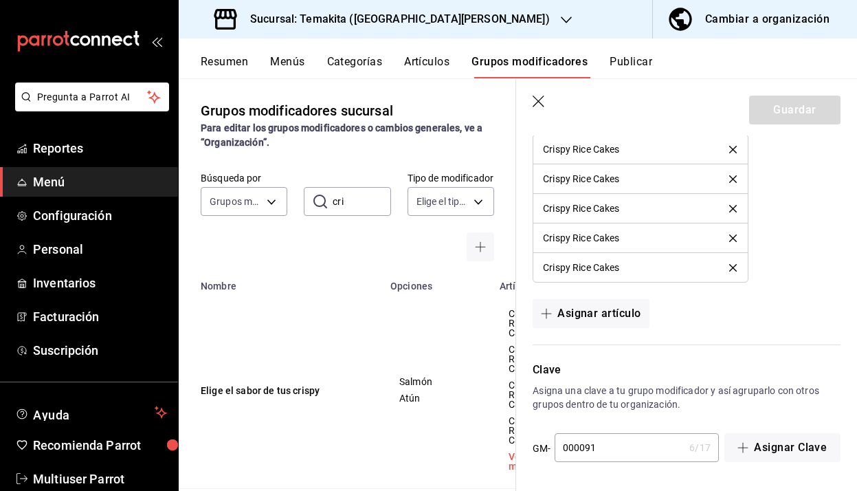
click at [540, 97] on icon "button" at bounding box center [540, 103] width 14 height 14
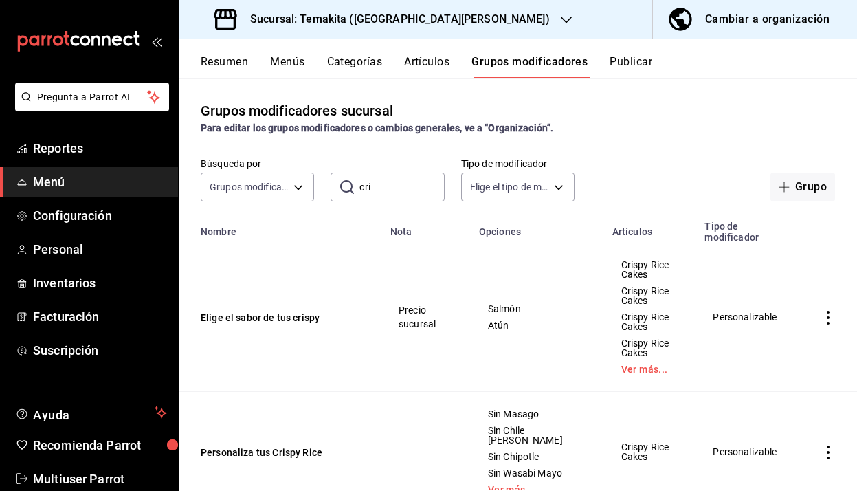
click at [383, 190] on input "cri" at bounding box center [401, 186] width 85 height 27
type input "c"
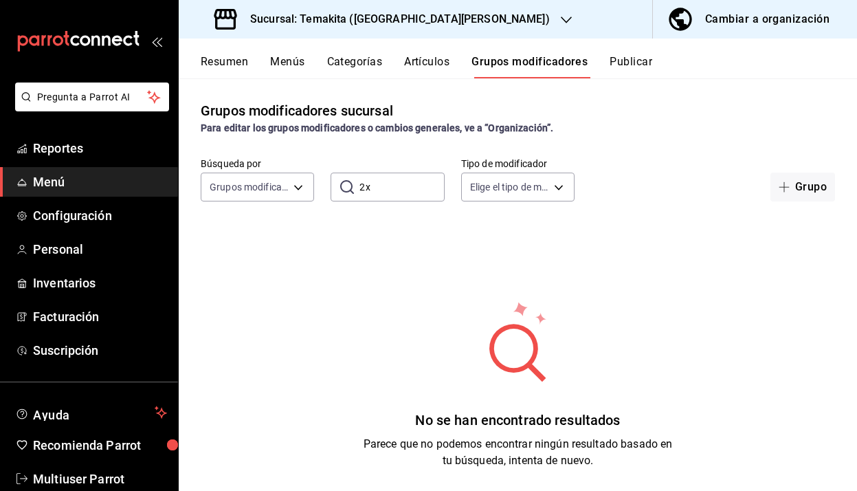
type input "2"
type input "b"
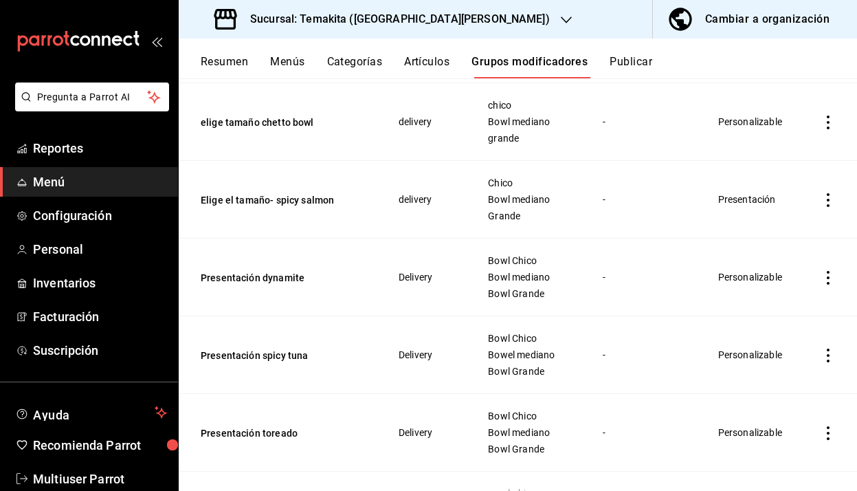
scroll to position [513, 0]
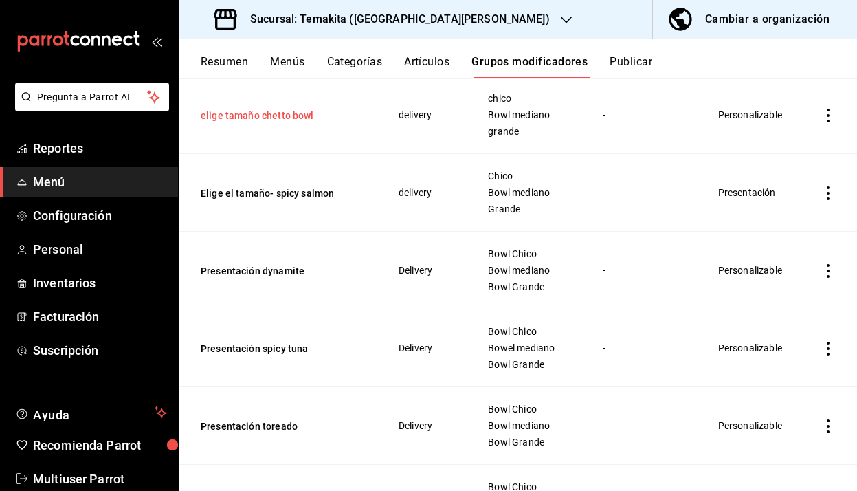
click at [299, 122] on button "elige tamaño chetto bowl" at bounding box center [283, 116] width 165 height 14
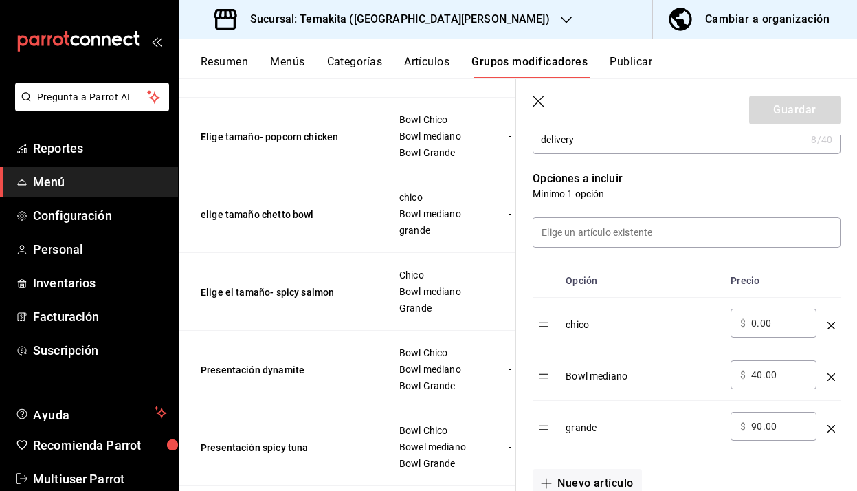
scroll to position [332, 0]
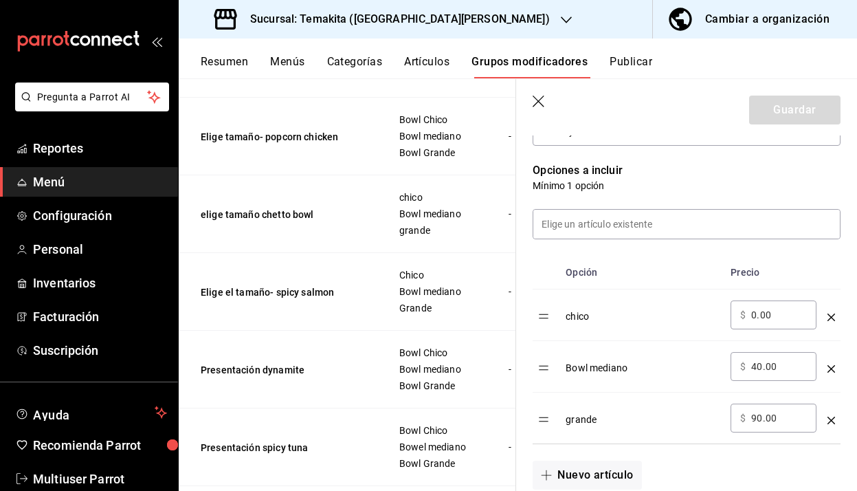
click at [546, 100] on icon "button" at bounding box center [540, 103] width 14 height 14
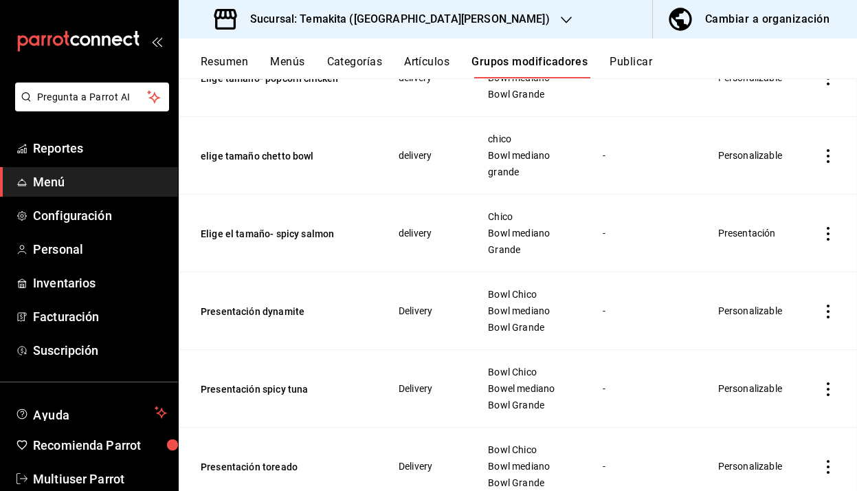
scroll to position [439, 0]
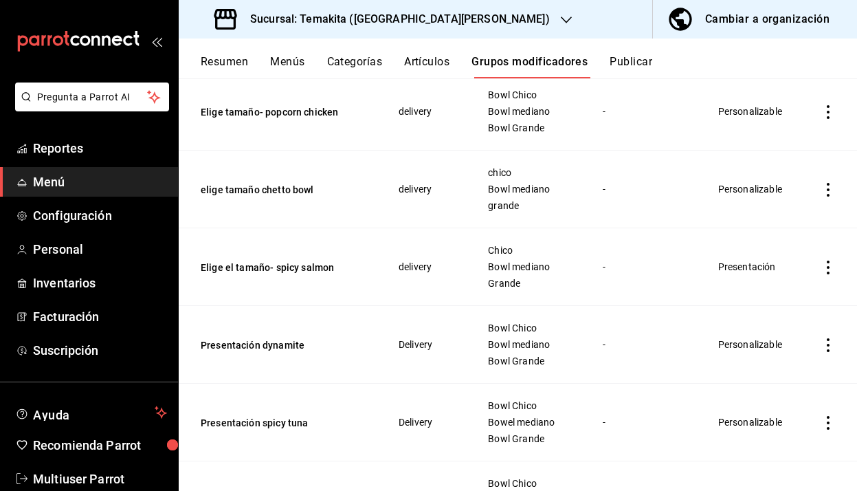
click at [628, 59] on button "Publicar" at bounding box center [631, 66] width 43 height 23
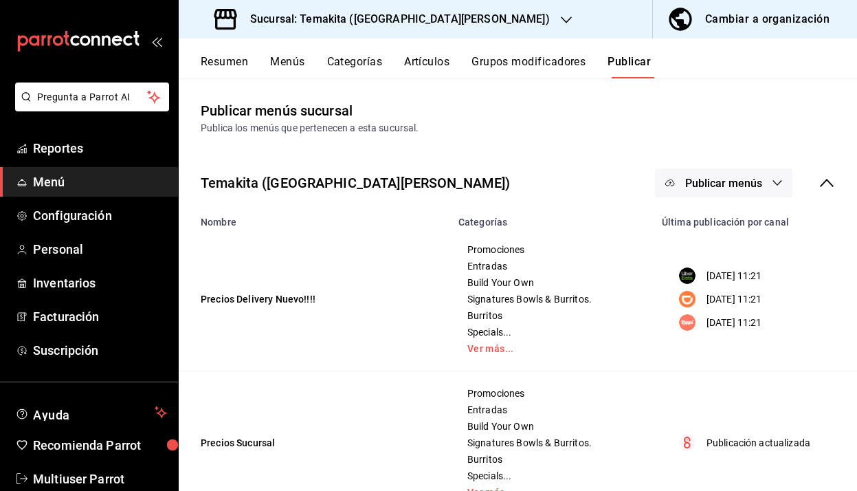
click at [713, 177] on span "Publicar menús" at bounding box center [723, 183] width 77 height 13
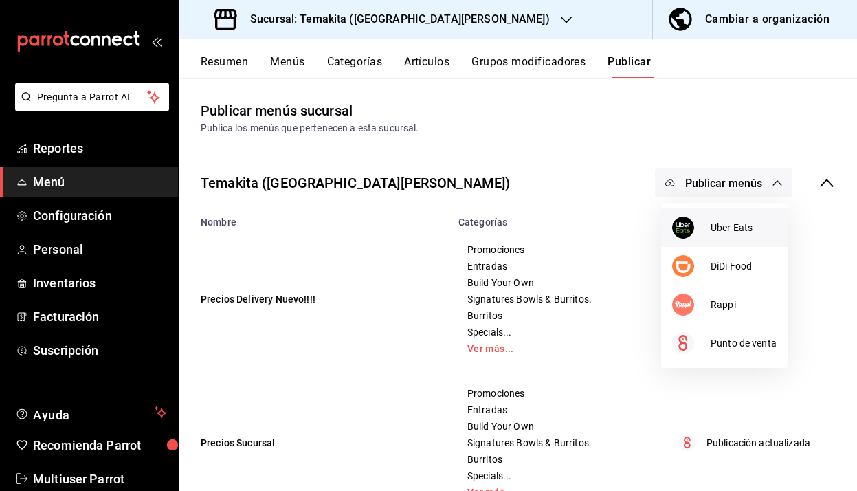
click at [700, 221] on div at bounding box center [691, 228] width 38 height 22
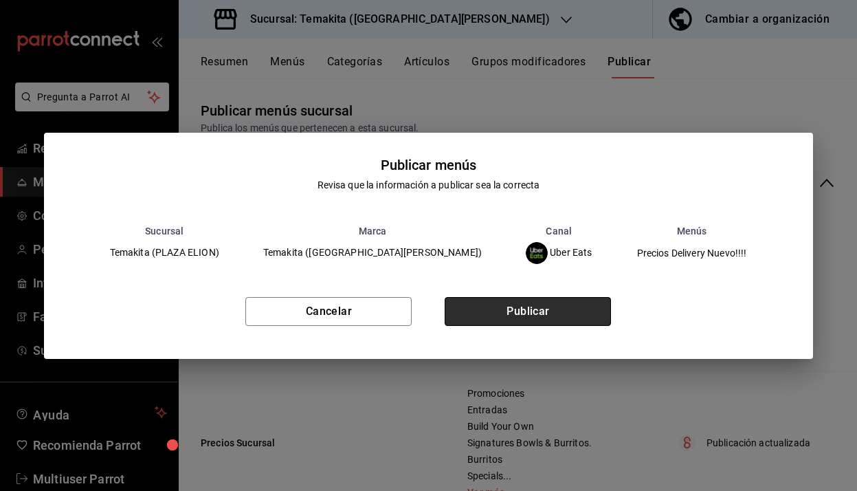
click at [597, 311] on button "Publicar" at bounding box center [528, 311] width 166 height 29
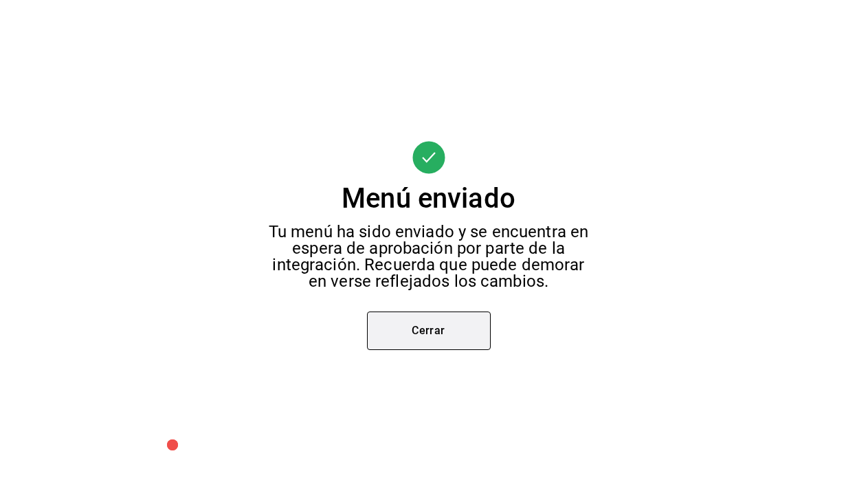
click at [461, 322] on button "Cerrar" at bounding box center [429, 330] width 124 height 38
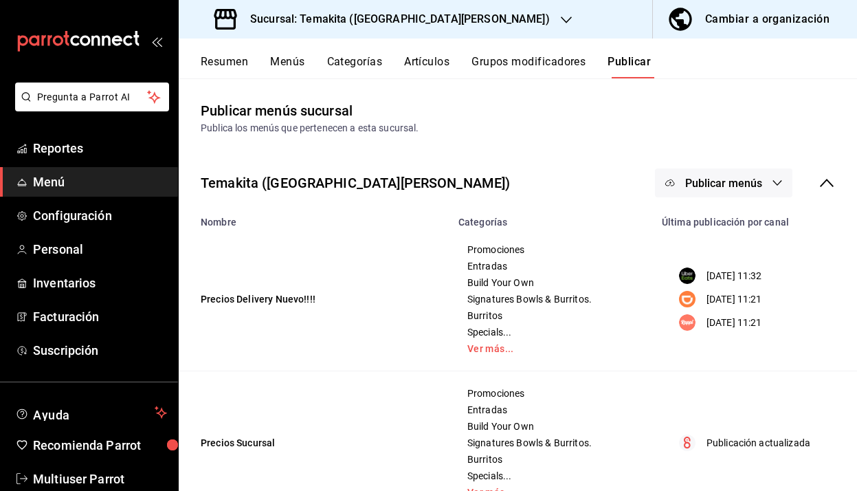
click at [773, 175] on button "Publicar menús" at bounding box center [723, 182] width 137 height 29
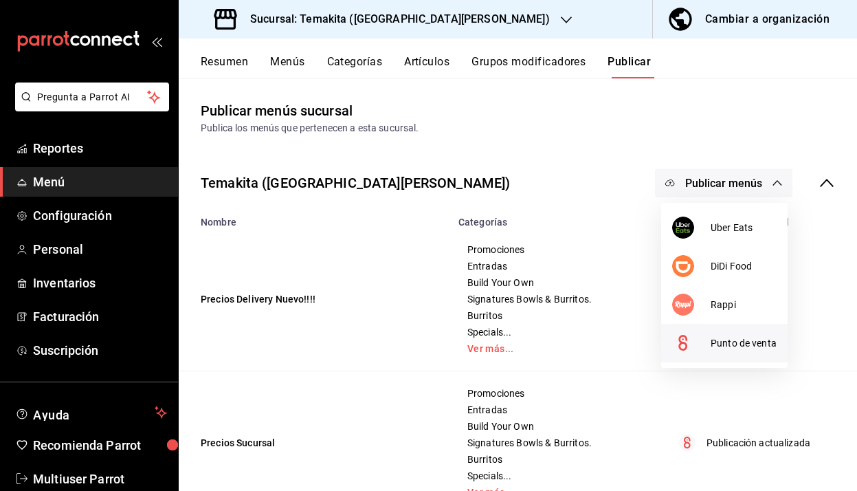
click at [740, 349] on span "Punto de venta" at bounding box center [744, 343] width 66 height 14
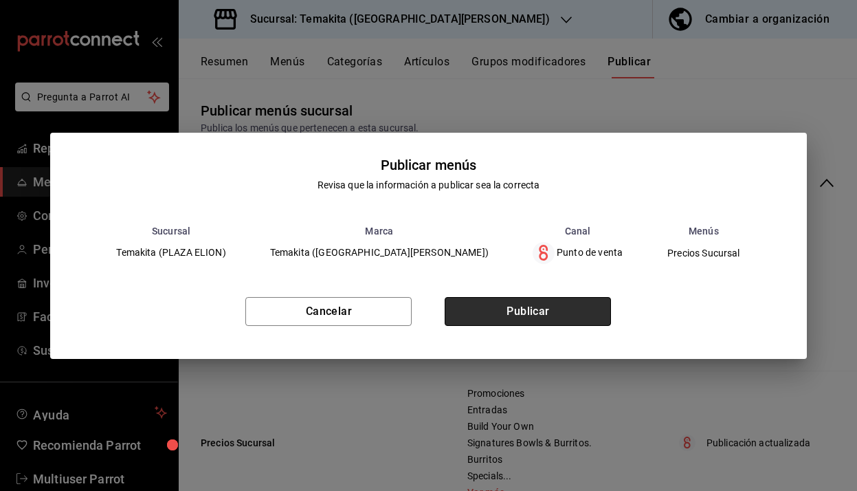
click at [586, 311] on button "Publicar" at bounding box center [528, 311] width 166 height 29
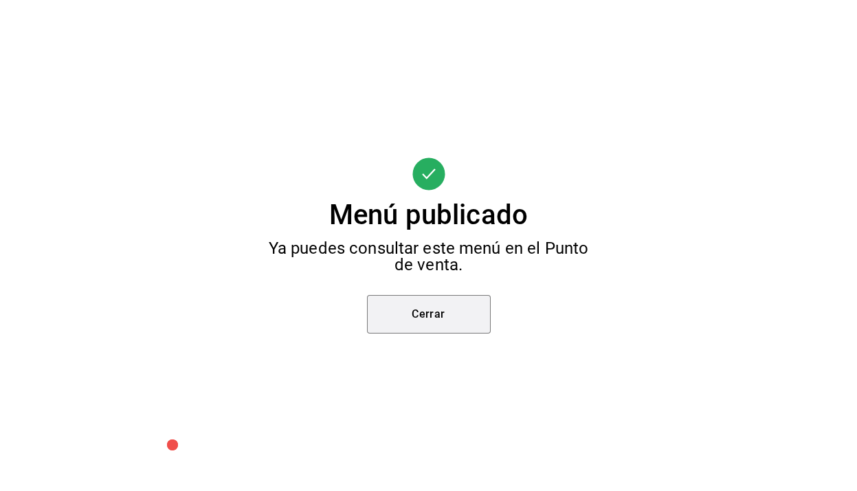
click at [467, 319] on button "Cerrar" at bounding box center [429, 314] width 124 height 38
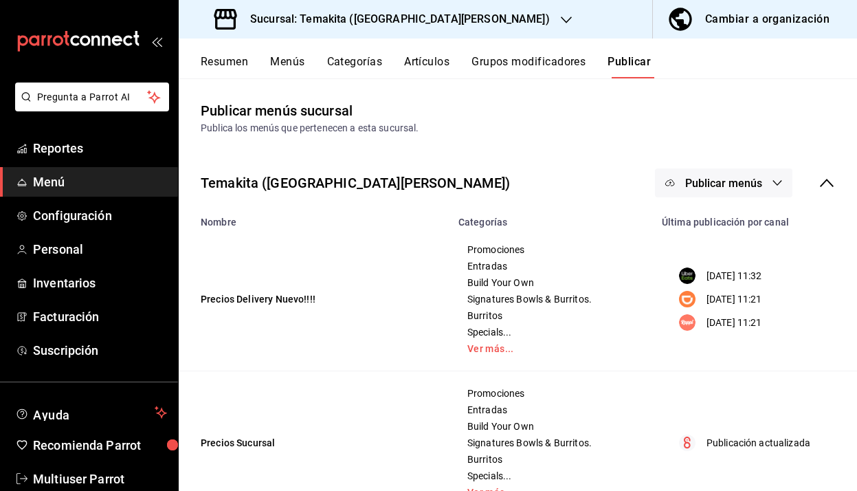
click at [705, 188] on span "Publicar menús" at bounding box center [723, 183] width 77 height 13
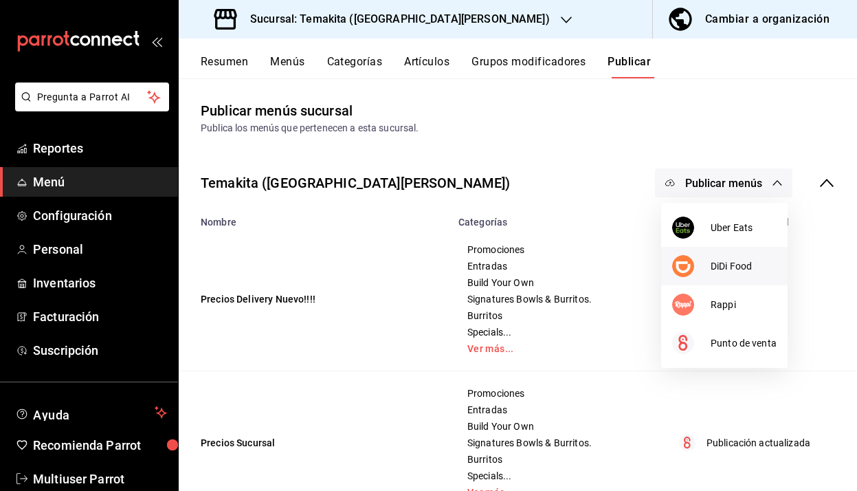
click at [701, 258] on div at bounding box center [691, 266] width 38 height 22
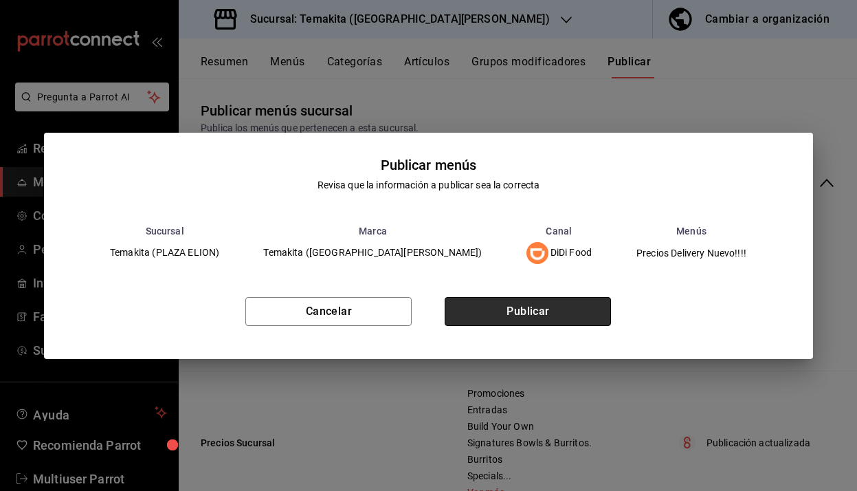
click at [564, 313] on button "Publicar" at bounding box center [528, 311] width 166 height 29
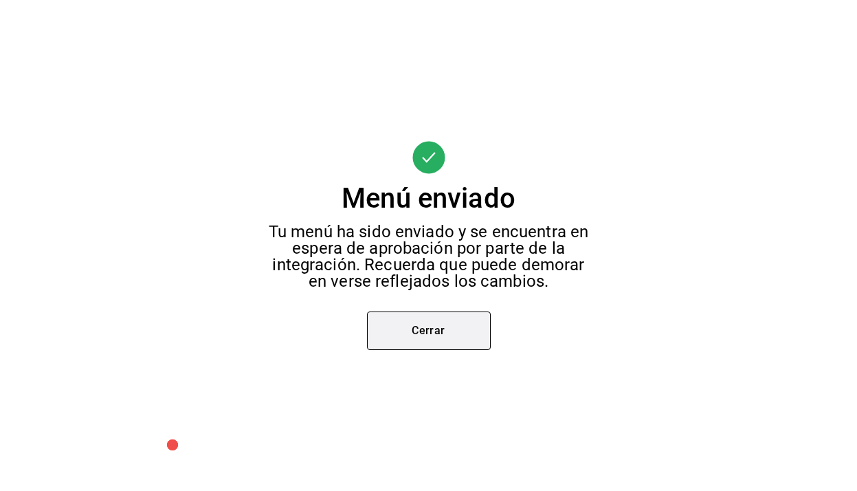
click at [483, 326] on button "Cerrar" at bounding box center [429, 330] width 124 height 38
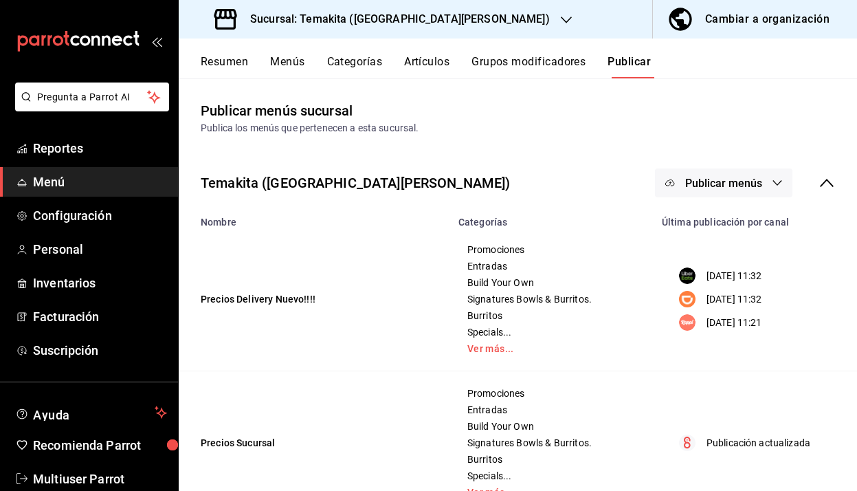
click at [701, 194] on button "Publicar menús" at bounding box center [723, 182] width 137 height 29
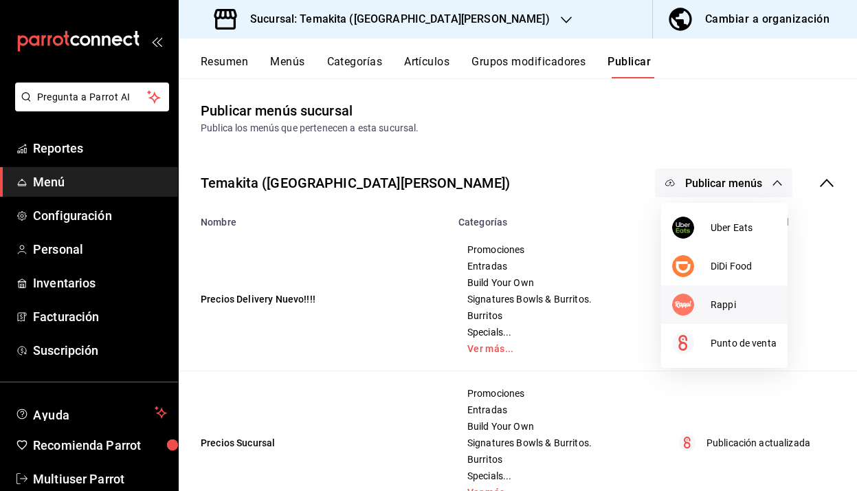
click at [707, 304] on div at bounding box center [691, 304] width 38 height 22
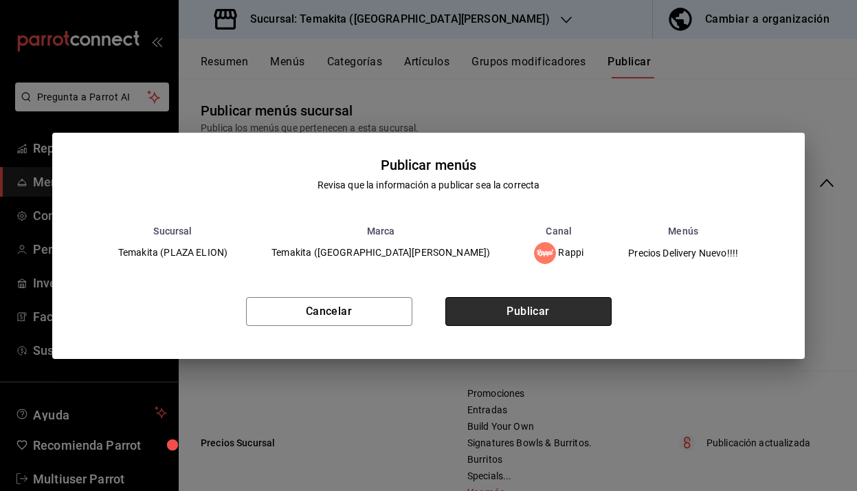
click at [539, 319] on button "Publicar" at bounding box center [528, 311] width 166 height 29
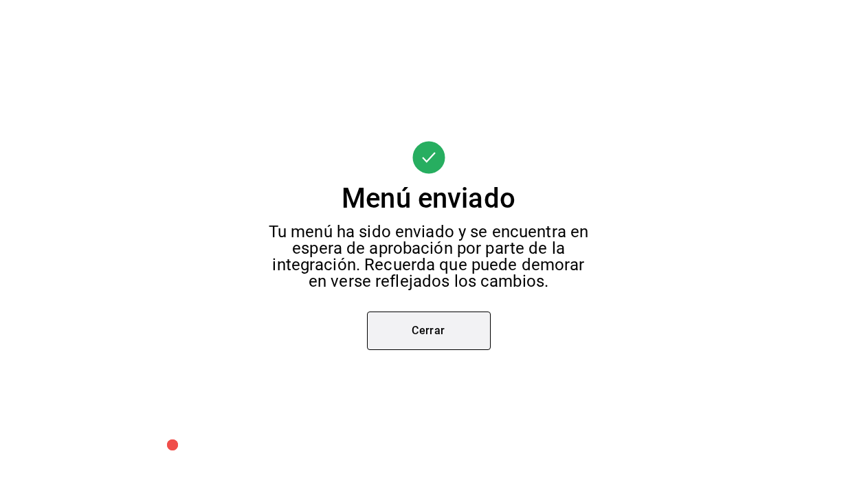
click at [468, 324] on button "Cerrar" at bounding box center [429, 330] width 124 height 38
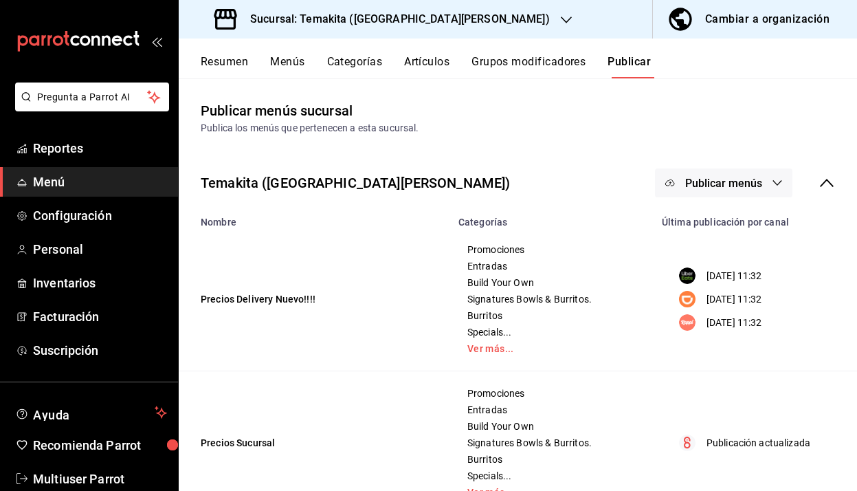
click at [236, 56] on button "Resumen" at bounding box center [224, 66] width 47 height 23
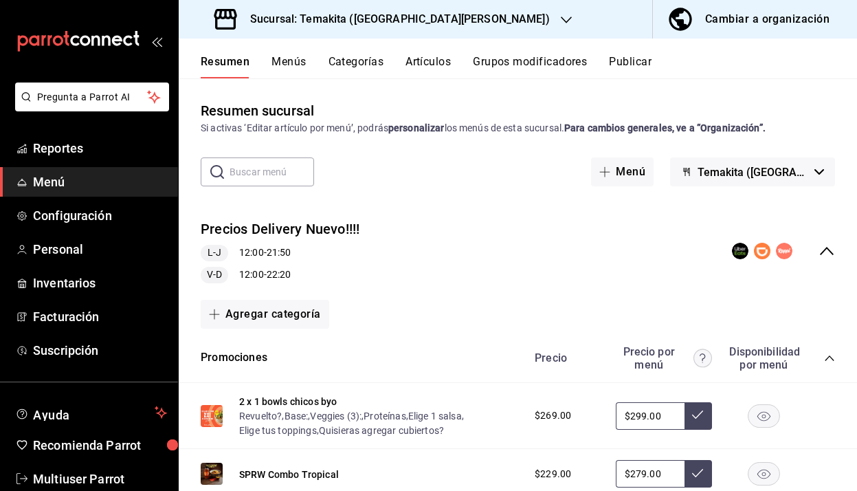
click at [425, 58] on button "Artículos" at bounding box center [428, 66] width 45 height 23
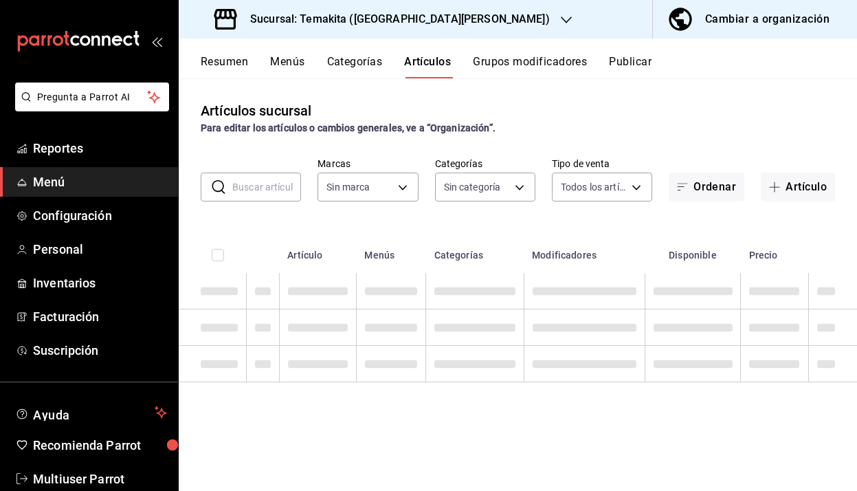
type input "5ecb883c-6082-454f-b014-e9f75b7424c0,f549d267-c7ca-4f3c-8681-269f550fd1cd"
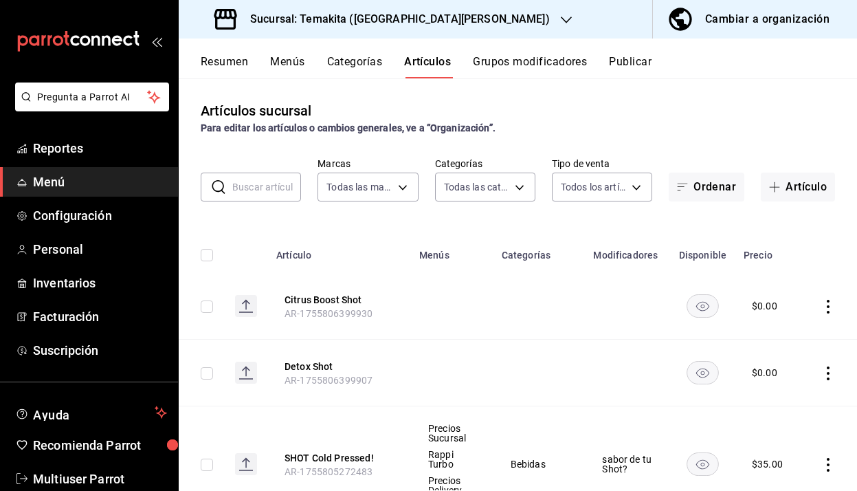
type input "c21959cc-edba-4e6b-9dfd-cc165f0bc96c,9bb8af40-0b71-4c05-830d-05e683936a5a,5a73d…"
click at [722, 188] on button "Ordenar" at bounding box center [707, 187] width 76 height 29
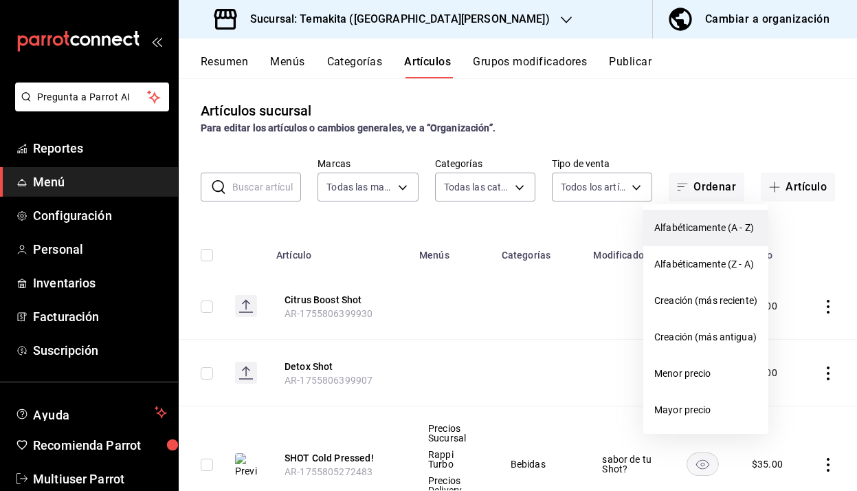
click at [700, 225] on span "Alfabéticamente (A - Z)" at bounding box center [705, 228] width 103 height 14
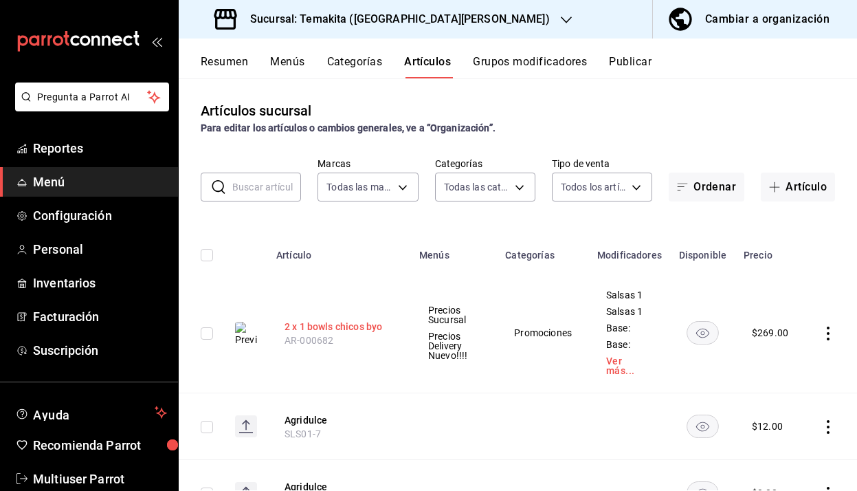
click at [359, 324] on button "2 x 1 bowls chicos byo" at bounding box center [340, 327] width 110 height 14
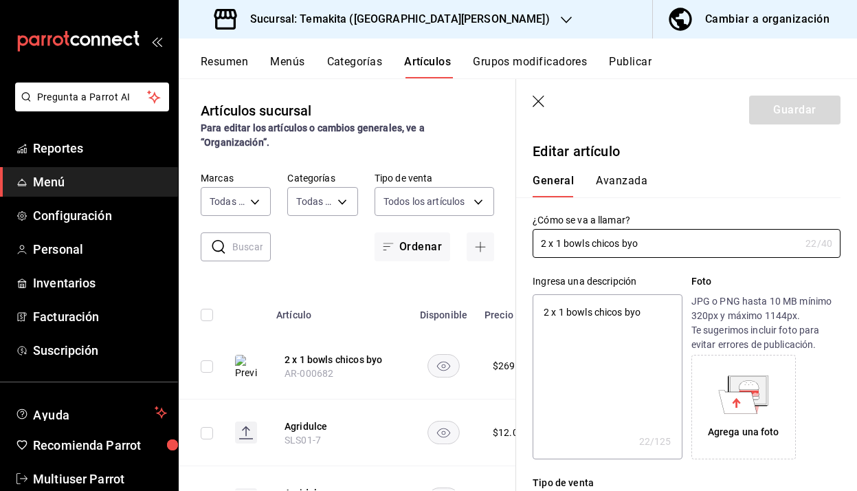
type textarea "x"
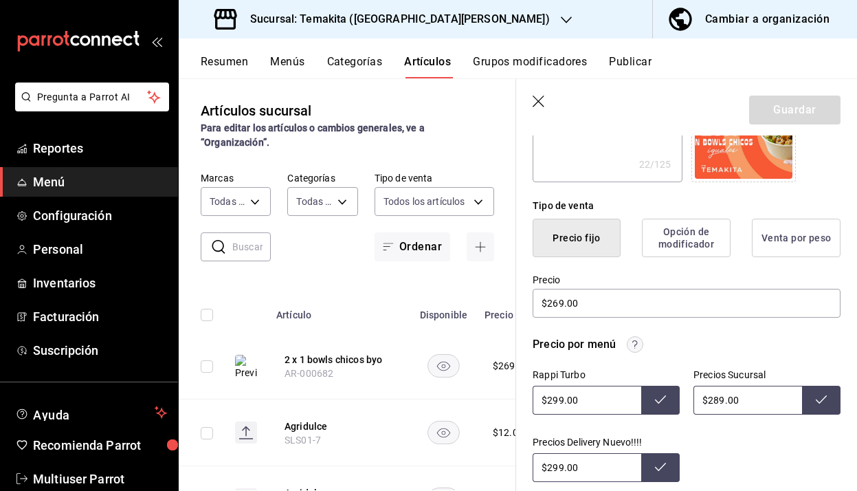
scroll to position [279, 0]
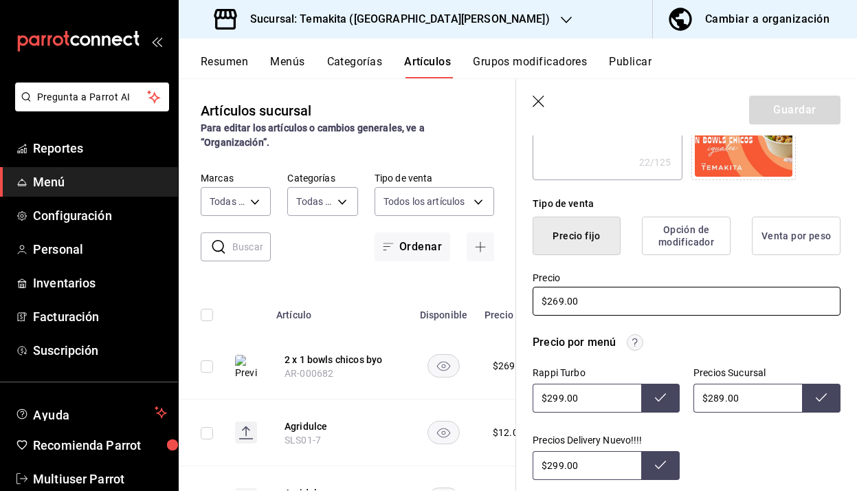
click at [557, 304] on input "$269.00" at bounding box center [687, 301] width 308 height 29
type input "$29.00"
type textarea "x"
type input "$289.00"
type textarea "x"
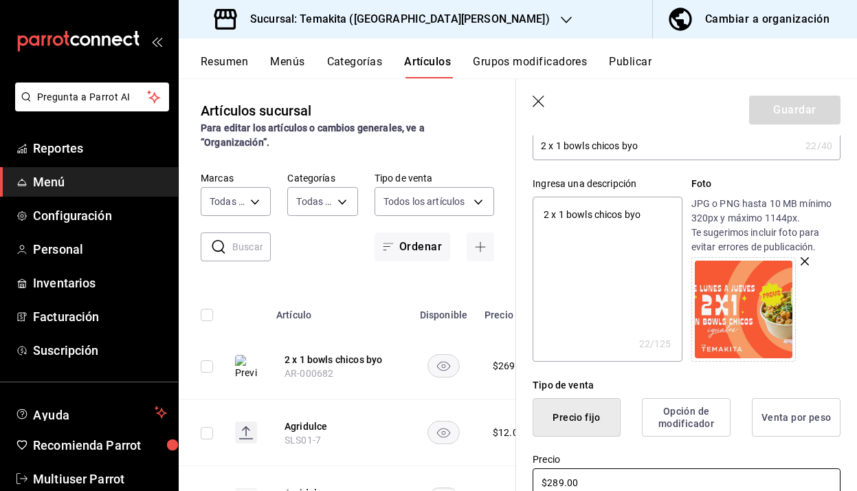
scroll to position [133, 0]
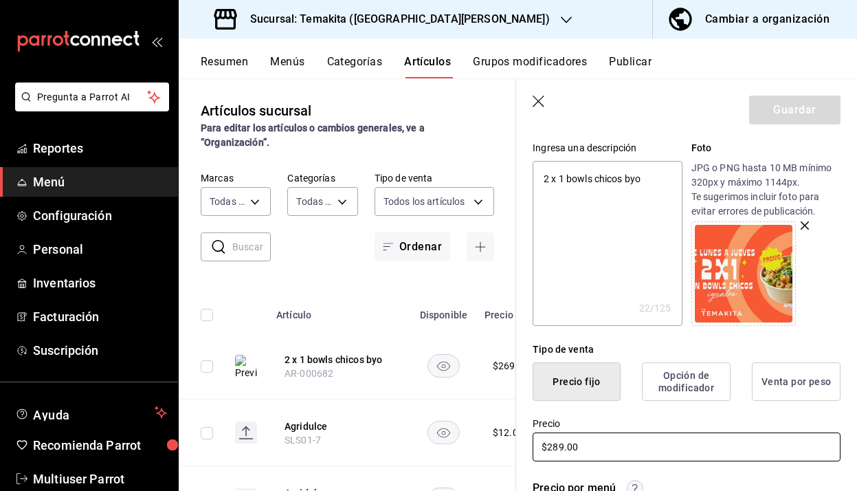
type input "$289.00"
click at [672, 390] on button "Opción de modificador" at bounding box center [686, 381] width 89 height 38
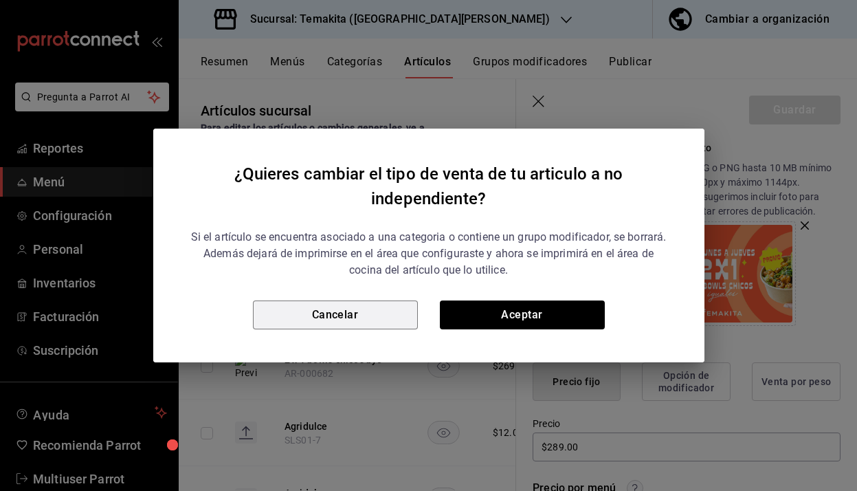
click at [368, 324] on button "Cancelar" at bounding box center [335, 314] width 165 height 29
type textarea "x"
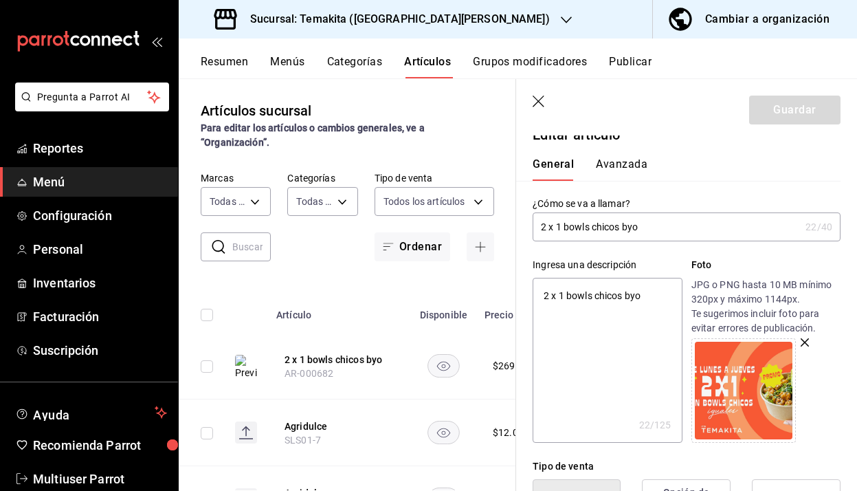
scroll to position [5, 0]
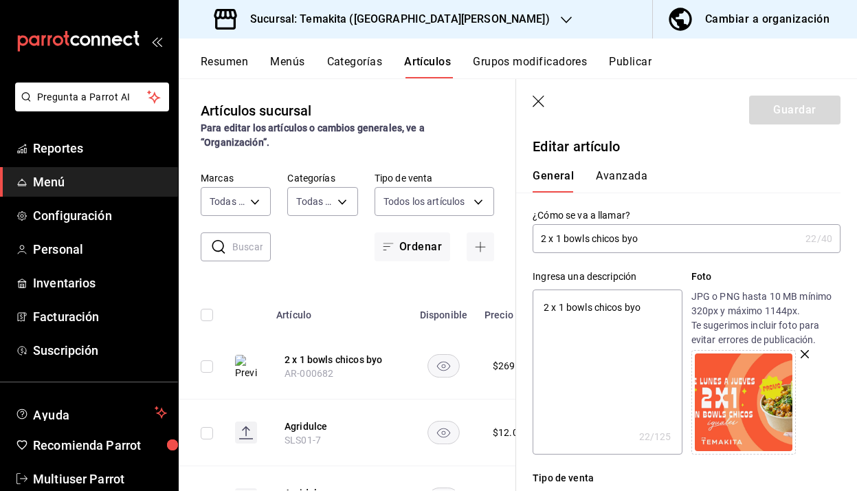
click at [647, 235] on input "2 x 1 bowls chicos byo" at bounding box center [666, 238] width 267 height 27
type input "2 x 1 bowls chicos by"
type textarea "x"
type input "2 x 1 bowls chicos b"
type textarea "x"
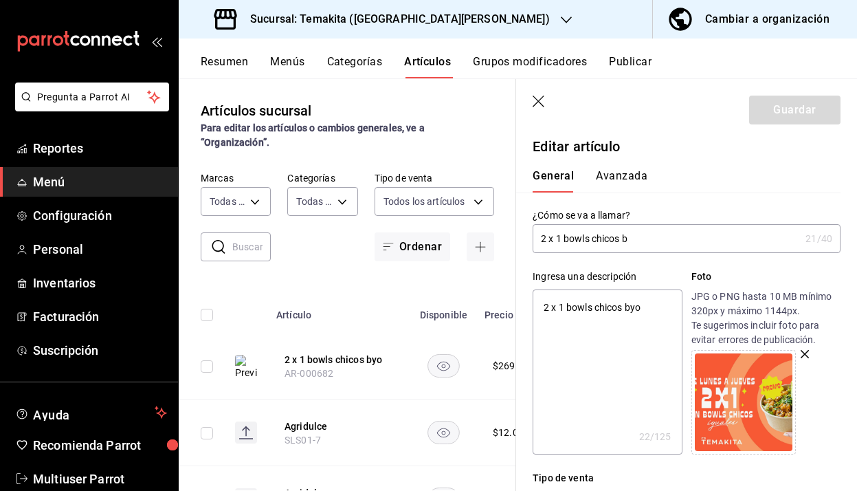
type input "2 x 1 bowls chicos"
type textarea "x"
type input "2 x 1 bowls chicos"
type textarea "x"
type input "2 x 1 bowls chicos"
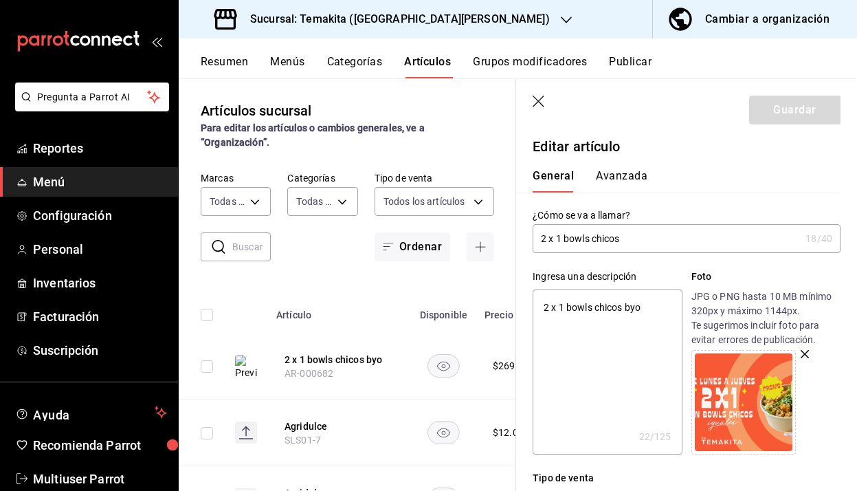
type textarea "x"
type input "2 x 1 bowls chicos B"
type textarea "x"
type input "2 x 1 bowls chicos BY"
type textarea "x"
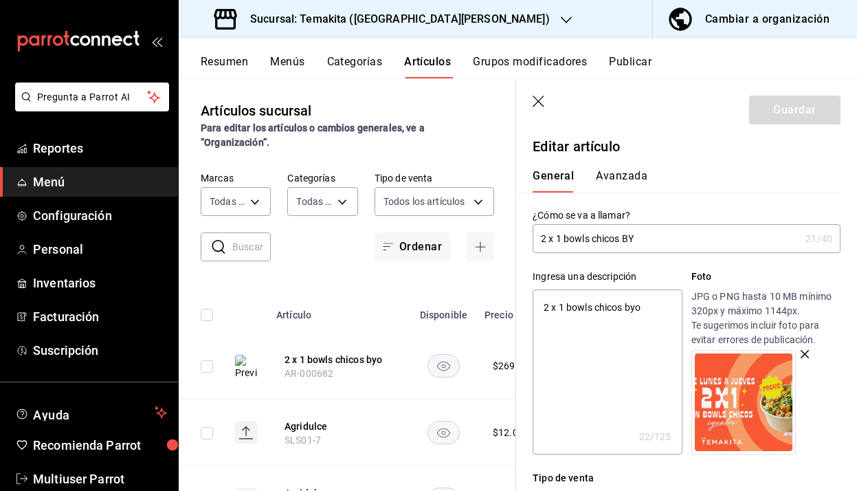
type input "2 x 1 bowls chicos BYO"
type textarea "x"
type input "2 x 1 bowls chicos BYO"
type textarea "x"
click at [642, 312] on textarea "2 x 1 bowls chicos byo" at bounding box center [607, 371] width 149 height 165
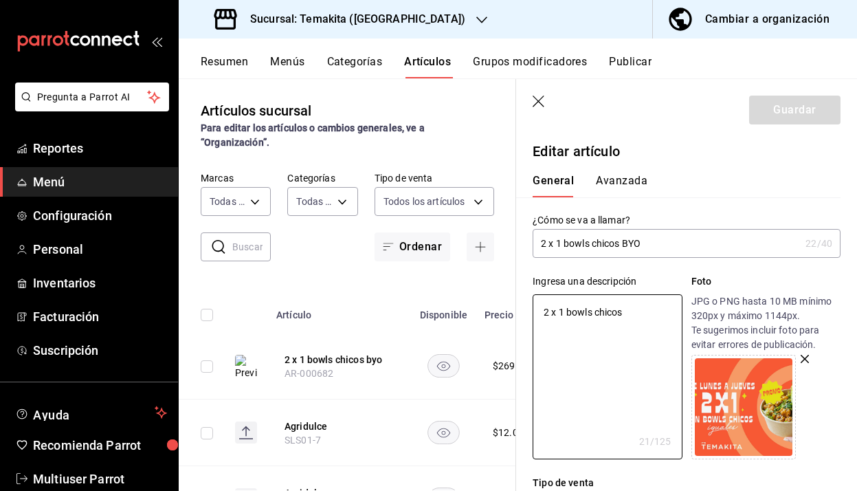
scroll to position [5, 0]
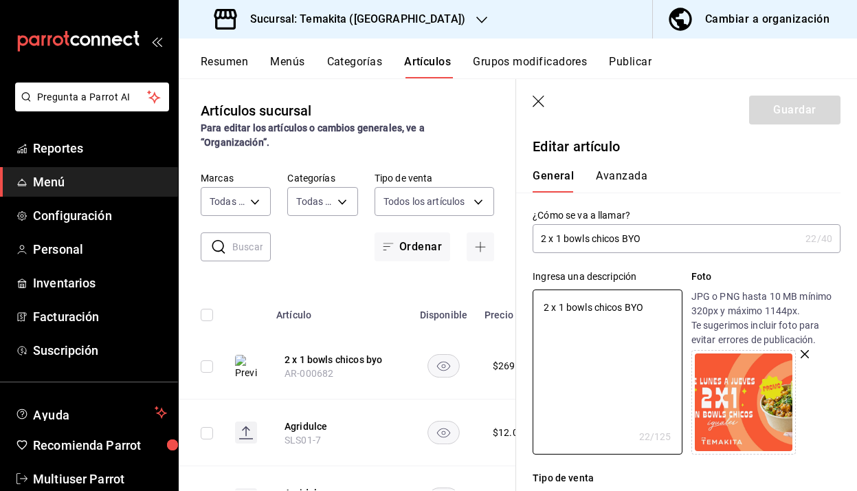
type textarea "2 x 1 bowls chicos BYO"
click at [557, 241] on input "2 x 1 bowls chicos BYO" at bounding box center [666, 238] width 267 height 27
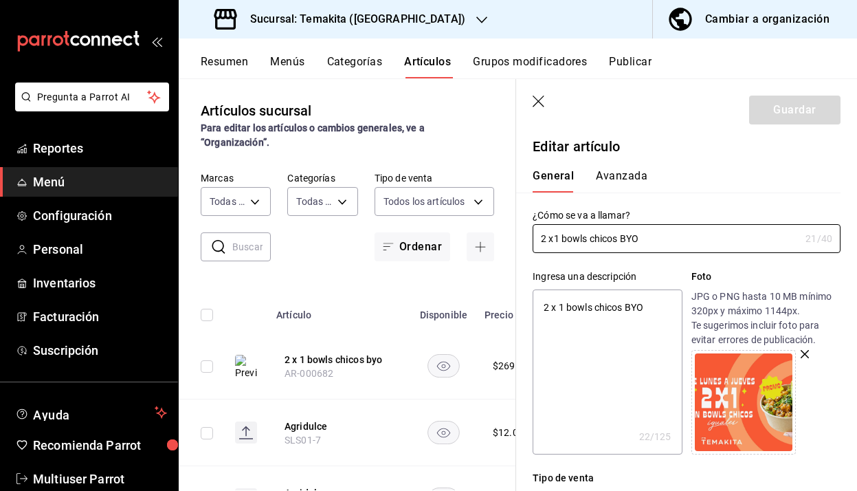
type input "2 x 1 bowls chicos BYO"
click at [633, 368] on textarea "2 x 1 bowls chicos BYO" at bounding box center [607, 371] width 149 height 165
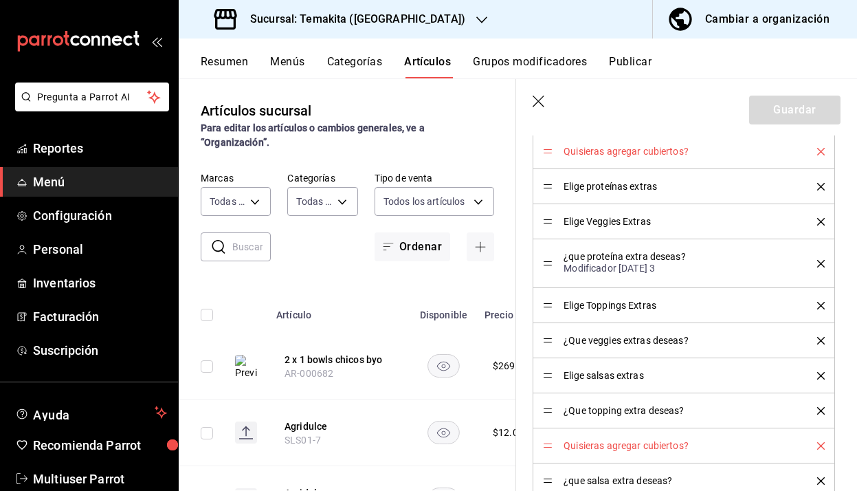
scroll to position [2416, 0]
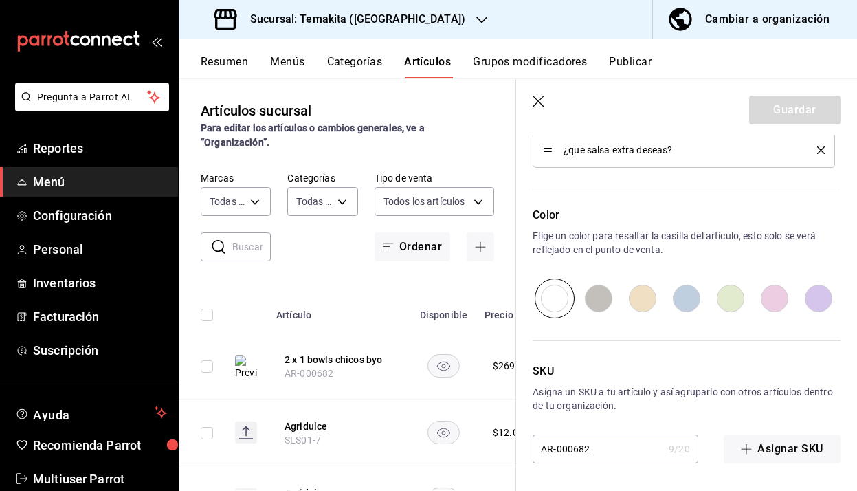
type textarea "2 x 1 bowls chicos BYO deliciosos."
click at [535, 102] on icon "button" at bounding box center [540, 103] width 14 height 14
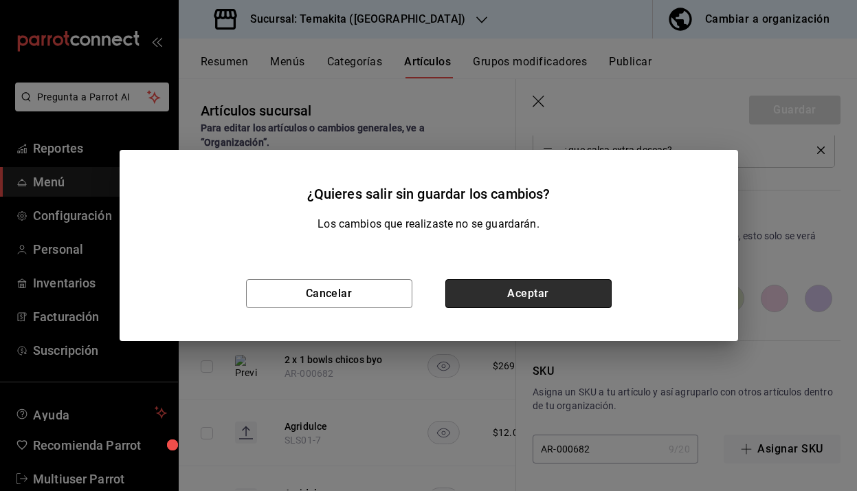
click at [529, 304] on button "Aceptar" at bounding box center [528, 293] width 166 height 29
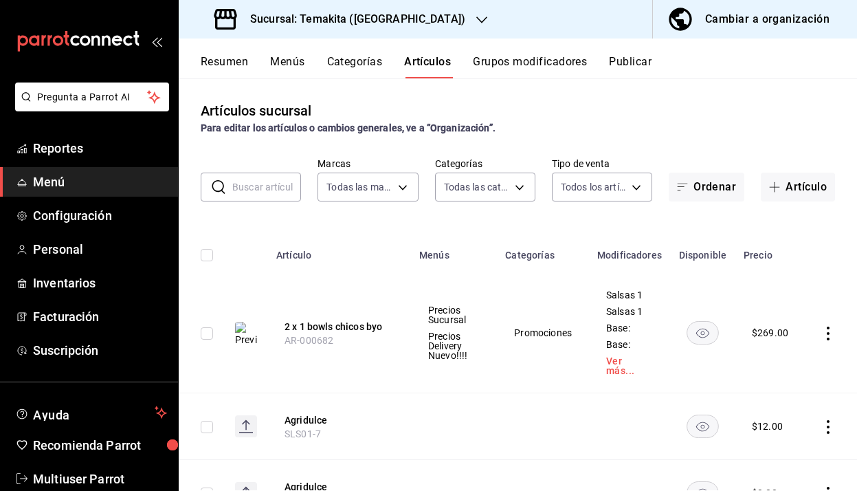
click at [236, 67] on button "Resumen" at bounding box center [224, 66] width 47 height 23
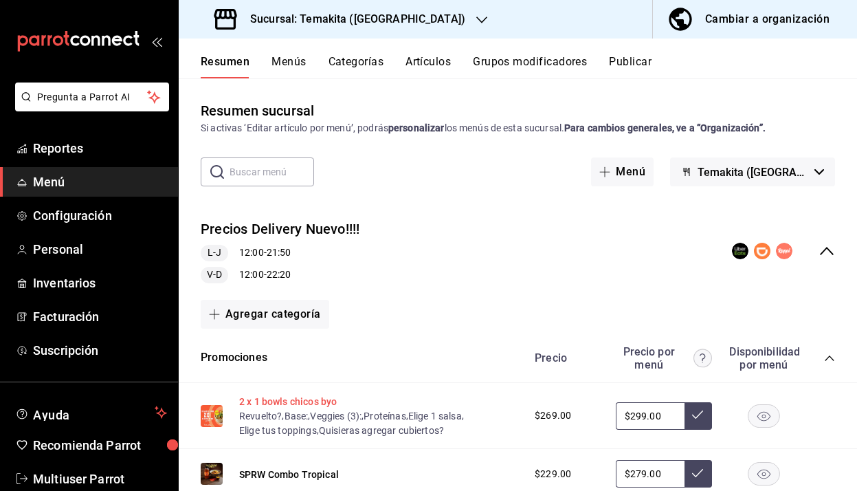
click at [325, 397] on button "2 x 1 bowls chicos byo" at bounding box center [288, 402] width 98 height 14
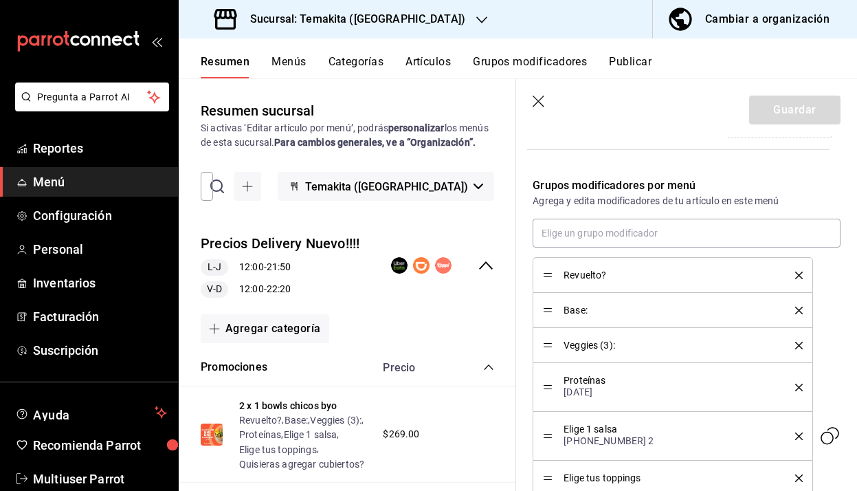
scroll to position [538, 0]
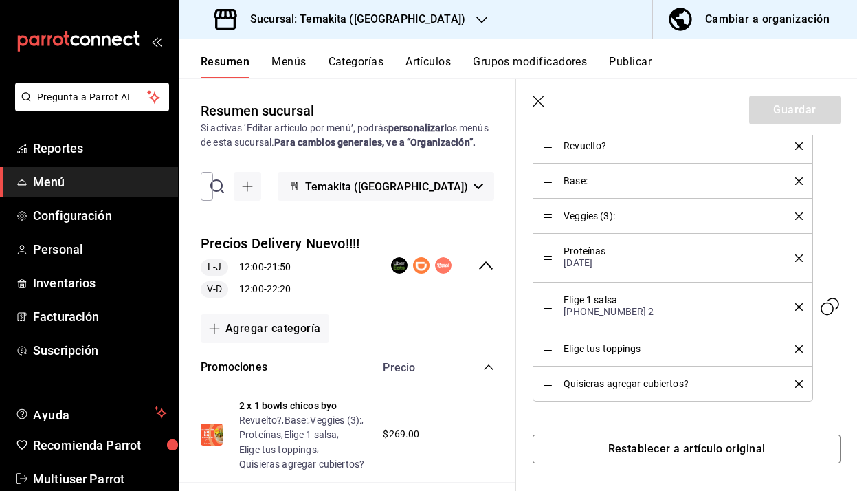
click at [541, 107] on icon "button" at bounding box center [540, 103] width 14 height 14
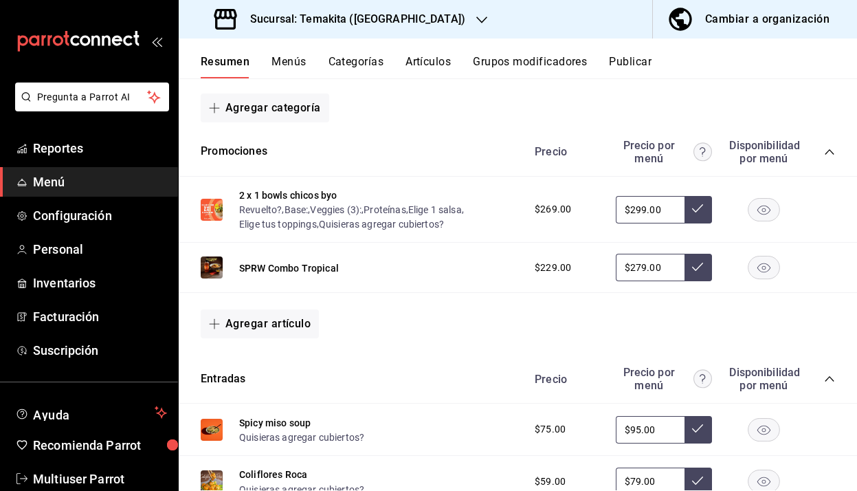
scroll to position [216, 0]
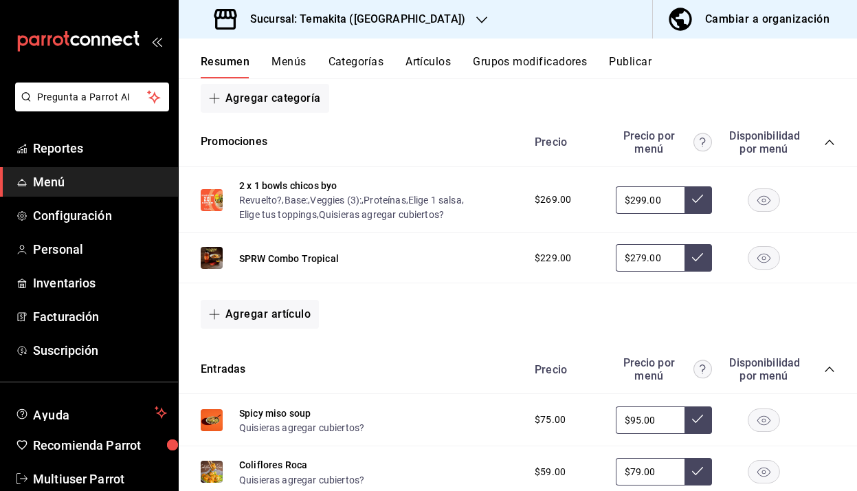
click at [766, 252] on rect "button" at bounding box center [765, 258] width 32 height 23
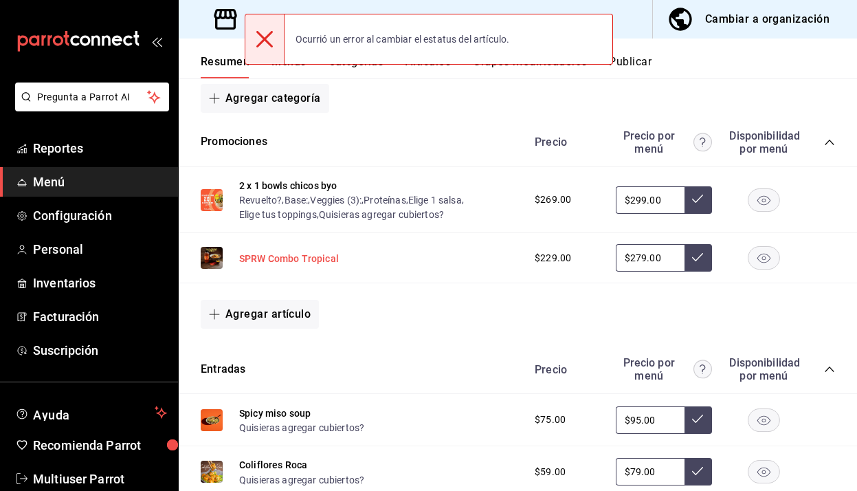
click at [320, 261] on button "SPRW Combo Tropical" at bounding box center [289, 259] width 100 height 14
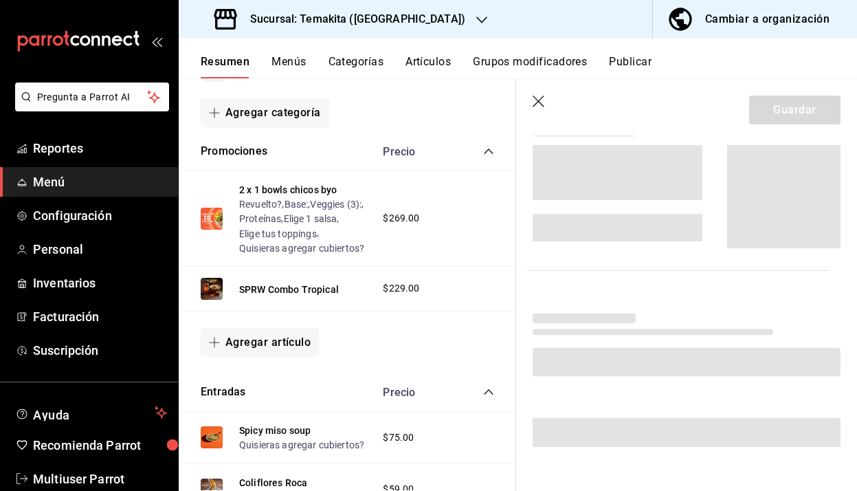
scroll to position [262, 0]
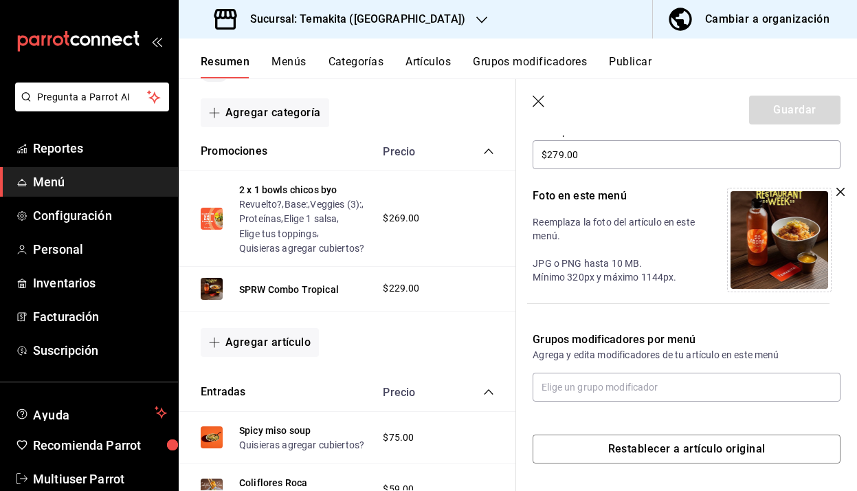
click at [541, 97] on icon "button" at bounding box center [540, 103] width 14 height 14
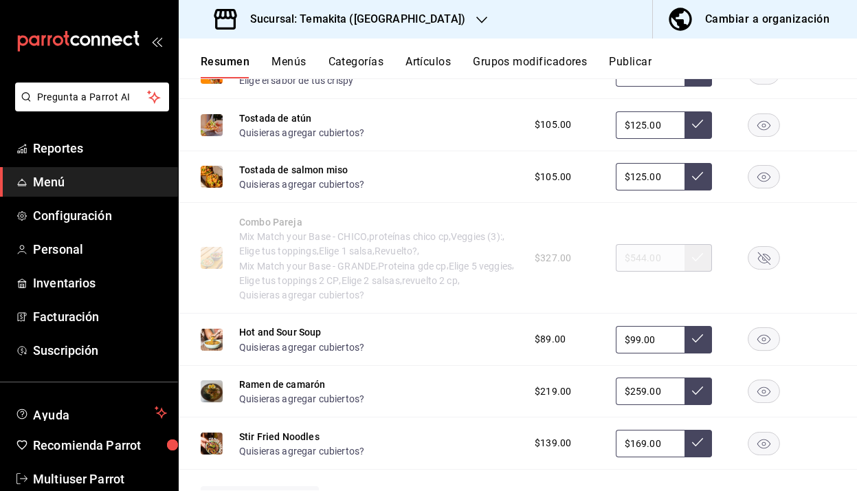
scroll to position [1386, 0]
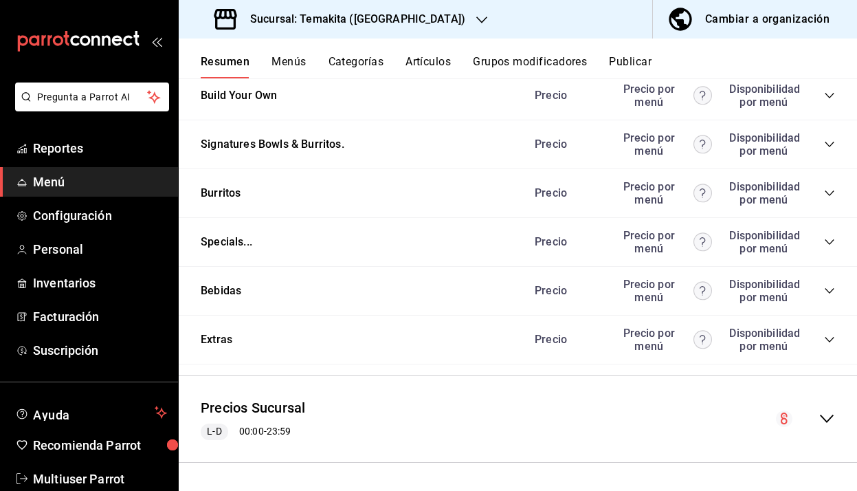
click at [834, 416] on icon "collapse-menu-row" at bounding box center [827, 418] width 16 height 16
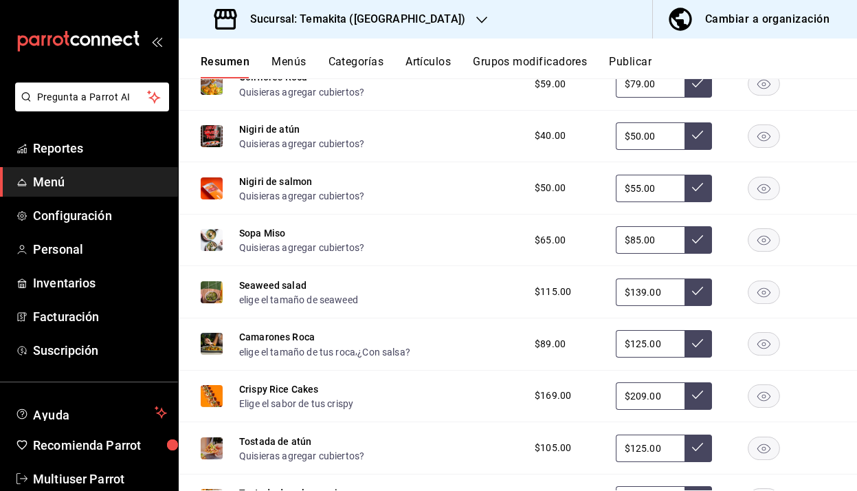
scroll to position [0, 0]
